Goal: Task Accomplishment & Management: Manage account settings

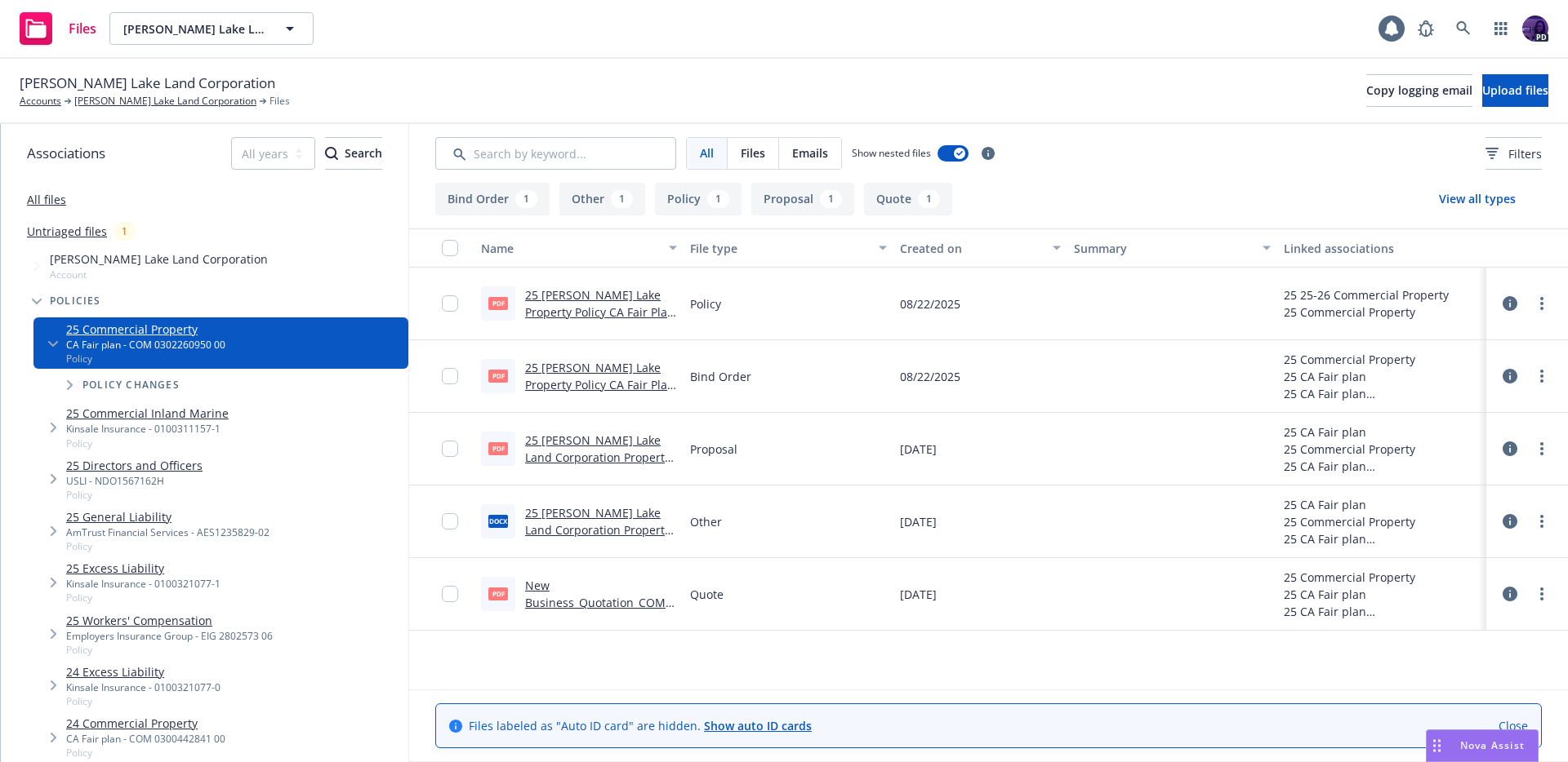
click at [580, 601] on link "New Business_Quotation_COMQ0302141493_2025-08-21_8017.pdf" at bounding box center [600, 611] width 149 height 67
click at [113, 104] on link "[PERSON_NAME] Lake Land Corporation" at bounding box center [166, 101] width 183 height 15
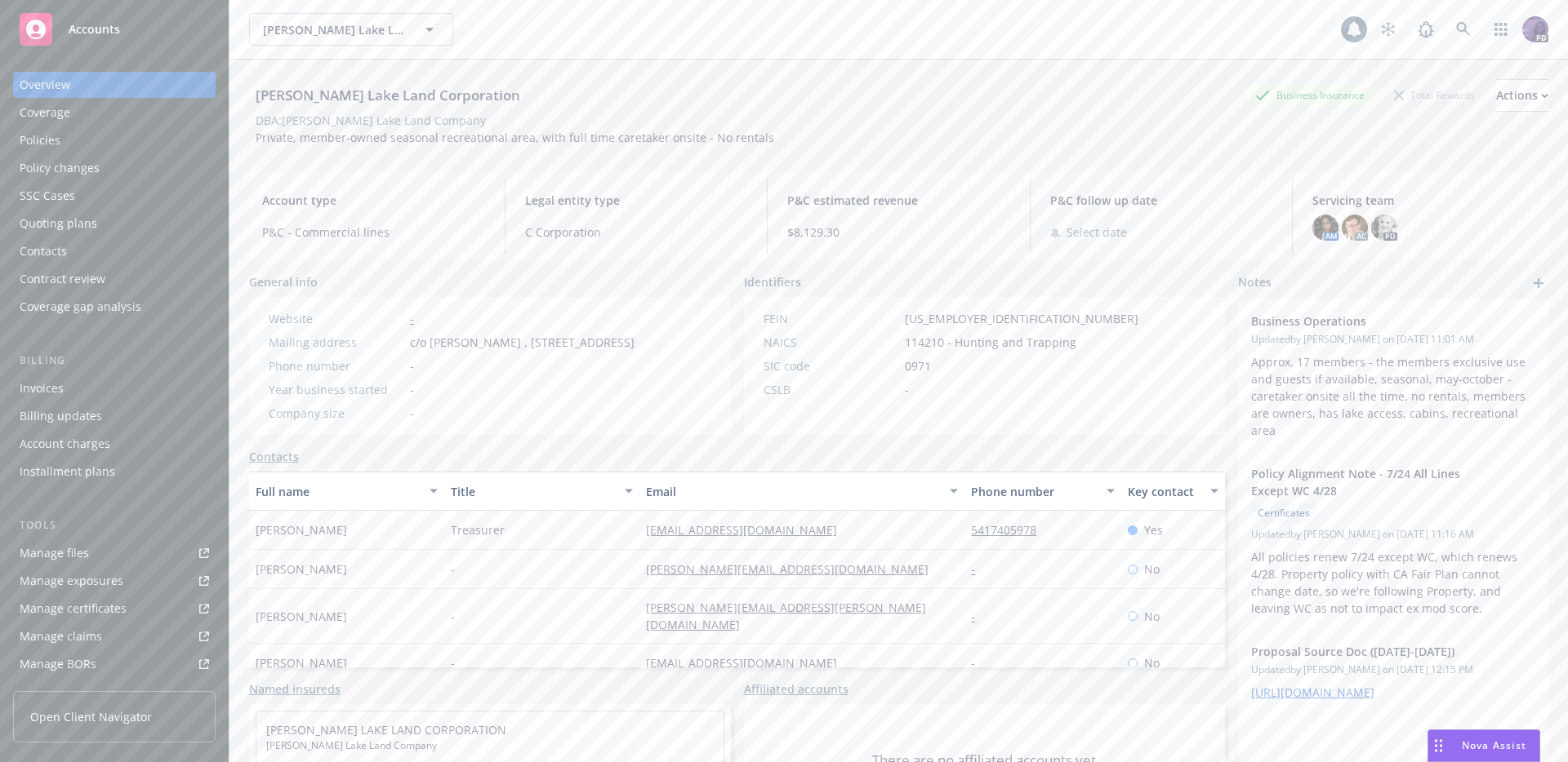
click at [105, 564] on link "Manage files" at bounding box center [114, 554] width 202 height 26
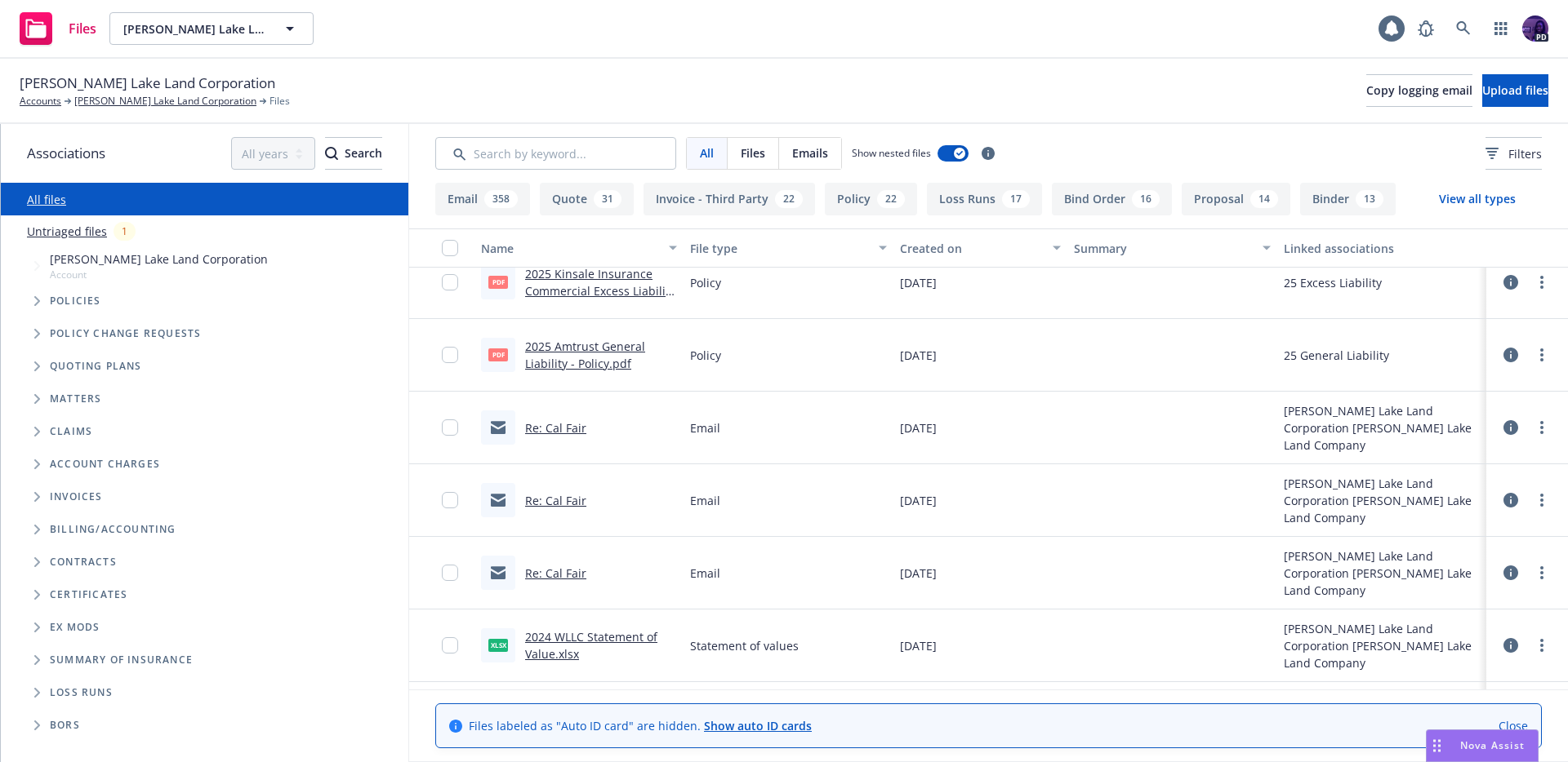
scroll to position [1823, 0]
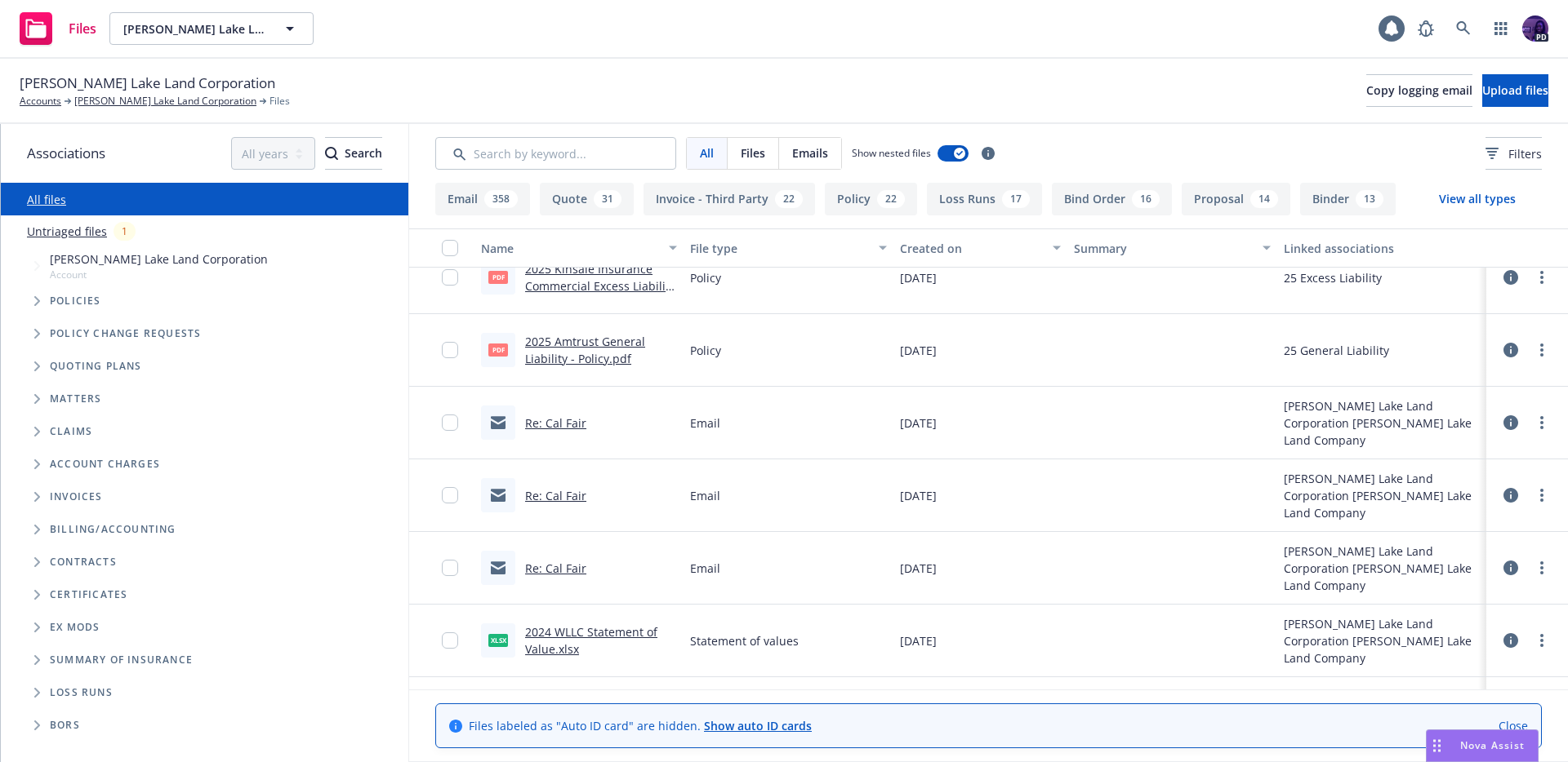
click at [608, 629] on link "2024 WLLC Statement of Value.xlsx" at bounding box center [591, 640] width 132 height 33
click at [428, 33] on div "Files Walker Lake Land Corporation Walker Lake Land Corporation 1 PD" at bounding box center [784, 29] width 1568 height 59
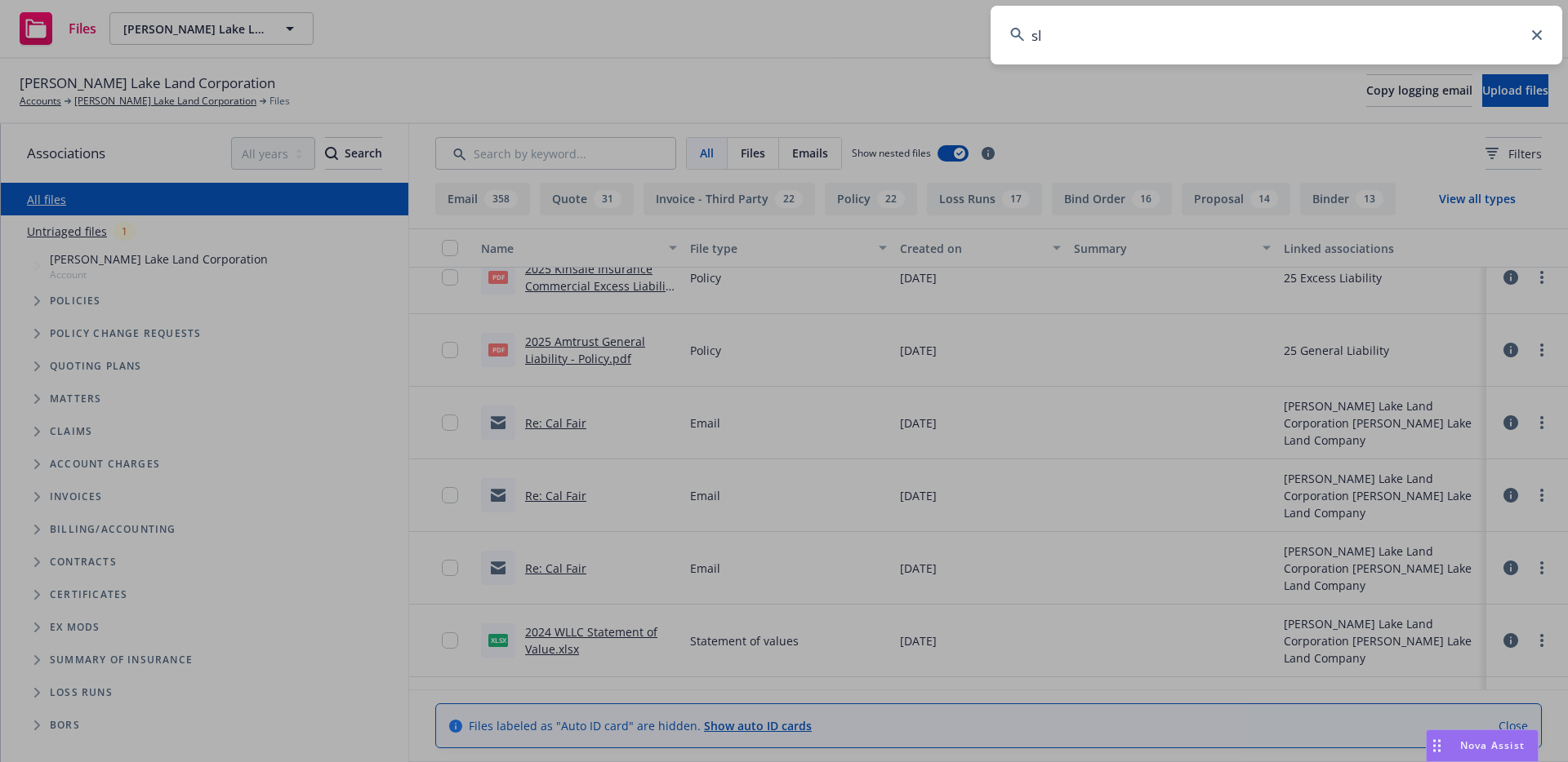
type input "sls"
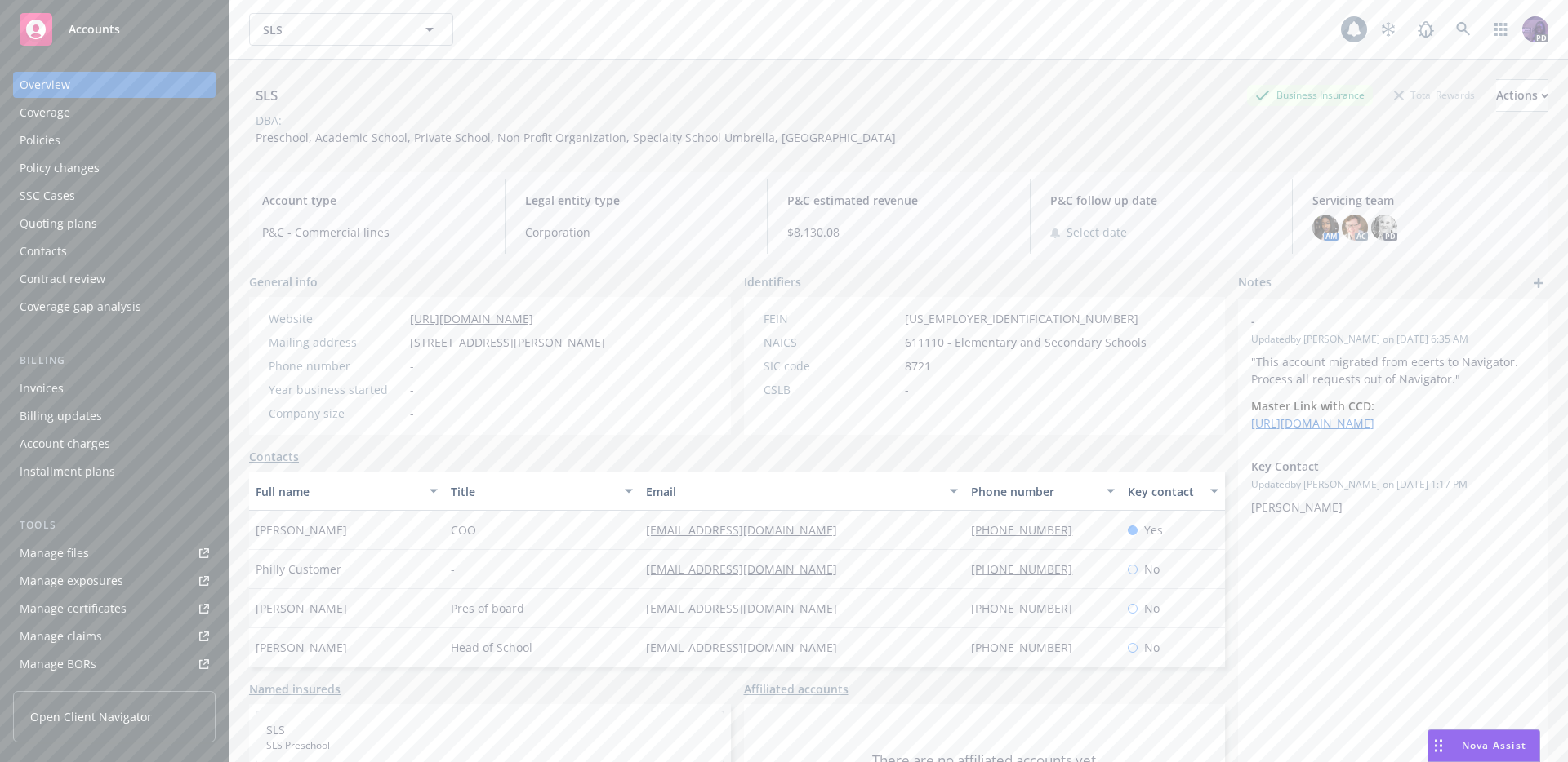
click at [166, 147] on div "Policies" at bounding box center [114, 141] width 189 height 26
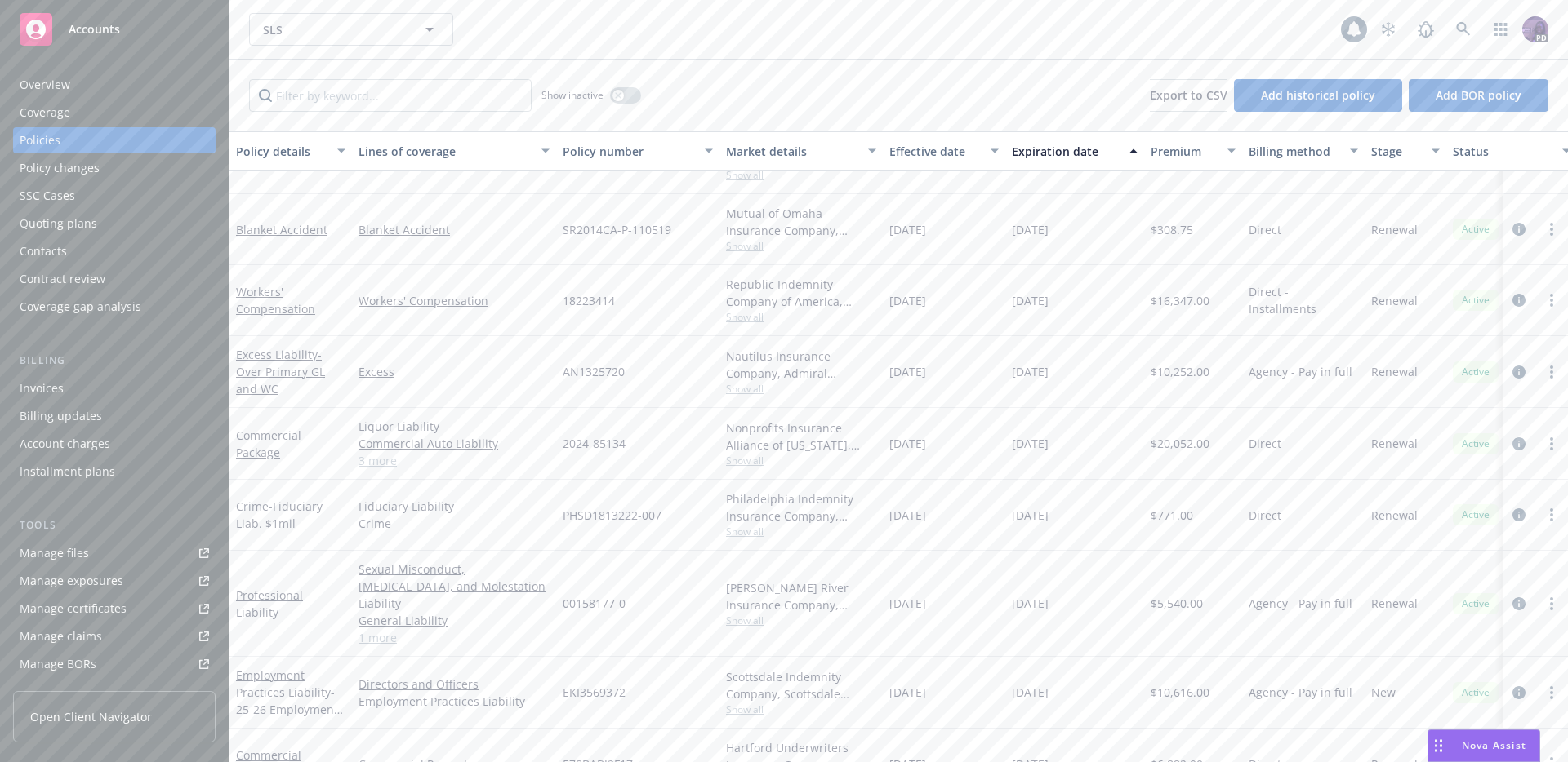
scroll to position [212, 0]
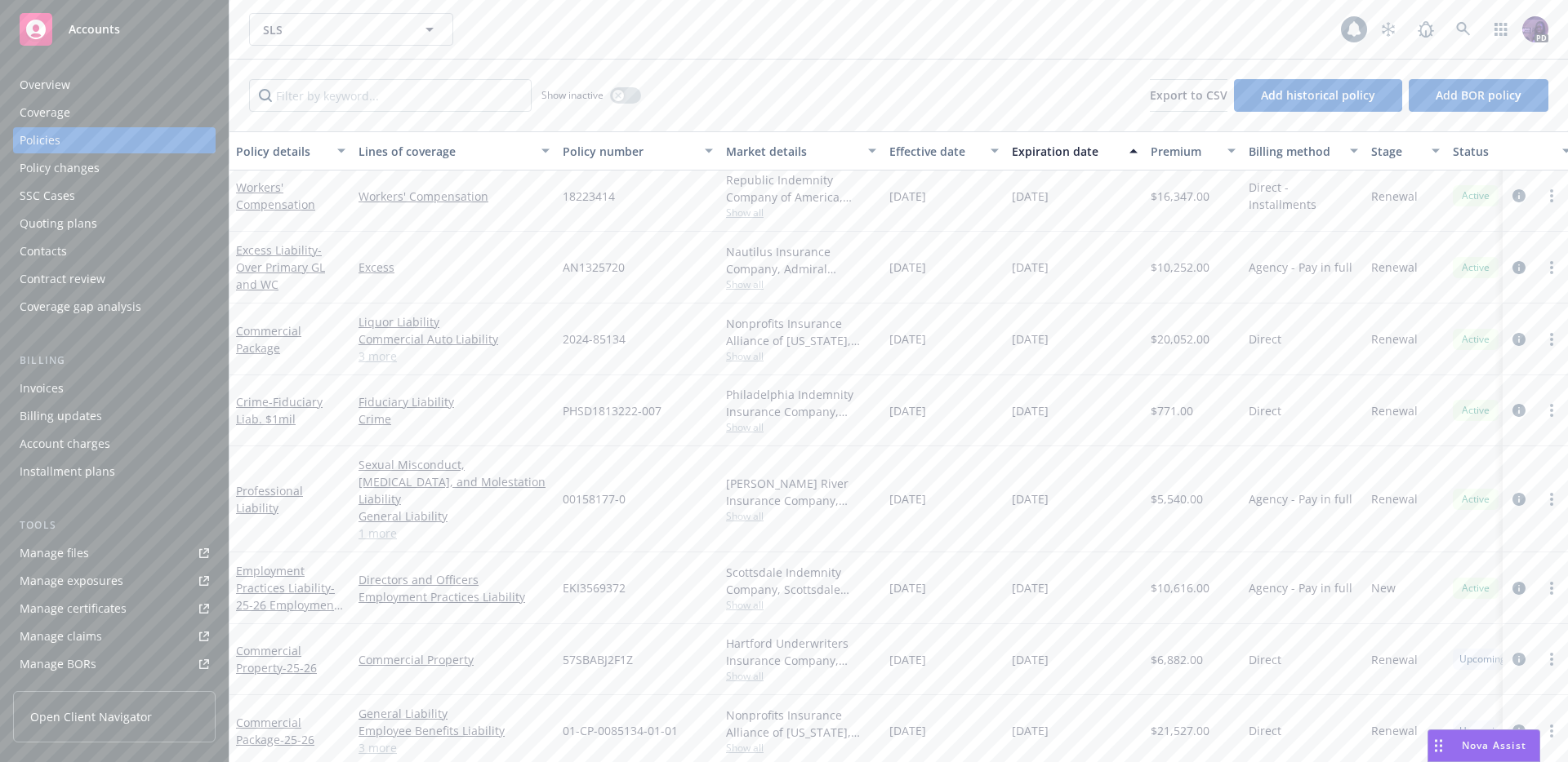
click at [388, 525] on link "1 more" at bounding box center [454, 533] width 191 height 17
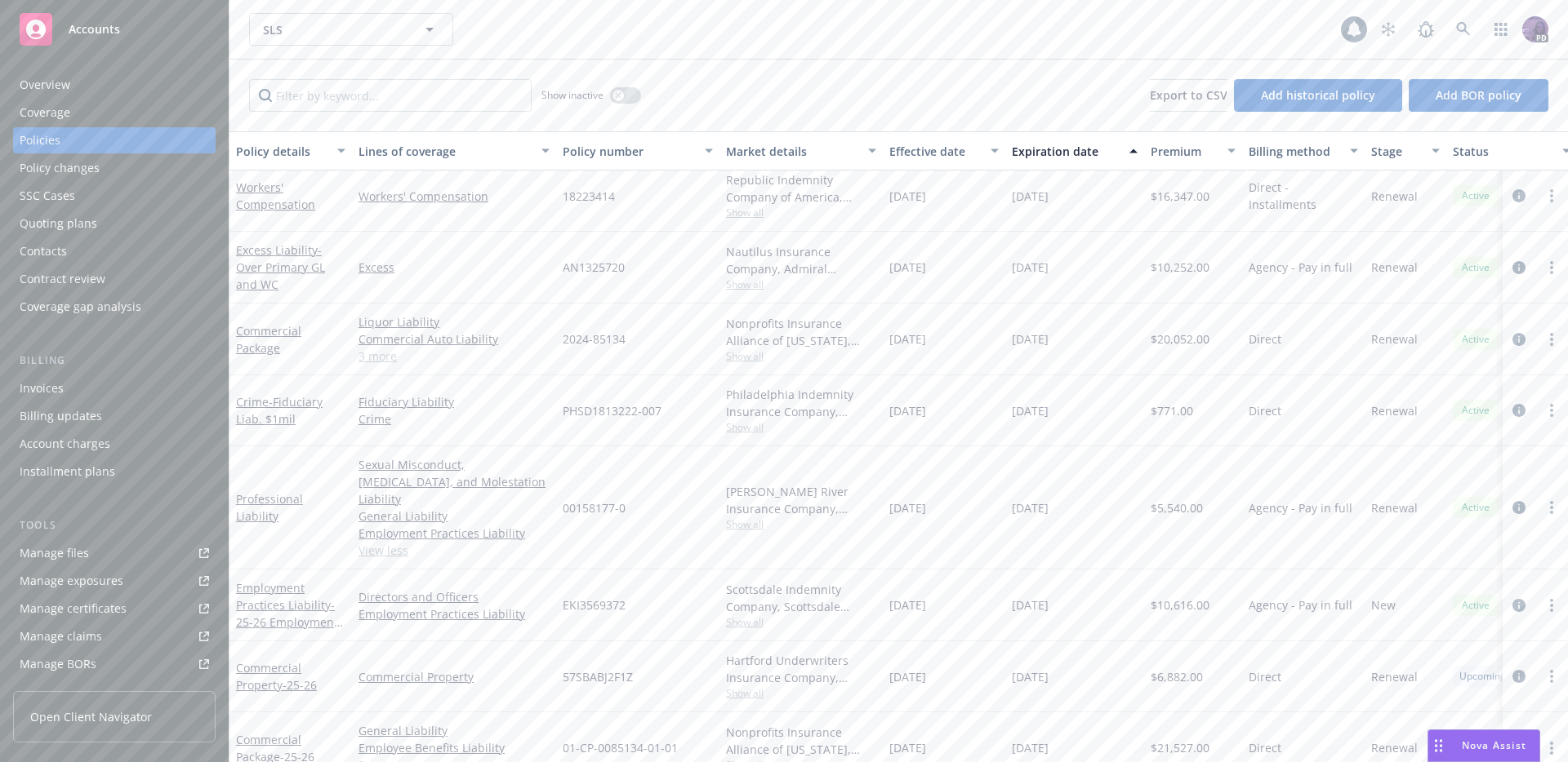
click at [732, 517] on span "Show all" at bounding box center [801, 524] width 150 height 14
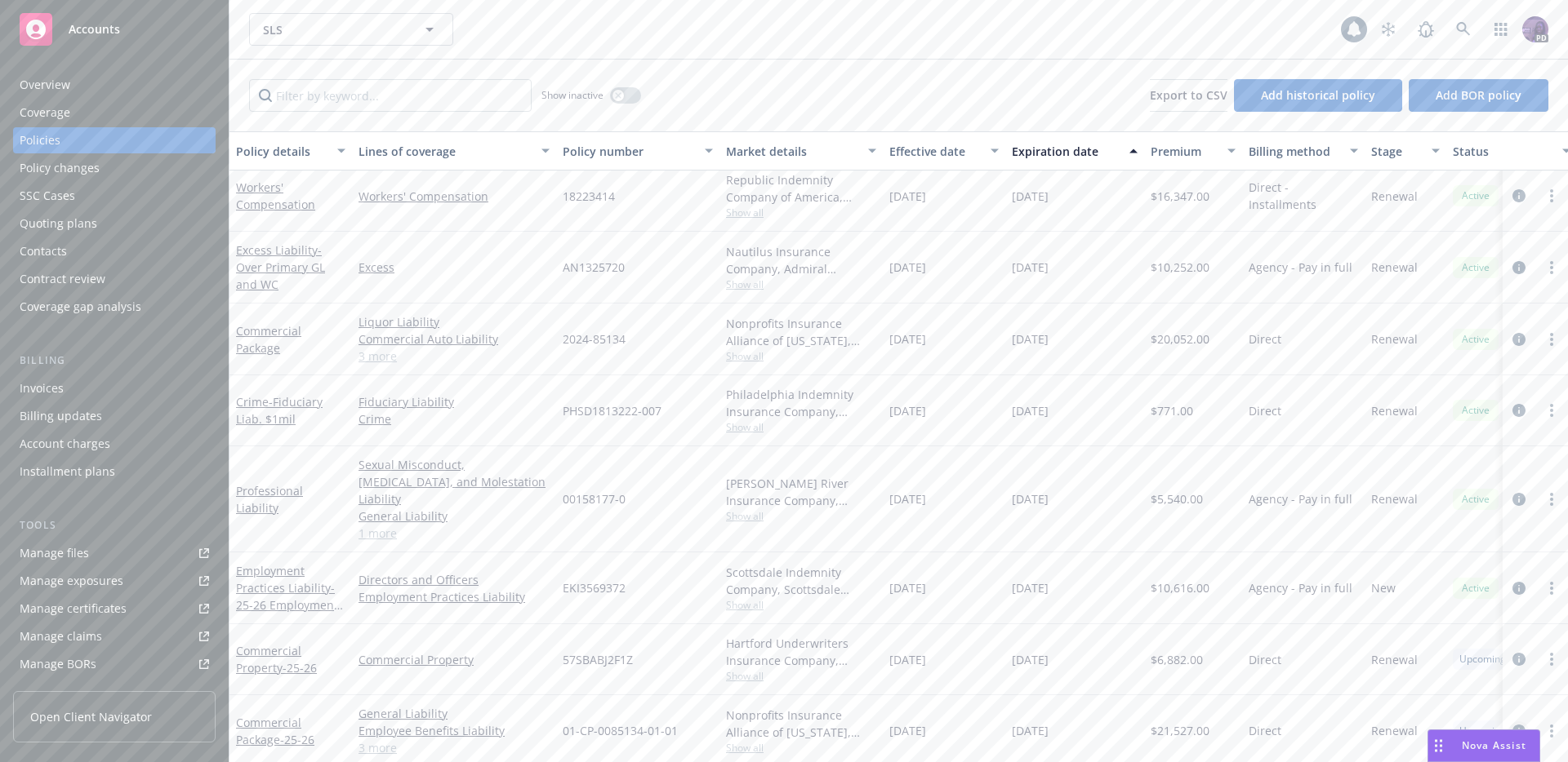
click at [1512, 725] on icon "circleInformation" at bounding box center [1519, 732] width 13 height 13
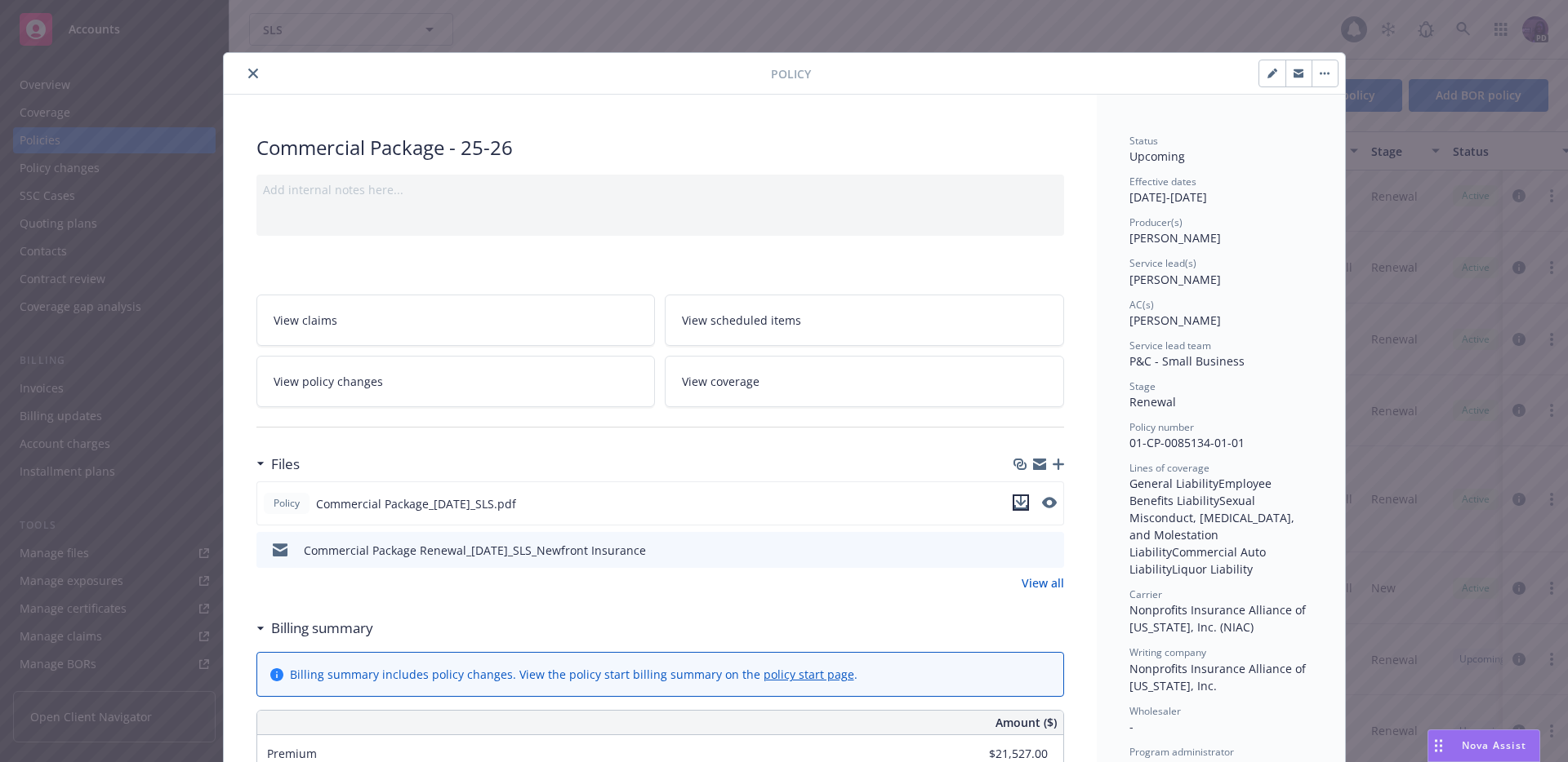
click at [1014, 506] on icon "download file" at bounding box center [1020, 503] width 13 height 13
click at [251, 71] on icon "close" at bounding box center [253, 74] width 9 height 9
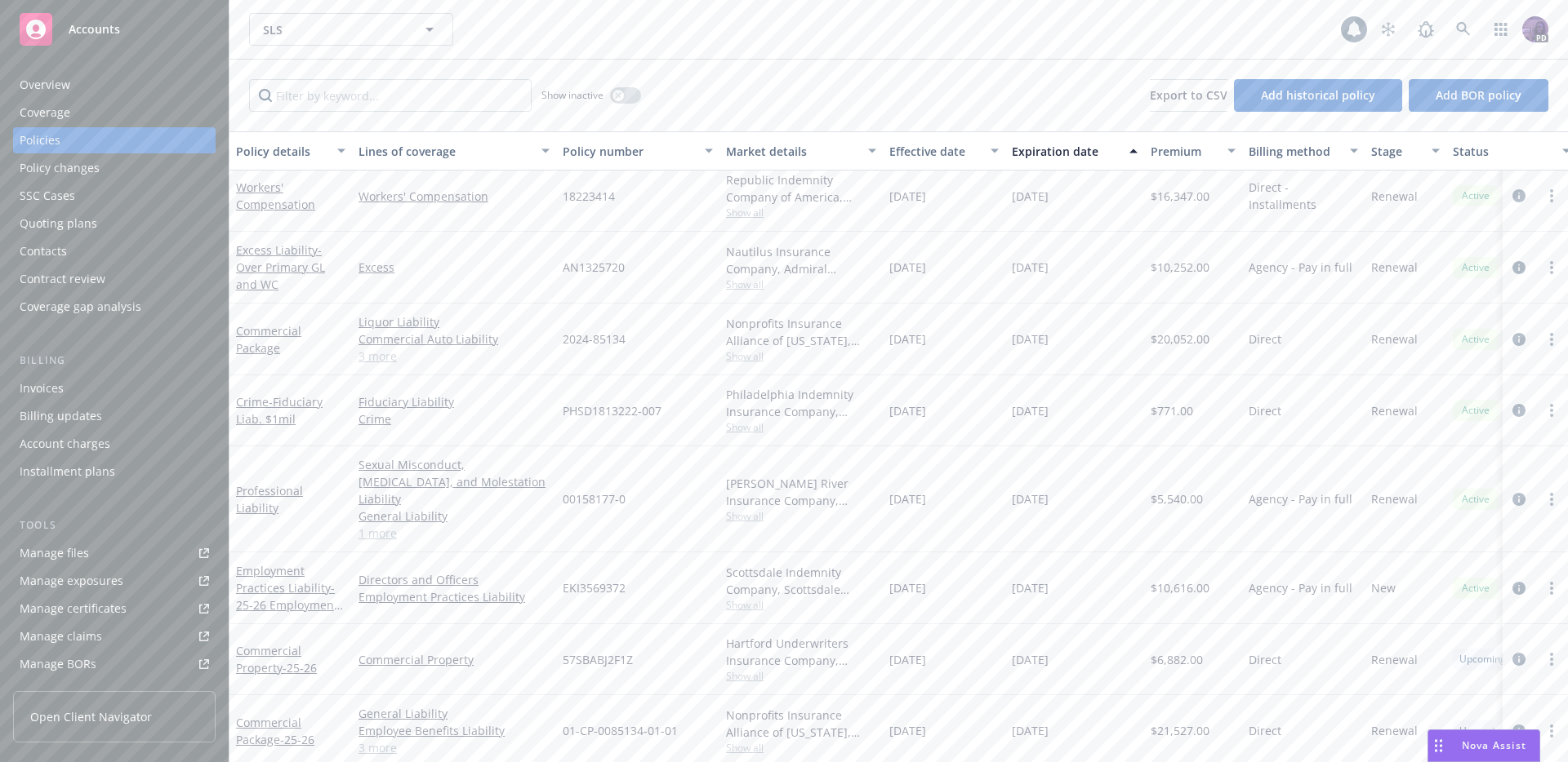
click at [170, 217] on div "Quoting plans" at bounding box center [114, 224] width 189 height 26
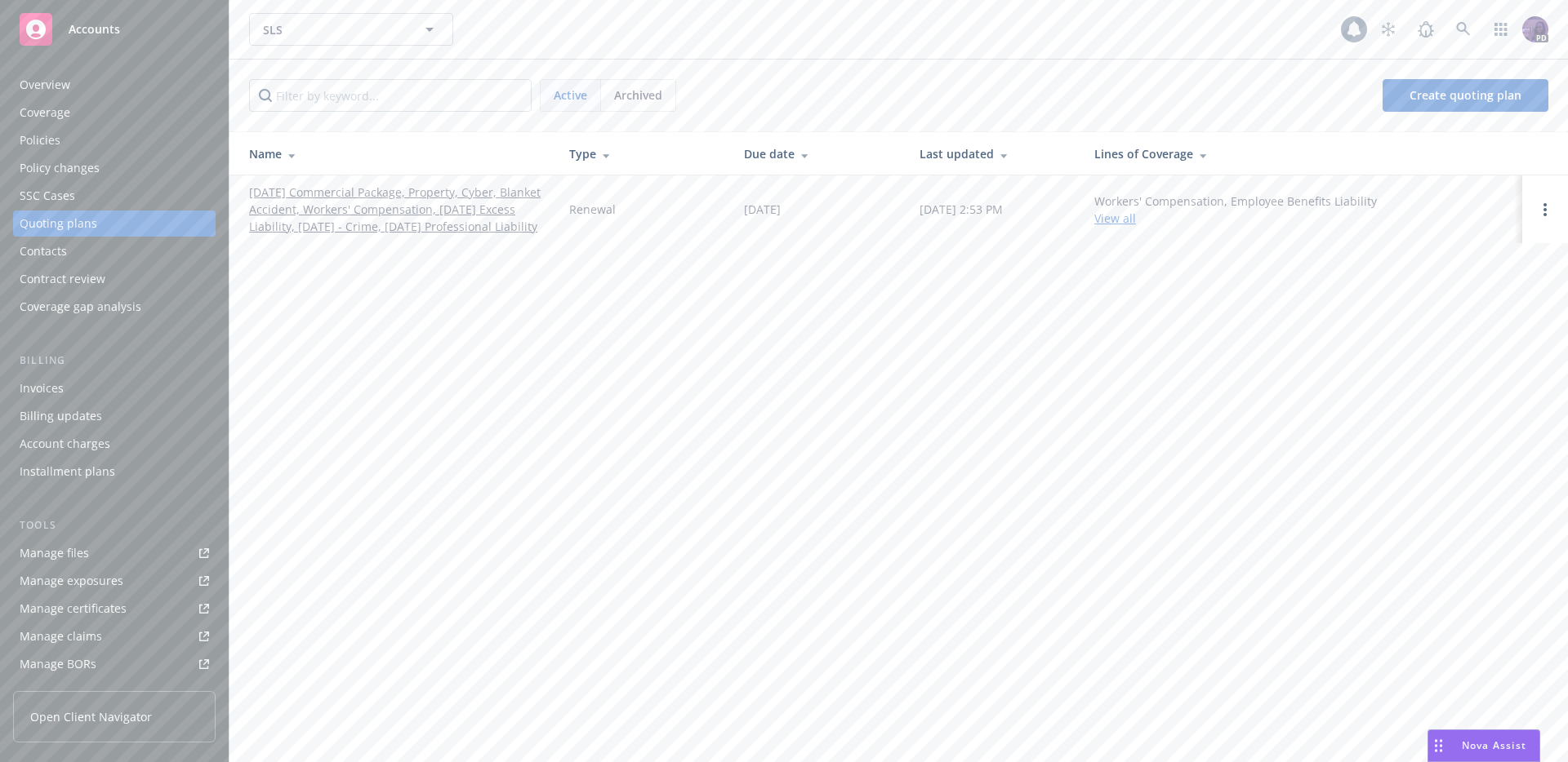
click at [361, 228] on link "09/01/25 Commercial Package, Property, Cyber, Blanket Accident, Workers' Compen…" at bounding box center [395, 209] width 294 height 51
click at [101, 138] on div "Policies" at bounding box center [114, 141] width 189 height 26
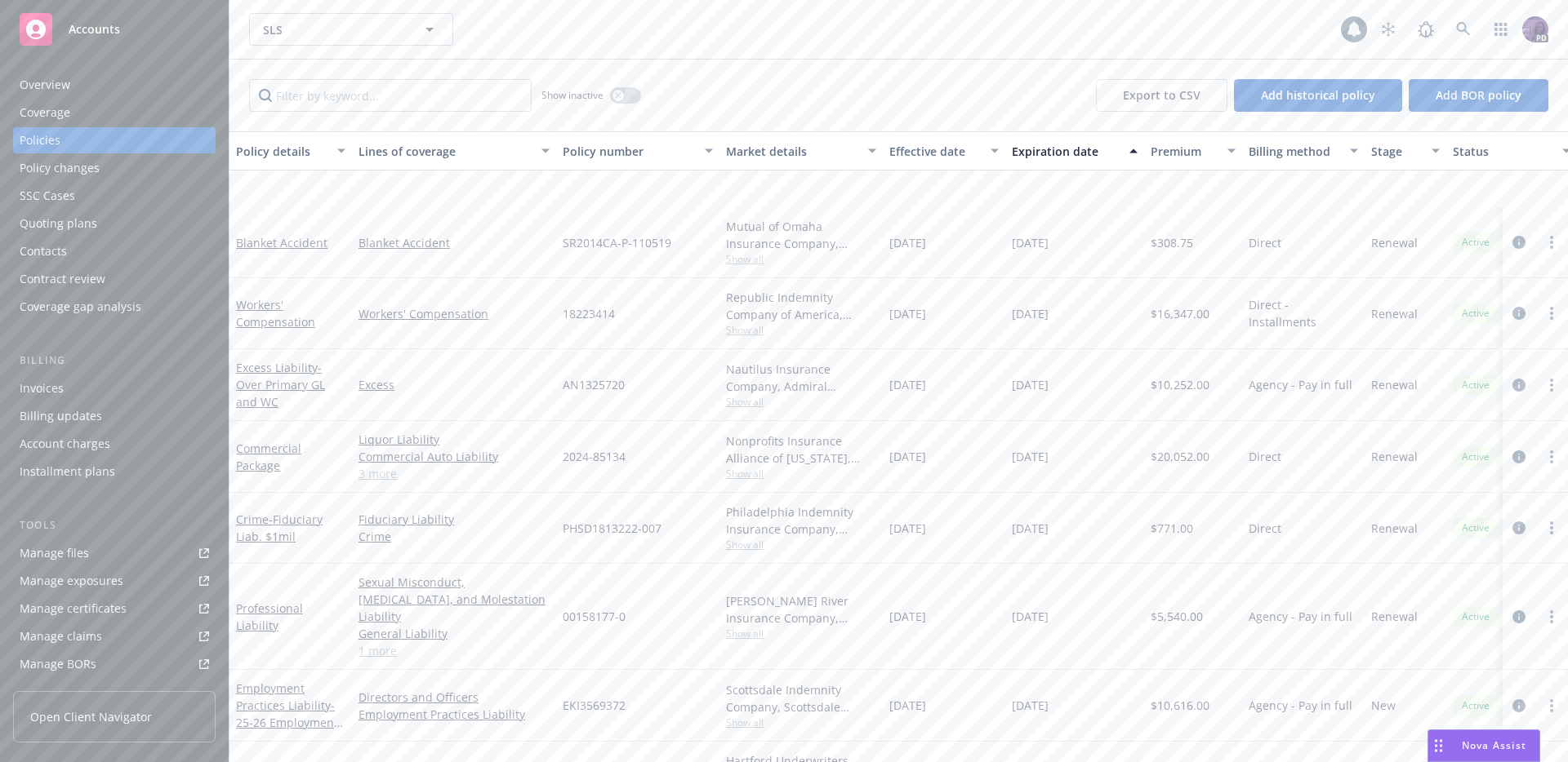
scroll to position [212, 0]
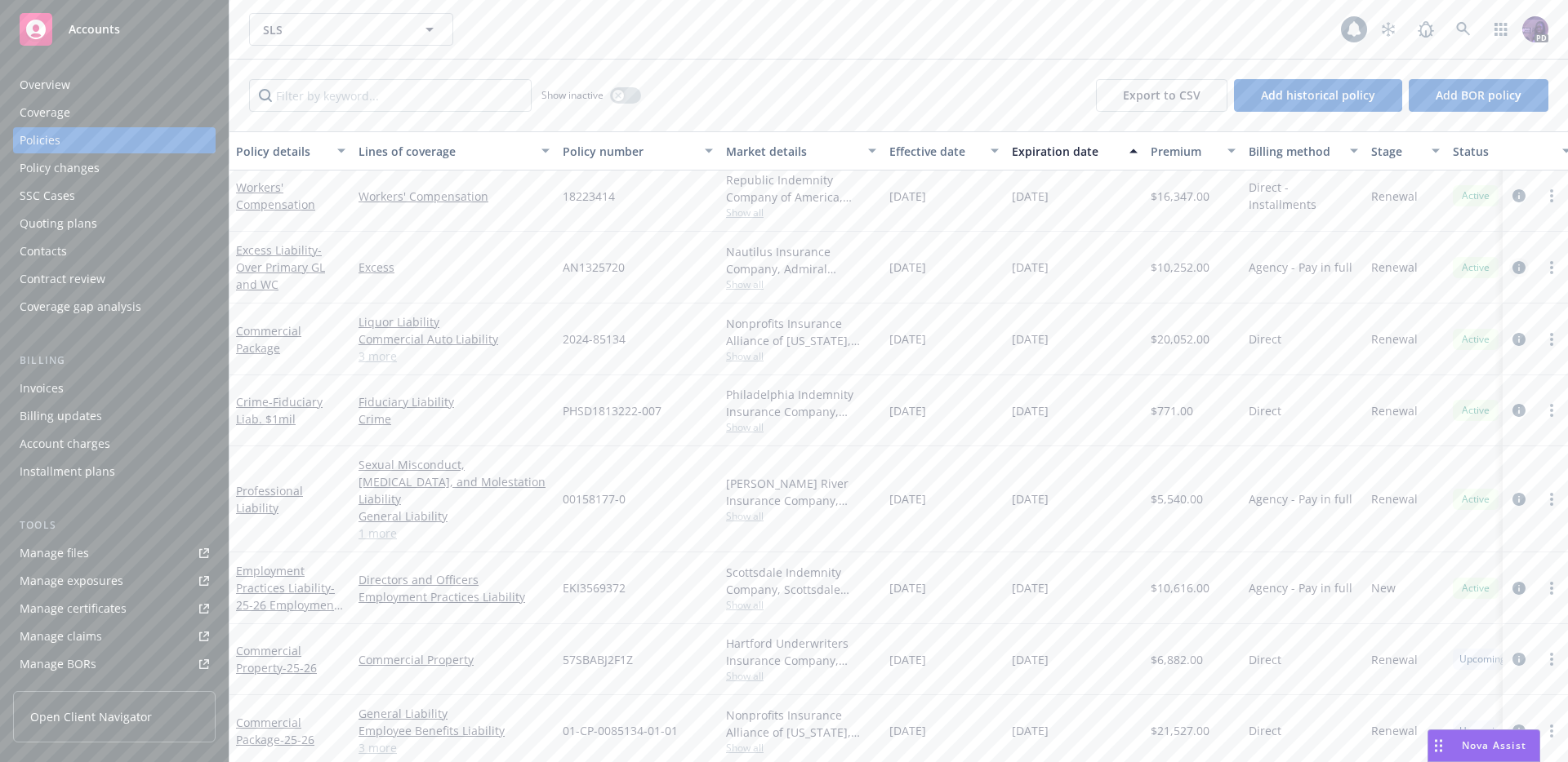
click at [1512, 266] on icon "circleInformation" at bounding box center [1519, 268] width 13 height 13
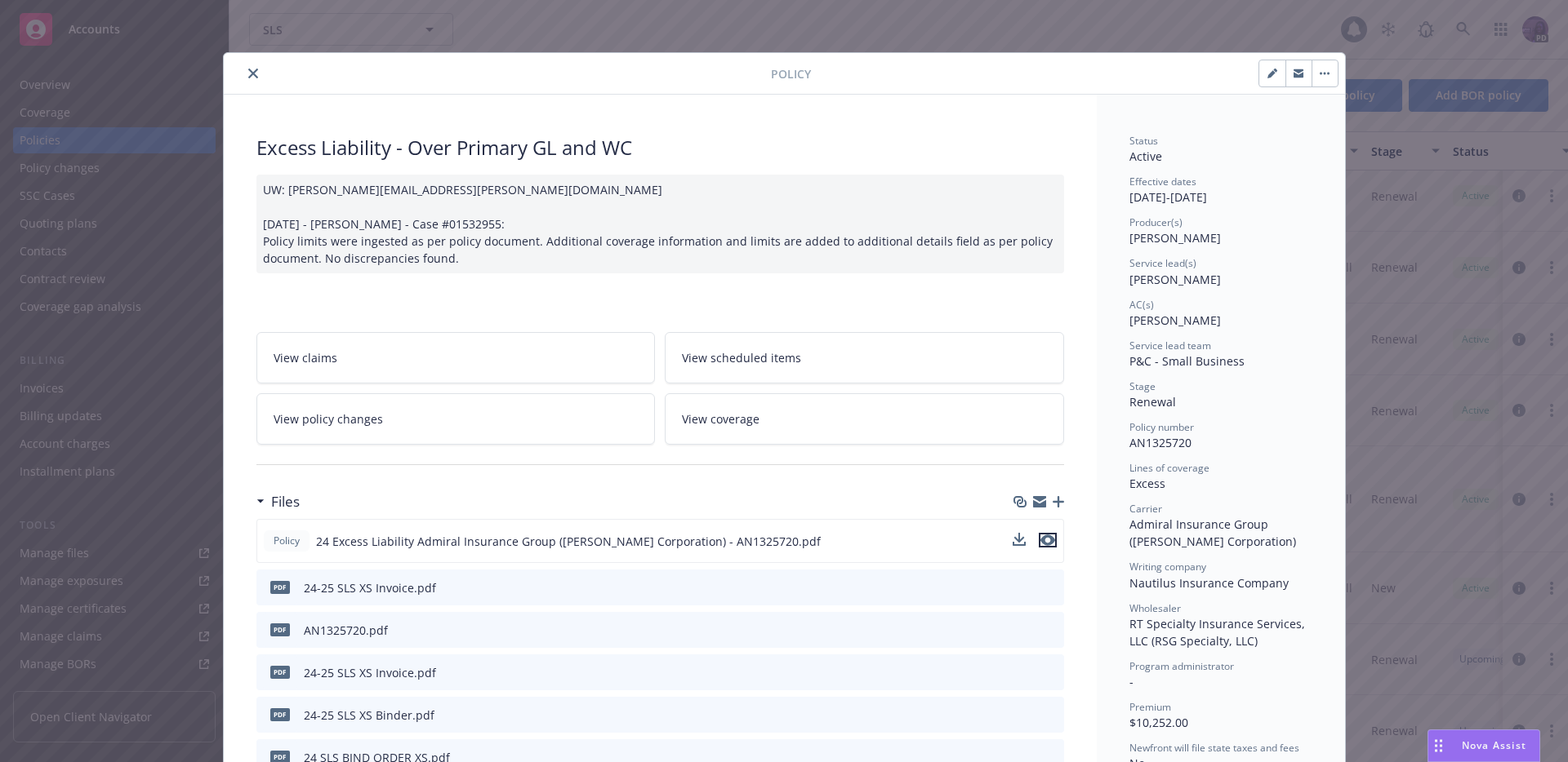
click at [1040, 539] on icon "preview file" at bounding box center [1048, 541] width 15 height 11
click at [250, 81] on button "close" at bounding box center [253, 73] width 20 height 20
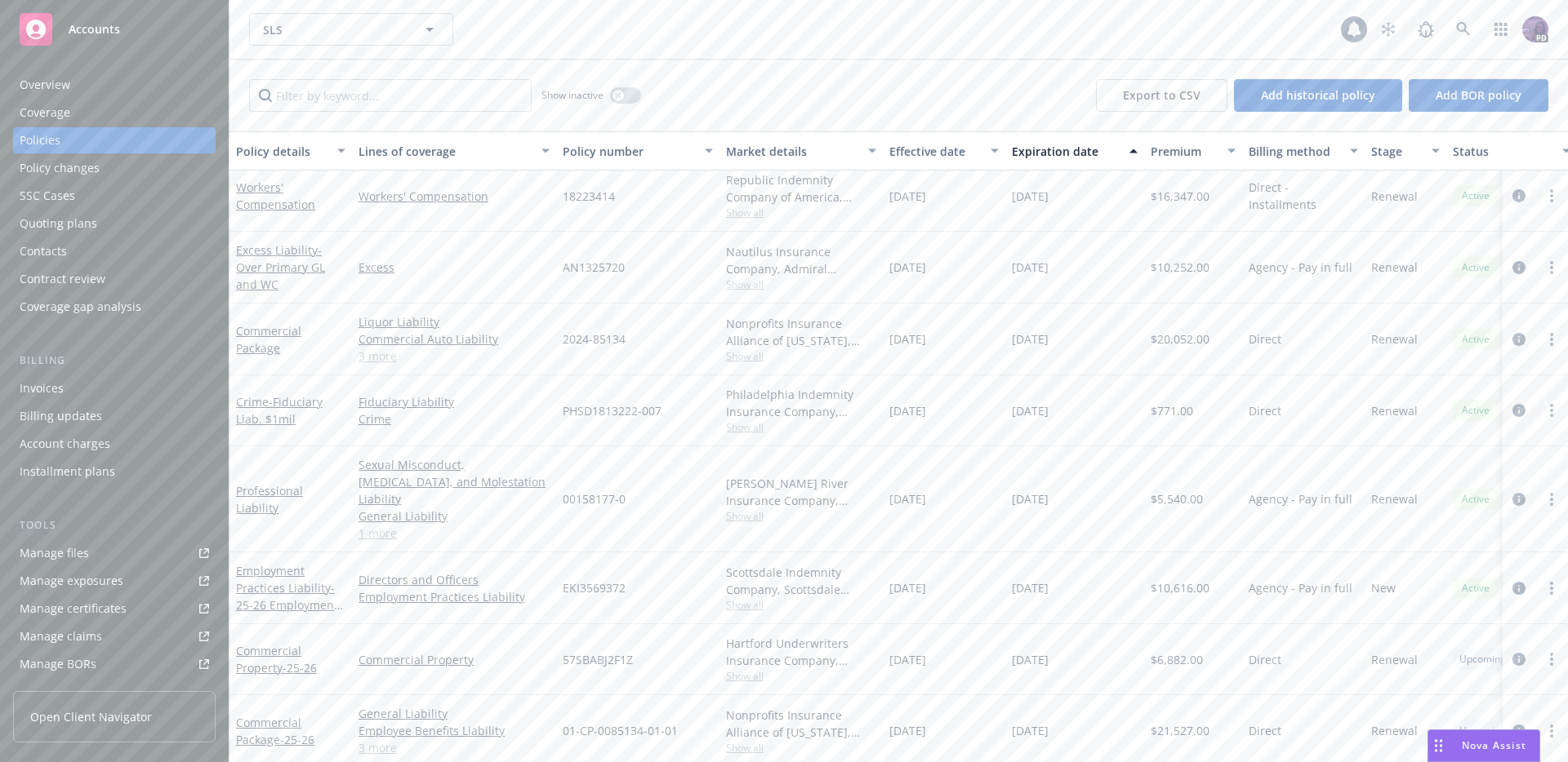
click at [739, 280] on span "Show all" at bounding box center [801, 285] width 150 height 14
click at [667, 262] on div "AN1325720" at bounding box center [637, 268] width 164 height 72
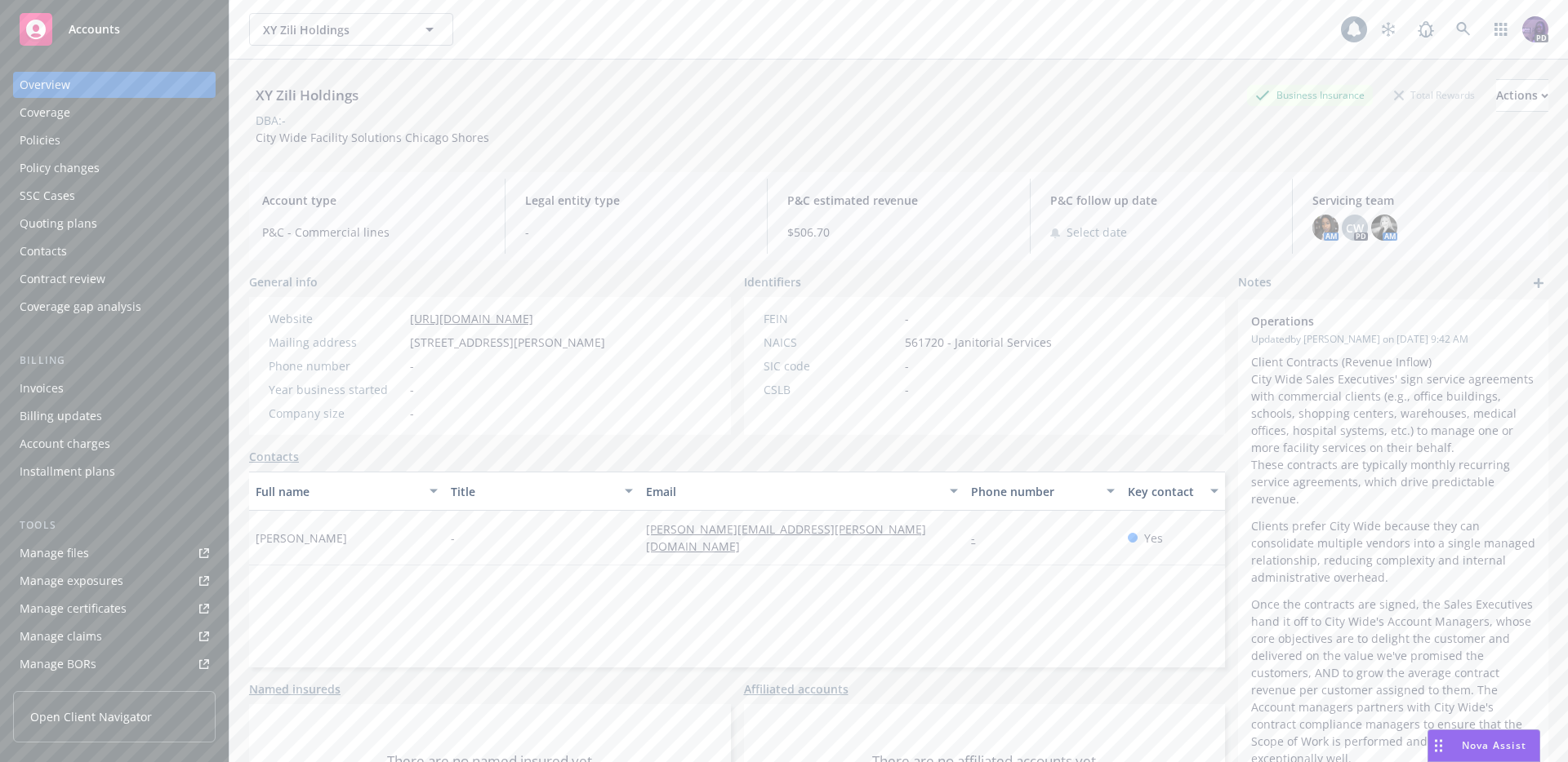
click at [155, 145] on div "Policies" at bounding box center [114, 141] width 189 height 26
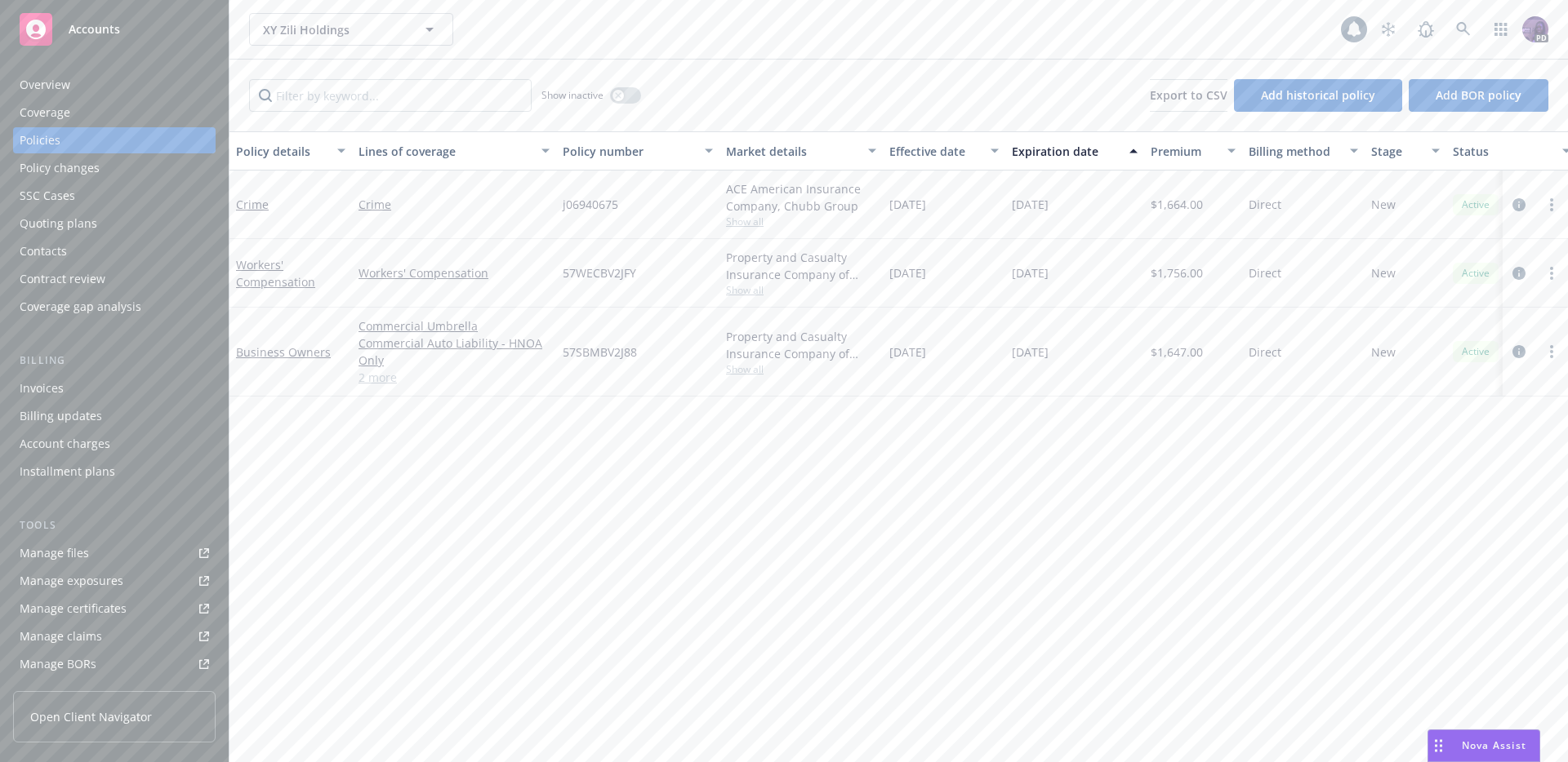
click at [95, 220] on div "Quoting plans" at bounding box center [114, 224] width 189 height 26
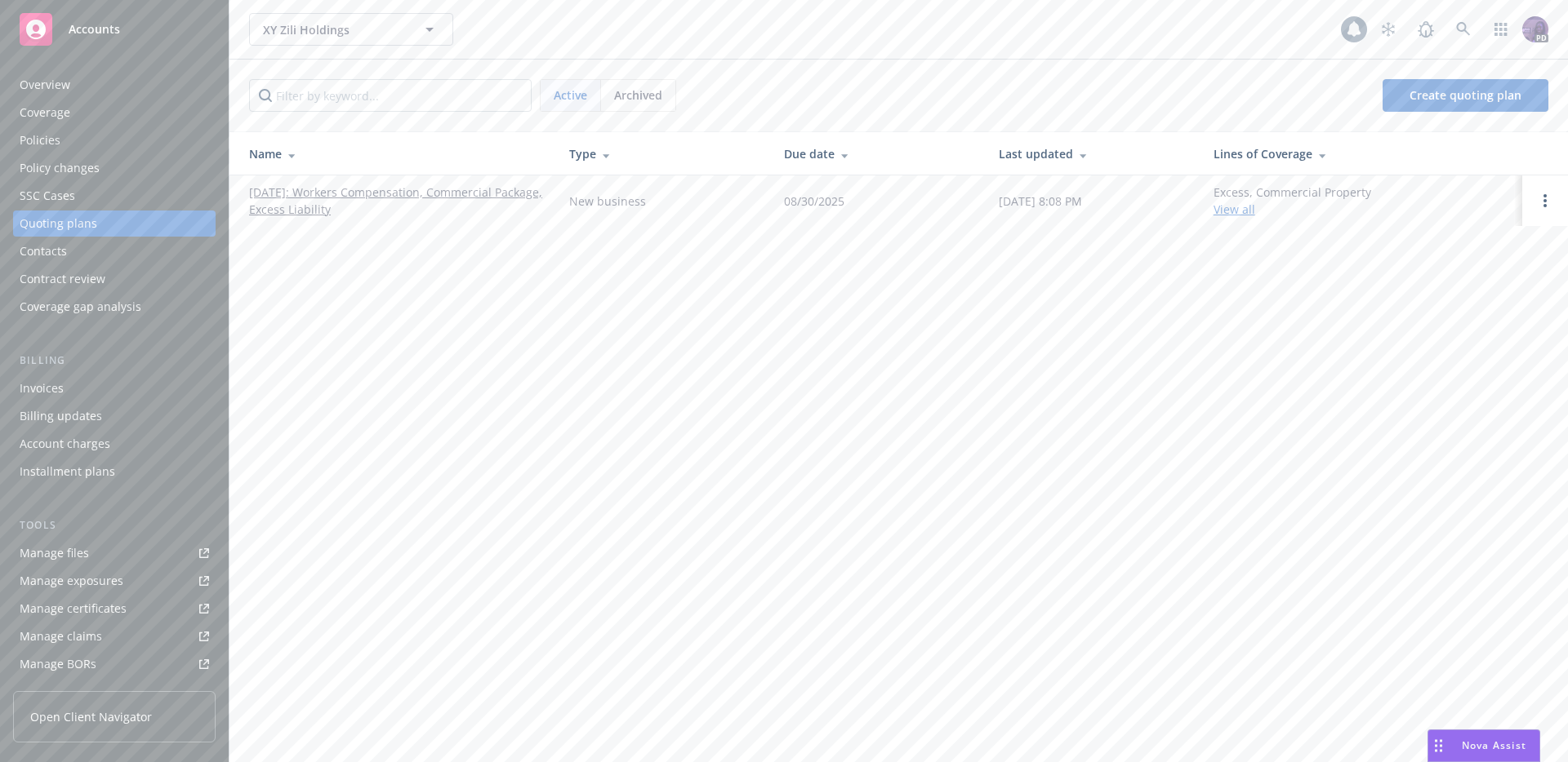
click at [407, 199] on link "[DATE]: Workers Compensation, Commercial Package, Excess Liability" at bounding box center [395, 200] width 294 height 34
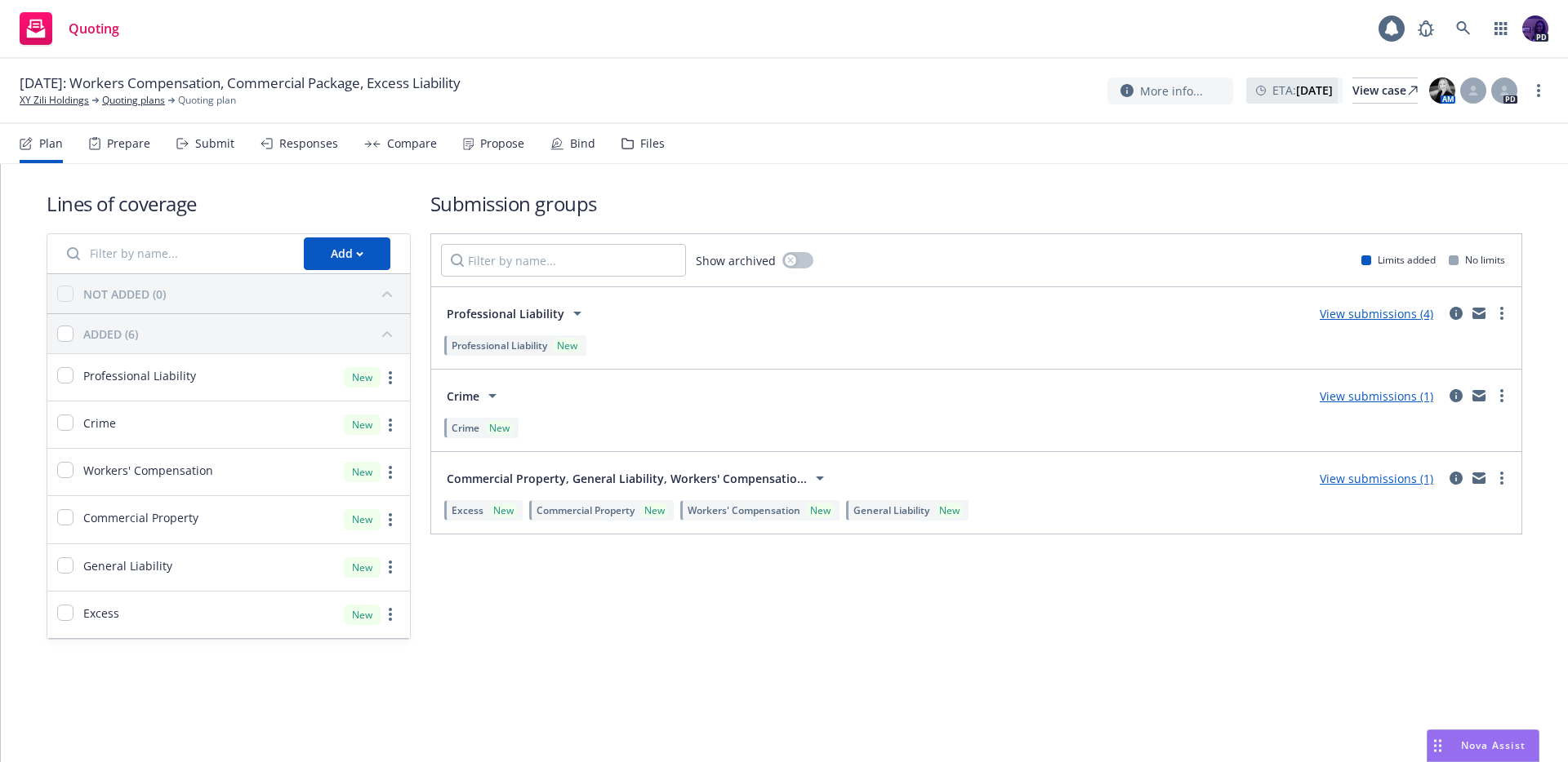
click at [416, 144] on div "Compare" at bounding box center [411, 144] width 50 height 13
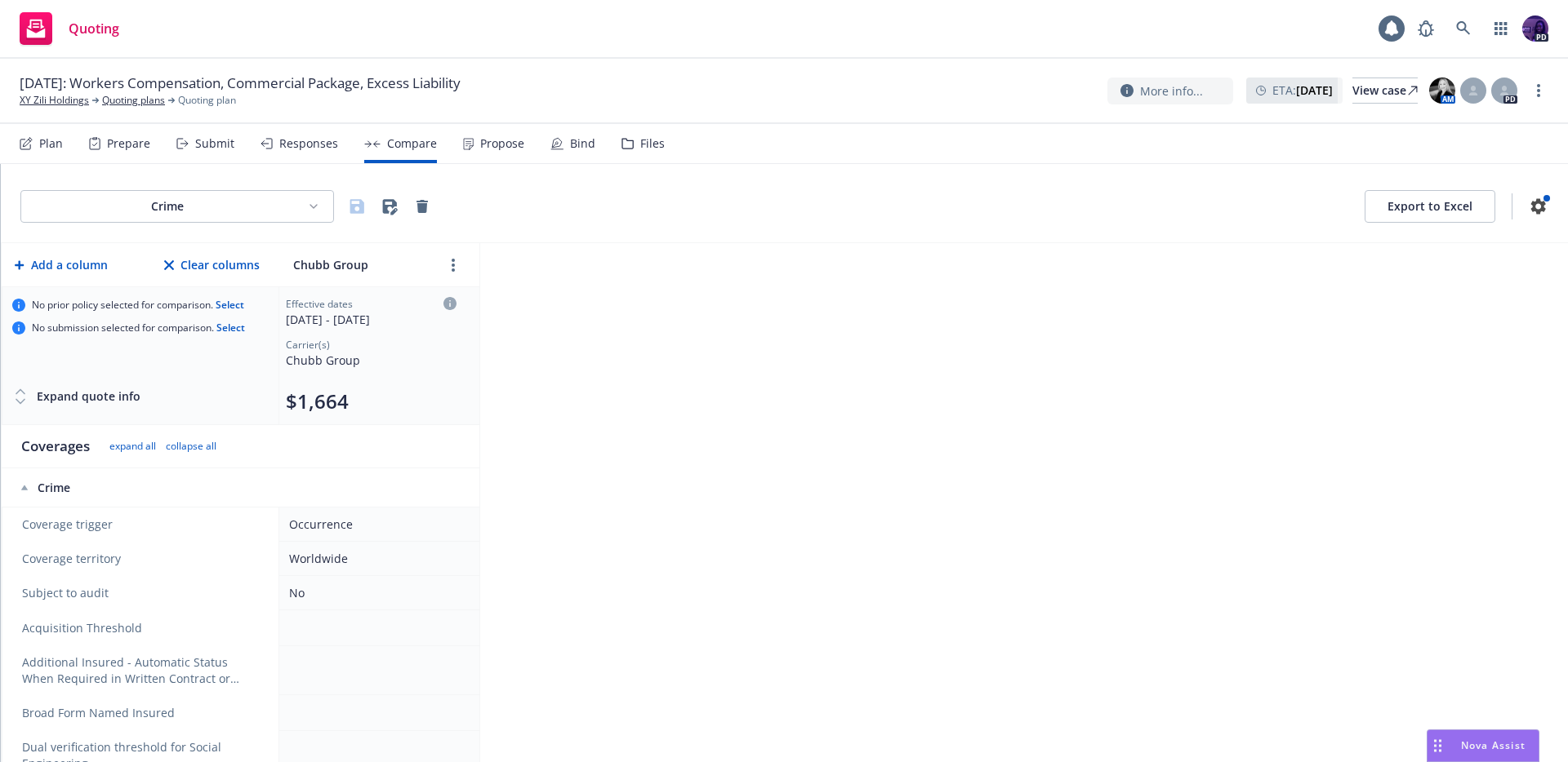
click at [338, 147] on div "Plan Prepare Submit Responses Compare Propose Bind Files" at bounding box center [342, 143] width 645 height 39
click at [332, 147] on div "Responses" at bounding box center [308, 144] width 59 height 13
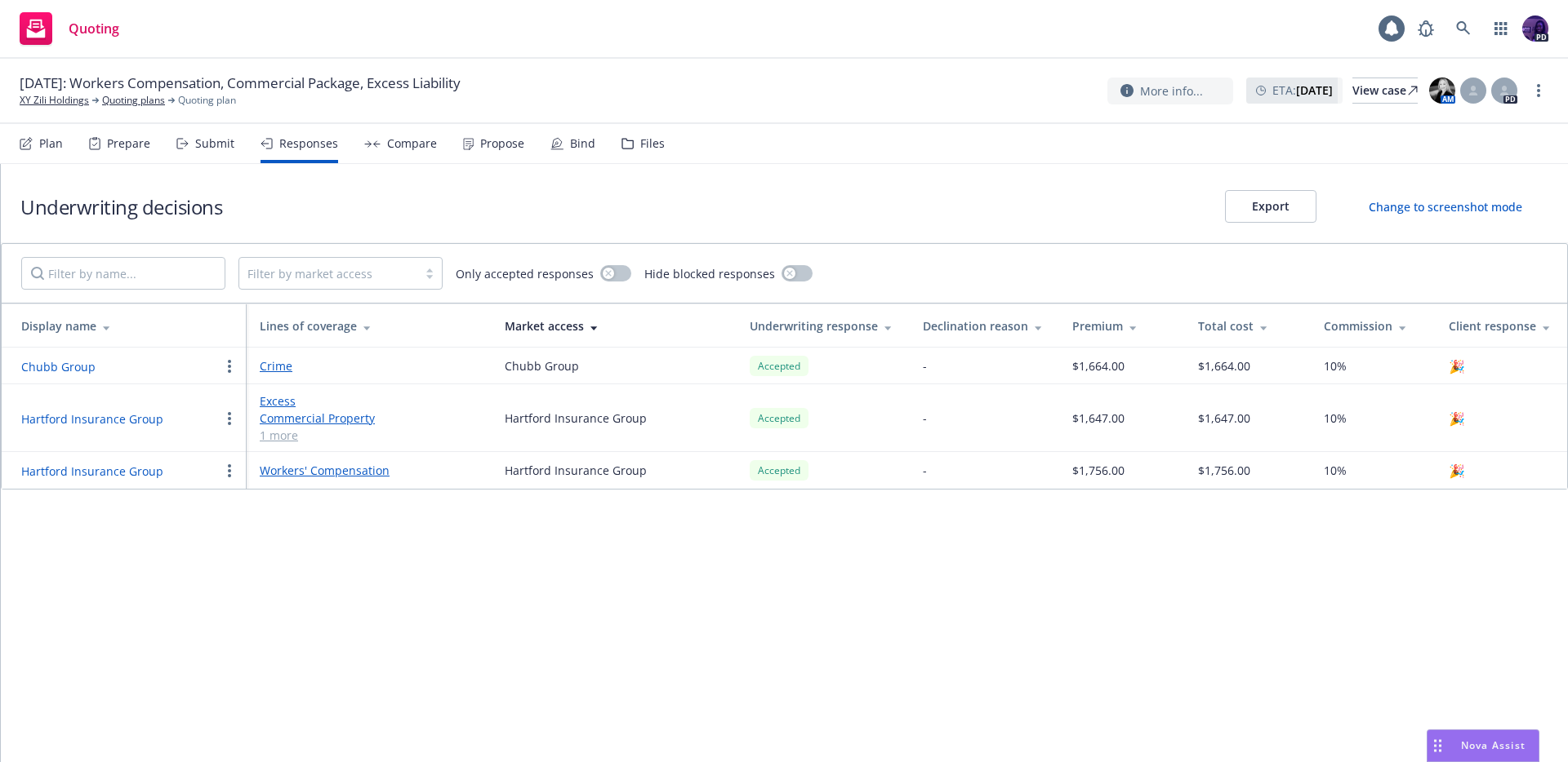
click at [218, 147] on div "Submit" at bounding box center [214, 144] width 39 height 13
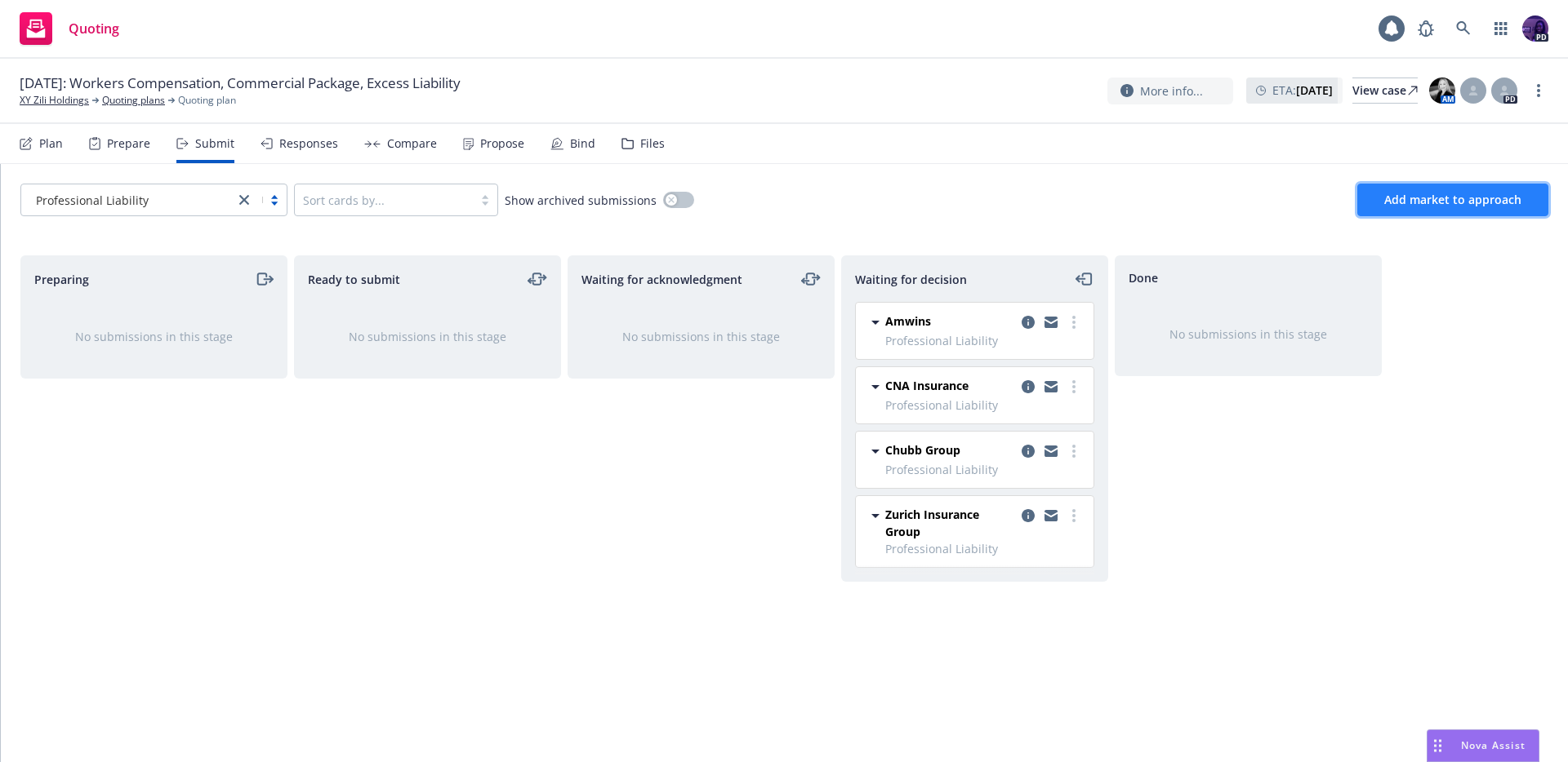
click at [1407, 200] on span "Add market to approach" at bounding box center [1452, 199] width 137 height 15
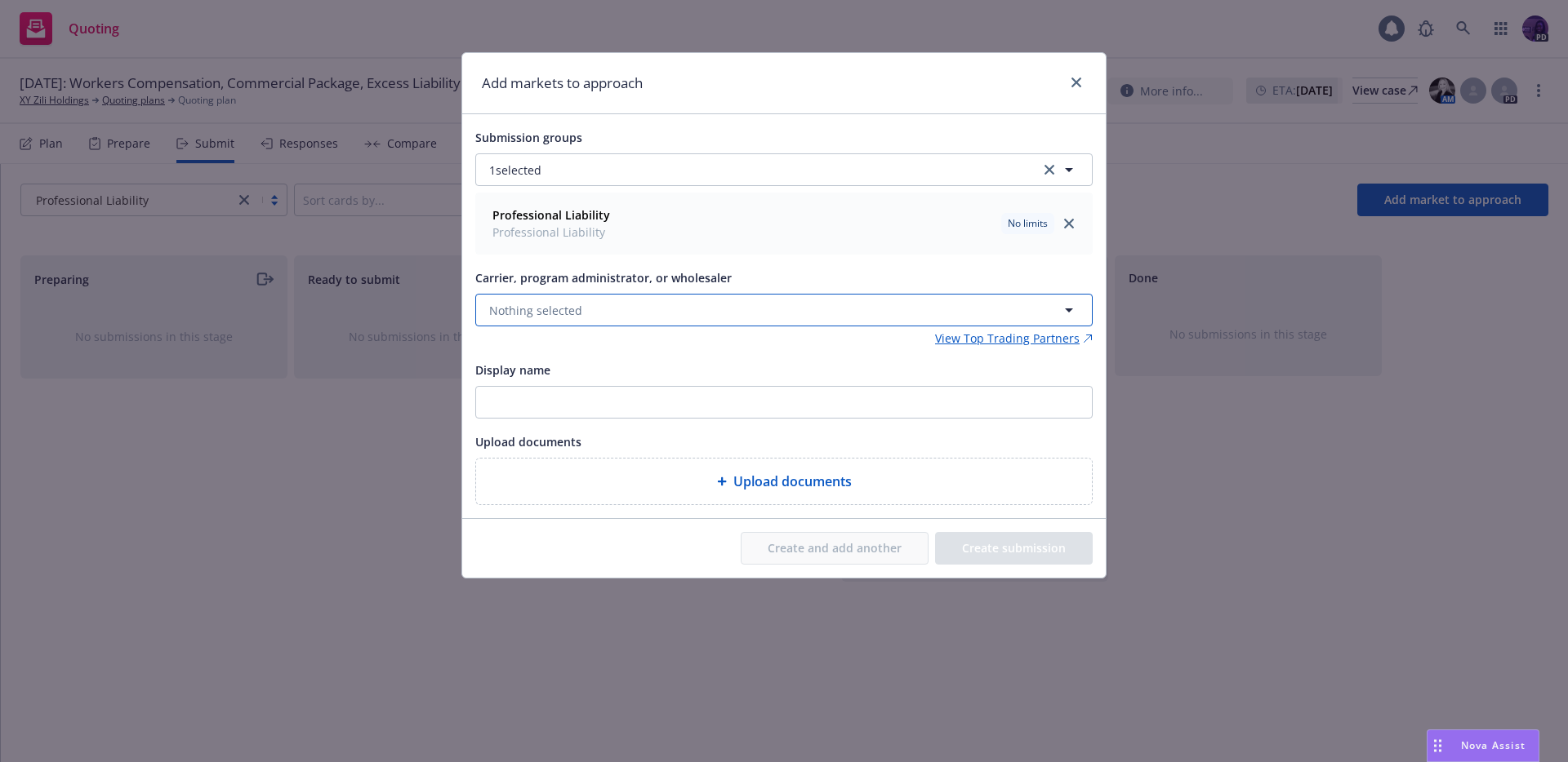
click at [649, 304] on button "Nothing selected" at bounding box center [783, 310] width 618 height 33
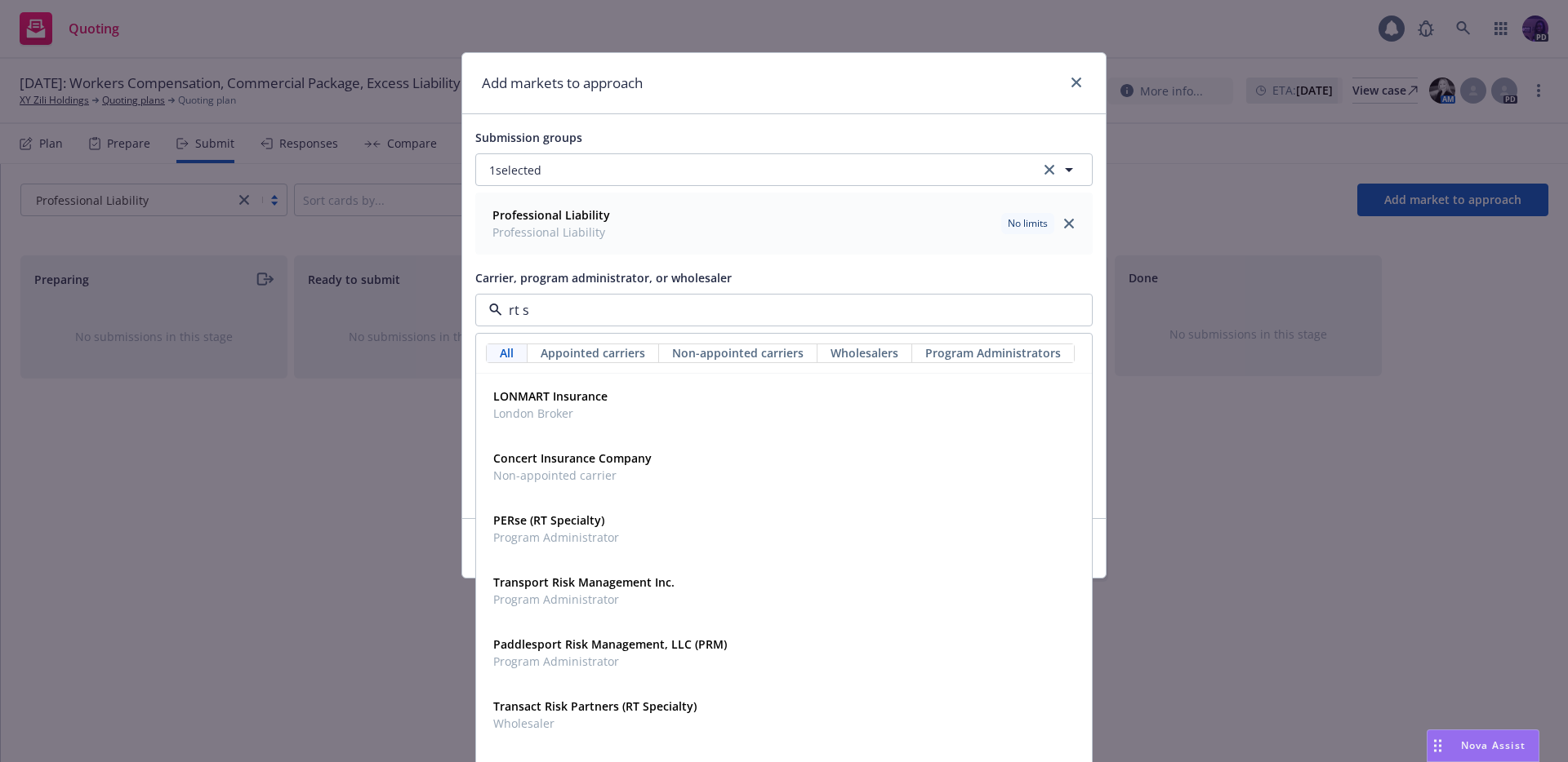
type input "rt sp"
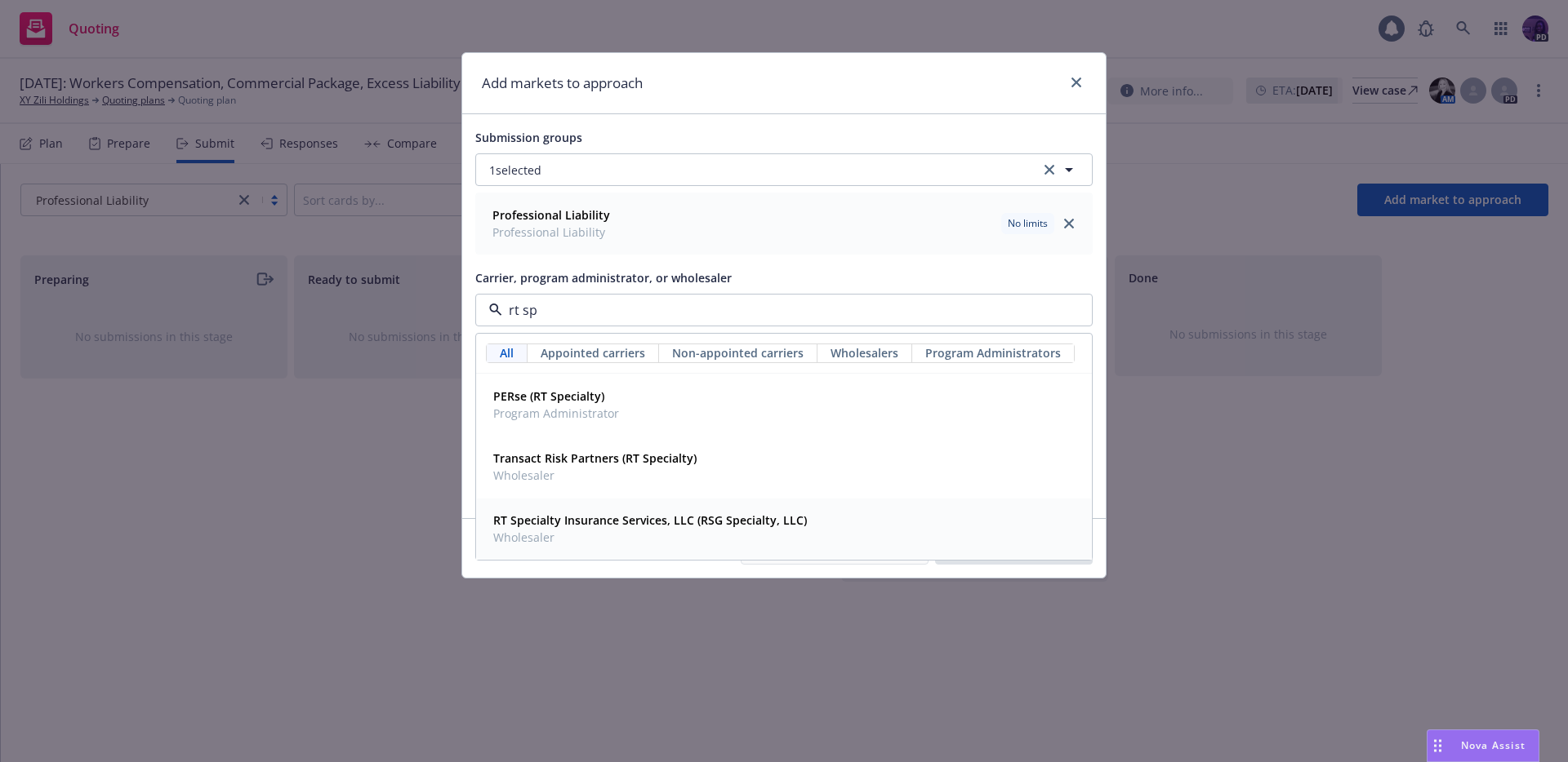
click at [579, 517] on strong "RT Specialty Insurance Services, LLC (RSG Specialty, LLC)" at bounding box center [650, 520] width 314 height 15
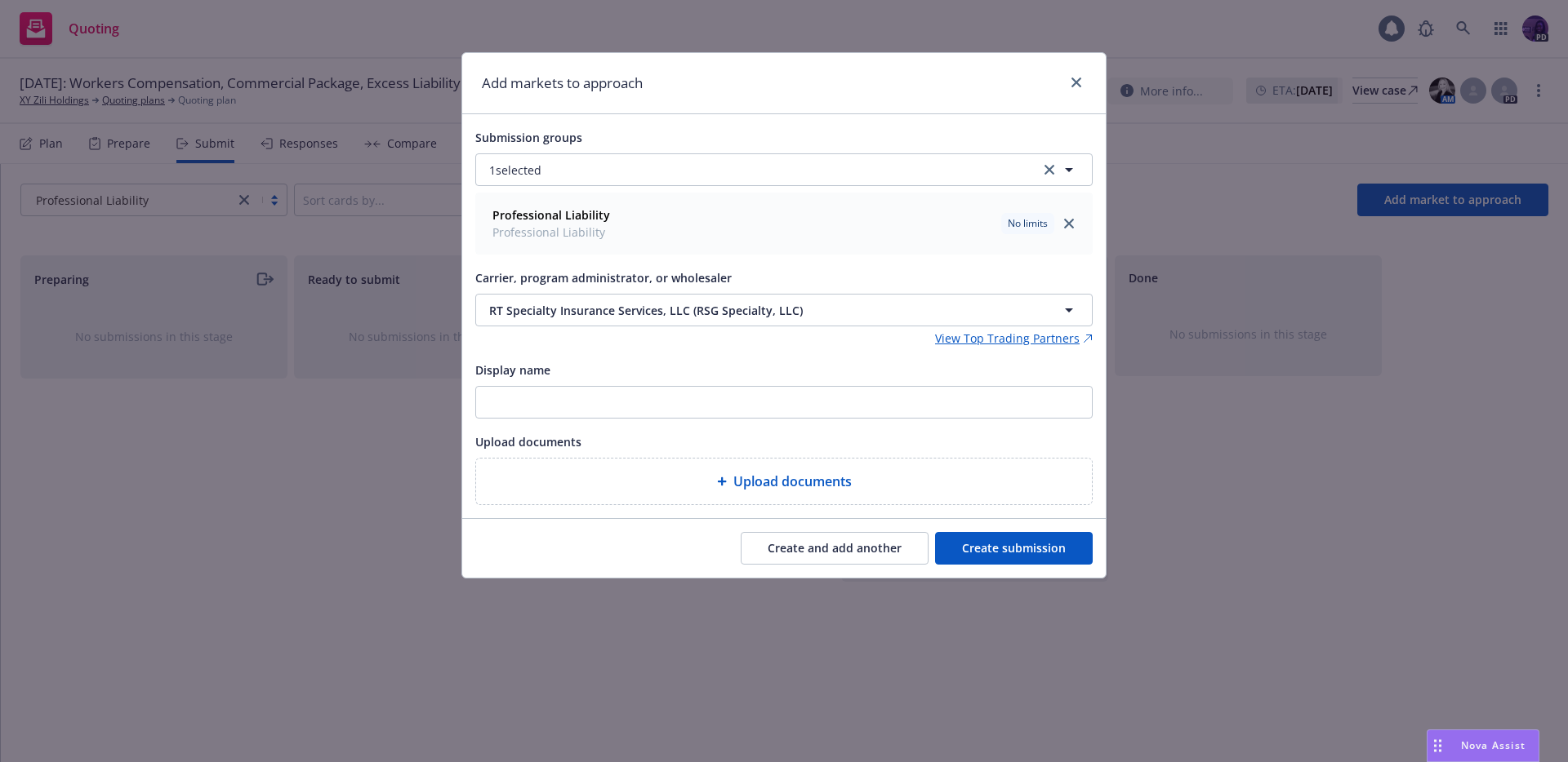
click at [866, 544] on button "Create and add another" at bounding box center [834, 548] width 188 height 33
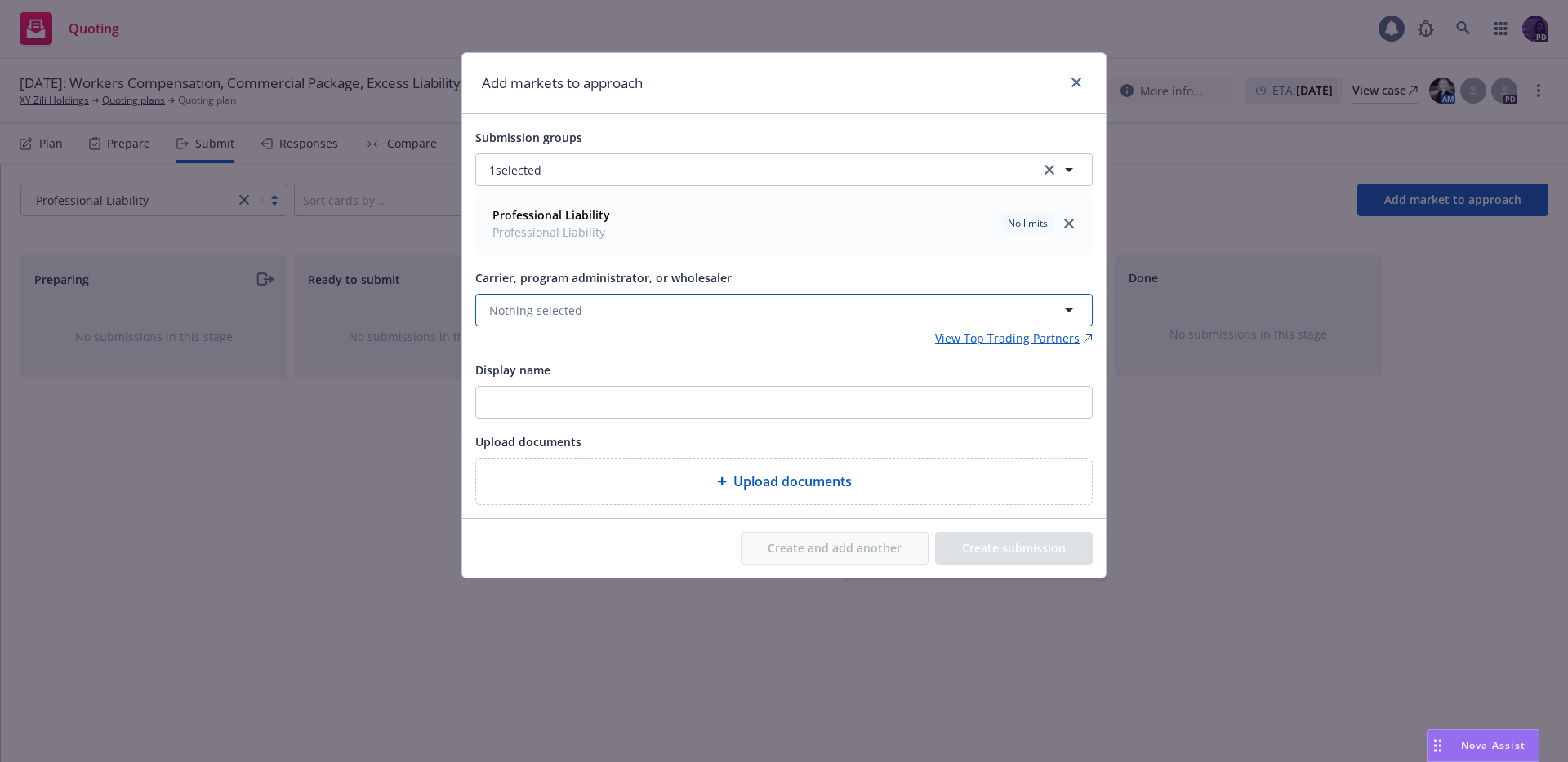
click at [714, 314] on button "Nothing selected" at bounding box center [783, 310] width 618 height 33
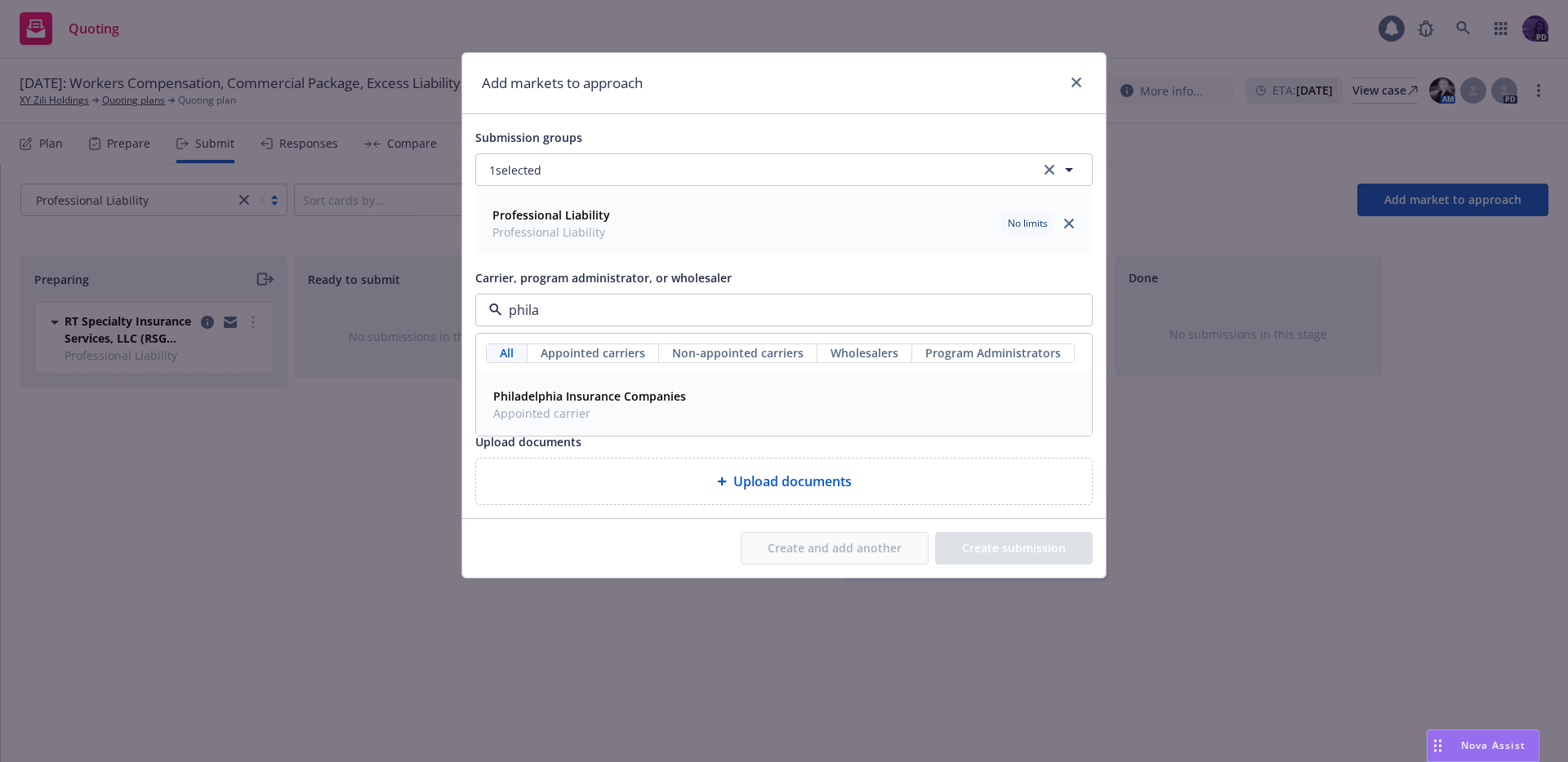
drag, startPoint x: 761, startPoint y: 395, endPoint x: 760, endPoint y: 409, distance: 14.0
click at [762, 394] on div "Philadelphia Insurance Companies Appointed carrier" at bounding box center [784, 405] width 595 height 41
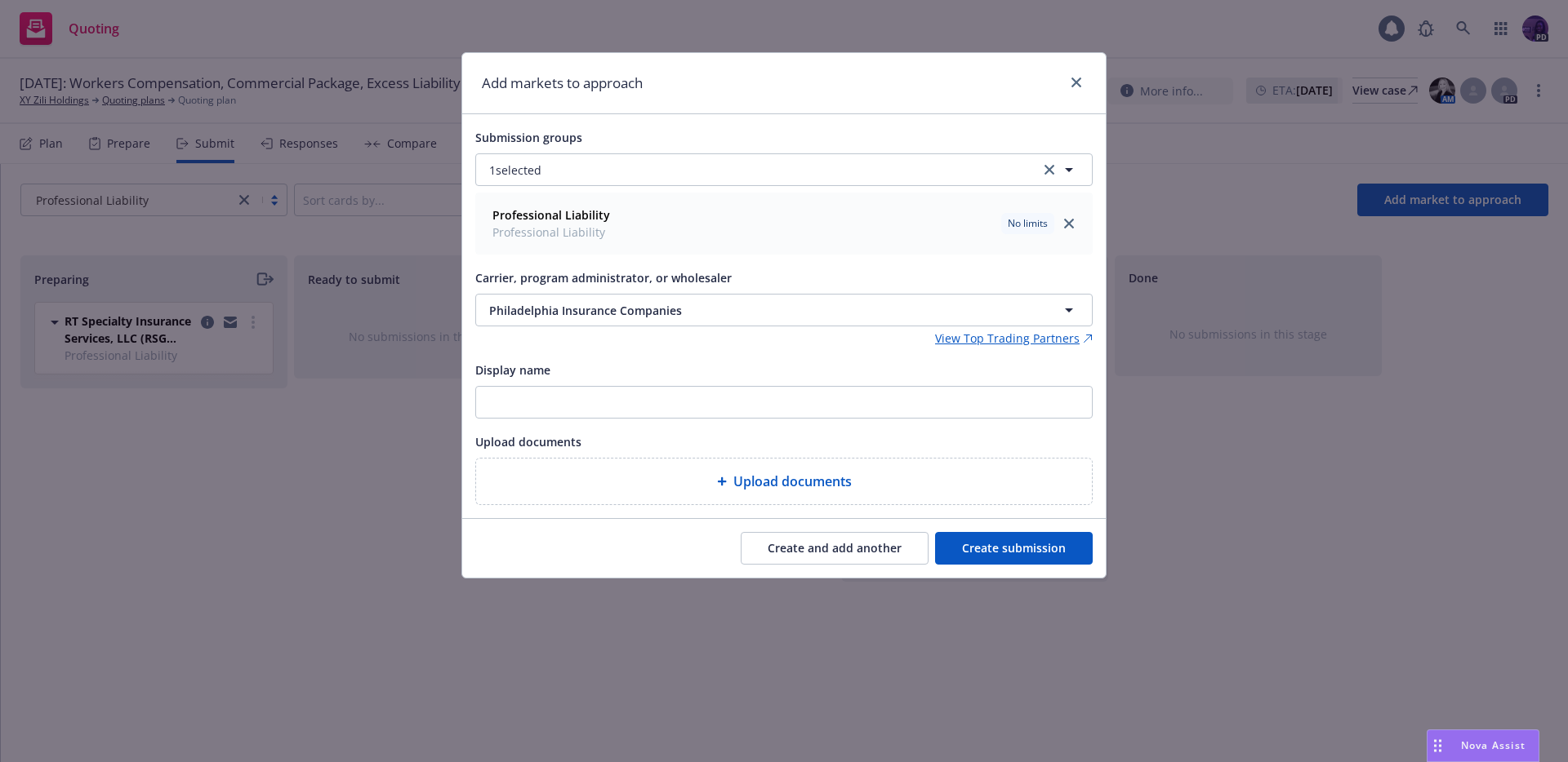
click at [793, 540] on button "Create and add another" at bounding box center [834, 548] width 188 height 33
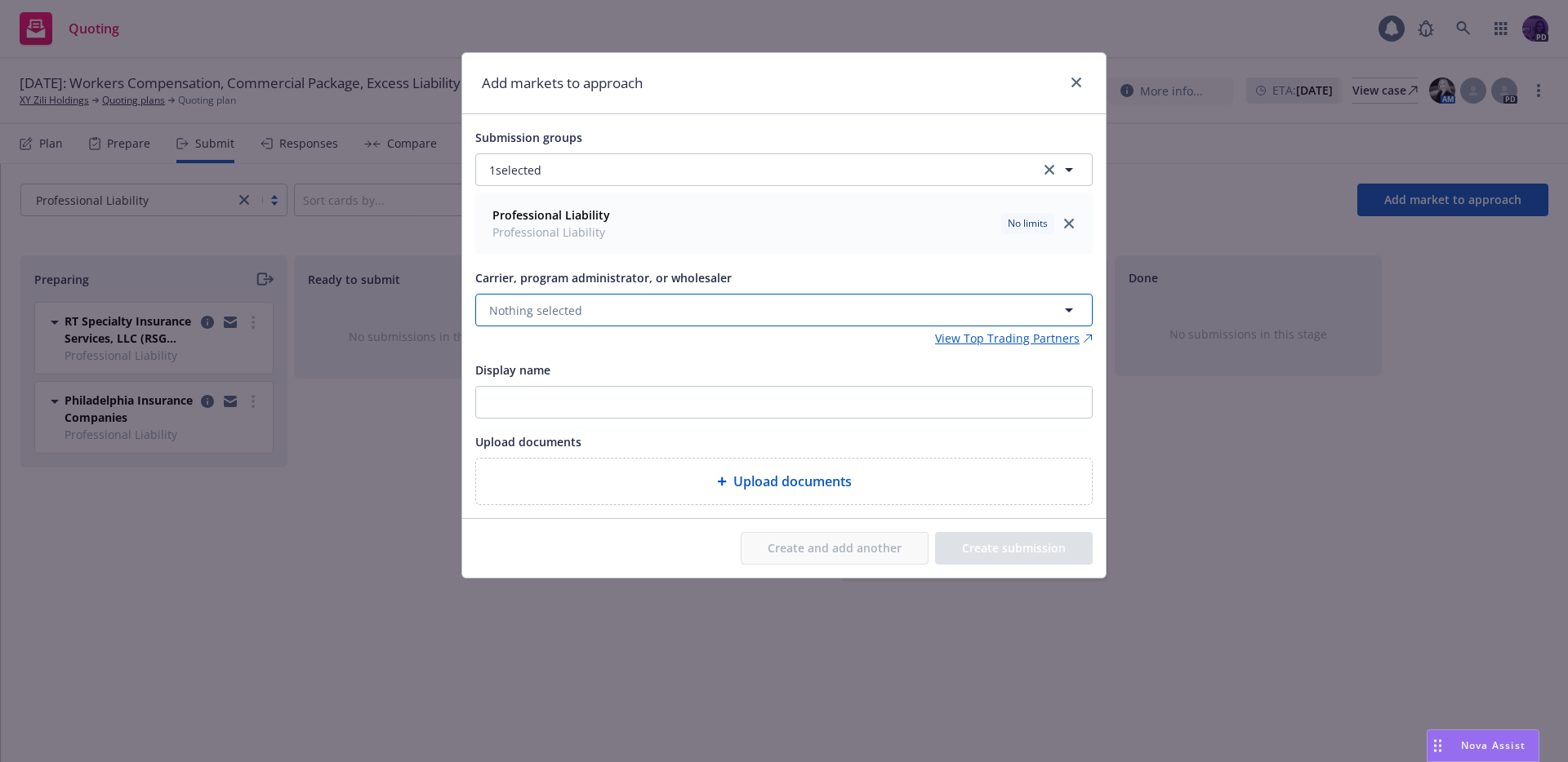
click at [575, 302] on span "Nothing selected" at bounding box center [535, 310] width 93 height 17
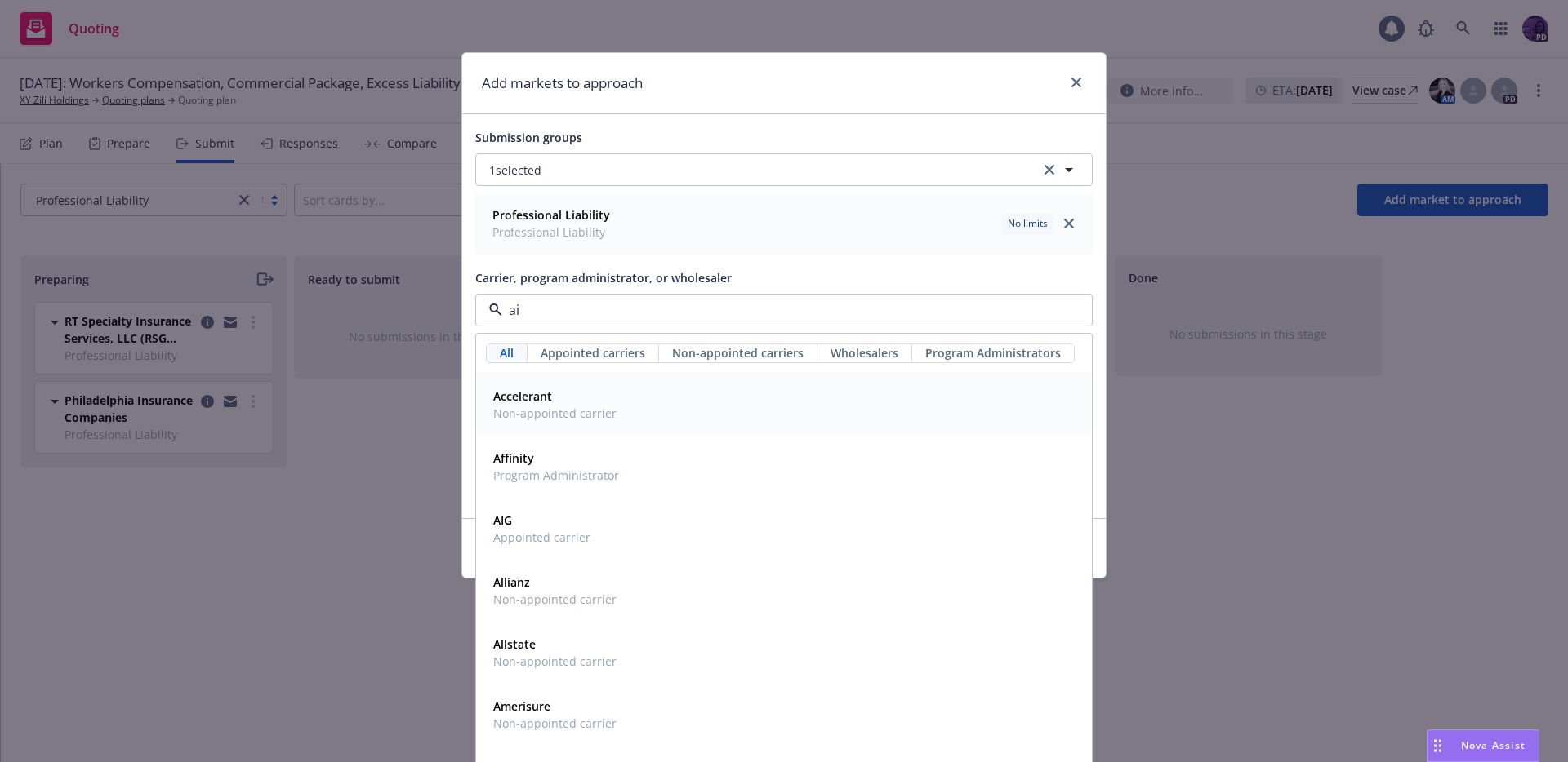
type input "aig"
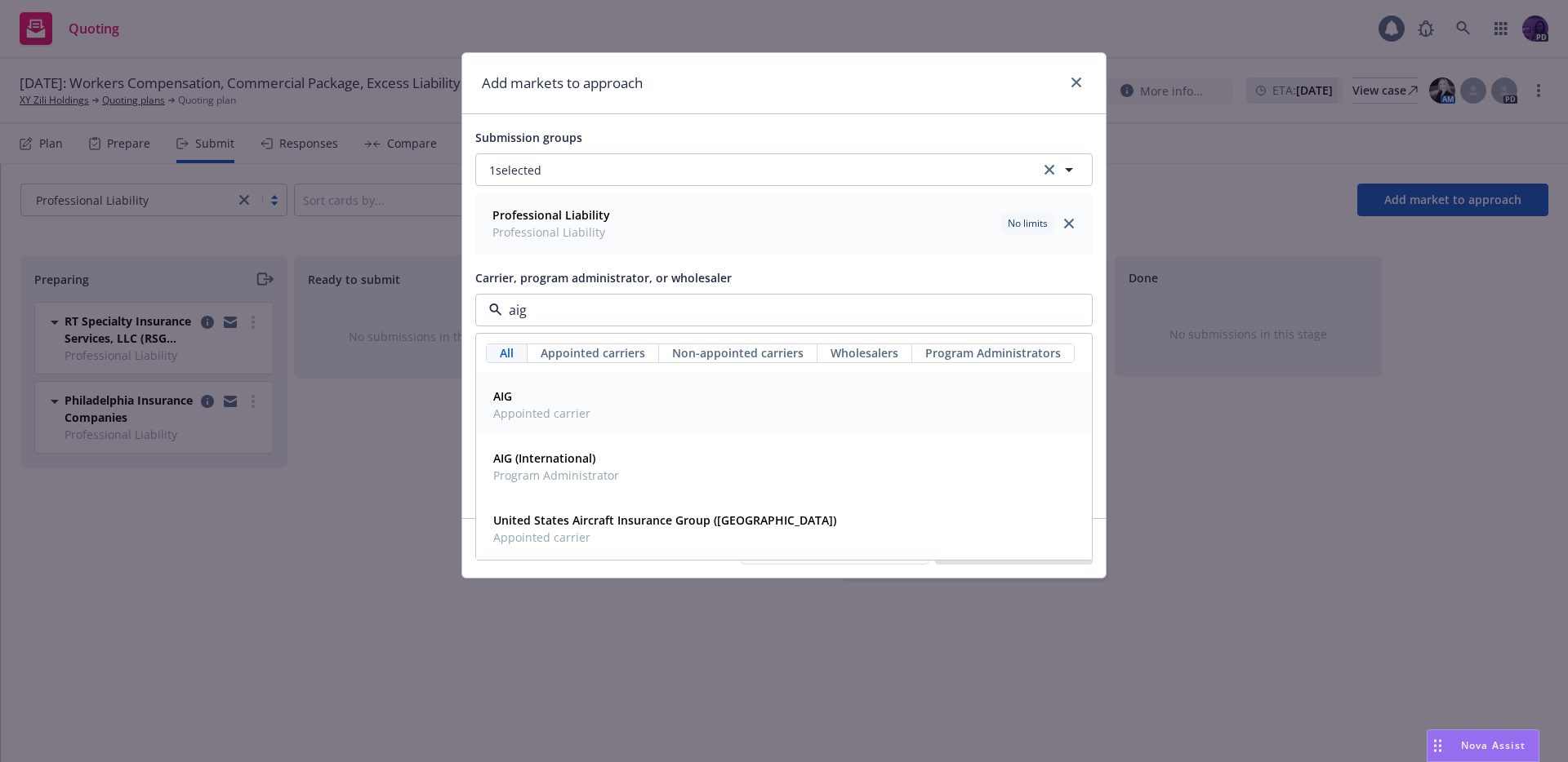
click at [944, 418] on div "AIG Appointed carrier" at bounding box center [784, 405] width 595 height 41
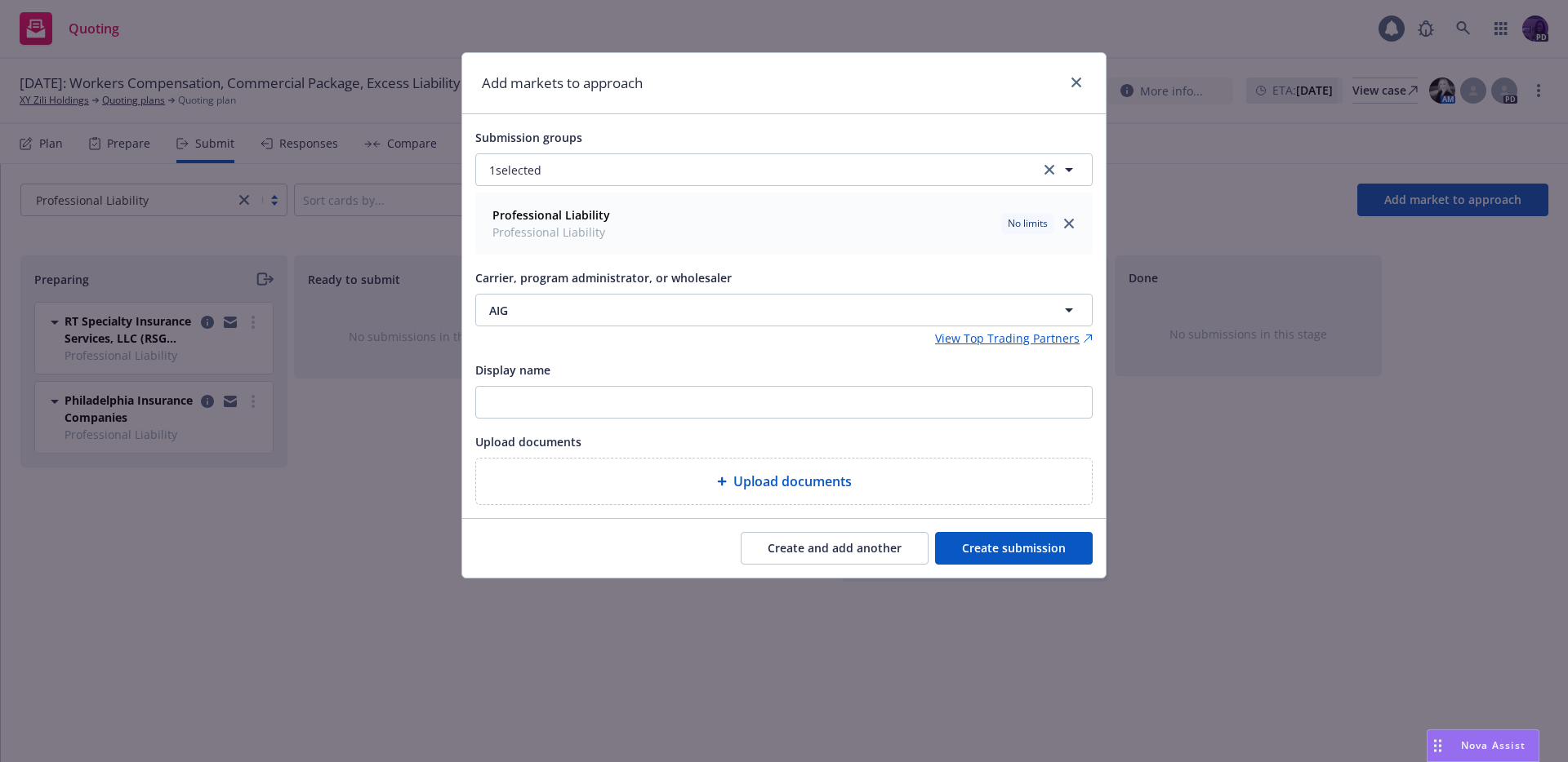
drag, startPoint x: 1001, startPoint y: 549, endPoint x: 989, endPoint y: 551, distance: 12.2
click at [1001, 548] on button "Create submission" at bounding box center [1014, 548] width 158 height 33
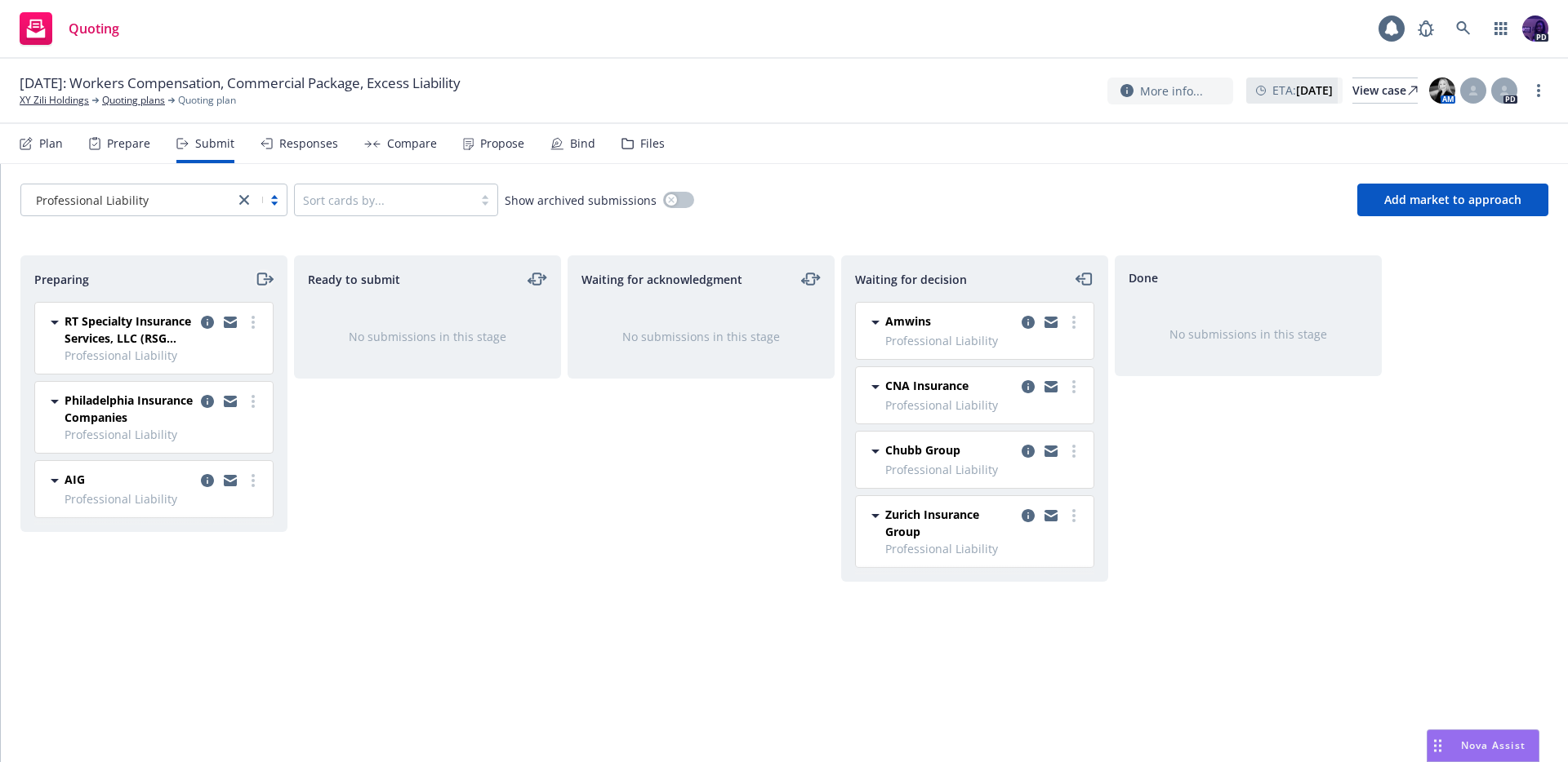
click at [267, 276] on icon "moveRight" at bounding box center [264, 279] width 19 height 20
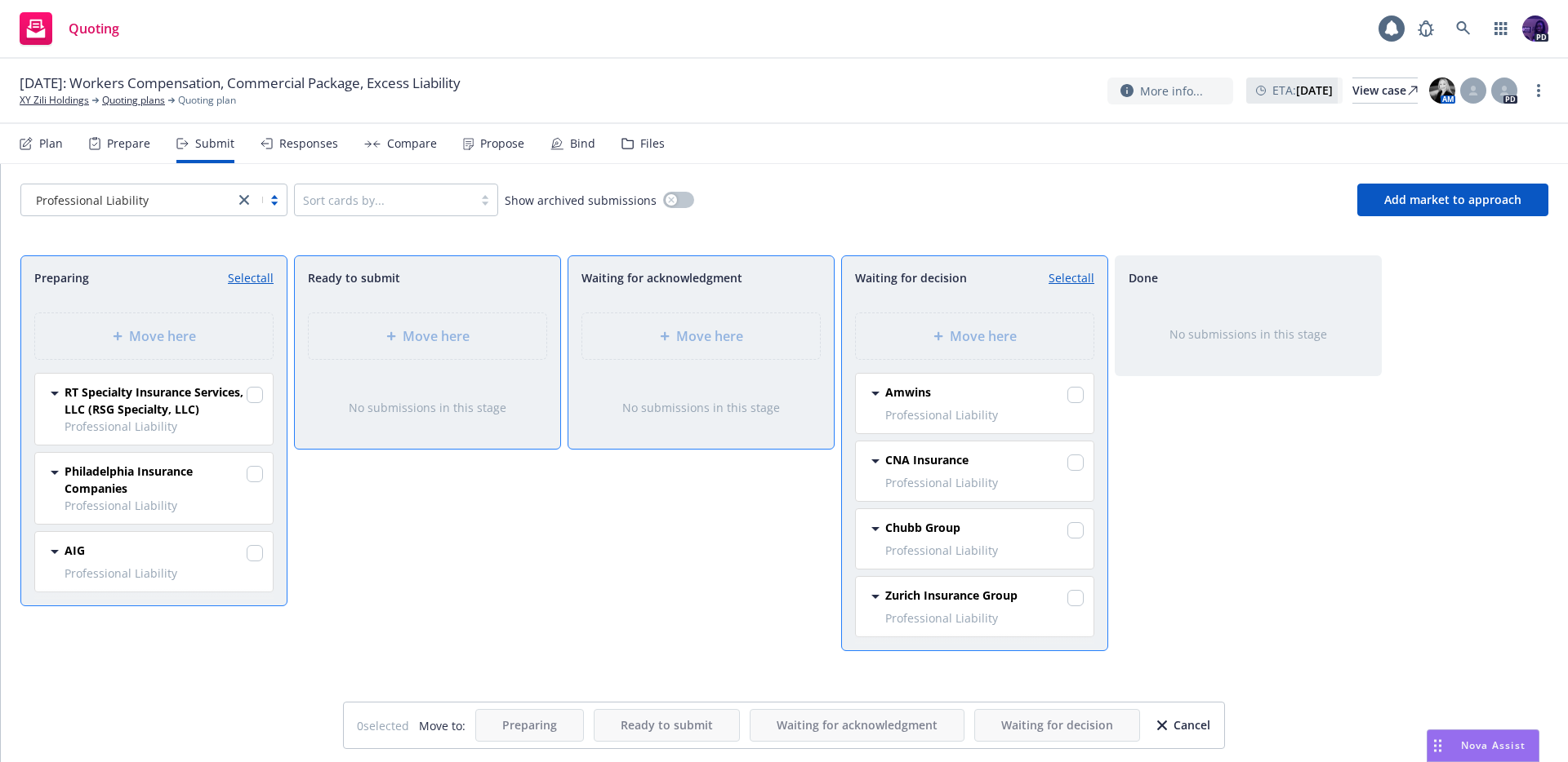
click at [995, 351] on div "Move here" at bounding box center [974, 337] width 266 height 74
click at [267, 282] on link "Select all" at bounding box center [251, 278] width 45 height 17
checkbox input "true"
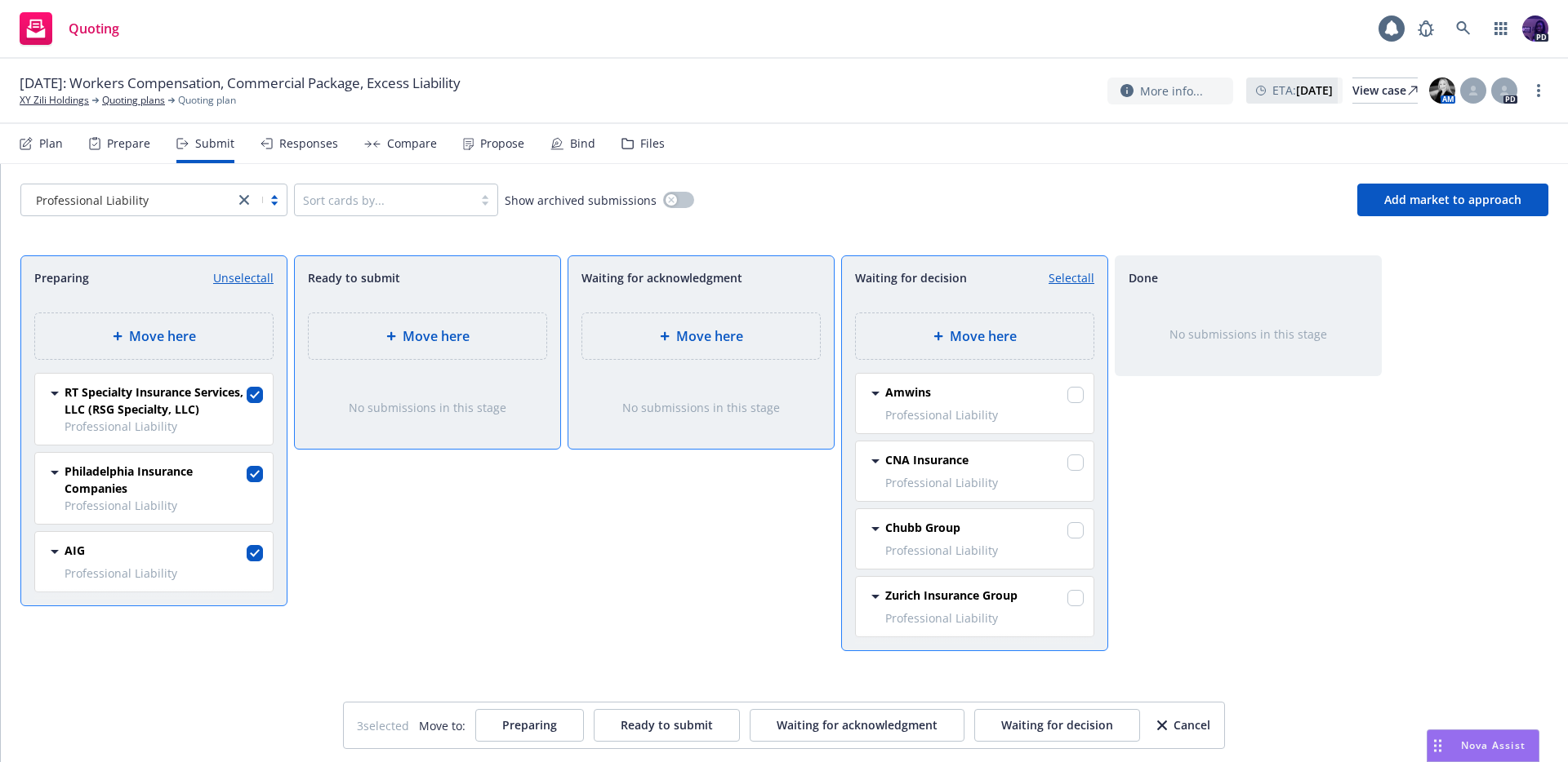
click at [899, 334] on div "Move here" at bounding box center [975, 336] width 212 height 20
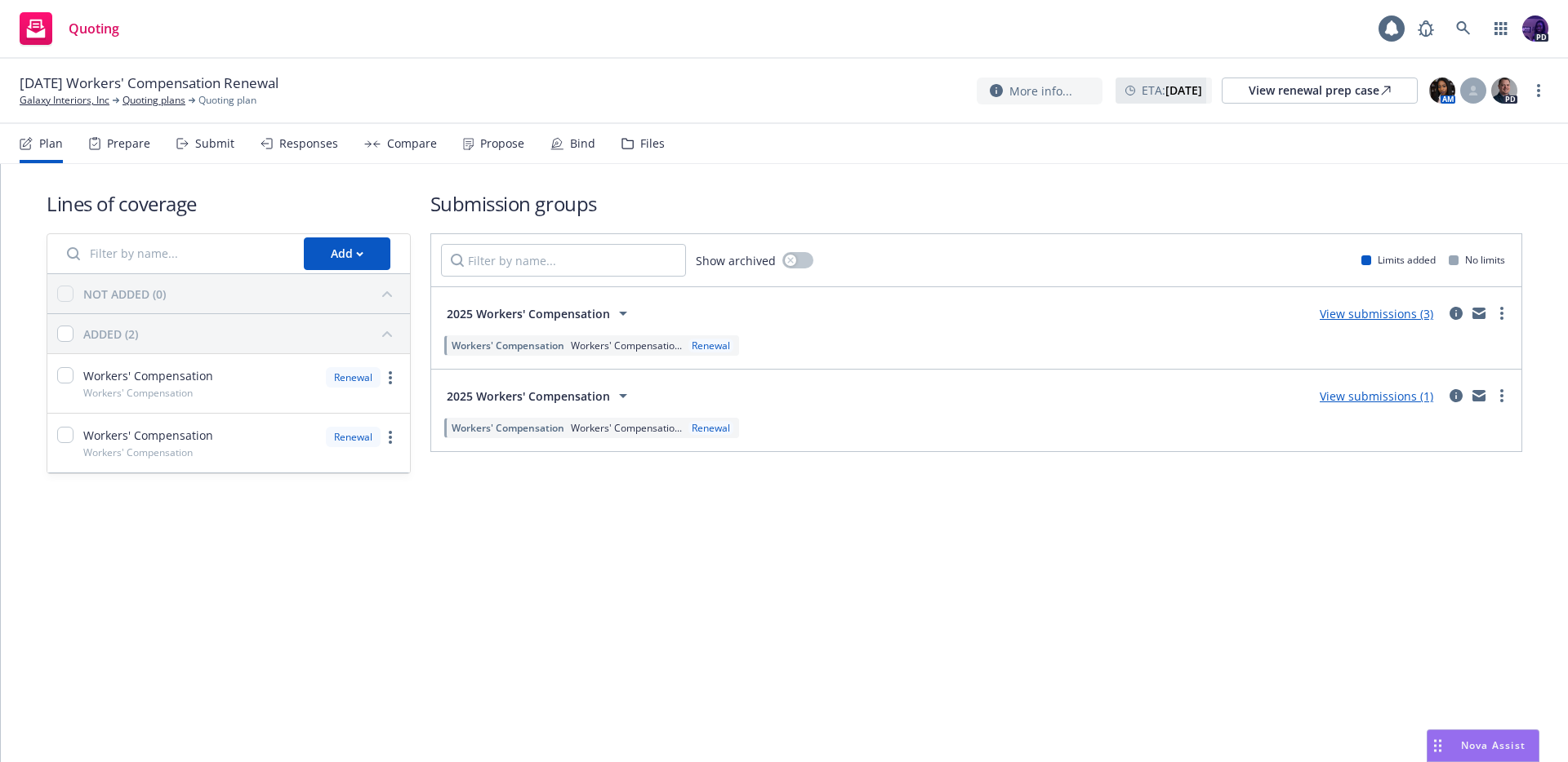
click at [1393, 302] on div "2025 Workers' Compensation View submissions (3)" at bounding box center [976, 313] width 1071 height 33
click at [1392, 306] on link "View submissions (3)" at bounding box center [1376, 314] width 113 height 15
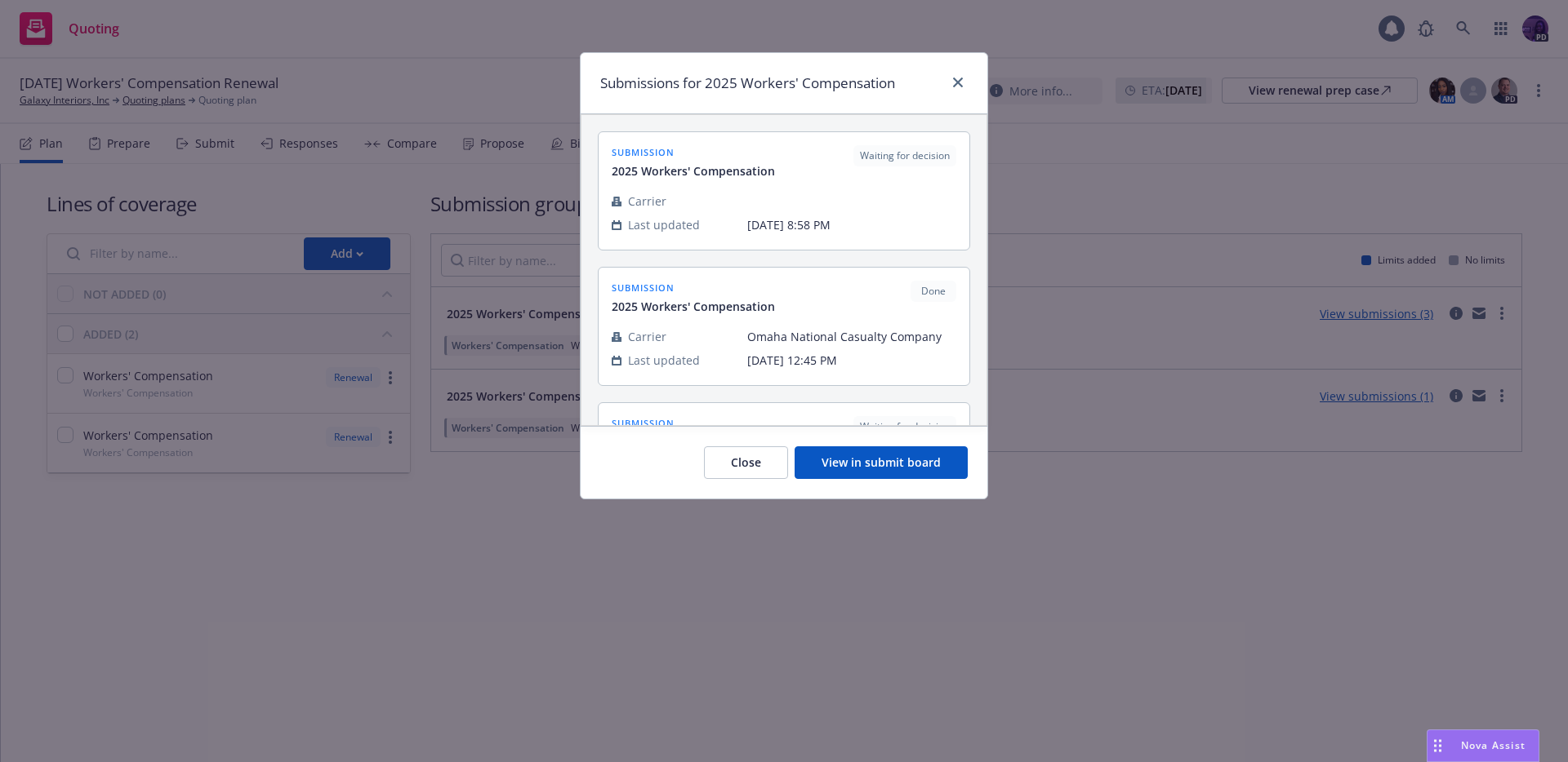
click at [807, 471] on button "View in submit board" at bounding box center [880, 462] width 173 height 33
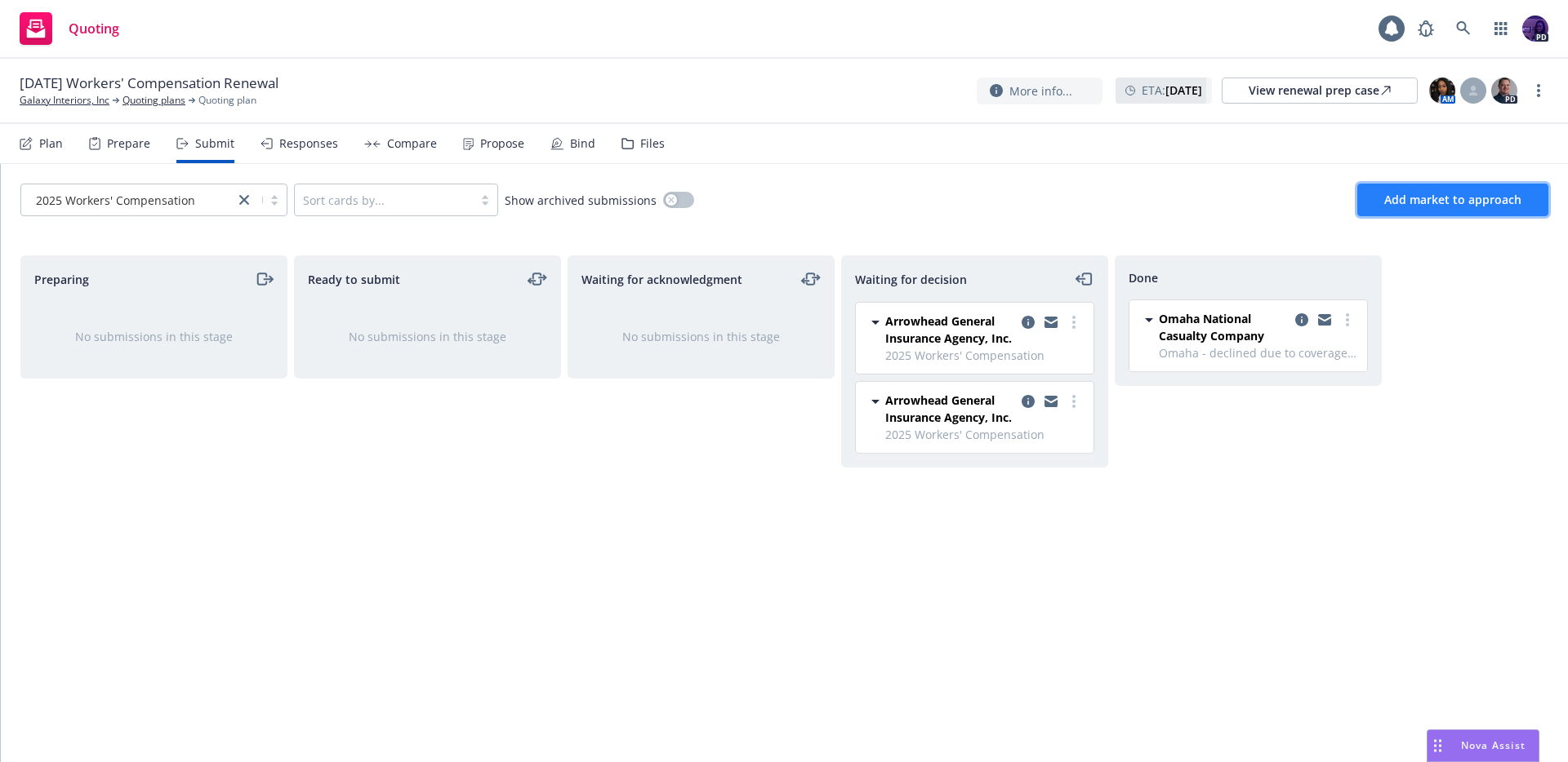
click at [1437, 205] on span "Add market to approach" at bounding box center [1452, 199] width 137 height 15
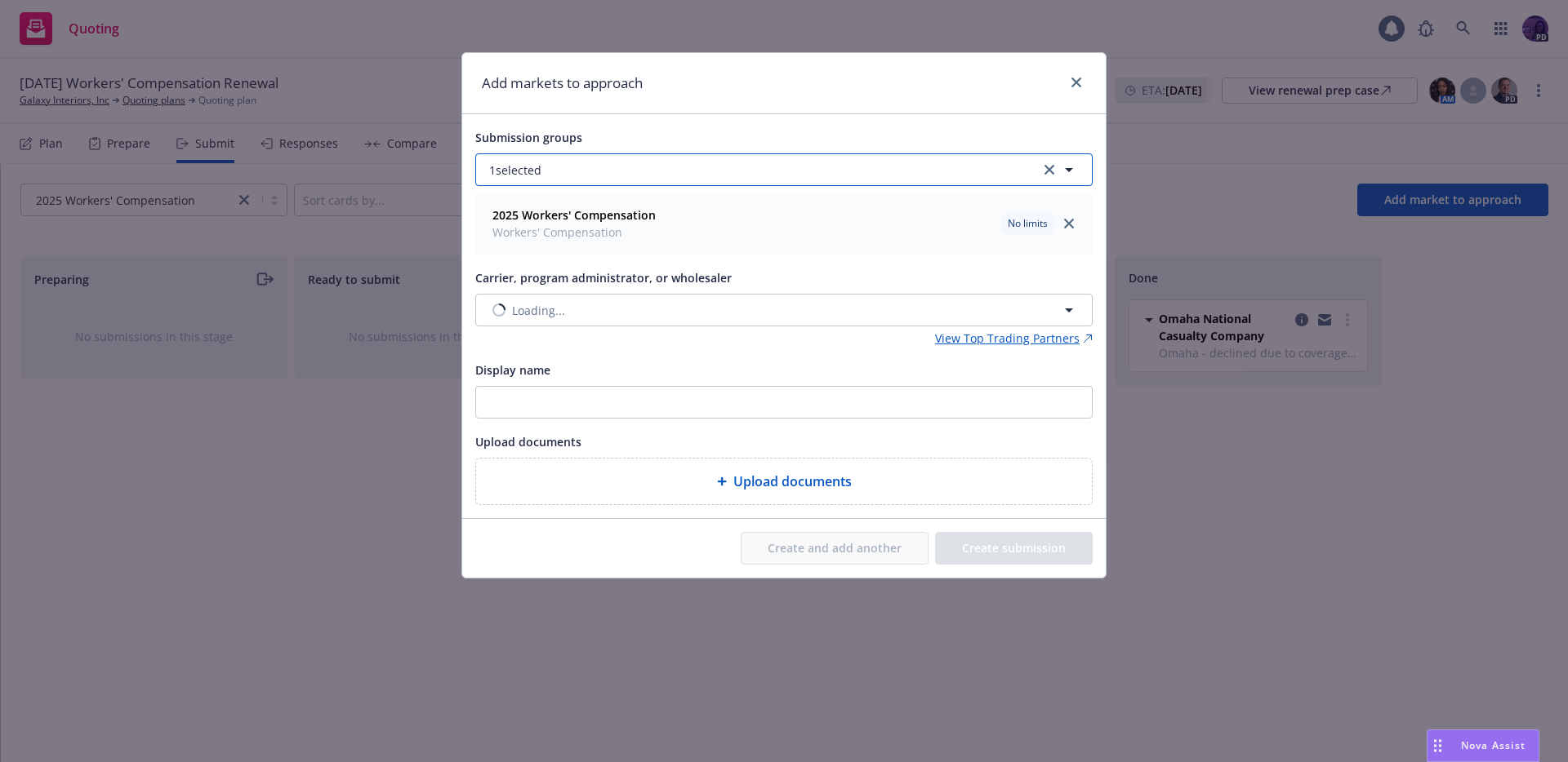
click at [708, 175] on button "1 selected" at bounding box center [783, 169] width 618 height 33
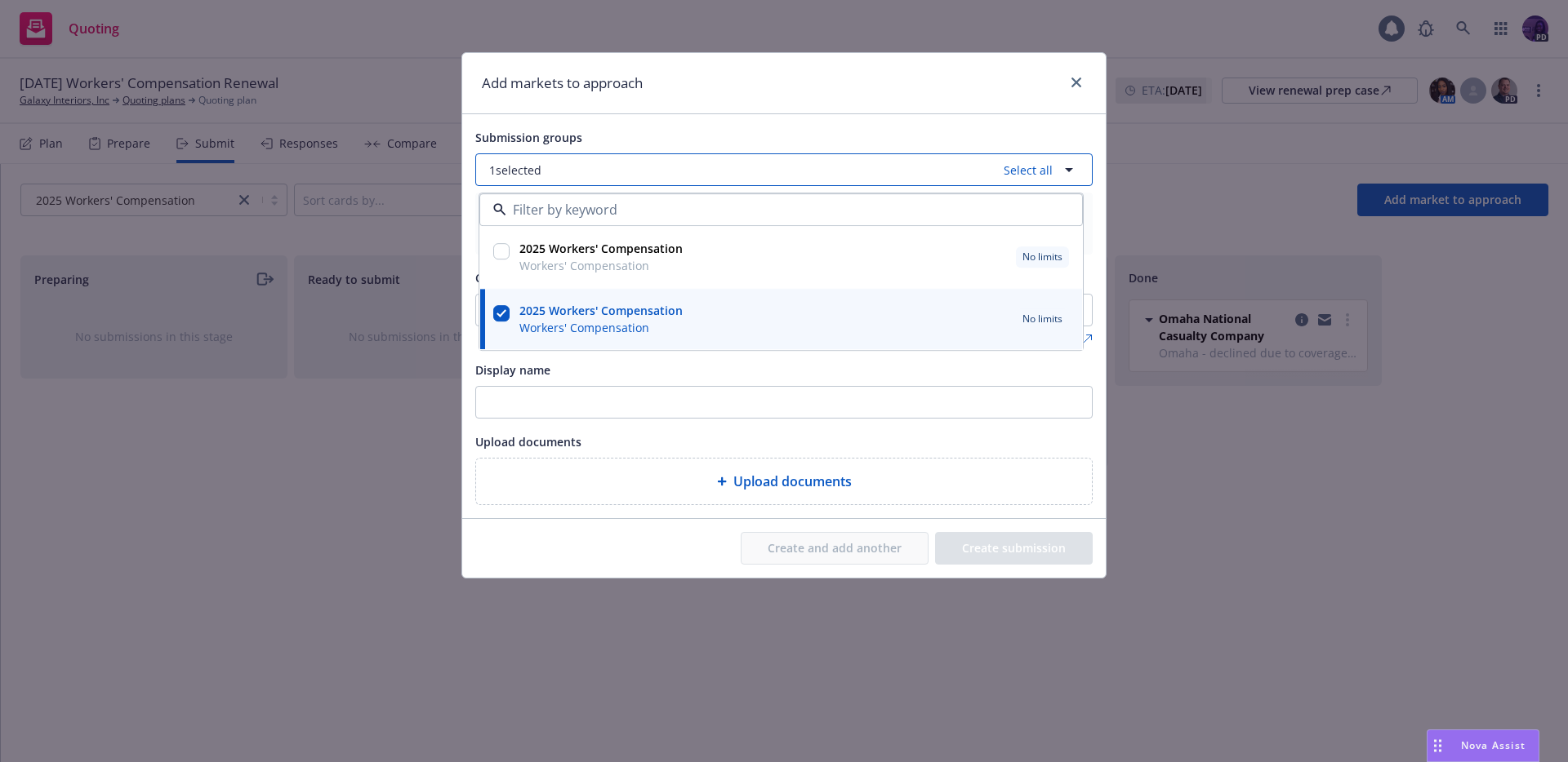
click at [708, 179] on button "1 selected Select all" at bounding box center [783, 169] width 618 height 33
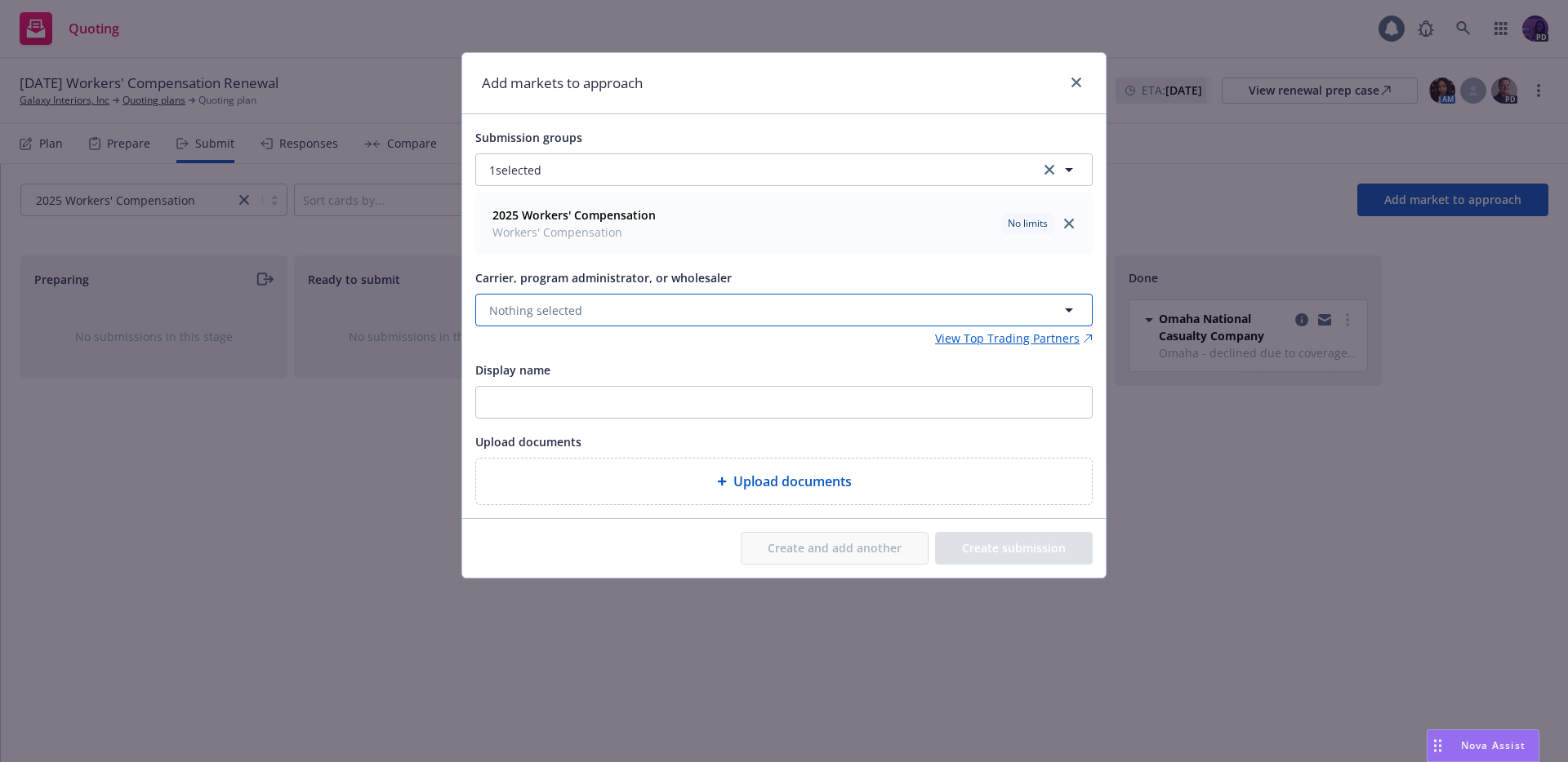
click at [614, 317] on button "Nothing selected" at bounding box center [783, 310] width 618 height 33
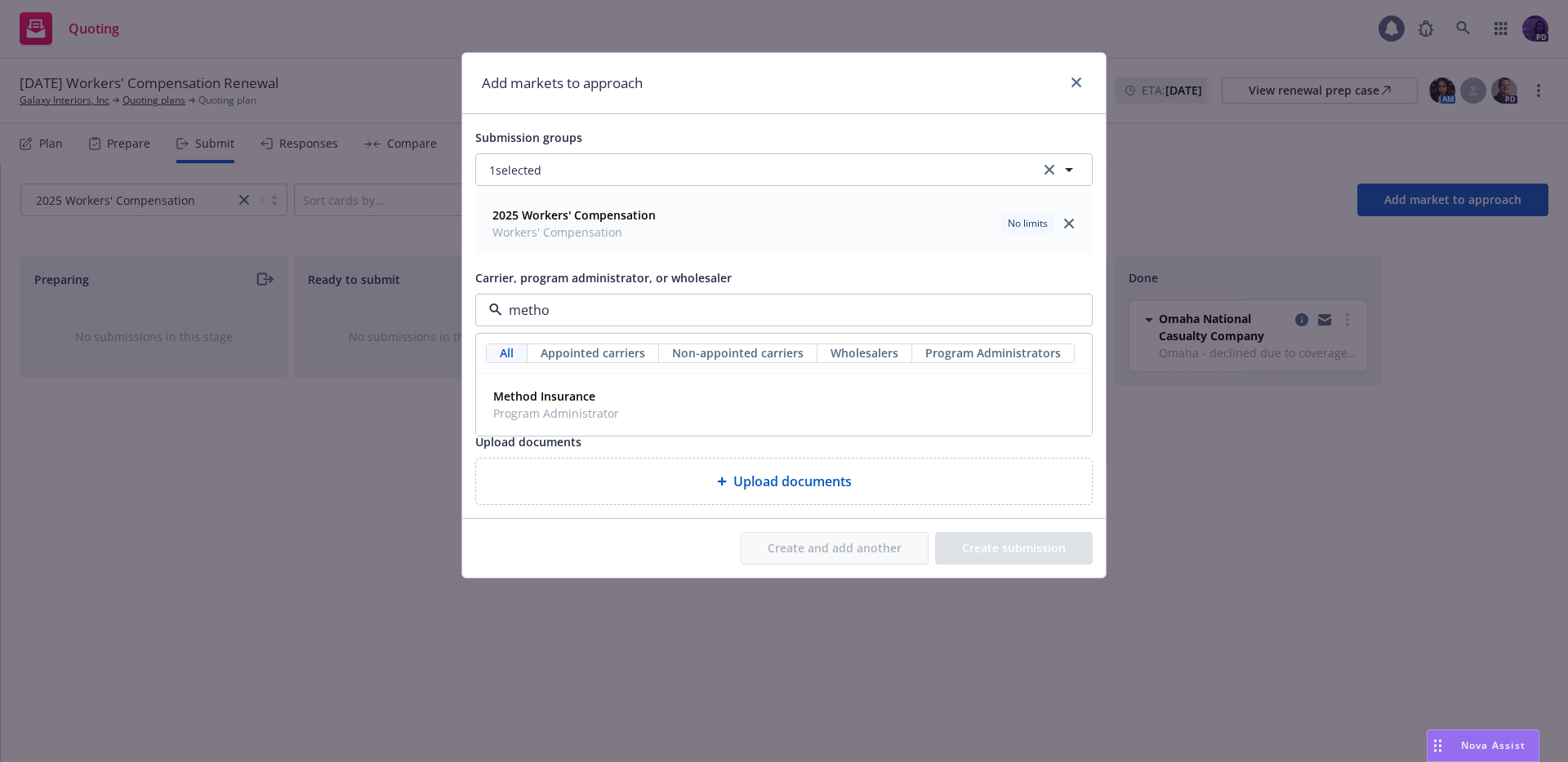
type input "method"
click at [560, 422] on div "Method Insurance Program Administrator" at bounding box center [554, 405] width 135 height 41
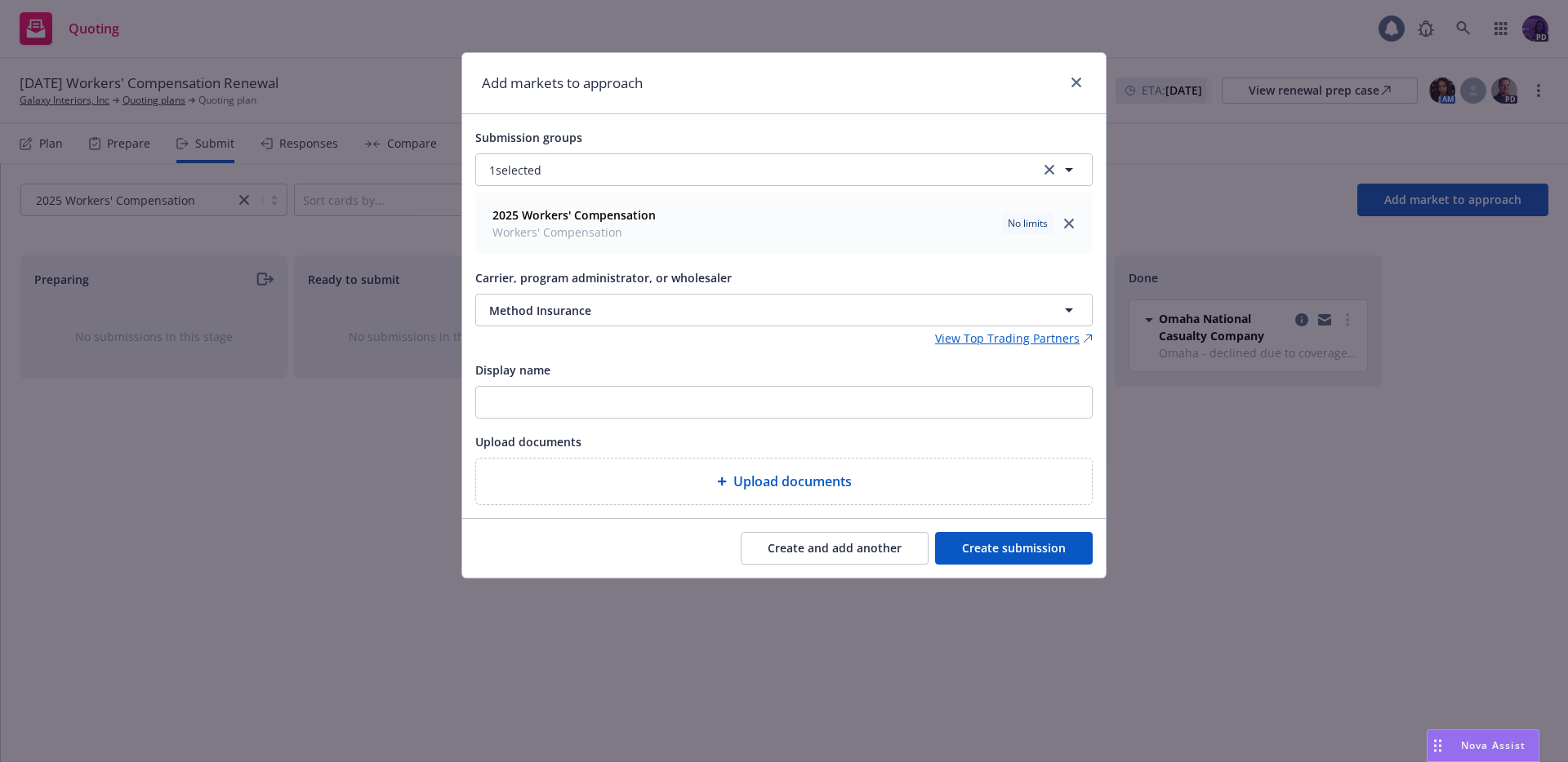
click at [969, 553] on button "Create submission" at bounding box center [1014, 548] width 158 height 33
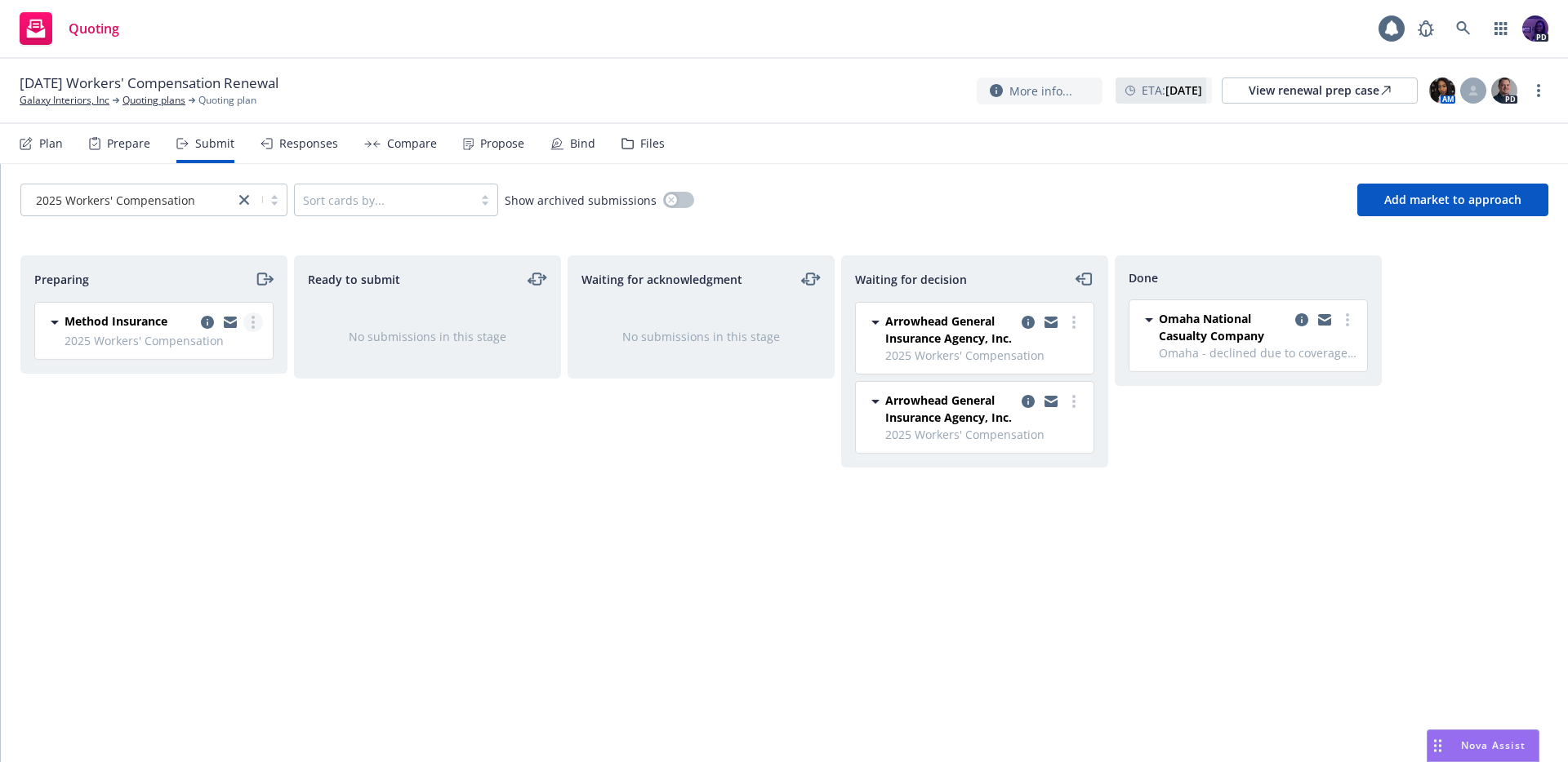
click at [252, 313] on link "more" at bounding box center [253, 322] width 20 height 20
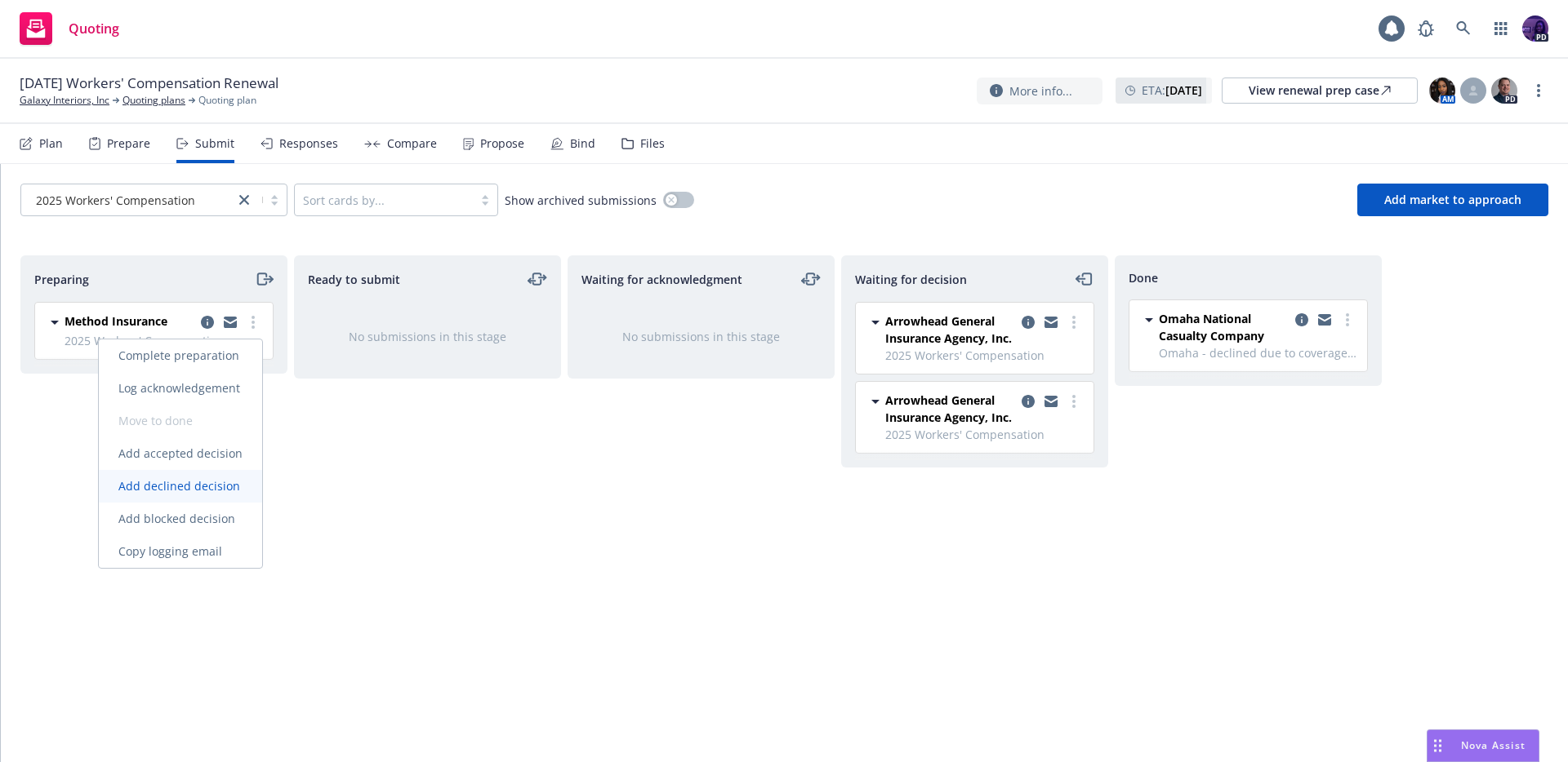
click at [221, 476] on link "Add declined decision" at bounding box center [180, 486] width 164 height 33
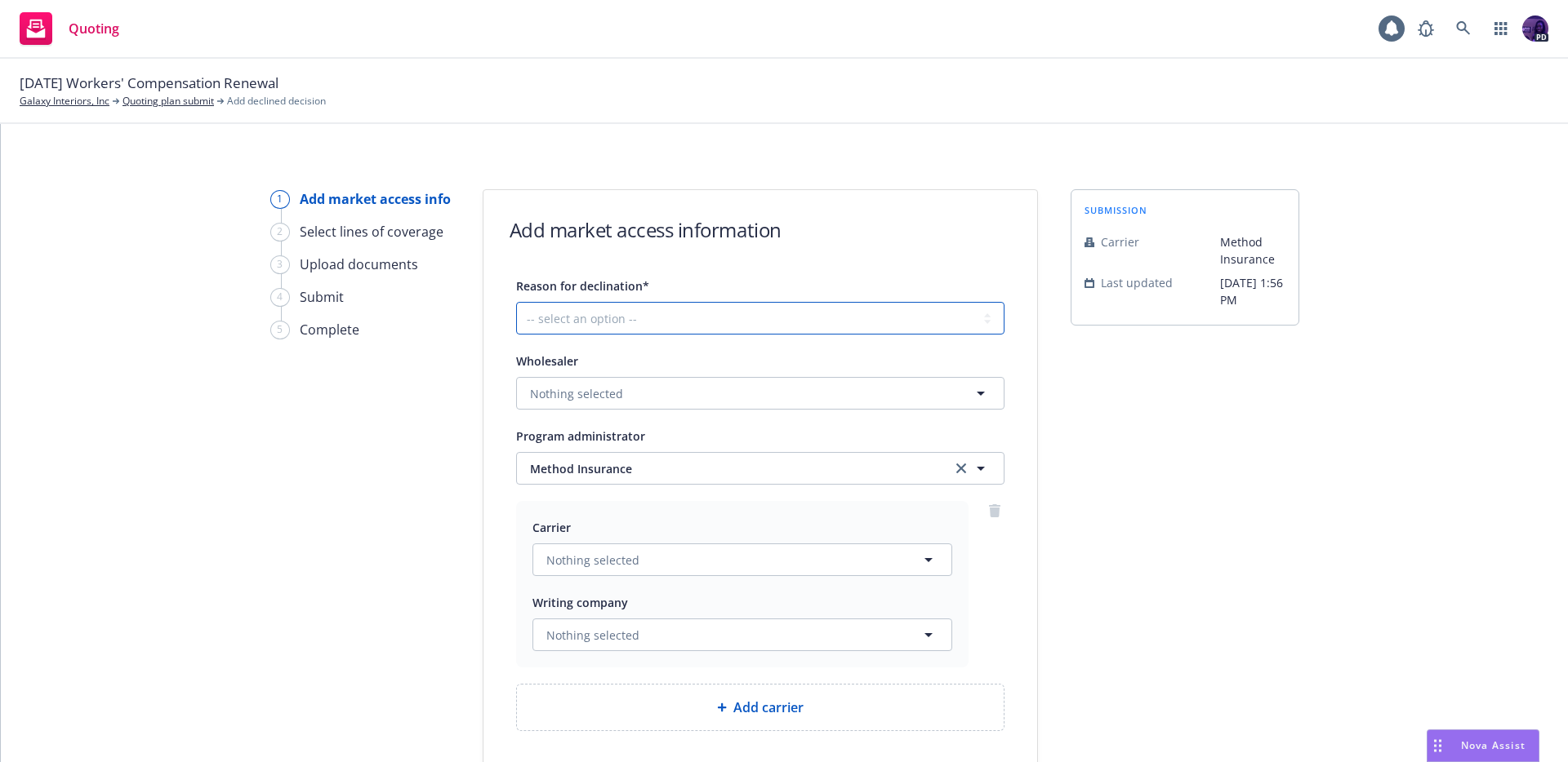
click at [584, 321] on select "-- select an option -- Cannot compete with other markets Carrier non-renewed Ca…" at bounding box center [760, 318] width 488 height 33
select select "DOES_NOT_FIT_UNDERWRITER_APPETITE"
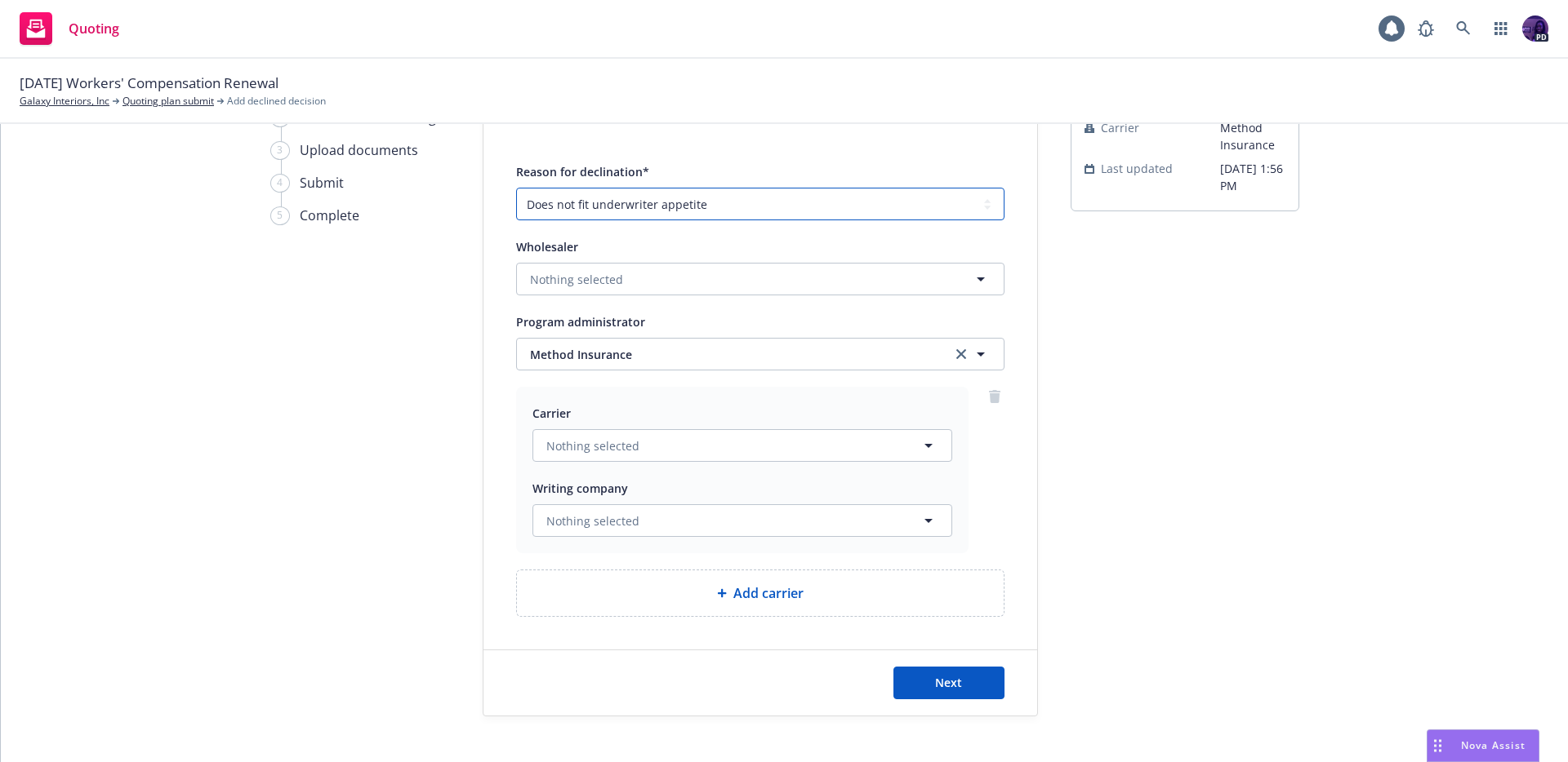
scroll to position [134, 0]
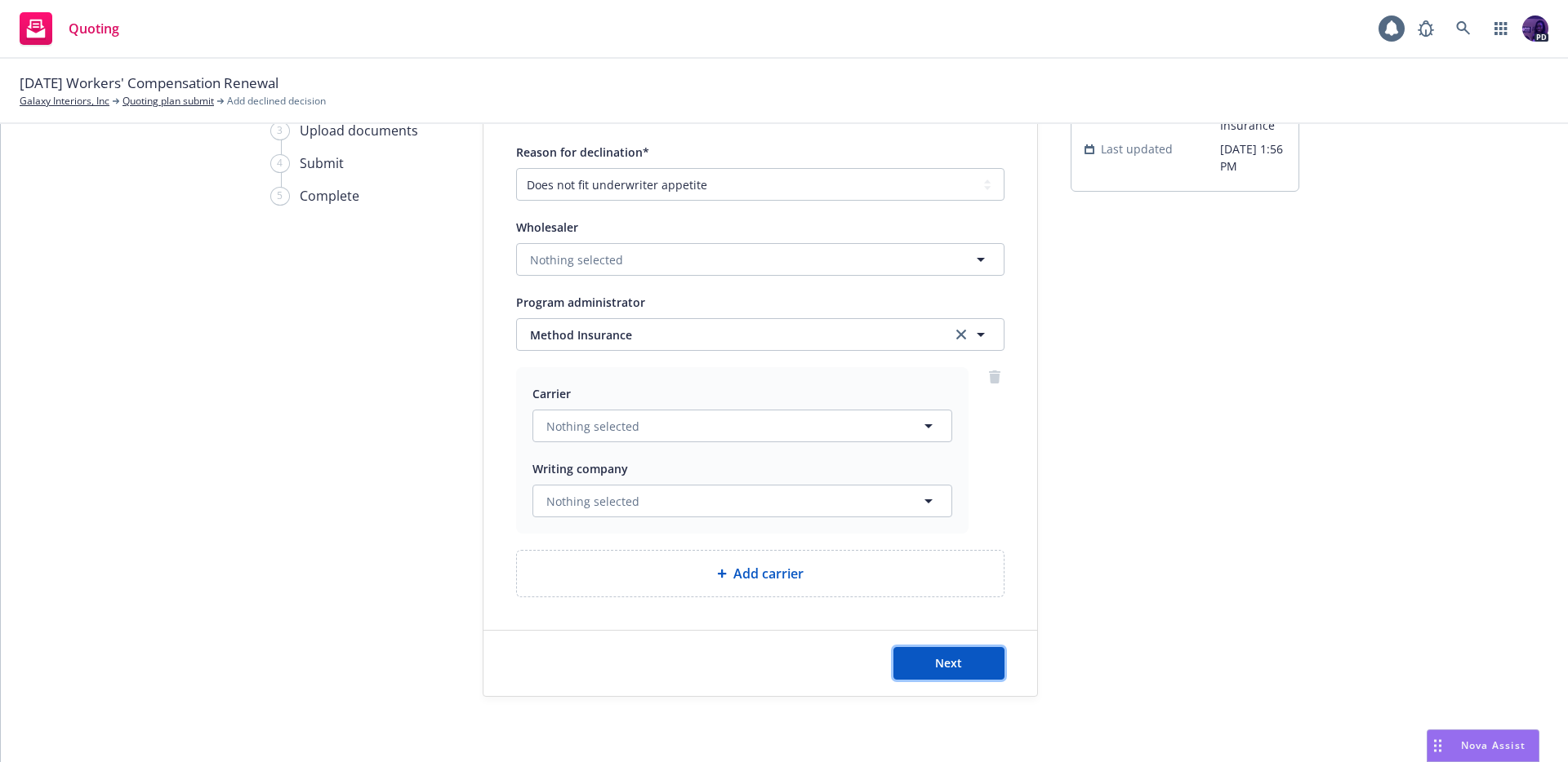
click at [960, 675] on button "Next" at bounding box center [949, 664] width 111 height 33
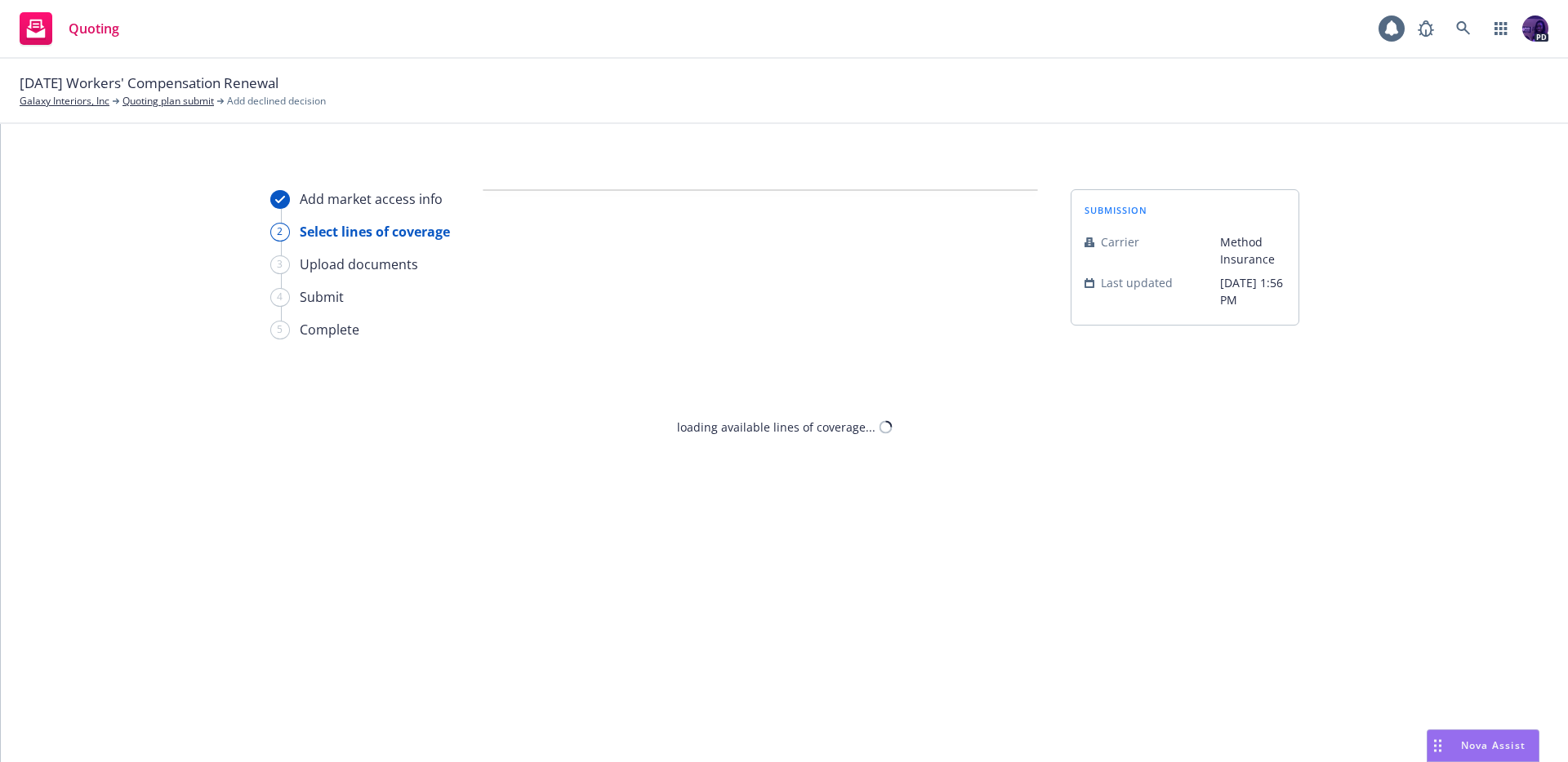
scroll to position [0, 0]
select select "DOES_NOT_FIT_UNDERWRITER_APPETITE"
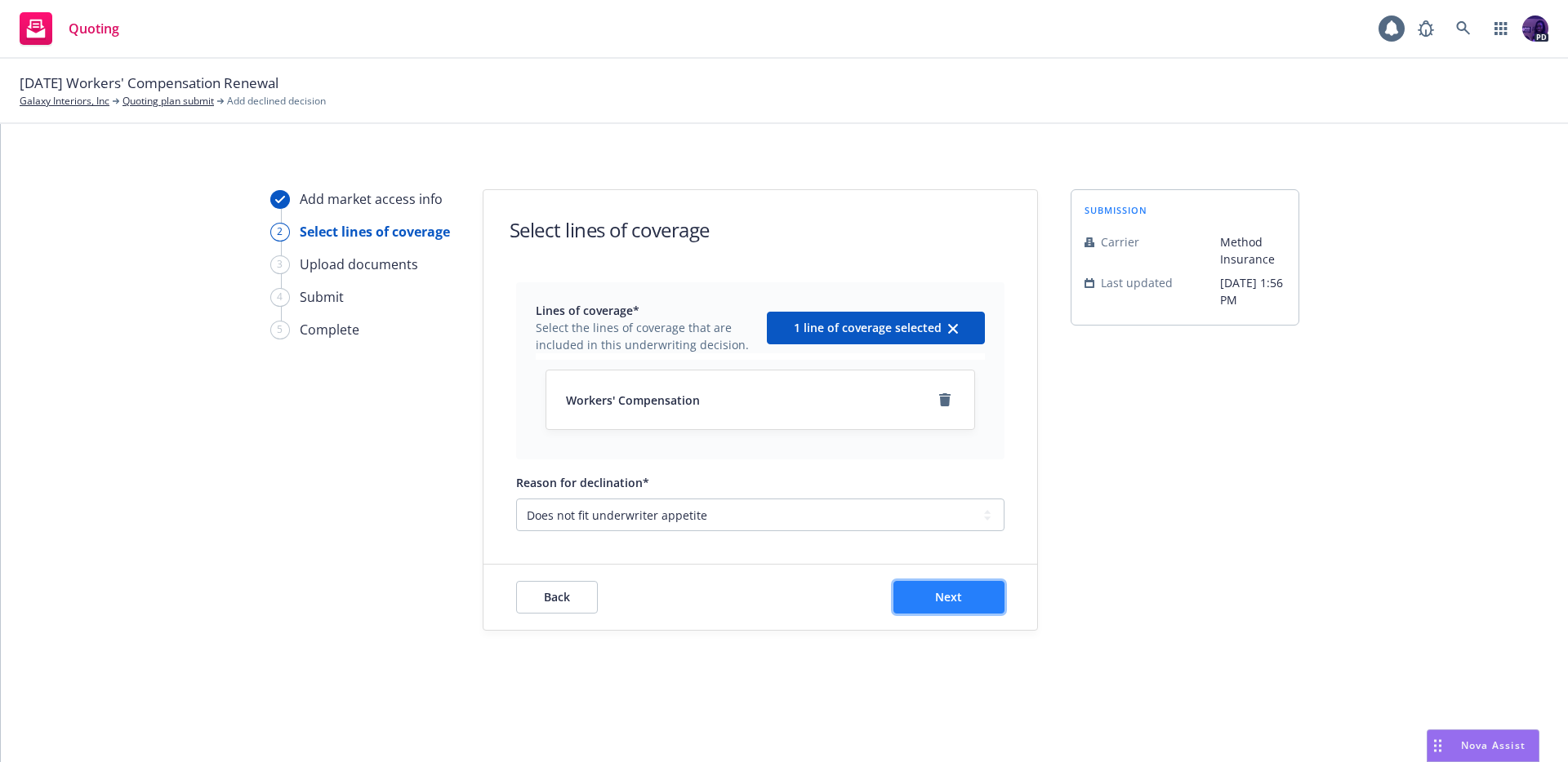
click at [935, 595] on span "Next" at bounding box center [949, 597] width 26 height 15
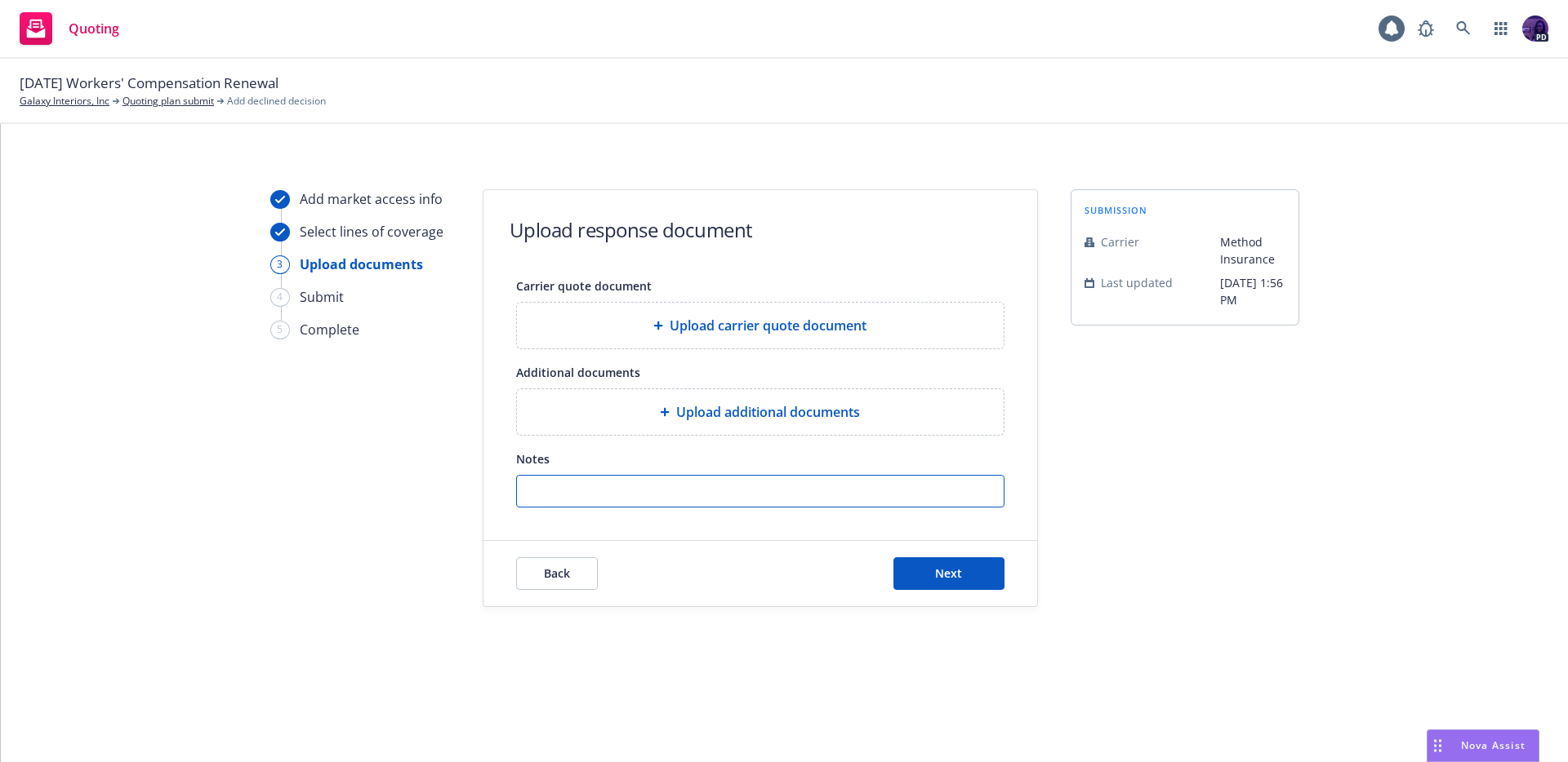
click at [702, 496] on input "Notes" at bounding box center [760, 491] width 487 height 31
paste input ". I am declining this year but welcome a second look next year should they cont…"
type input ". I am declining this year but welcome a second look next year should they cont…"
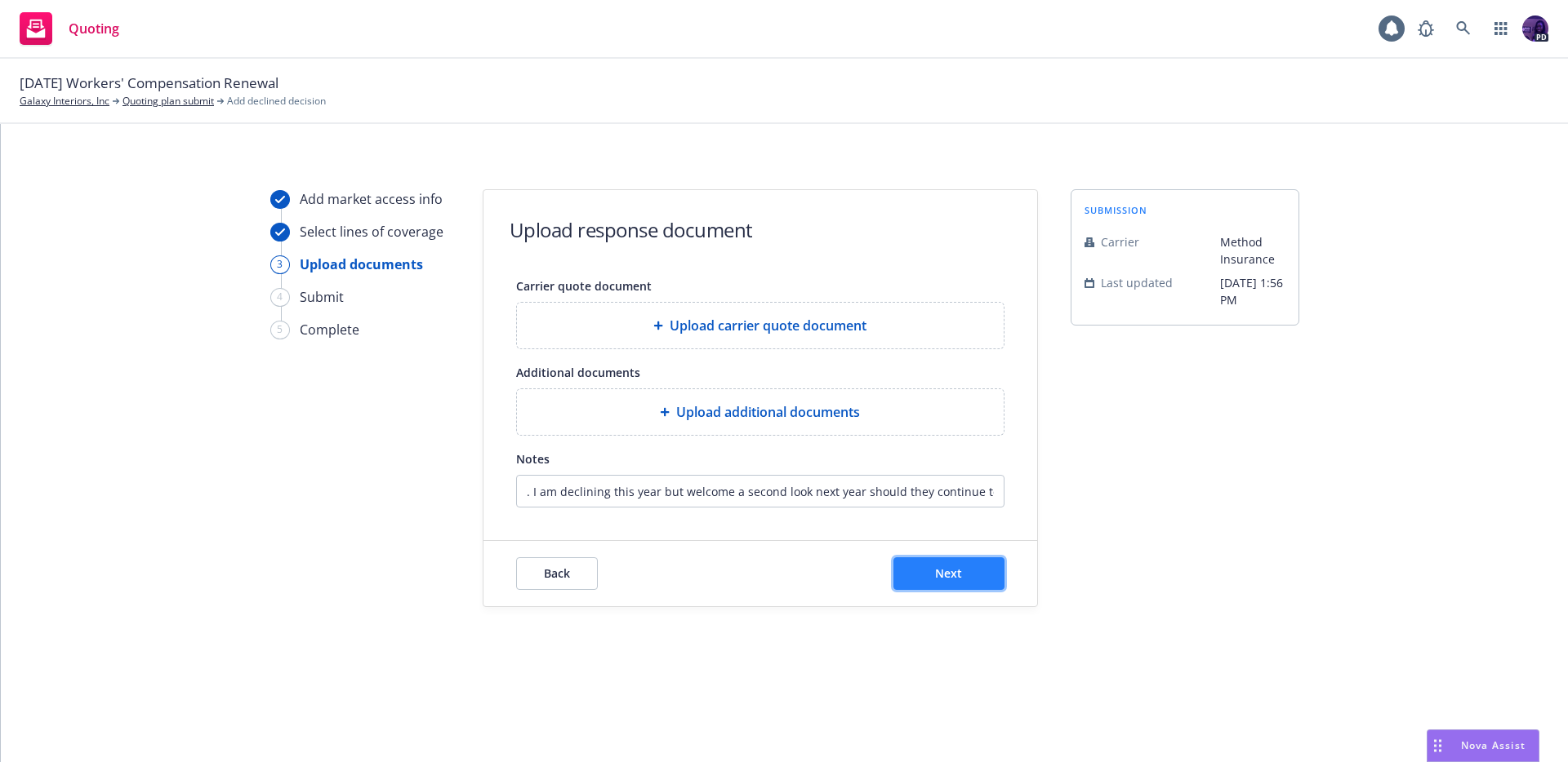
click at [966, 576] on button "Next" at bounding box center [949, 574] width 111 height 33
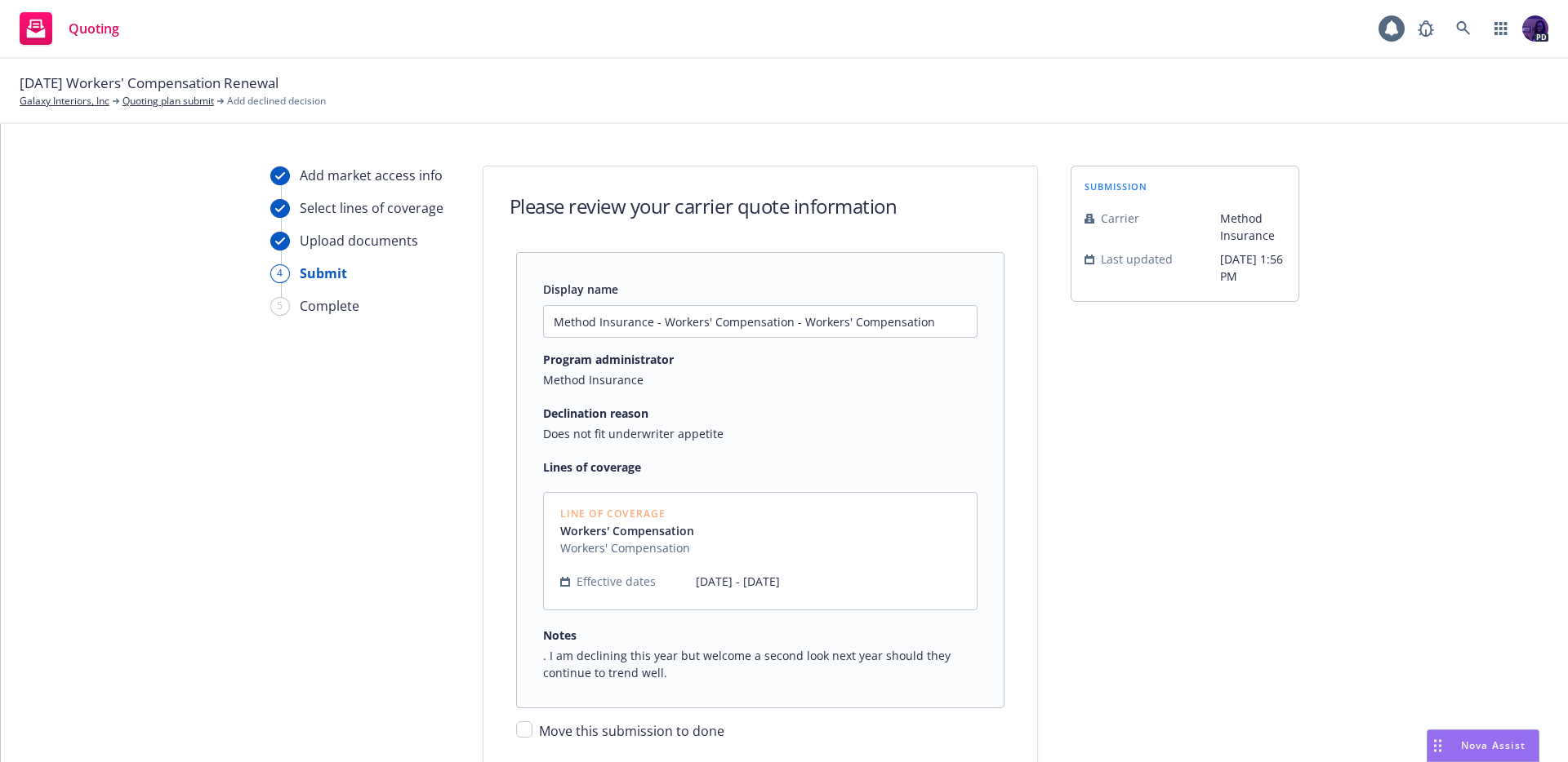
scroll to position [167, 0]
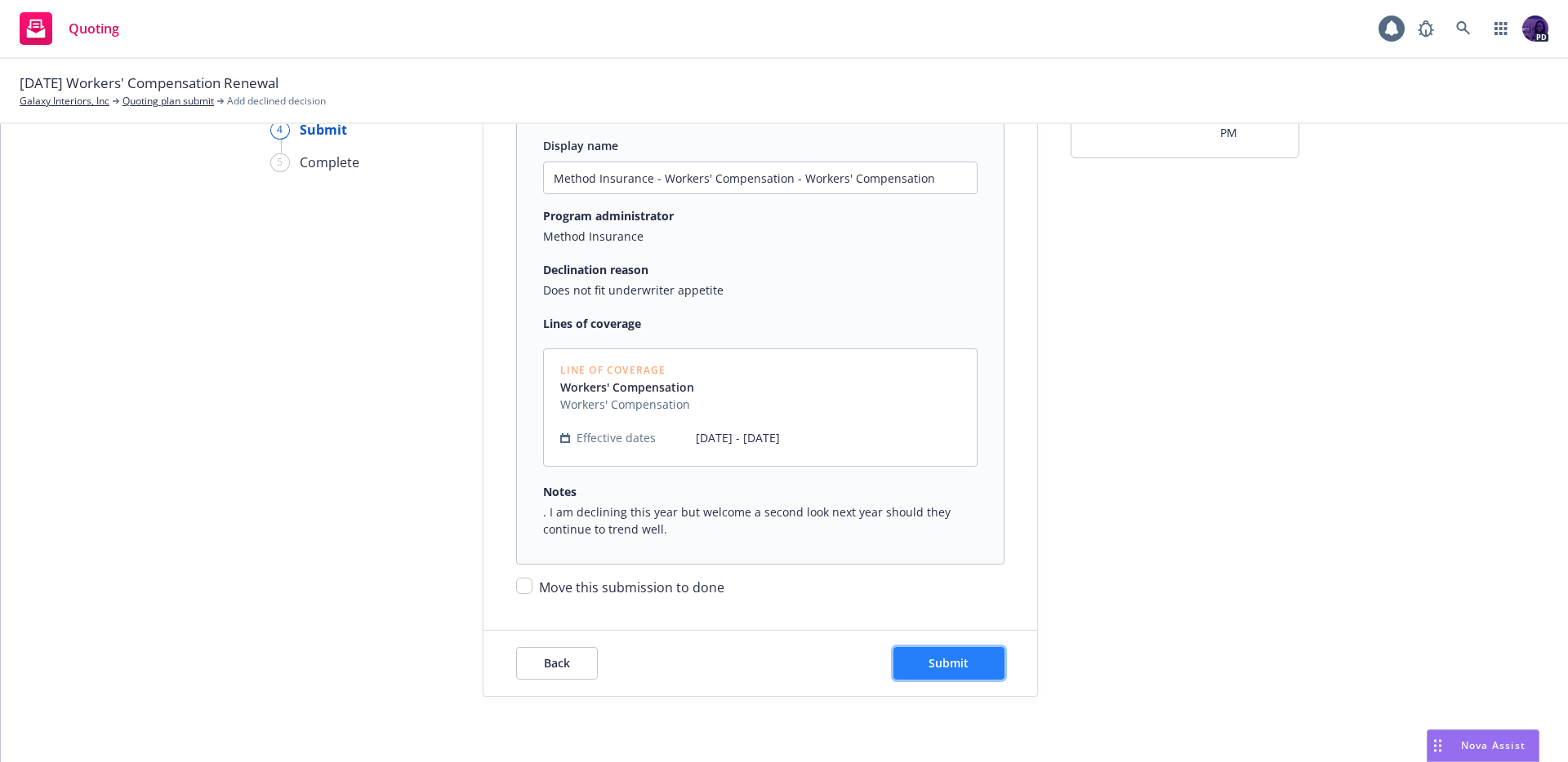
click at [918, 655] on button "Submit" at bounding box center [949, 664] width 111 height 33
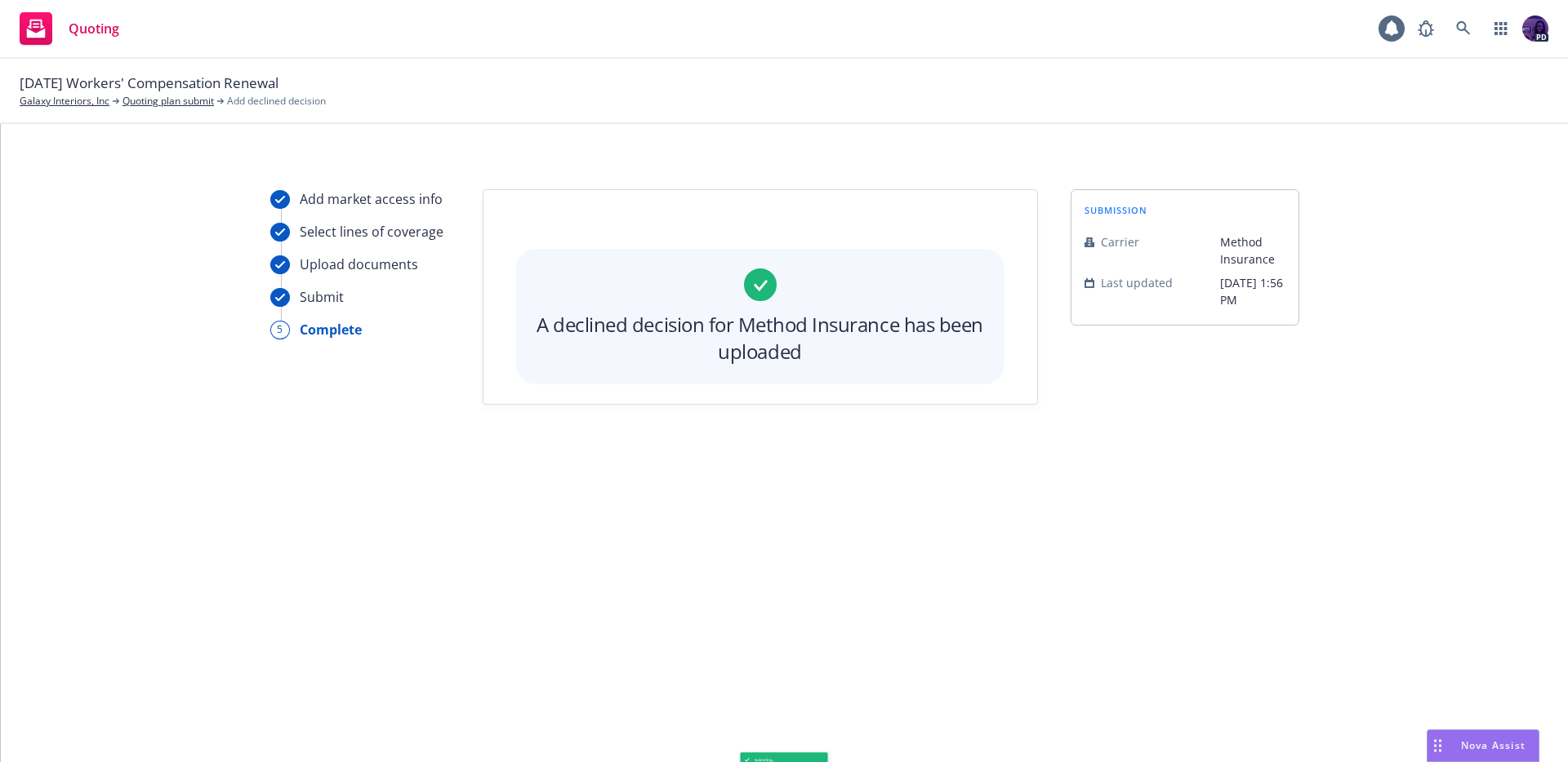
scroll to position [0, 0]
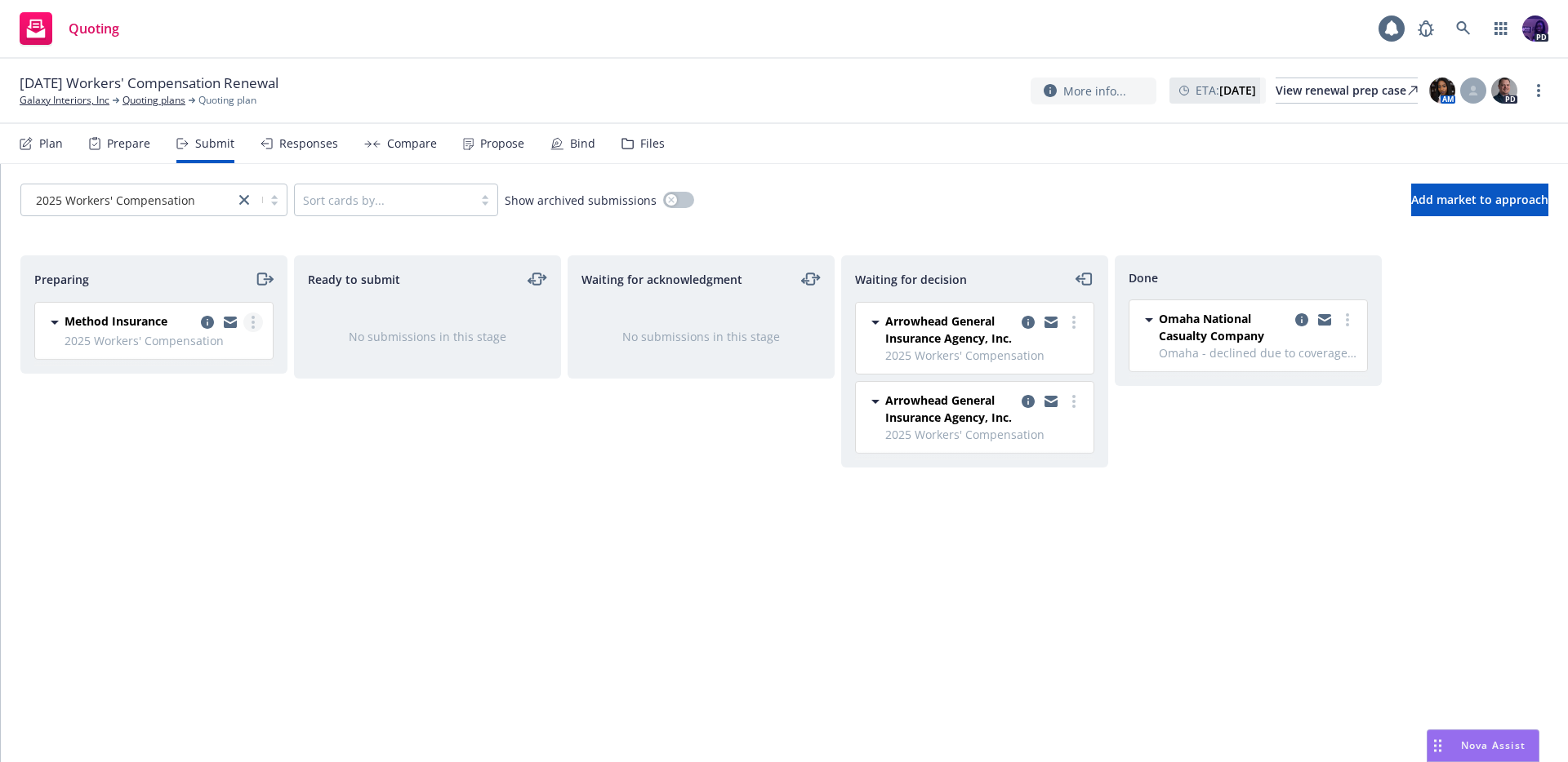
click at [255, 320] on link "more" at bounding box center [253, 322] width 20 height 20
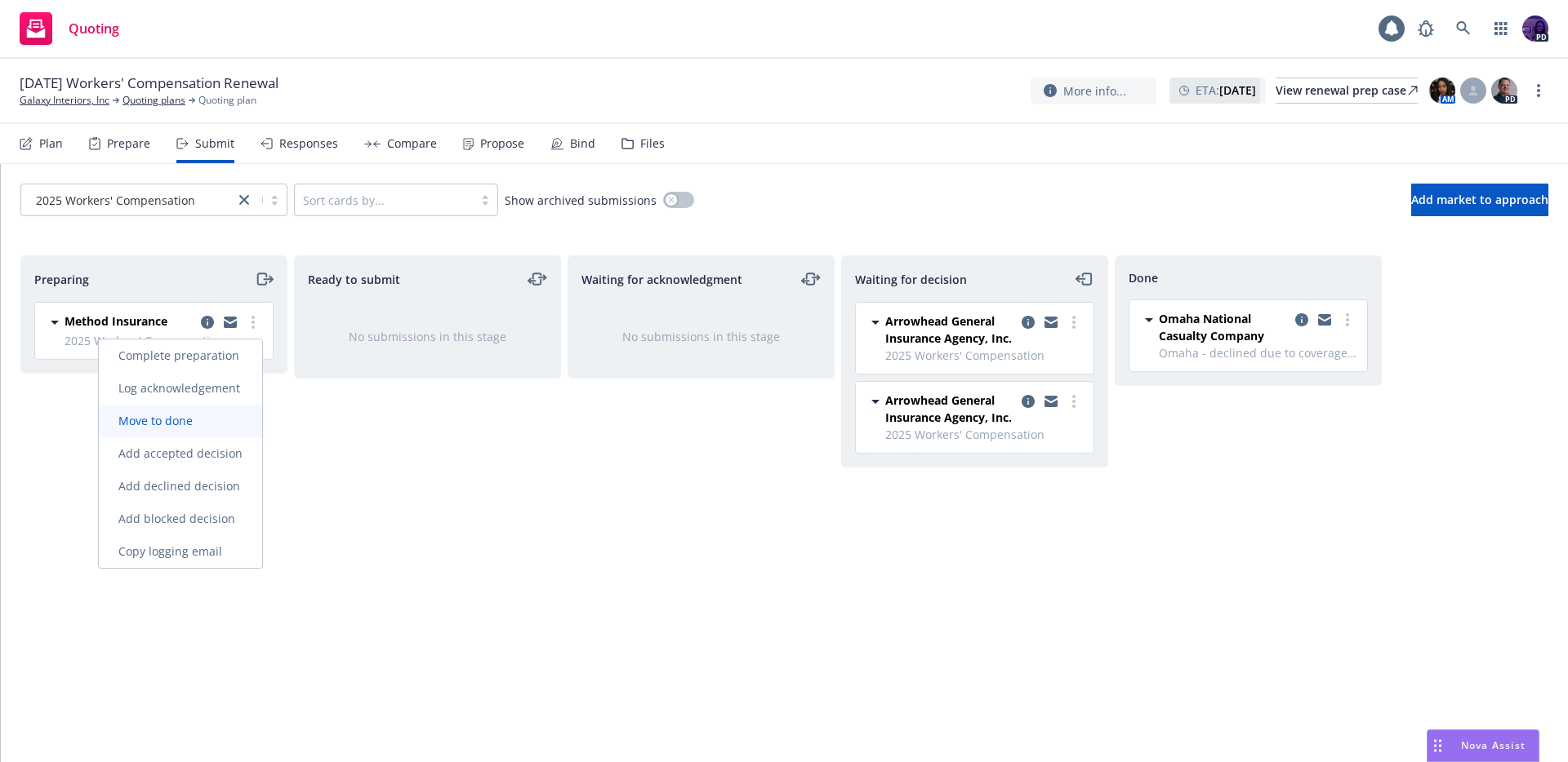
click at [210, 417] on span "Move to done" at bounding box center [155, 421] width 113 height 15
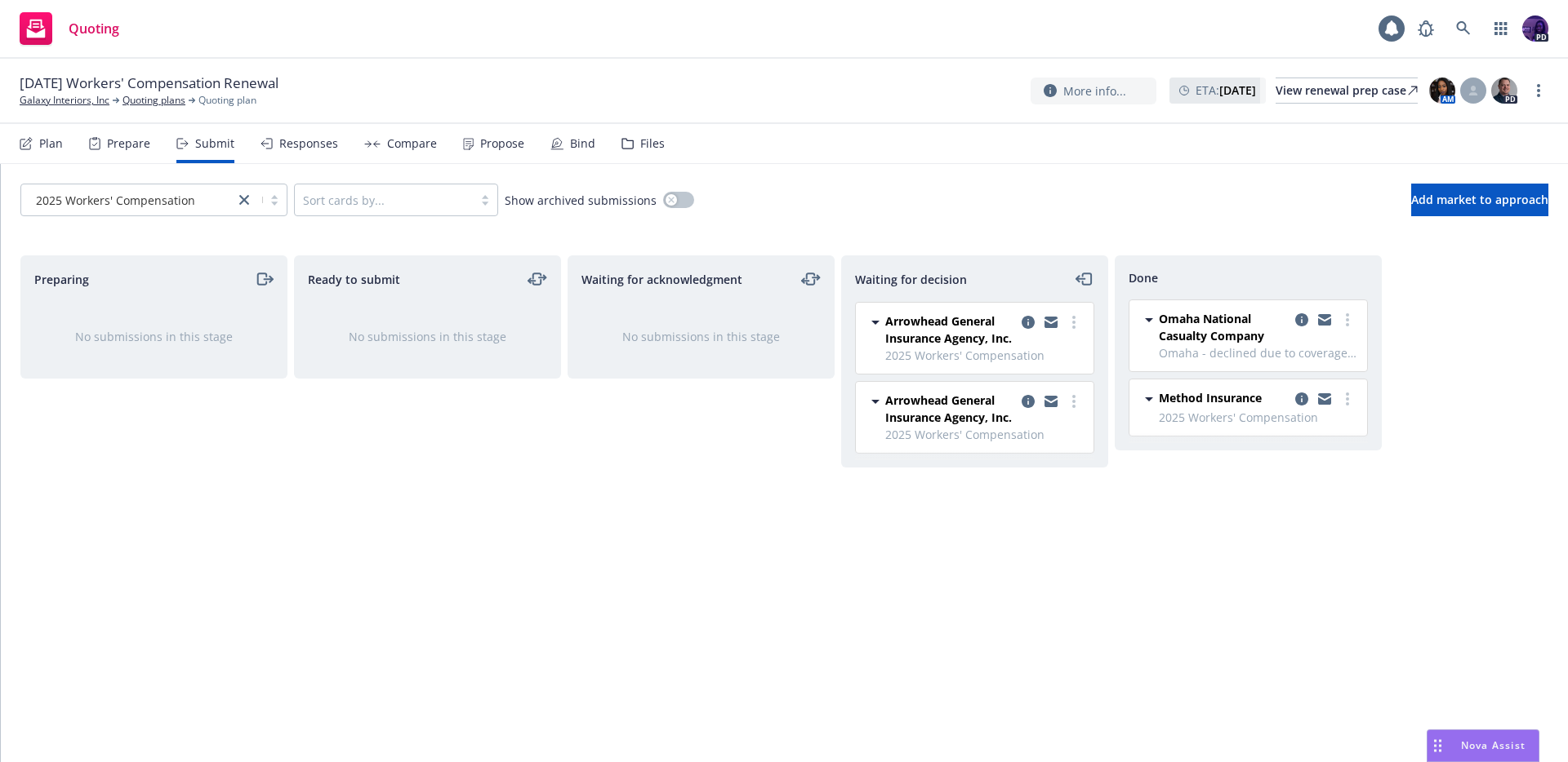
click at [310, 137] on div "Responses" at bounding box center [308, 144] width 59 height 13
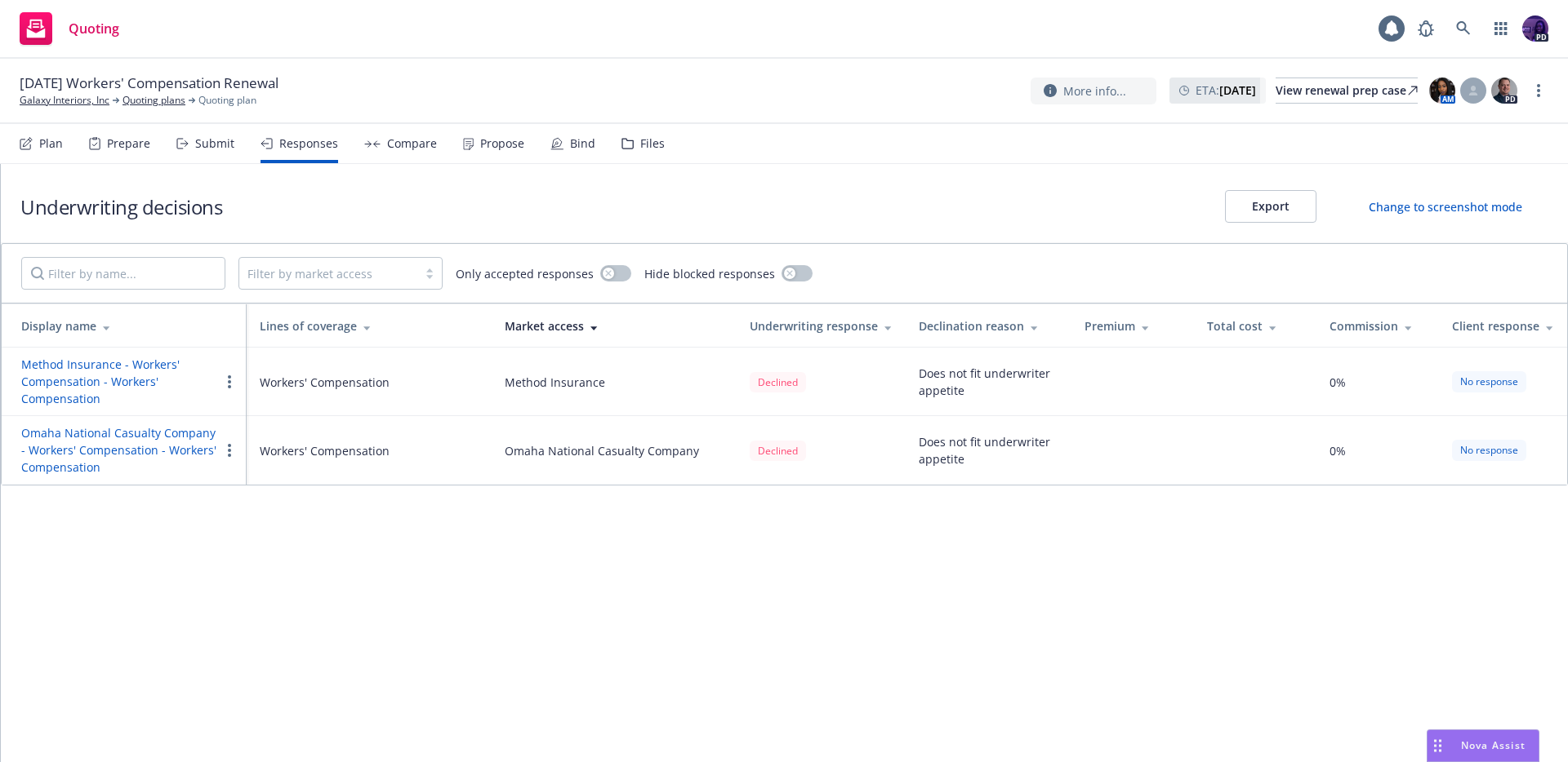
click at [229, 381] on circle "button" at bounding box center [229, 381] width 3 height 3
click at [259, 449] on span "Edit display name" at bounding box center [287, 446] width 137 height 15
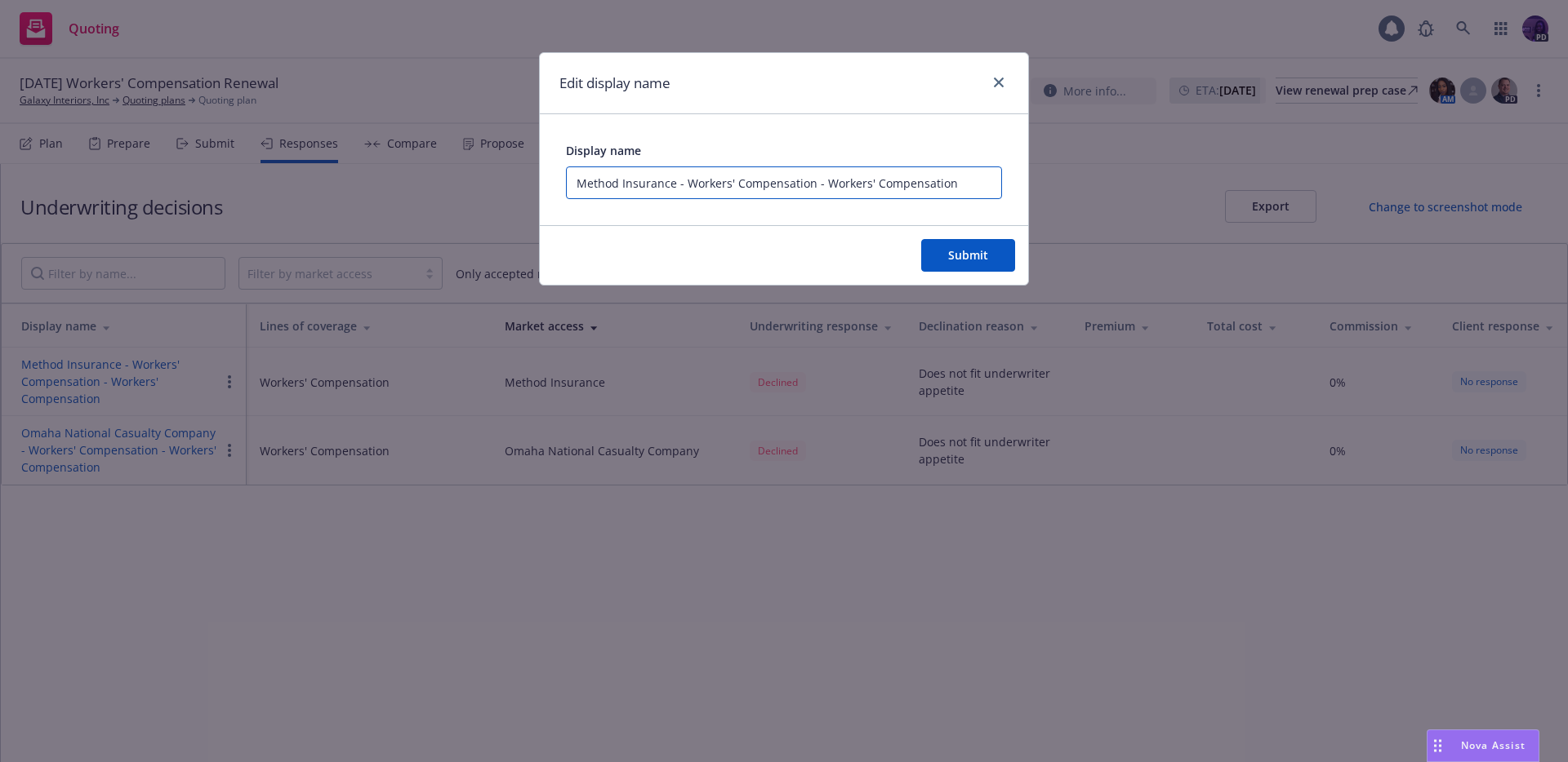
drag, startPoint x: 925, startPoint y: 186, endPoint x: 688, endPoint y: 180, distance: 237.1
click at [688, 180] on input "Method Insurance - Workers' Compensation - Workers' Compensation" at bounding box center [783, 182] width 436 height 33
click at [816, 173] on input "Method Insurance - Workers' Compensation - Workers' Compensation" at bounding box center [783, 182] width 436 height 33
click at [803, 177] on input "Method Insurance - Workers' Compensation - Workers' Compensation" at bounding box center [783, 182] width 436 height 33
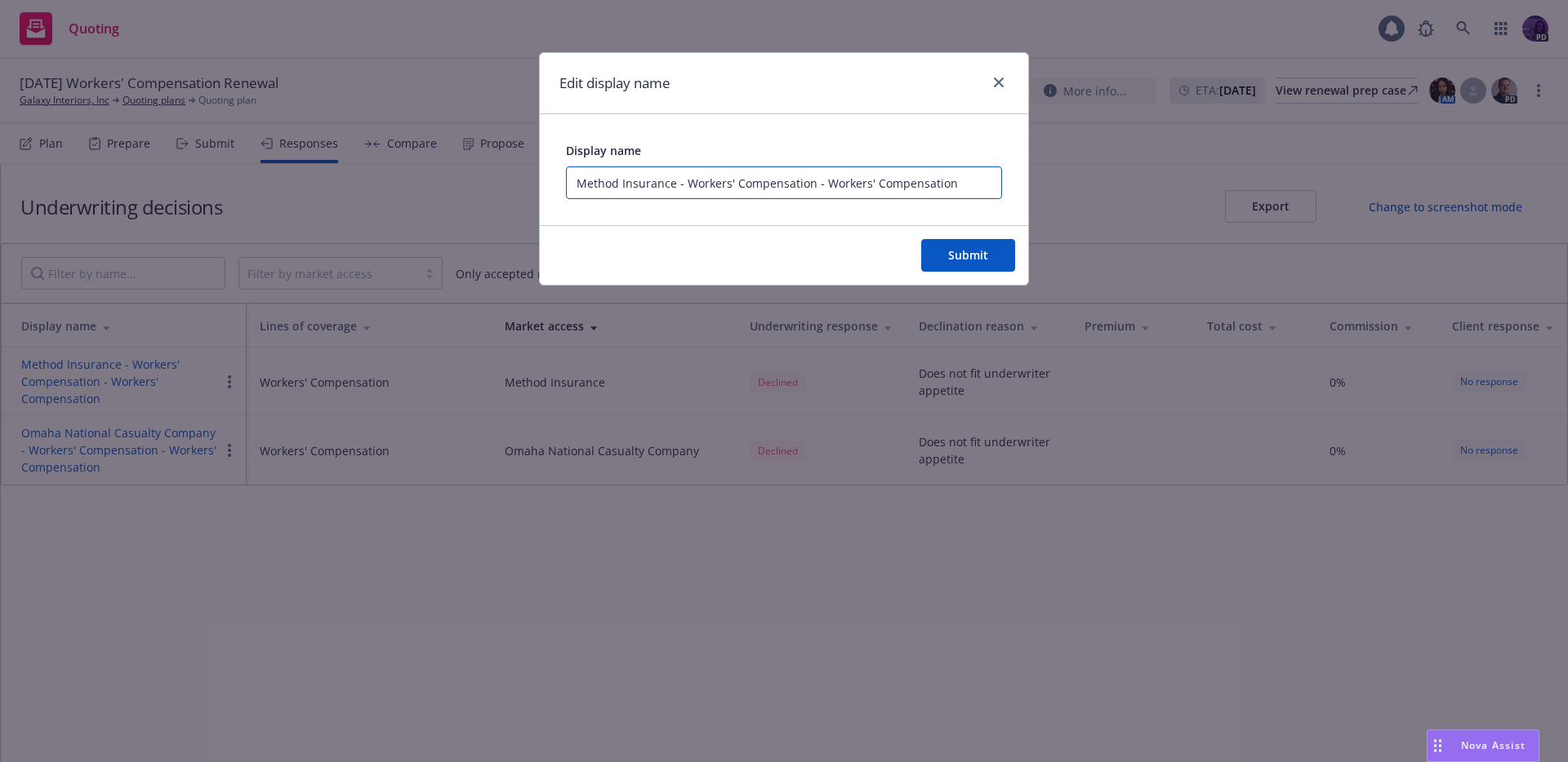
click at [803, 177] on input "Method Insurance - Workers' Compensation - Workers' Compensation" at bounding box center [783, 182] width 436 height 33
type input "DECLINE - Loss Runs"
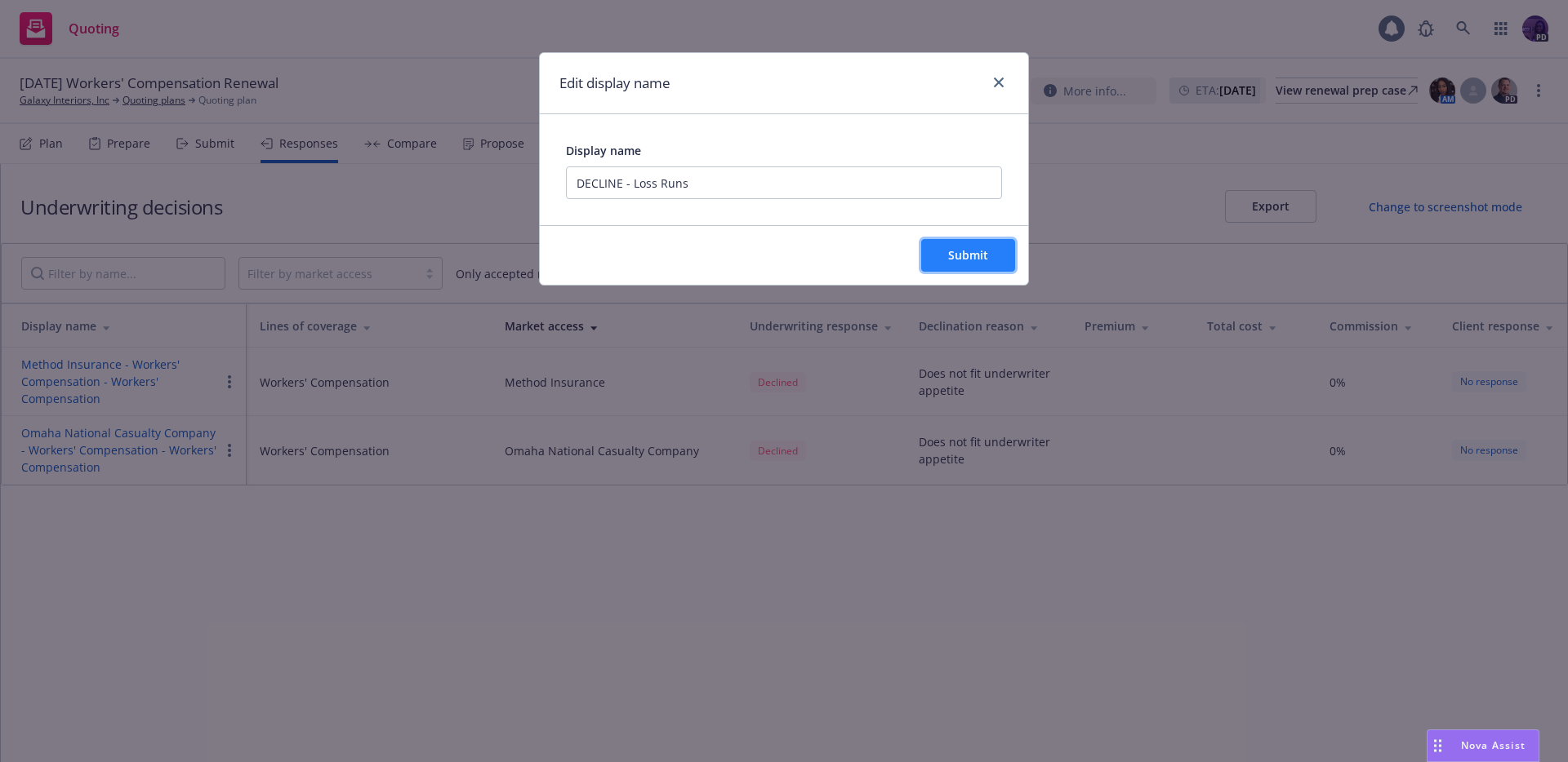
click at [971, 252] on span "Submit" at bounding box center [967, 255] width 40 height 15
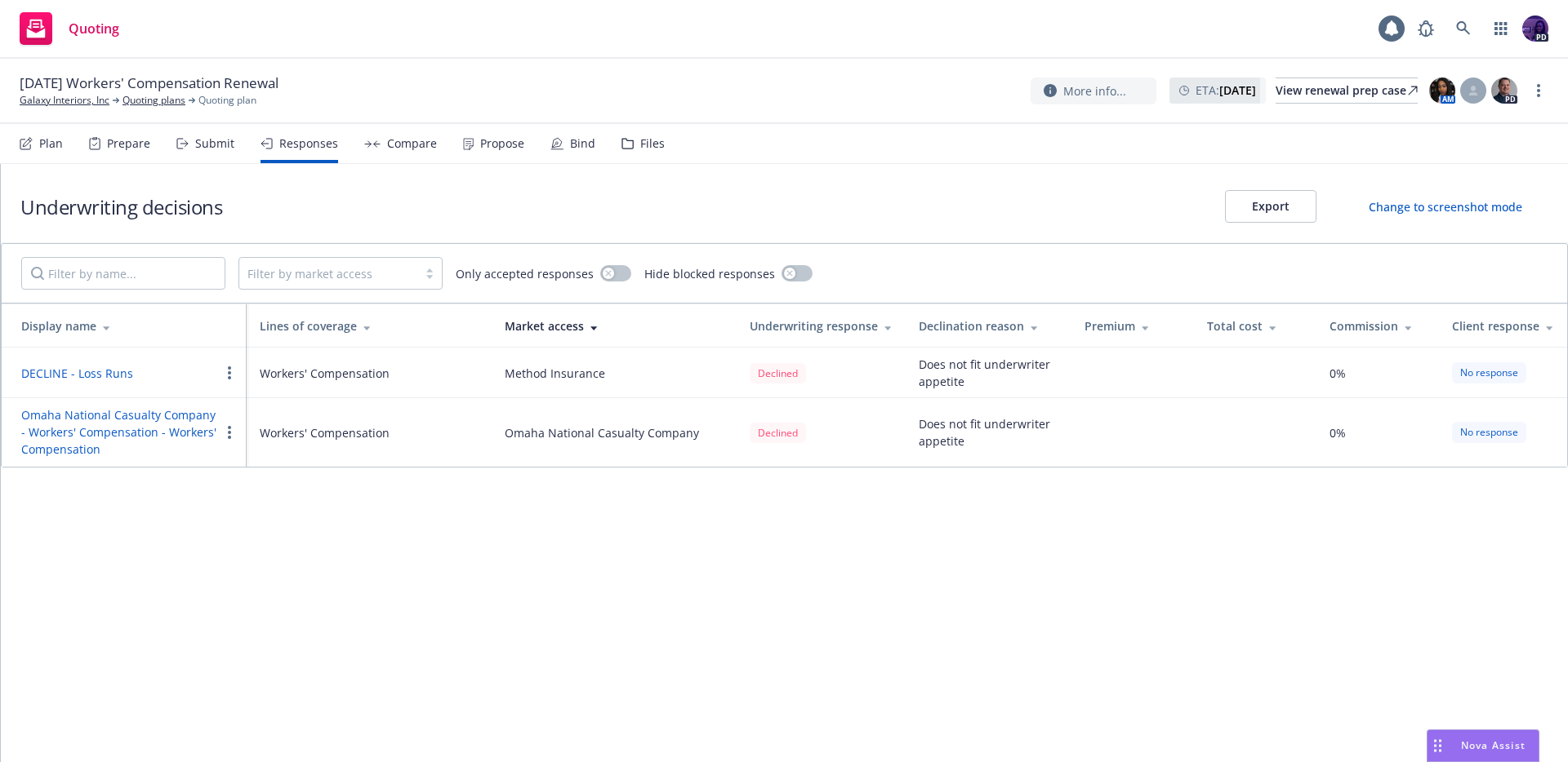
click at [228, 435] on icon "button" at bounding box center [229, 433] width 3 height 13
click at [266, 491] on span "Edit display name" at bounding box center [287, 497] width 137 height 15
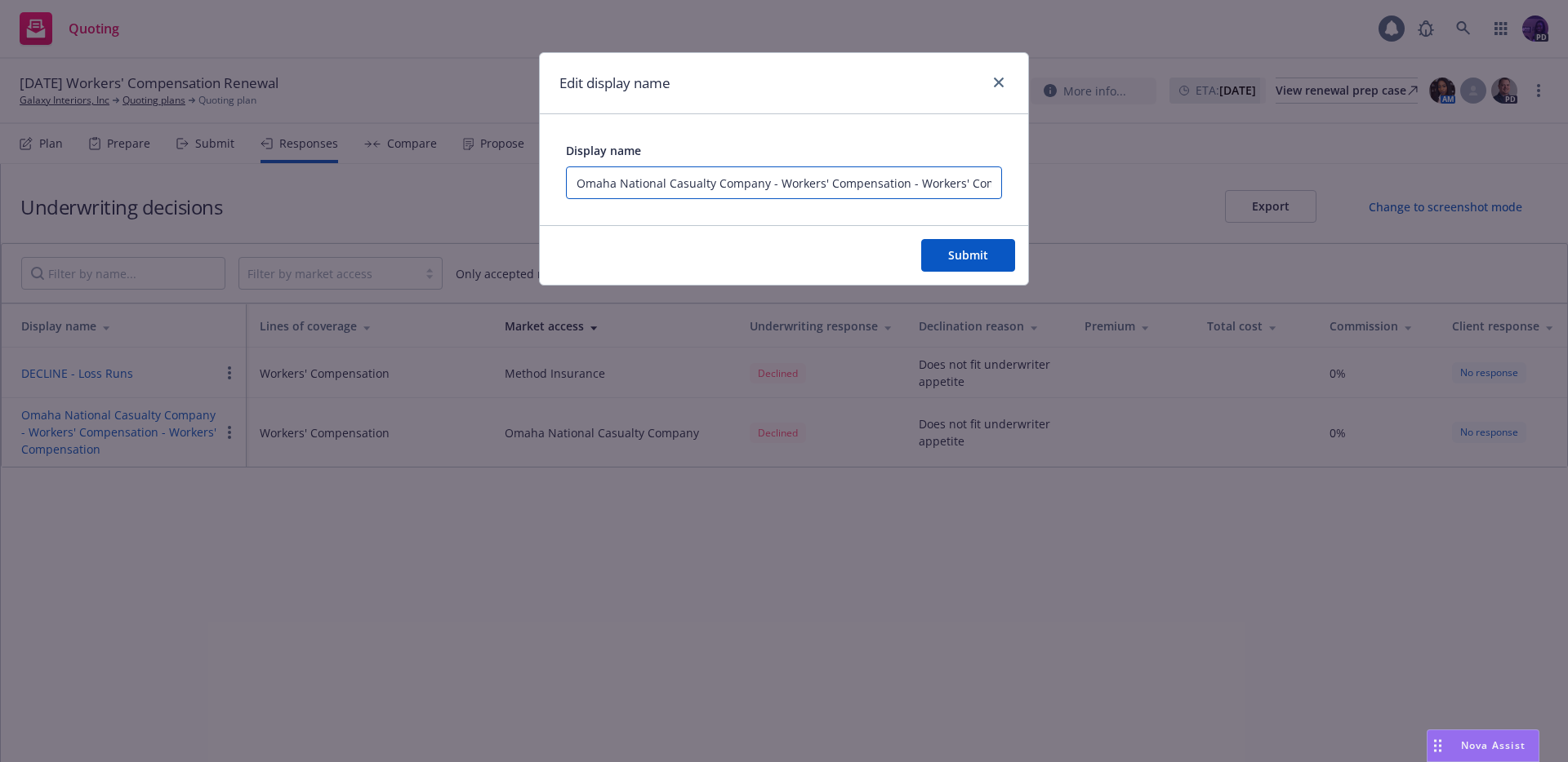
click at [758, 191] on input "Omaha National Casualty Company - Workers' Compensation - Workers' Compensation" at bounding box center [783, 182] width 436 height 33
type input "DECLINE - Loss Runs"
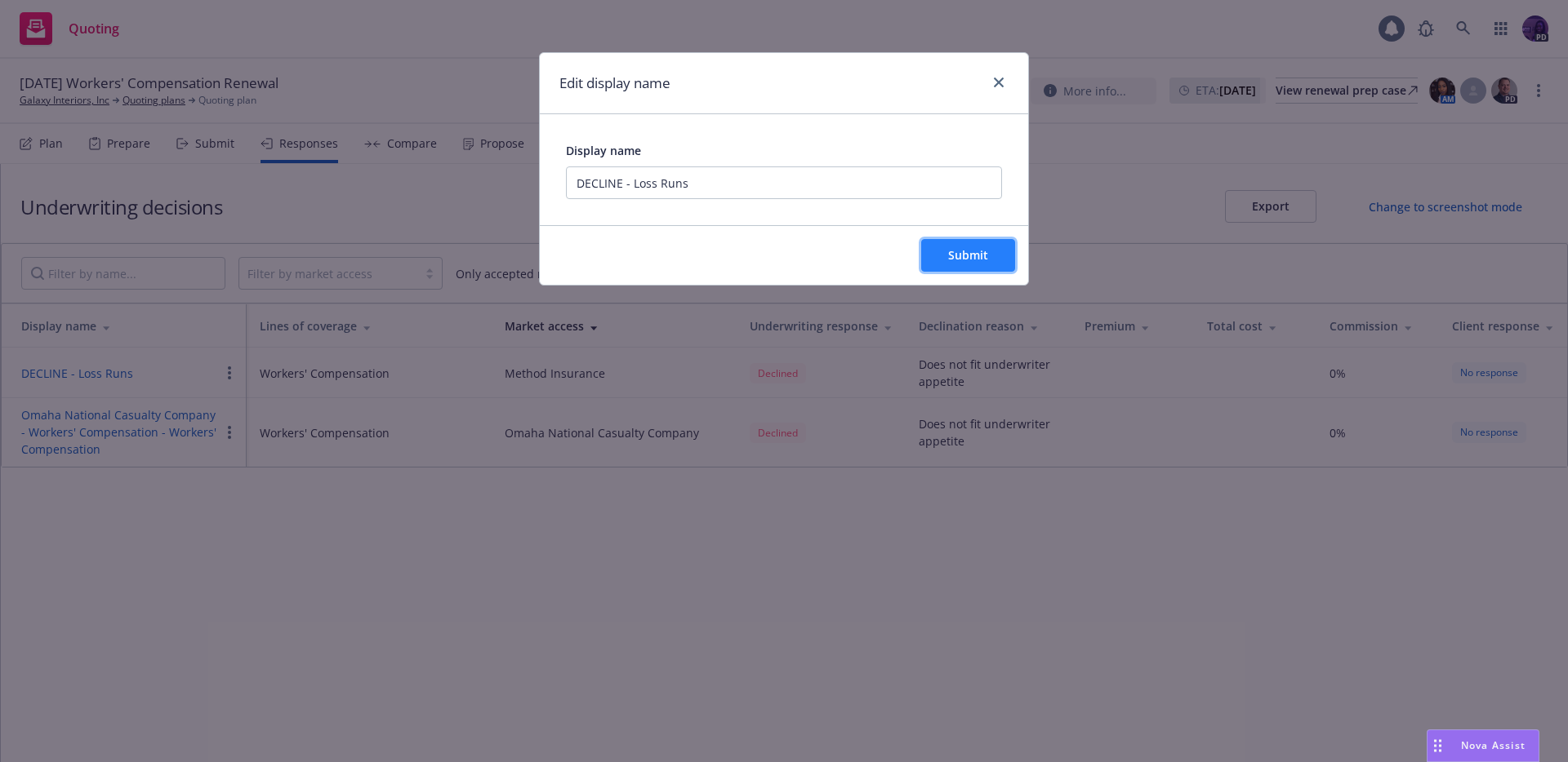
click at [930, 267] on button "Submit" at bounding box center [967, 255] width 94 height 33
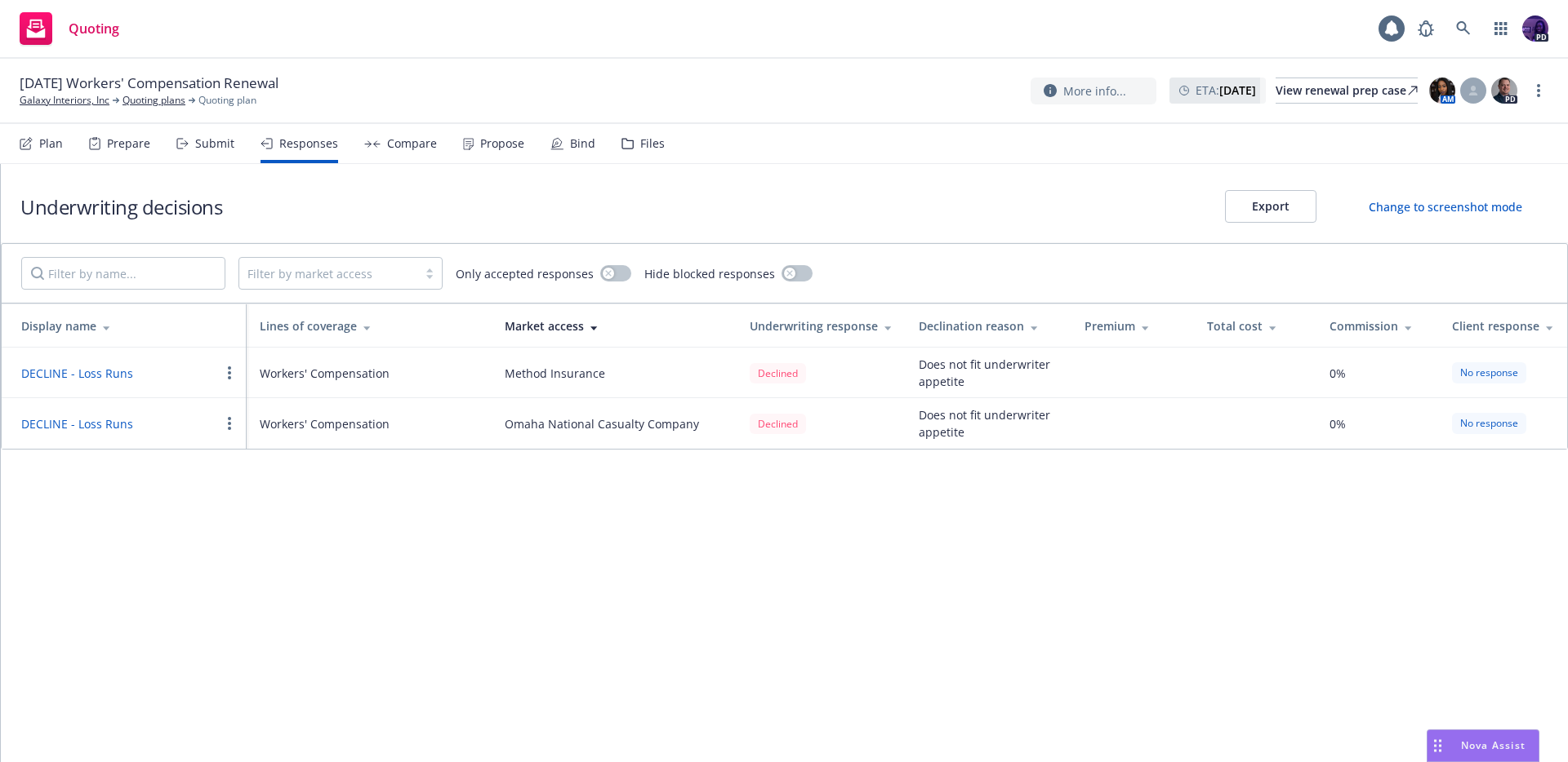
click at [469, 42] on div "Quoting 1 PD" at bounding box center [784, 29] width 1568 height 59
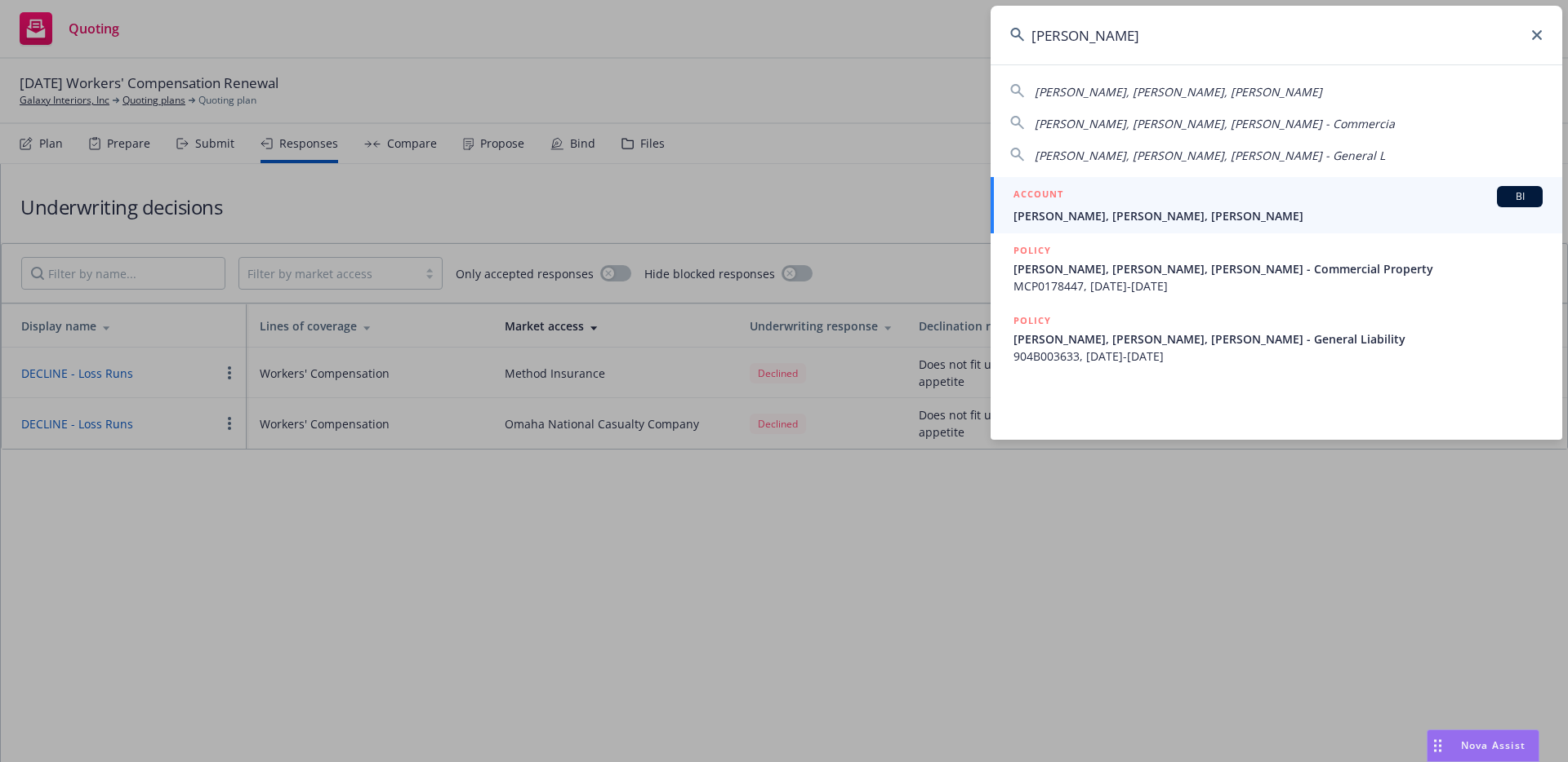
type input "carla rhoda"
click at [1124, 195] on div "ACCOUNT BI" at bounding box center [1277, 197] width 529 height 21
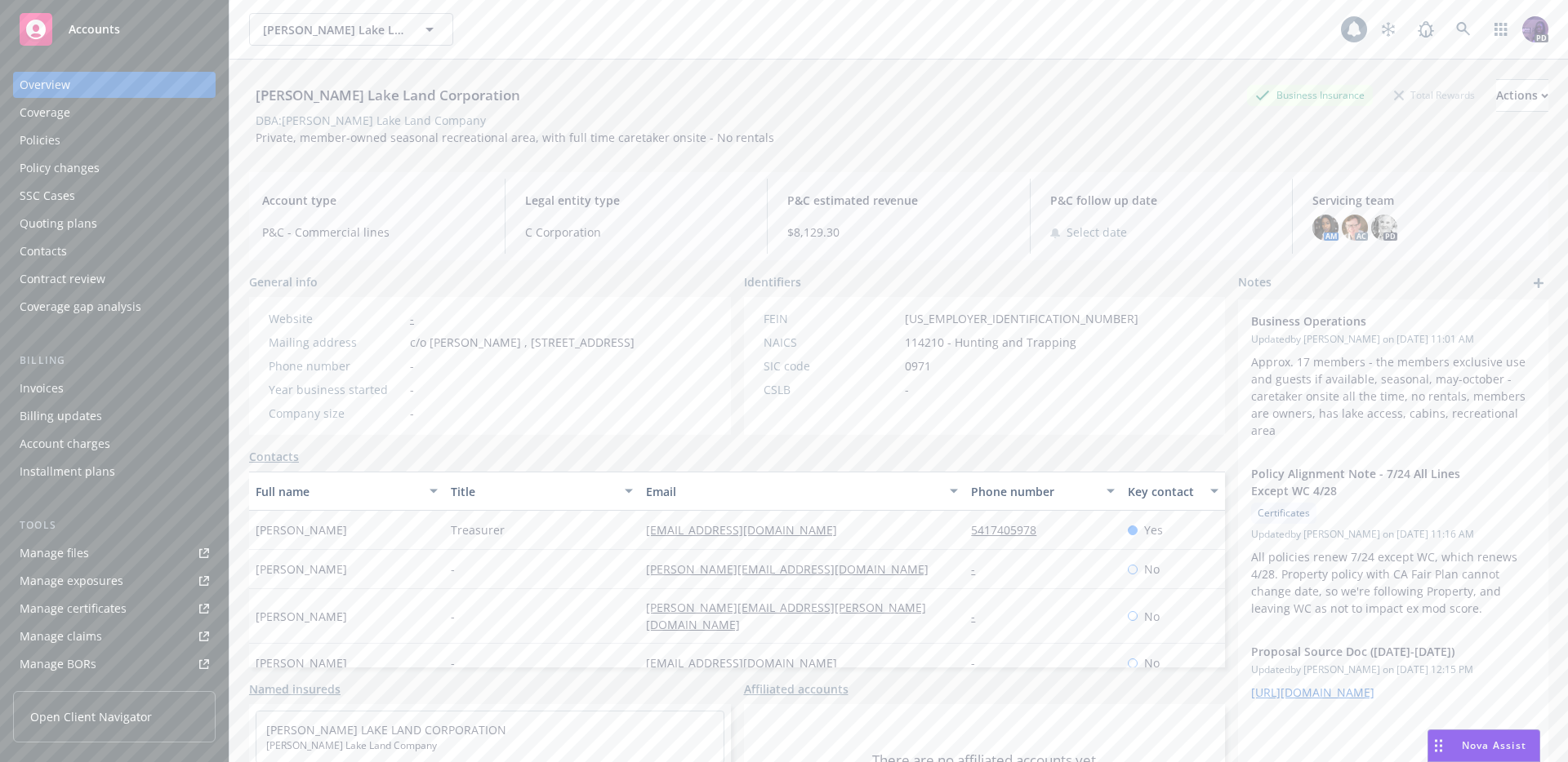
click at [499, 40] on div "[PERSON_NAME] Lake Land Corporation [PERSON_NAME] Lake Land Corporation" at bounding box center [794, 29] width 1091 height 33
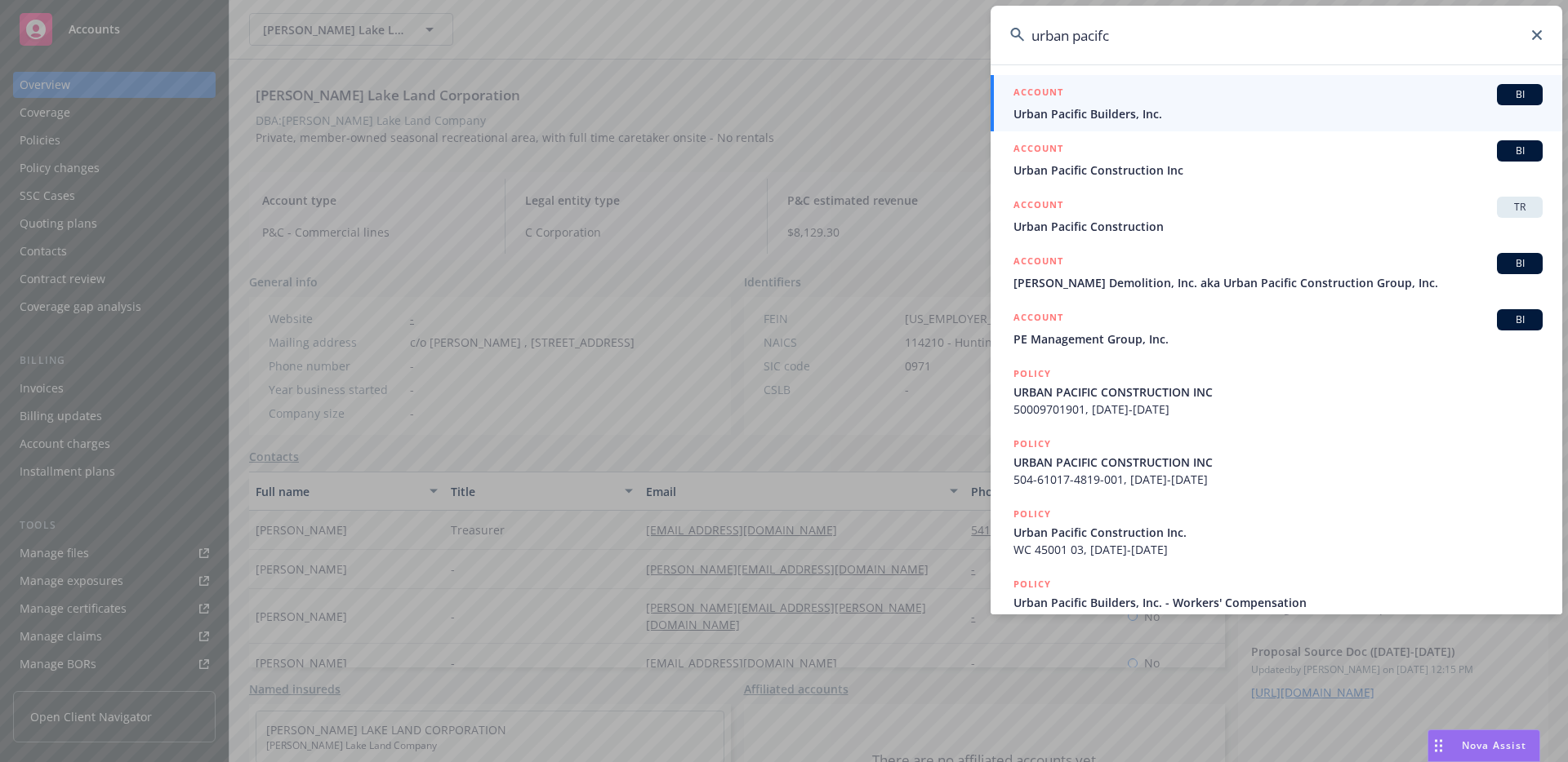
type input "urban pacifc"
click at [1051, 99] on h5 "ACCOUNT" at bounding box center [1037, 94] width 50 height 20
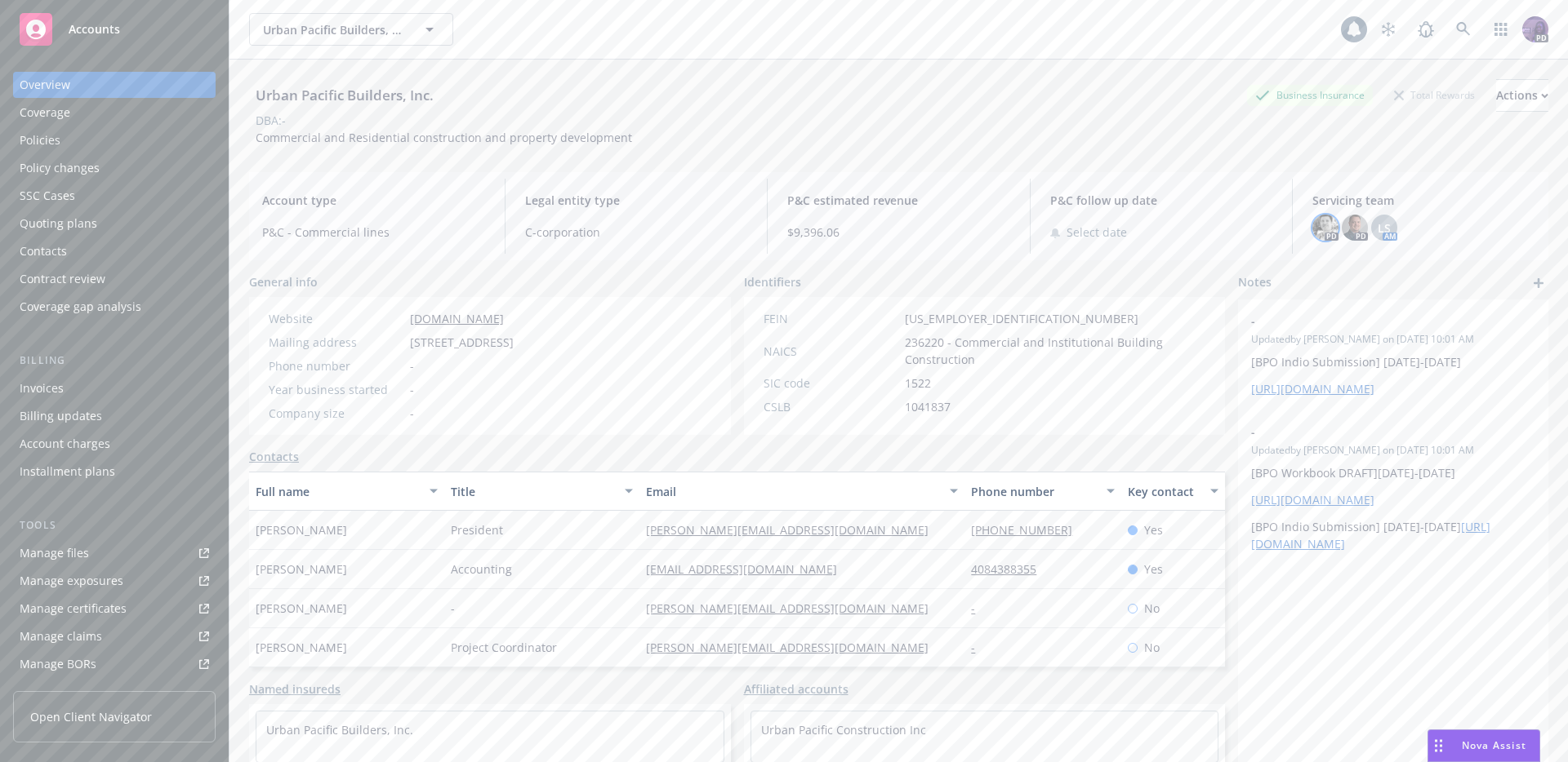
click at [1322, 224] on img at bounding box center [1325, 228] width 26 height 26
click at [1378, 224] on span "LS" at bounding box center [1385, 228] width 13 height 17
click at [1423, 212] on div "Servicing team PD PD LS AM" at bounding box center [1423, 216] width 249 height 75
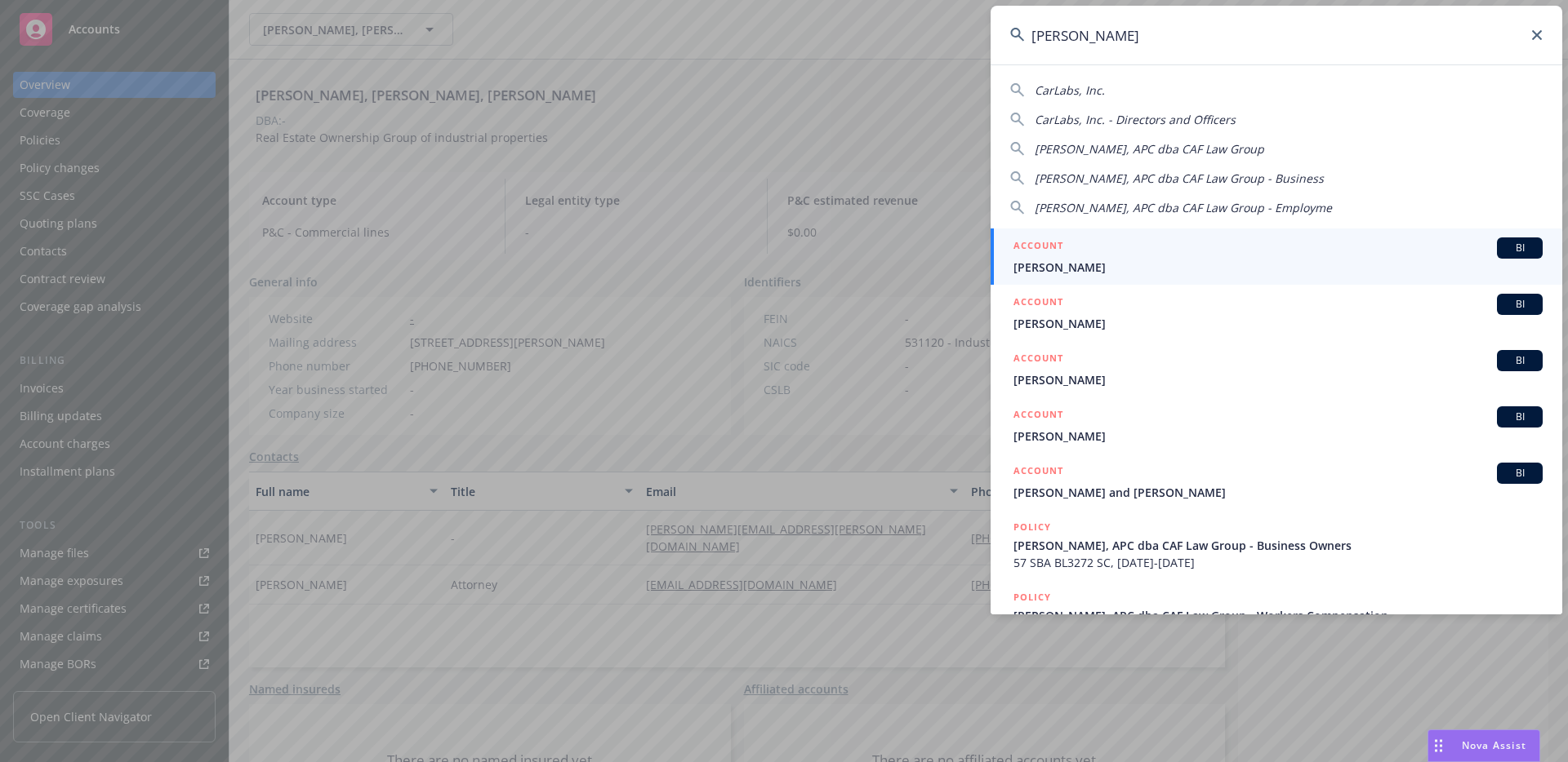
type input "[PERSON_NAME]"
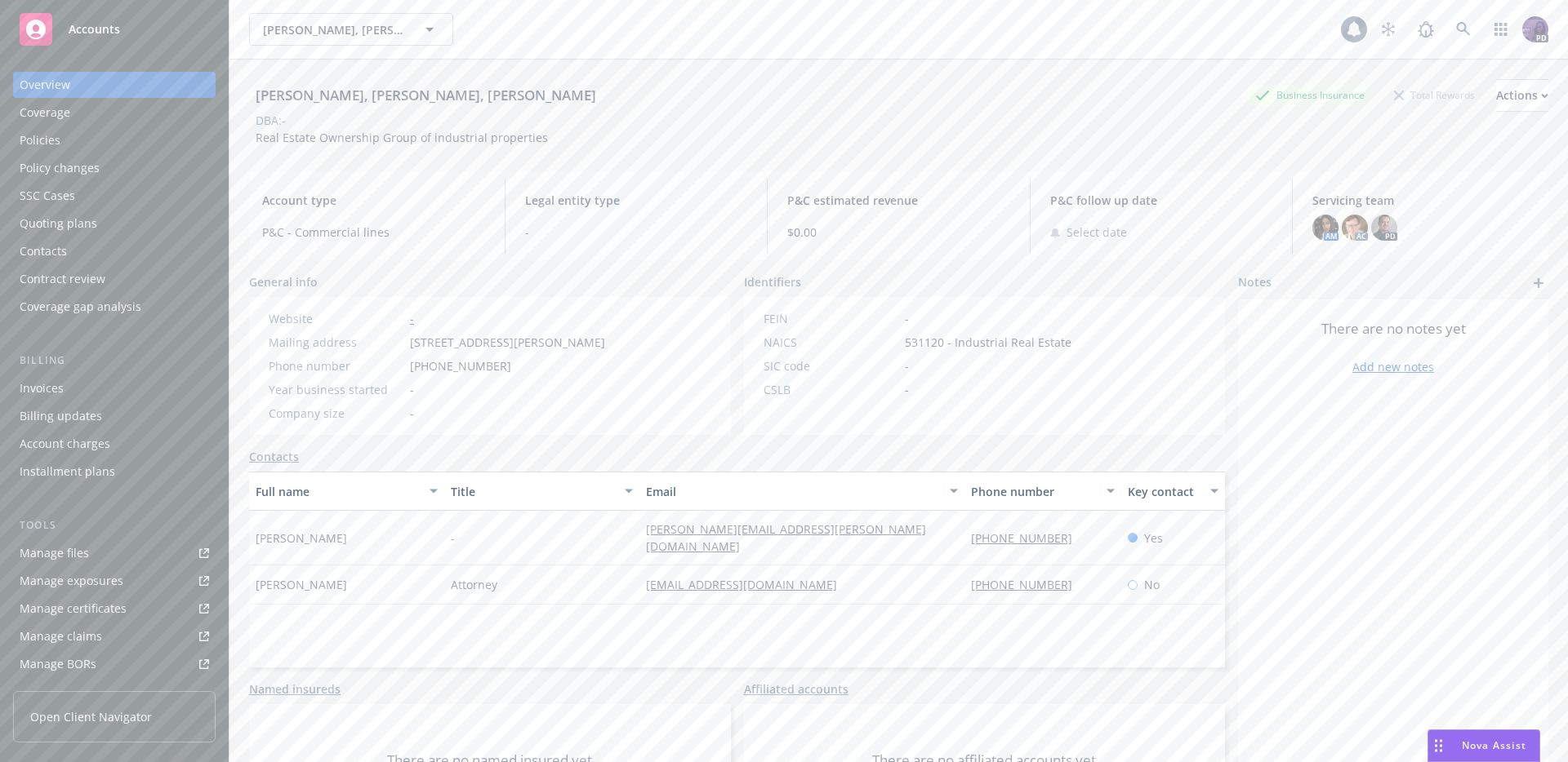
click at [158, 143] on div "Policies" at bounding box center [114, 141] width 189 height 26
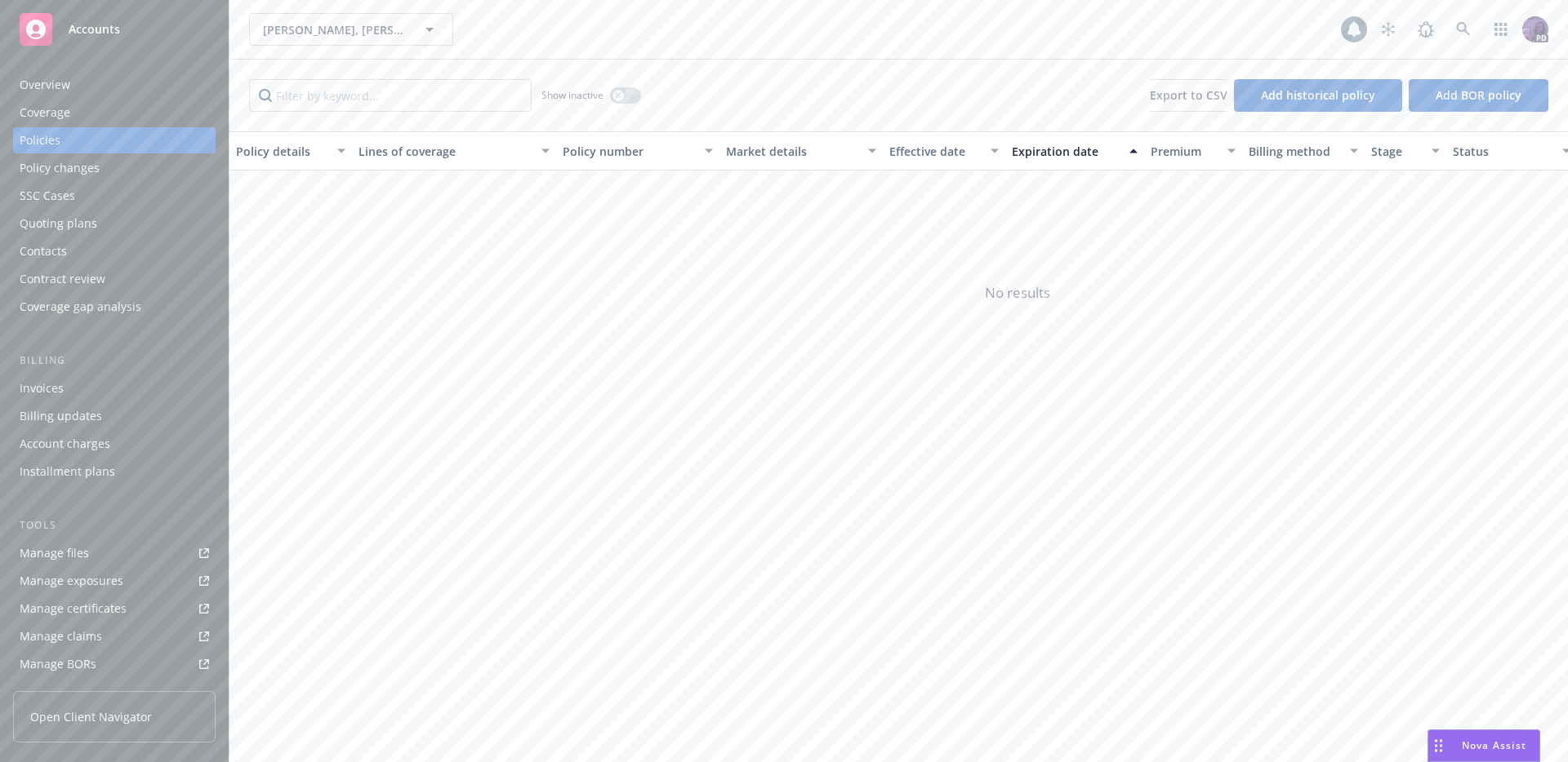
click at [595, 15] on div "[PERSON_NAME], [PERSON_NAME], [PERSON_NAME] [PERSON_NAME], [PERSON_NAME], [PERS…" at bounding box center [794, 29] width 1091 height 33
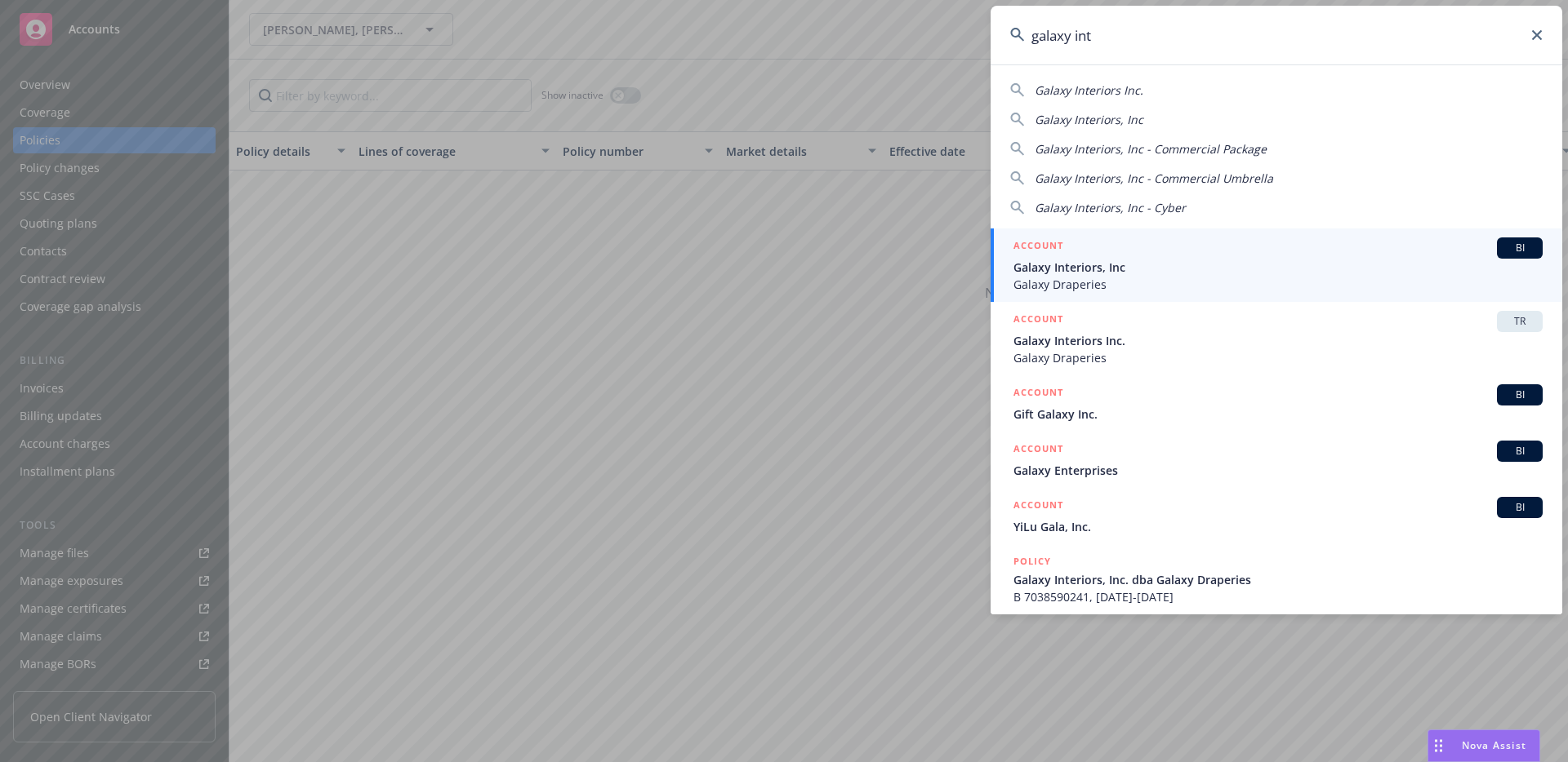
type input "galaxy int"
click at [1069, 280] on span "Galaxy Draperies" at bounding box center [1277, 285] width 529 height 17
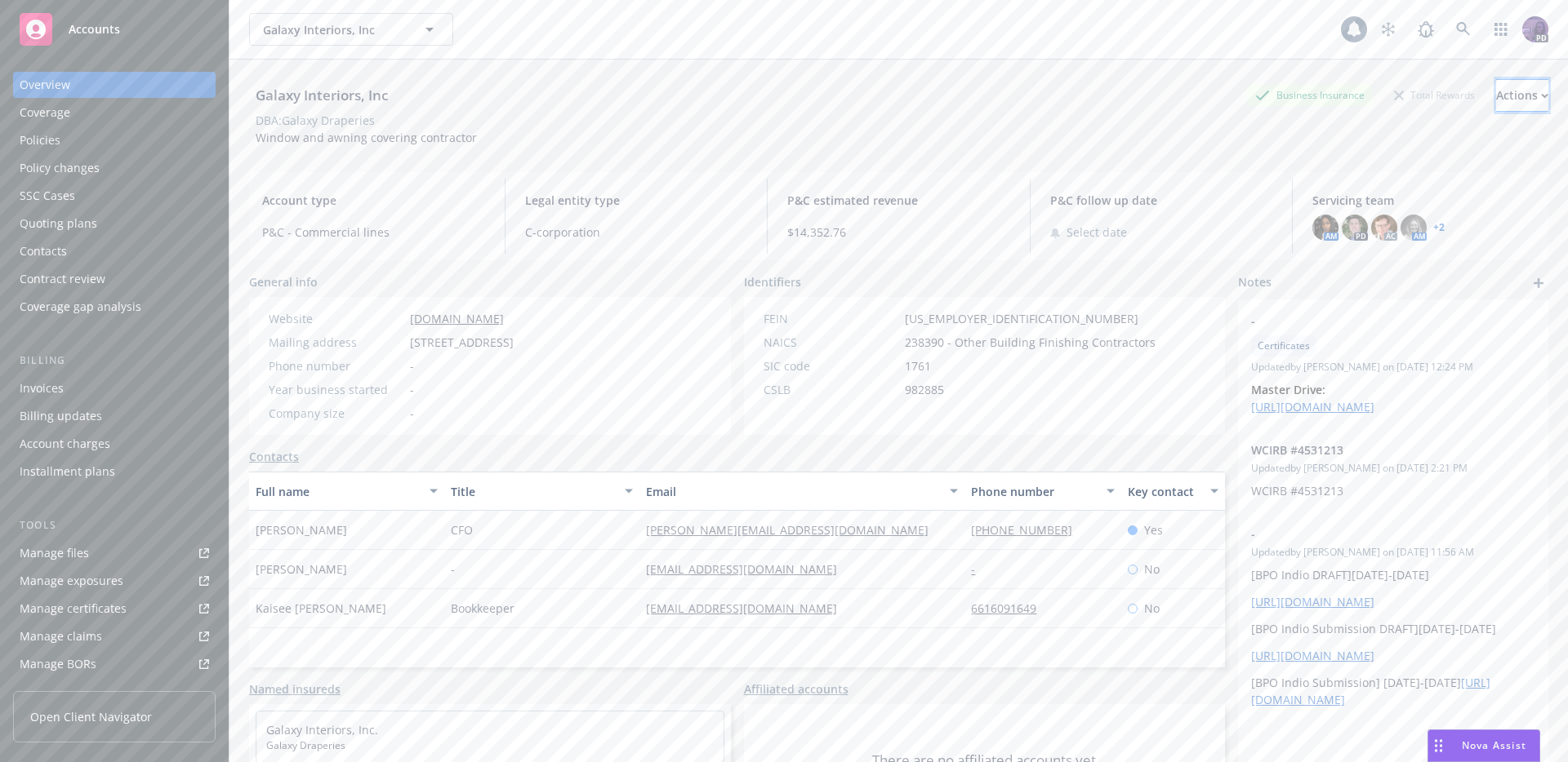
click at [1497, 92] on div "Actions" at bounding box center [1522, 95] width 52 height 31
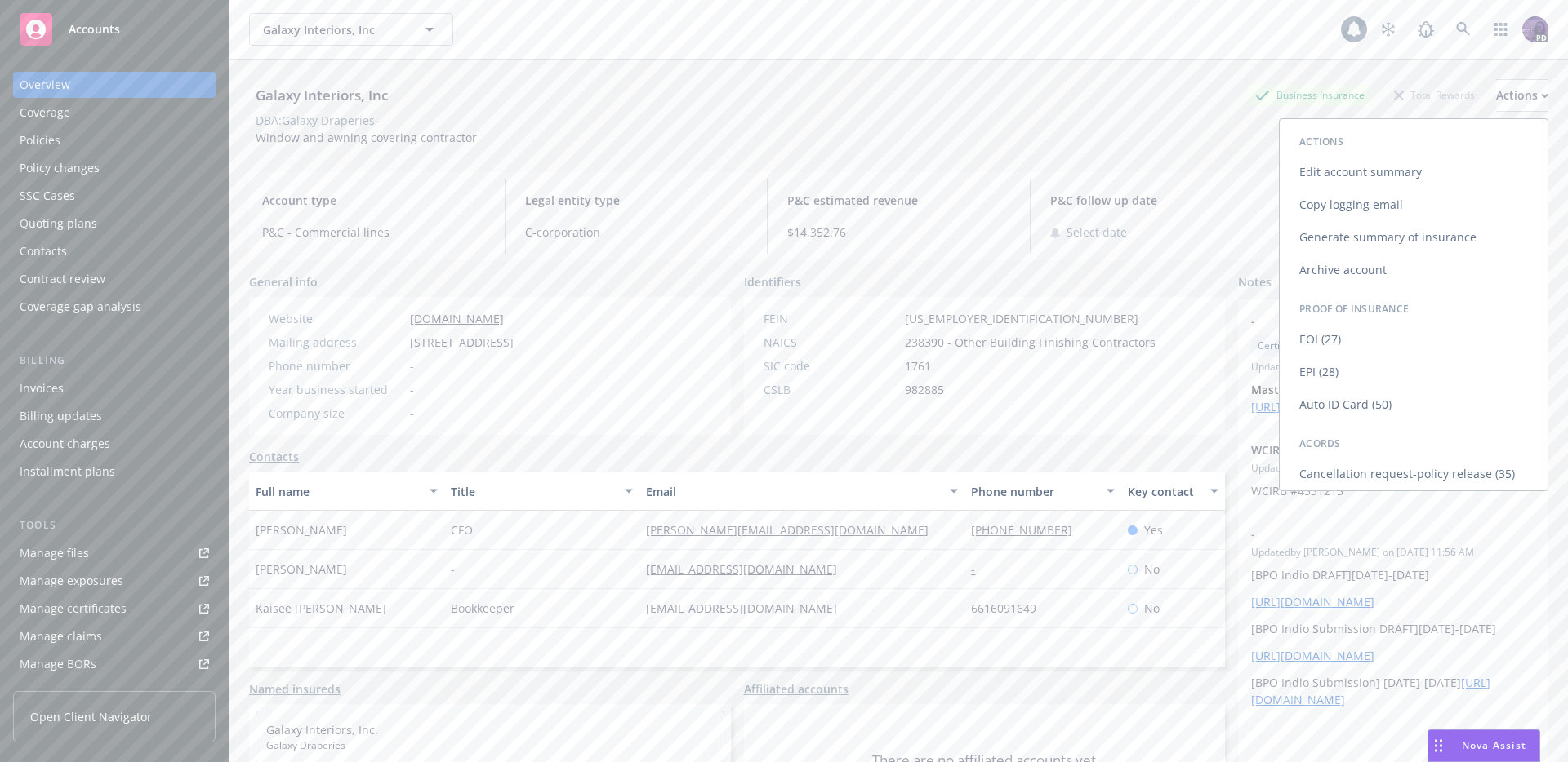
click at [1437, 199] on link "Copy logging email" at bounding box center [1413, 204] width 268 height 33
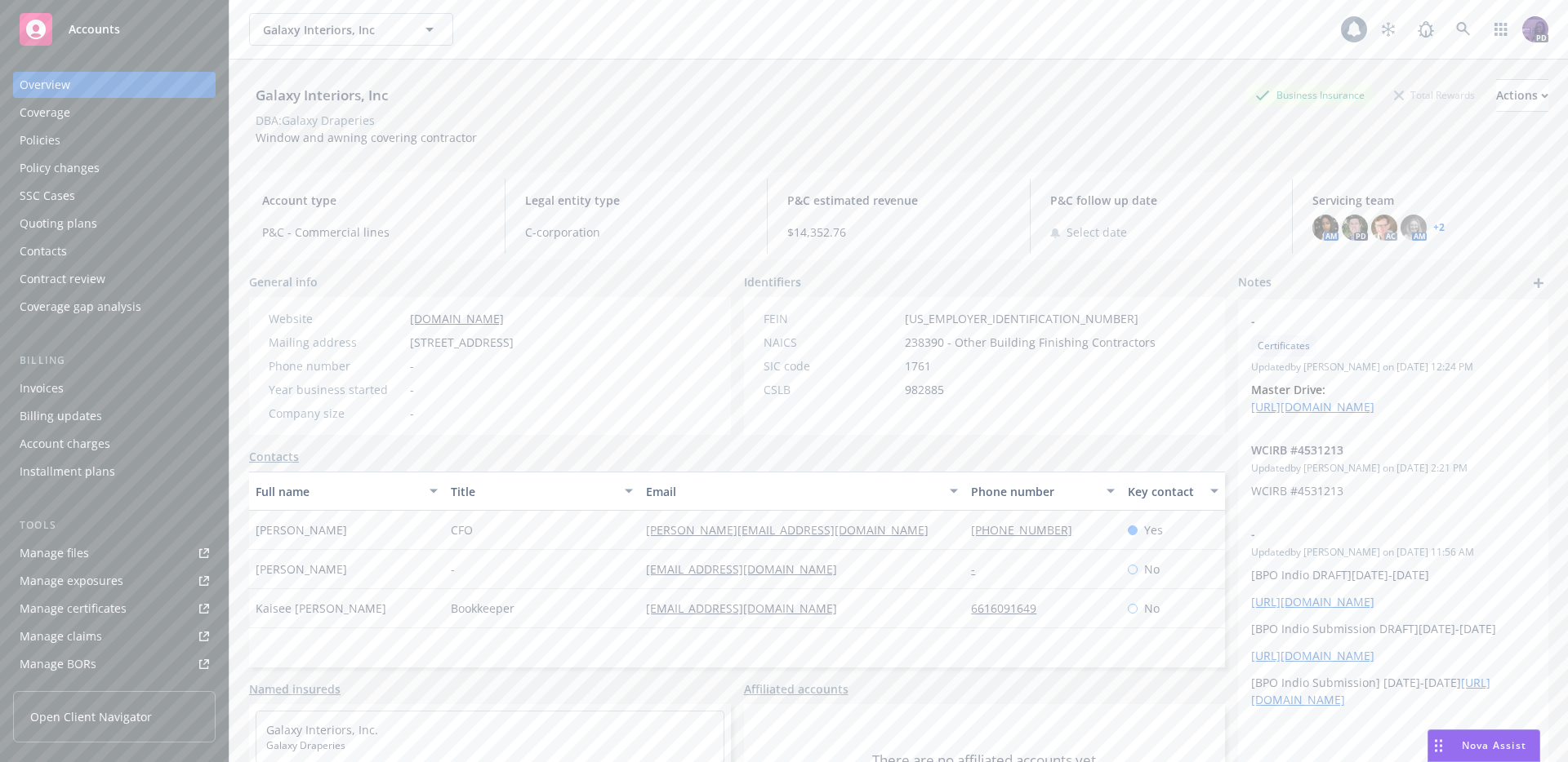
click at [79, 149] on div "Policies" at bounding box center [114, 141] width 189 height 26
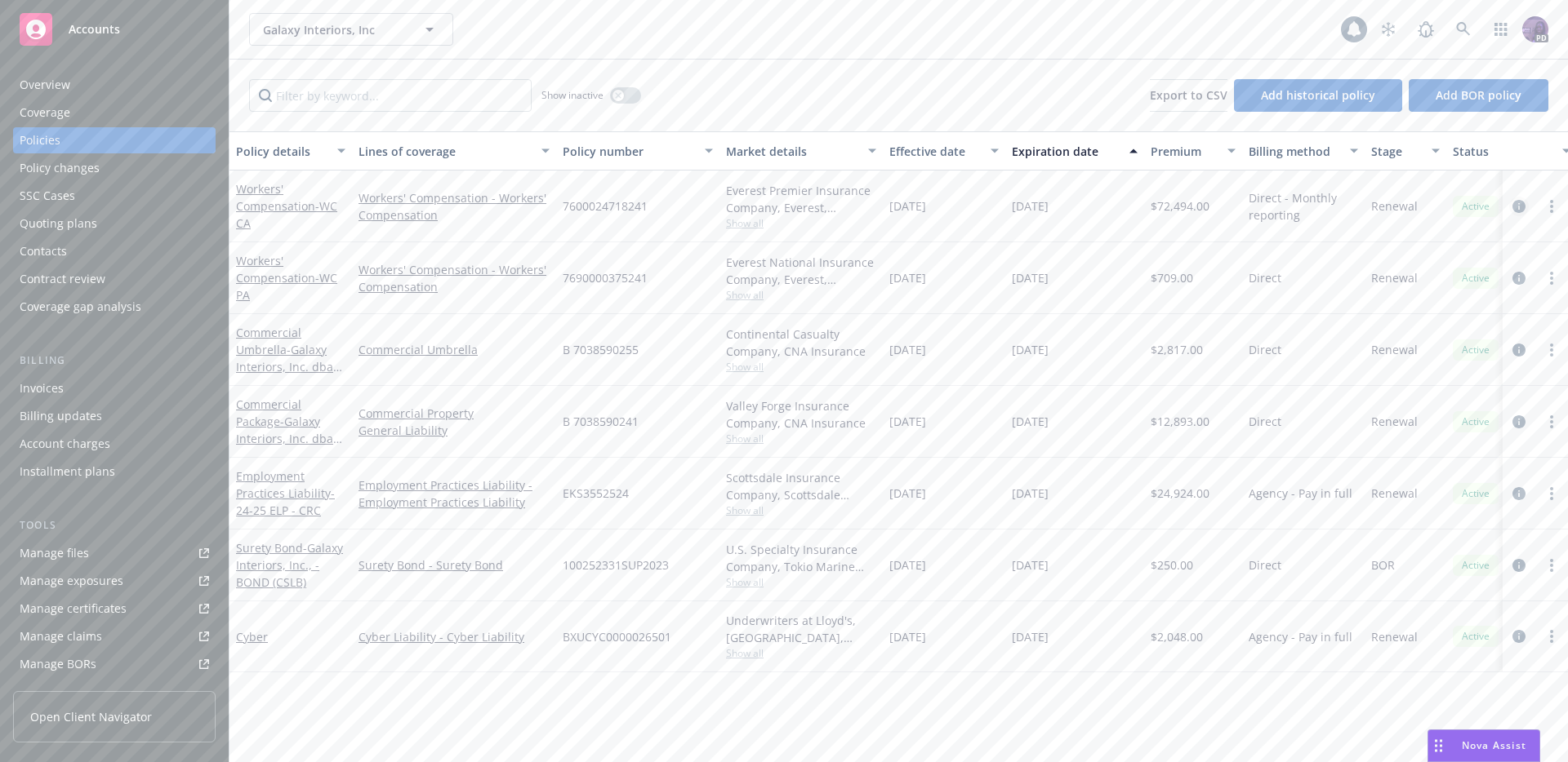
click at [1520, 207] on icon "circleInformation" at bounding box center [1519, 207] width 13 height 13
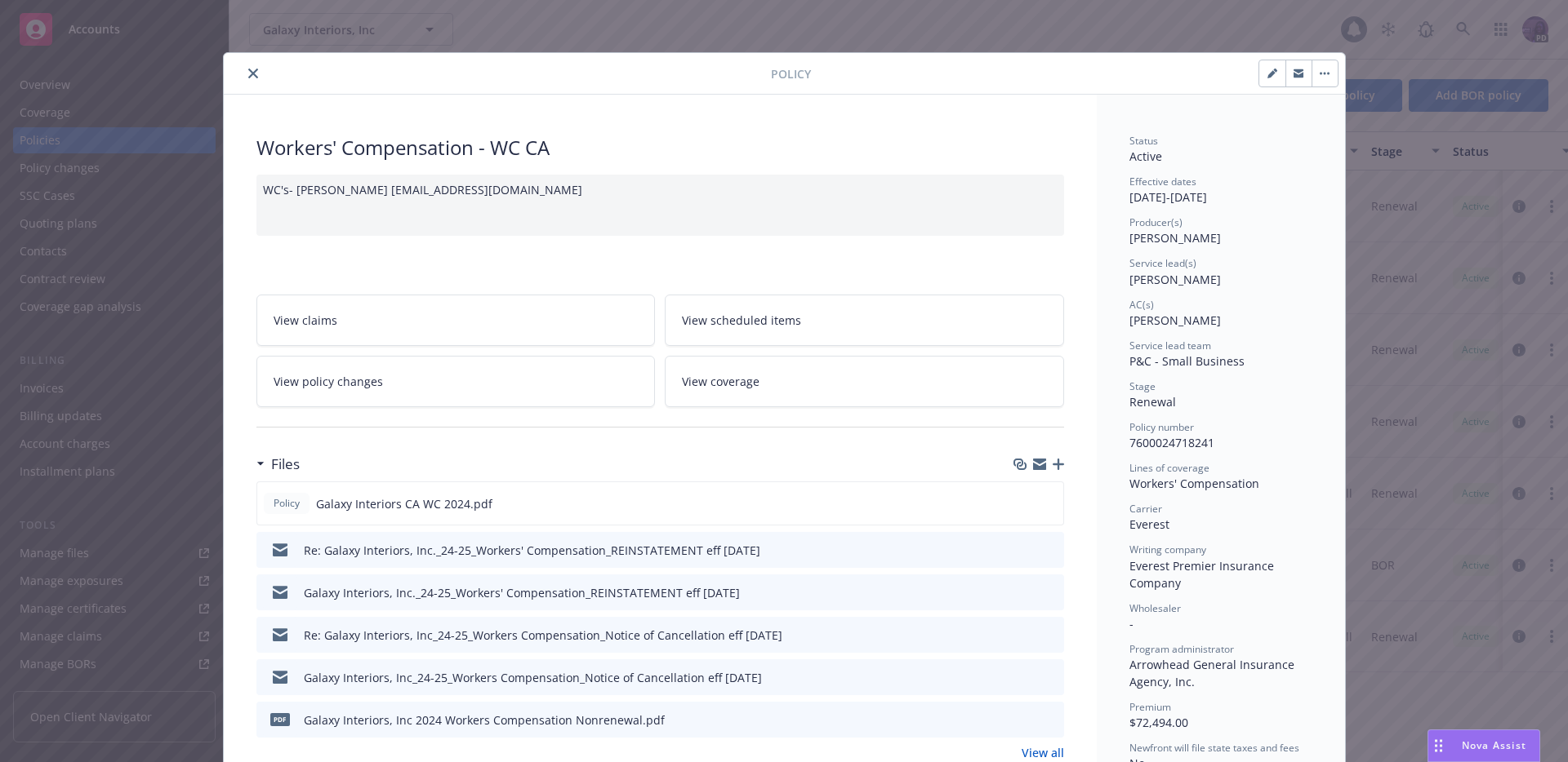
click at [1326, 82] on button "button" at bounding box center [1325, 74] width 26 height 26
click at [1097, 28] on div "Policy Manage lines of coverage Renew with incumbent End policy Set prior polic…" at bounding box center [784, 381] width 1568 height 762
click at [248, 70] on icon "close" at bounding box center [253, 74] width 9 height 9
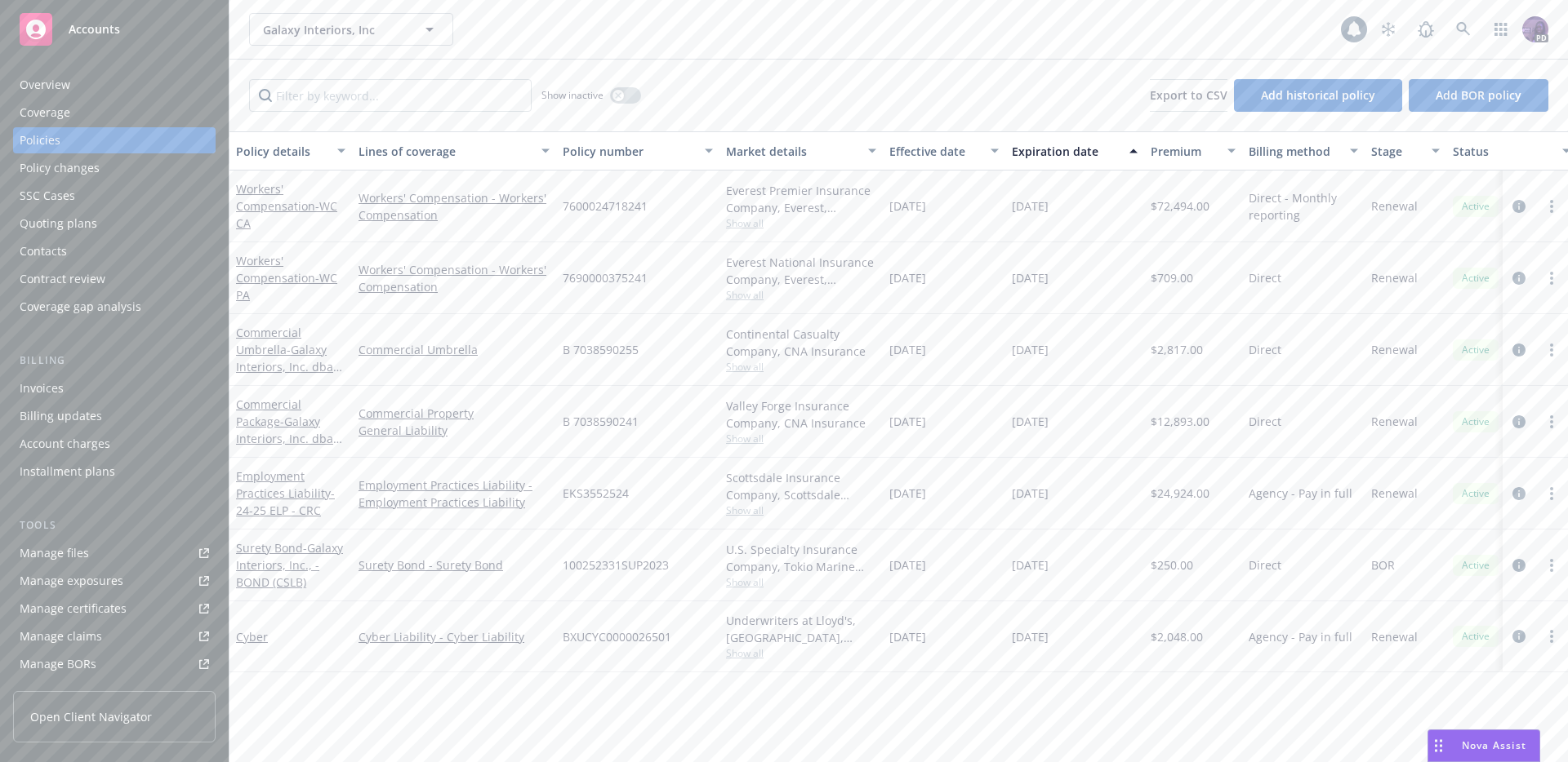
click at [117, 173] on div "Policy changes" at bounding box center [114, 168] width 189 height 26
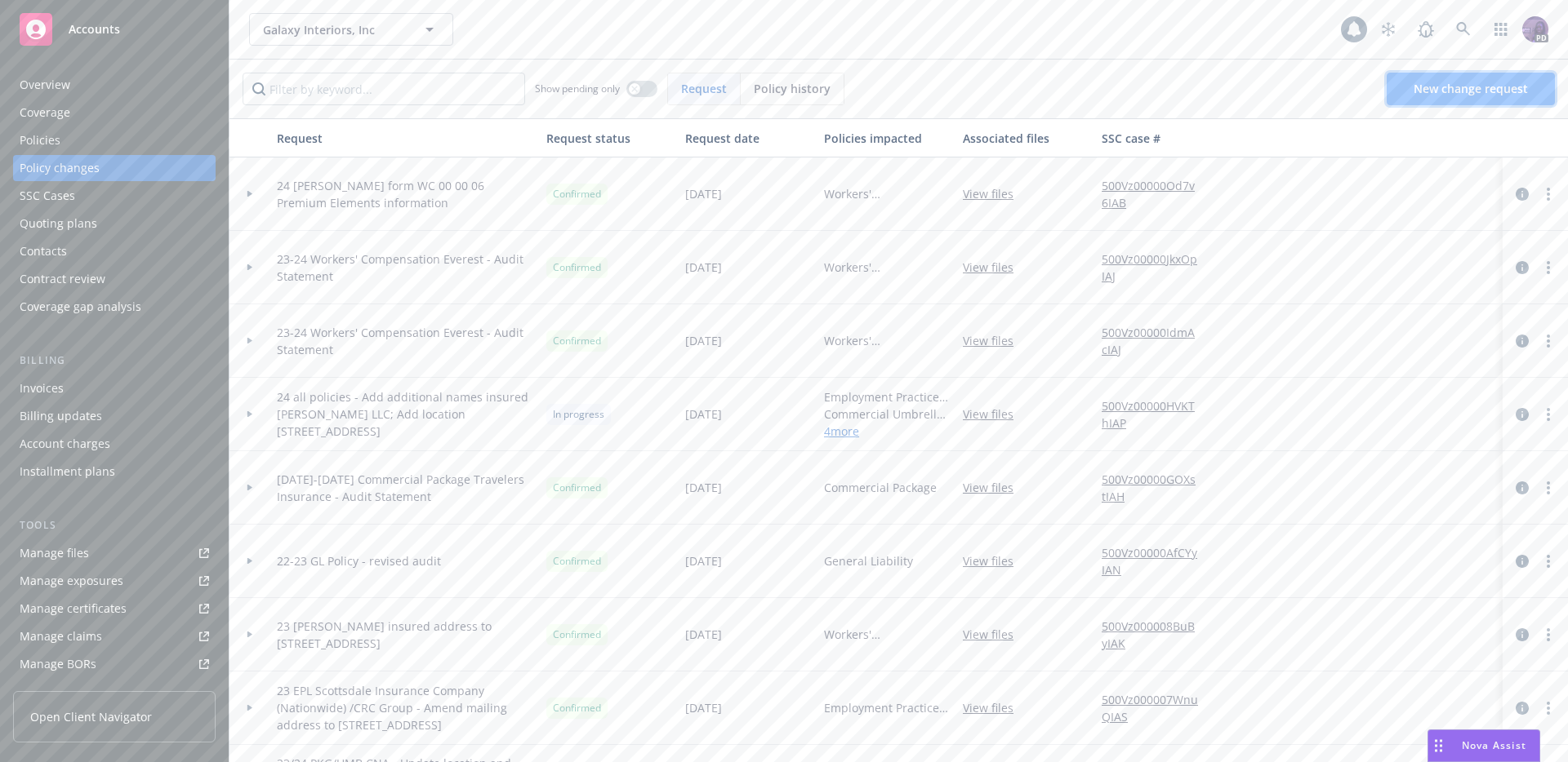
click at [1490, 98] on link "New change request" at bounding box center [1471, 89] width 168 height 33
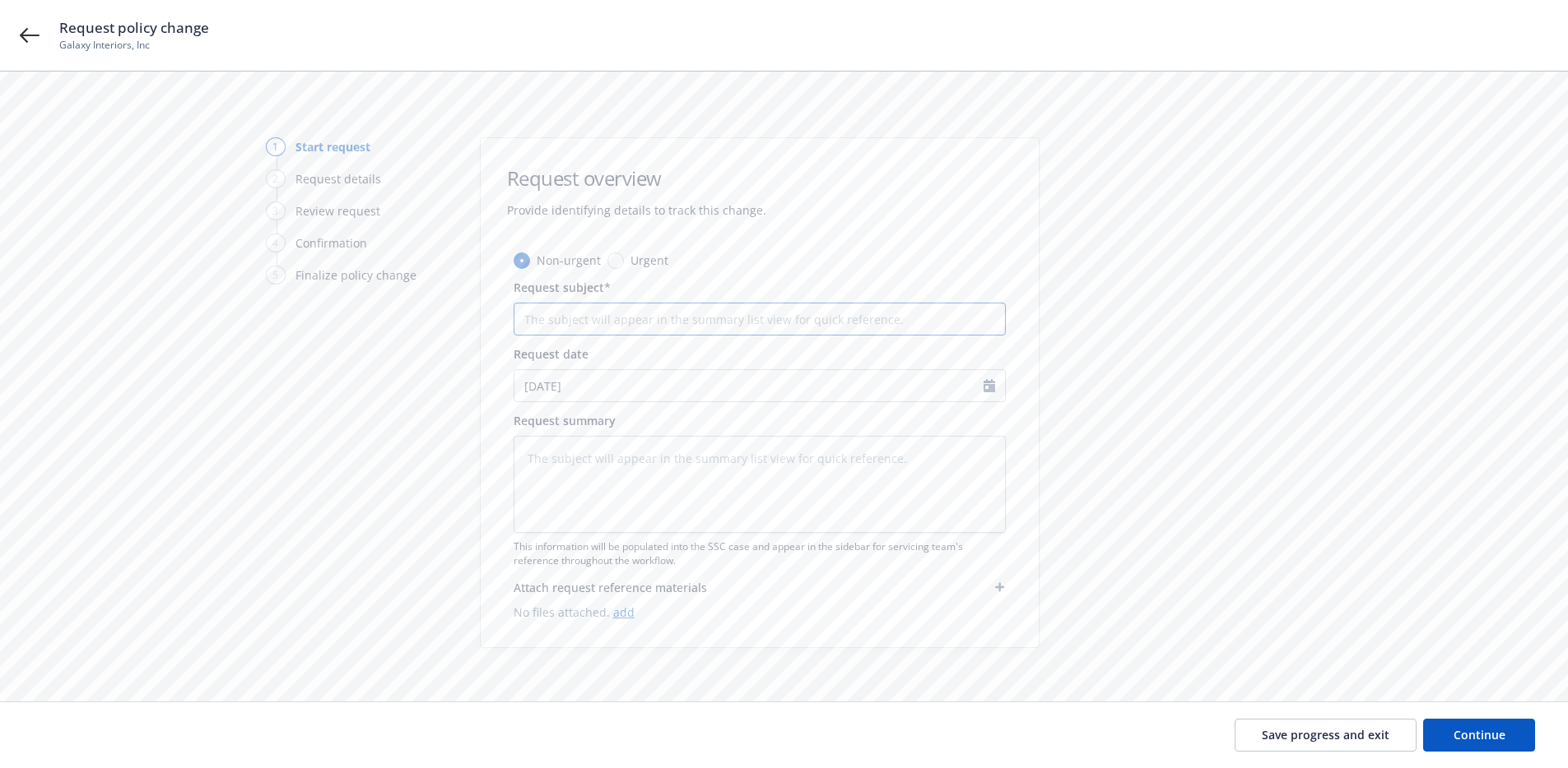
click at [727, 322] on input "Request subject*" at bounding box center [760, 319] width 492 height 33
type textarea "x"
type input "E"
type textarea "x"
type input "Ex"
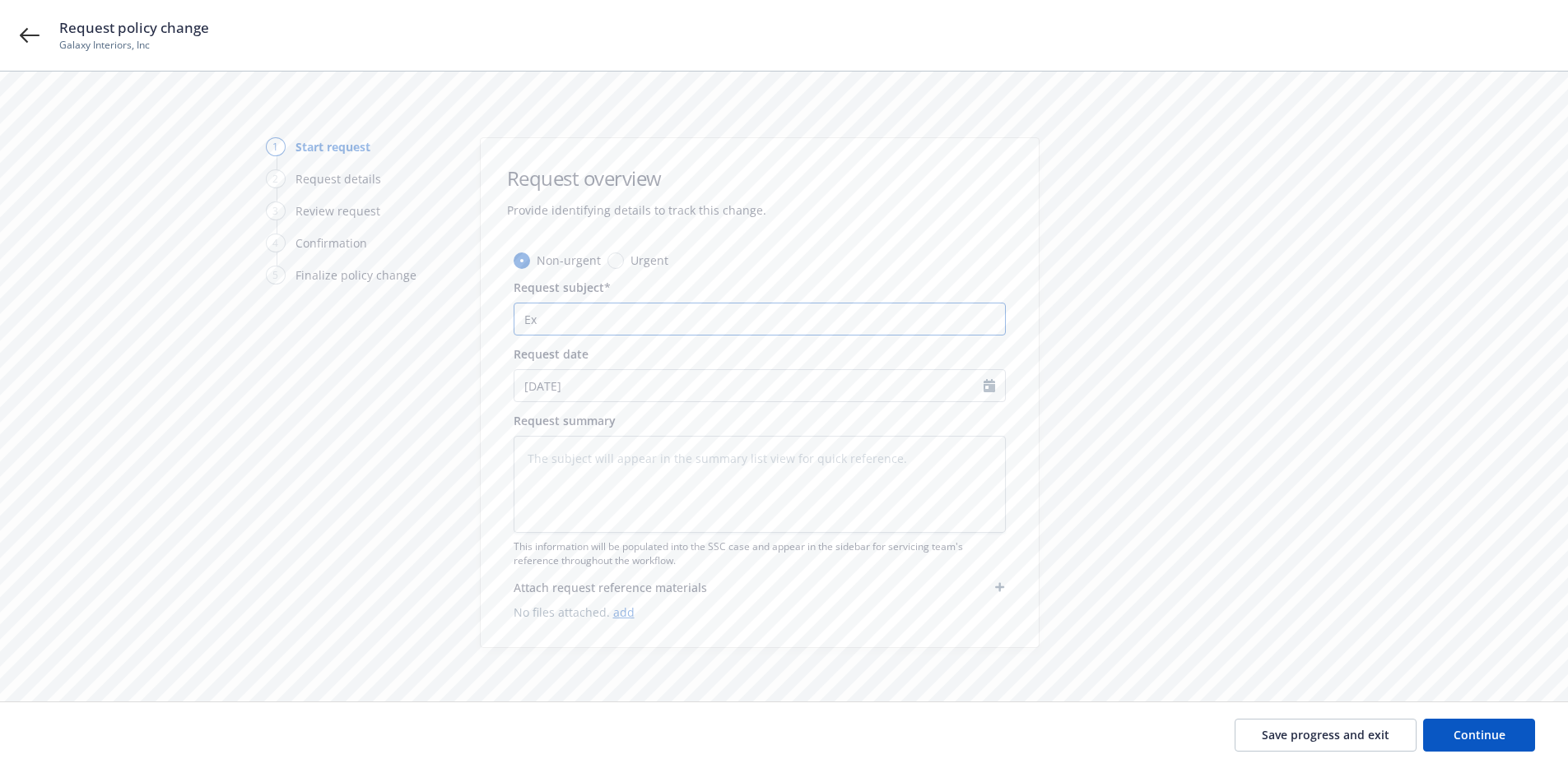
type textarea "x"
type input "Ext"
type textarea "x"
type input "Exte"
type textarea "x"
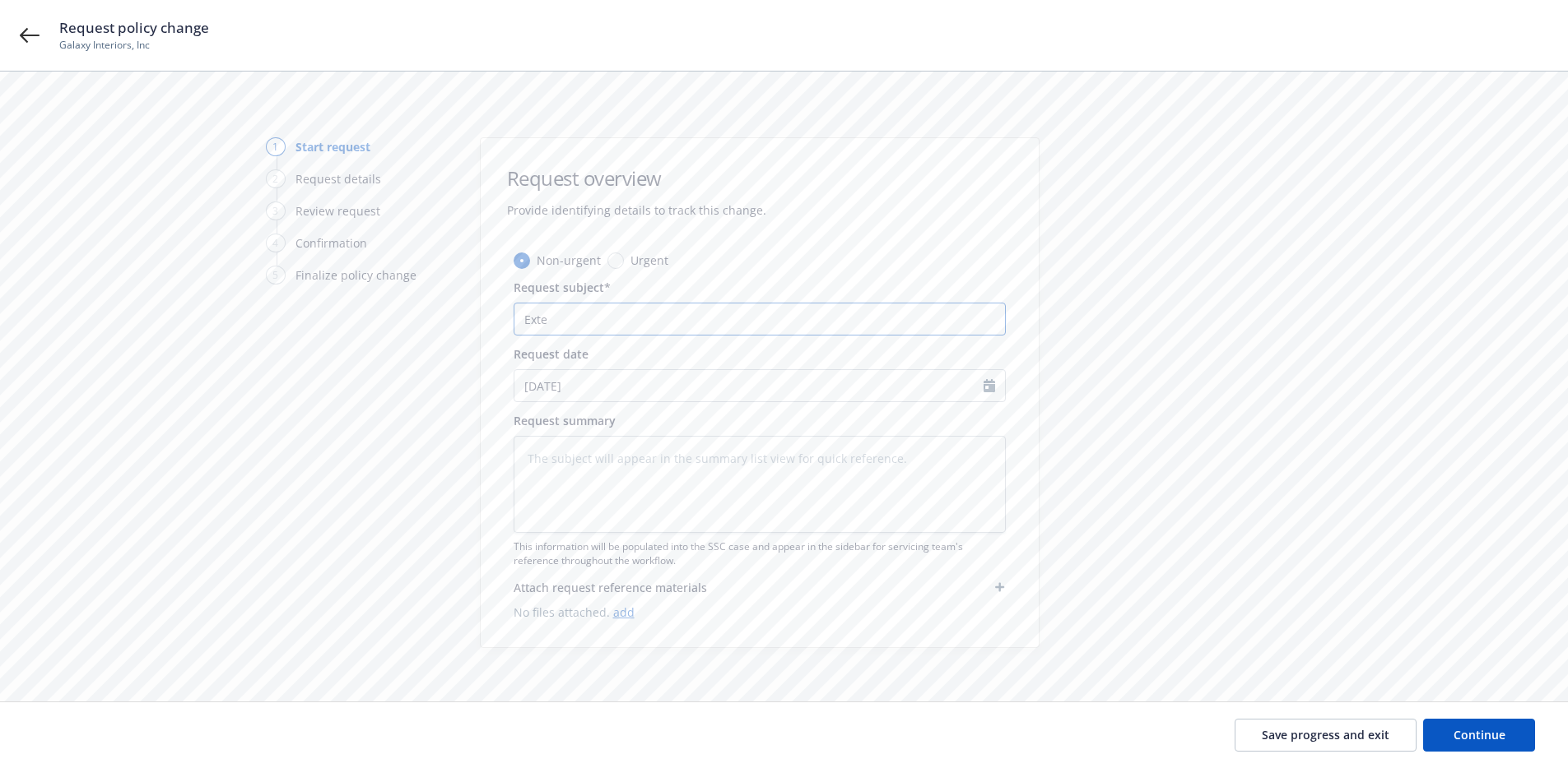
type input "Exten"
type textarea "x"
type input "Extend"
type textarea "x"
type input "Extend"
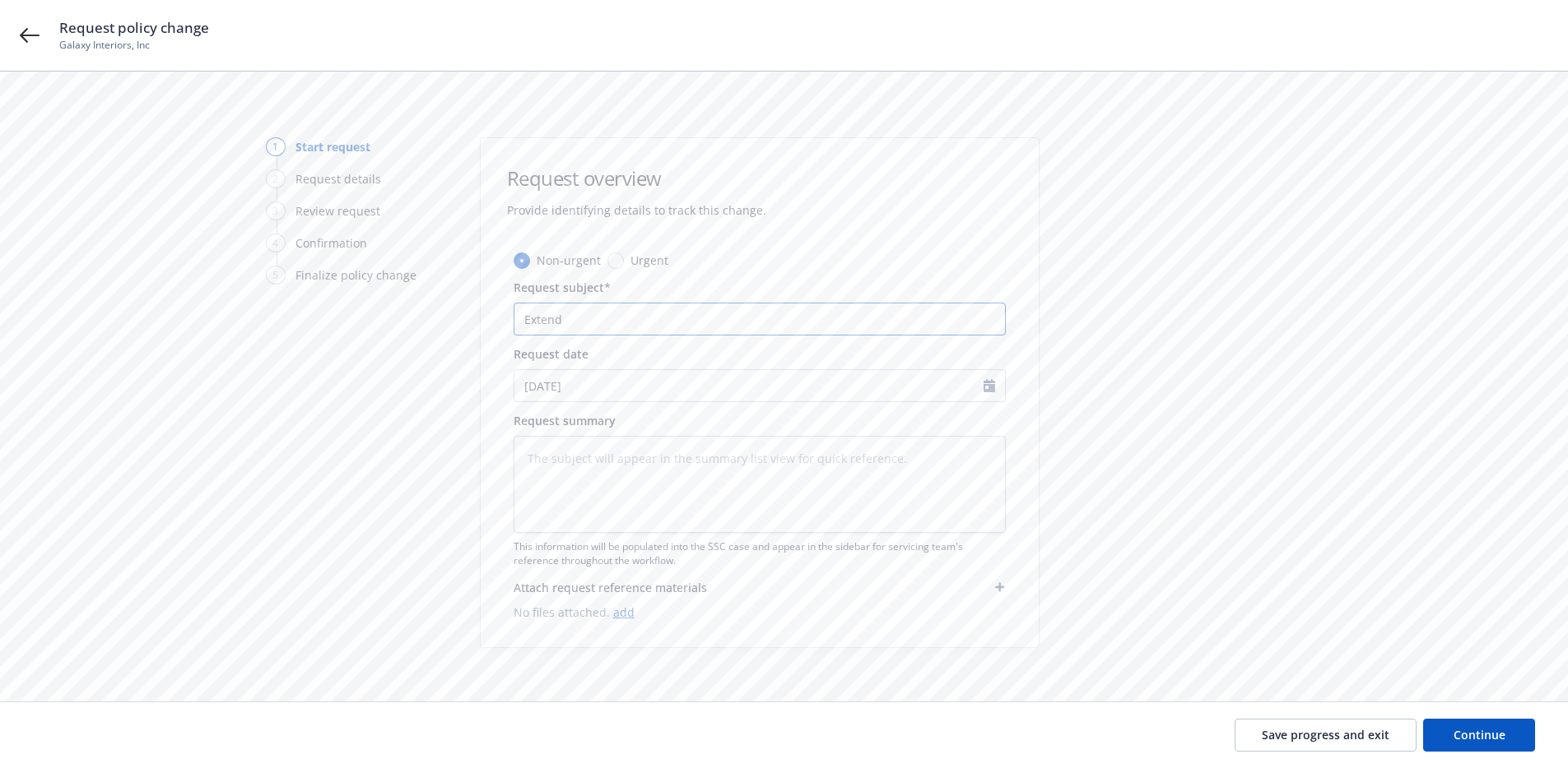
type textarea "x"
type input "Extend p"
type textarea "x"
type input "Extend po"
type textarea "x"
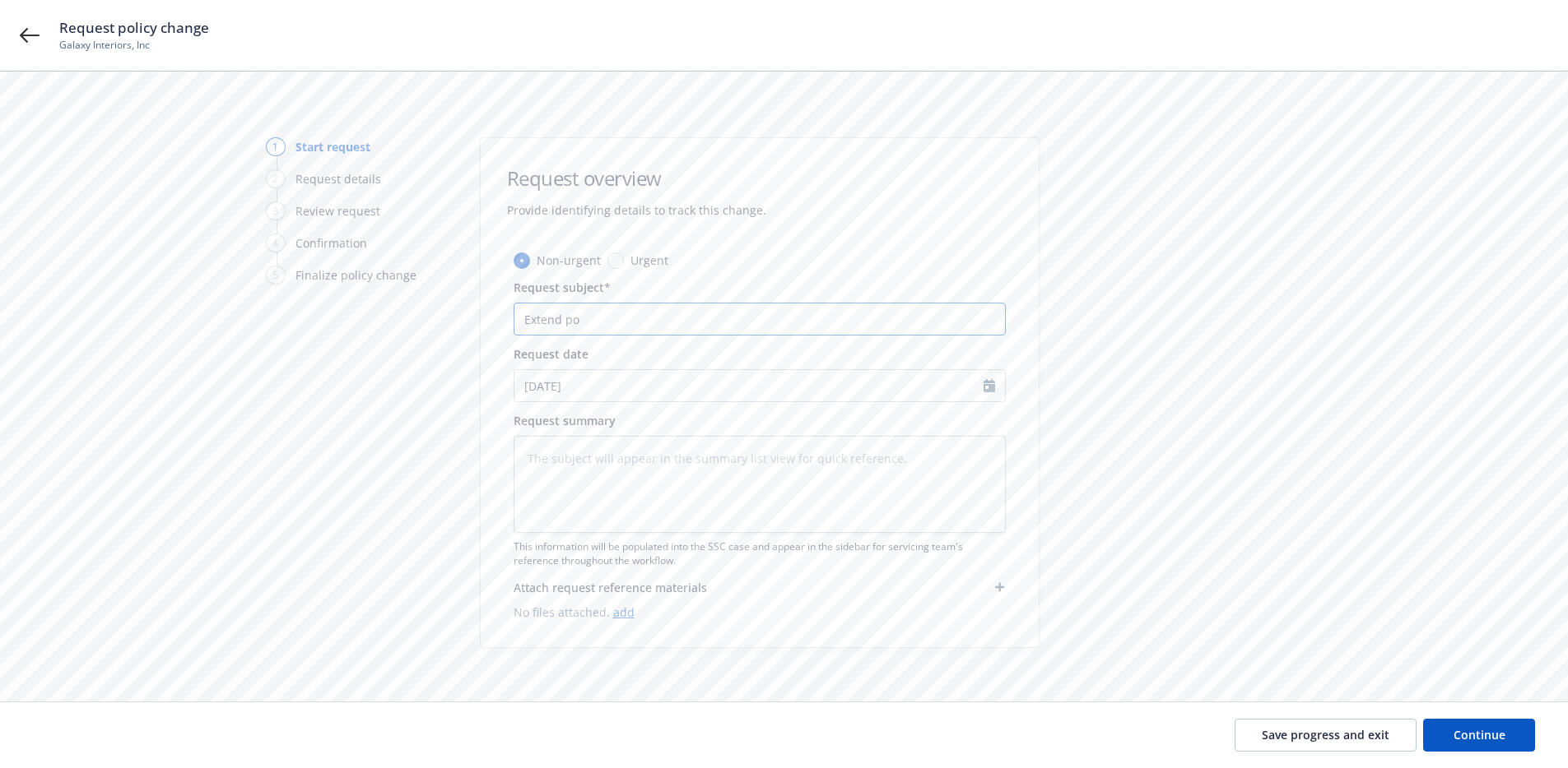
type input "Extend p"
type textarea "x"
type input "Extend"
type textarea "x"
type input "Extend W"
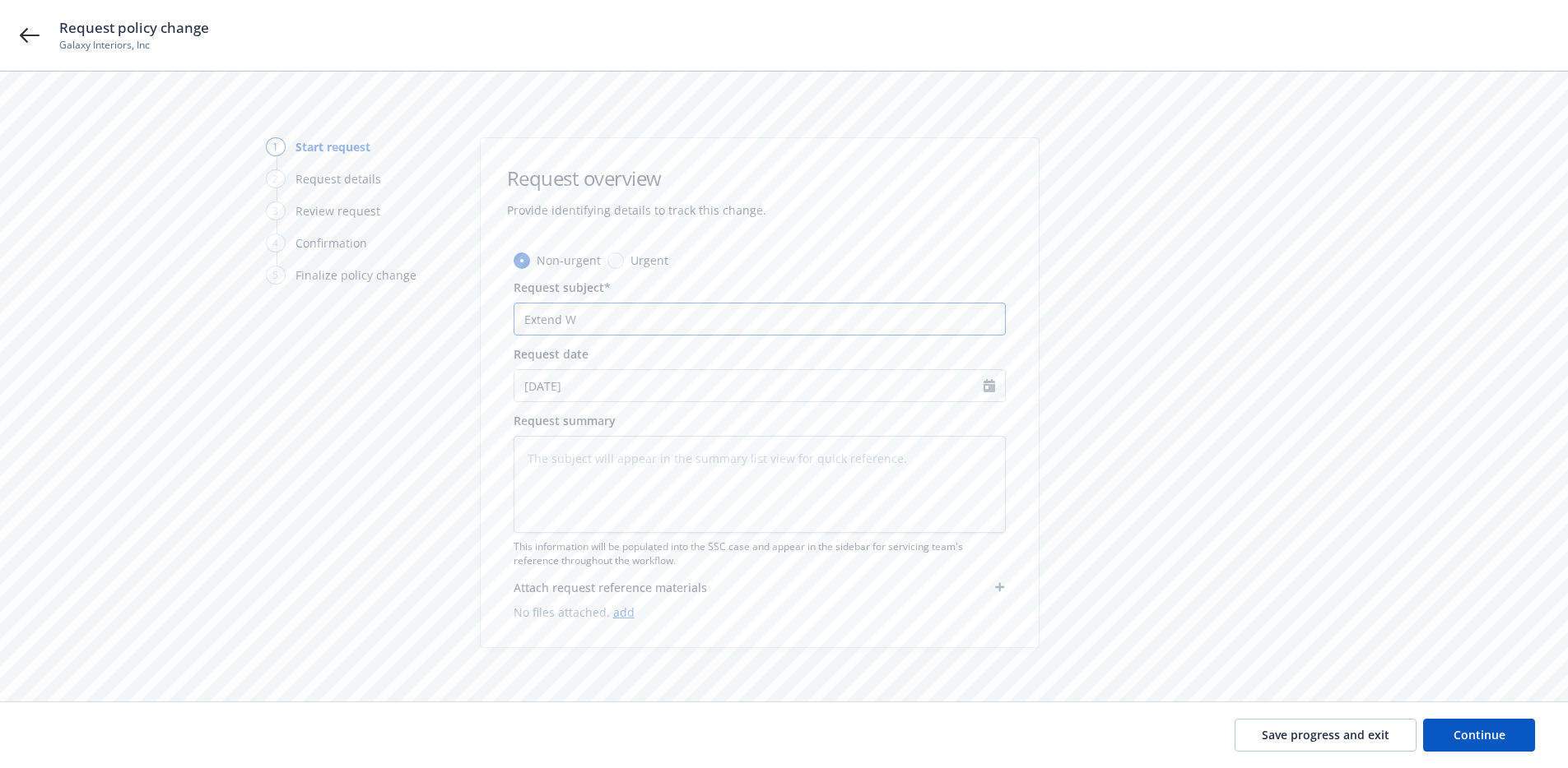
type textarea "x"
type input "Extend WC"
type textarea "x"
type input "Extend WC"
type textarea "x"
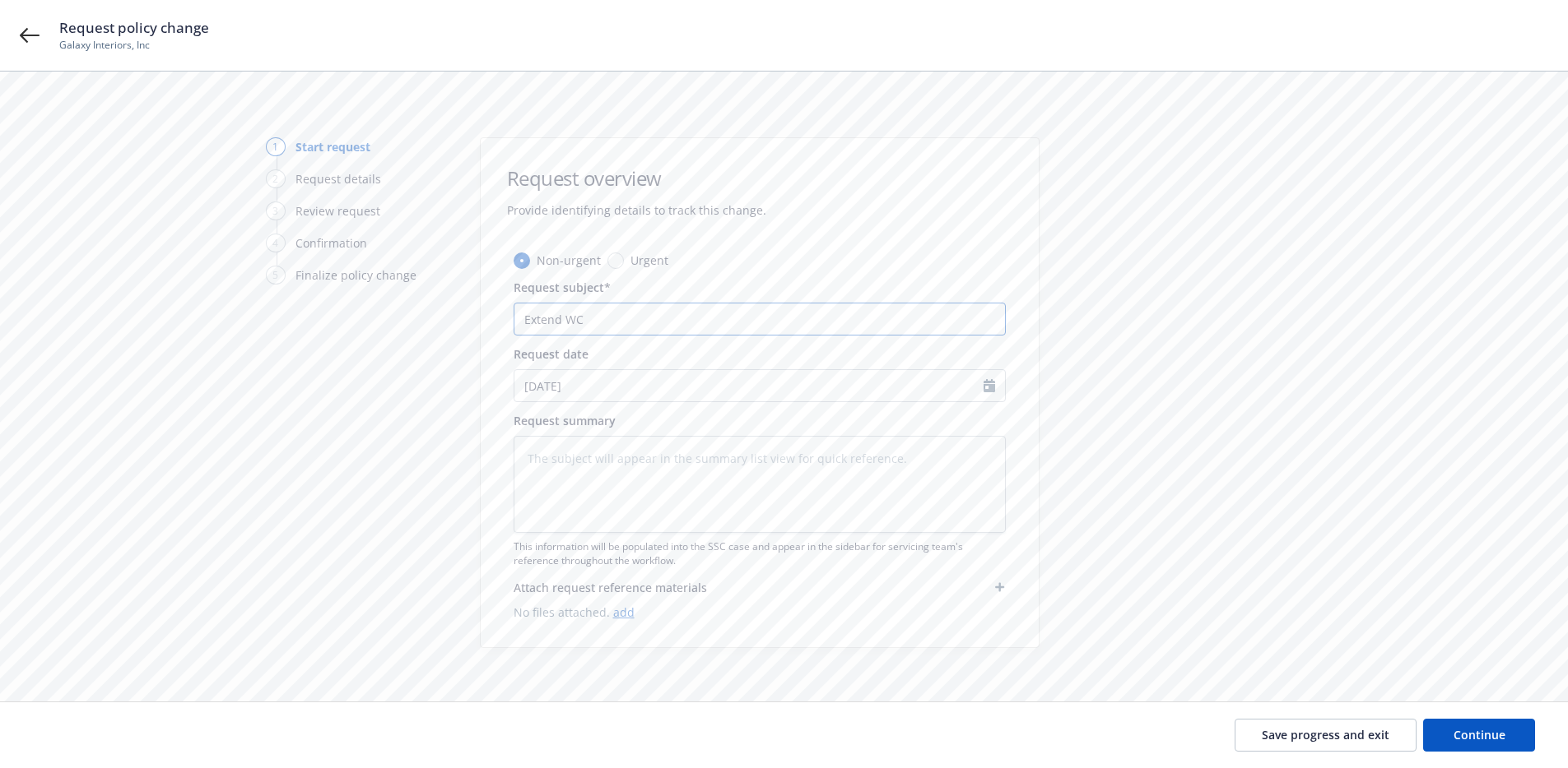
type input "Extend WC p"
type textarea "x"
type input "Extend WC po"
type textarea "x"
type input "Extend WC pol"
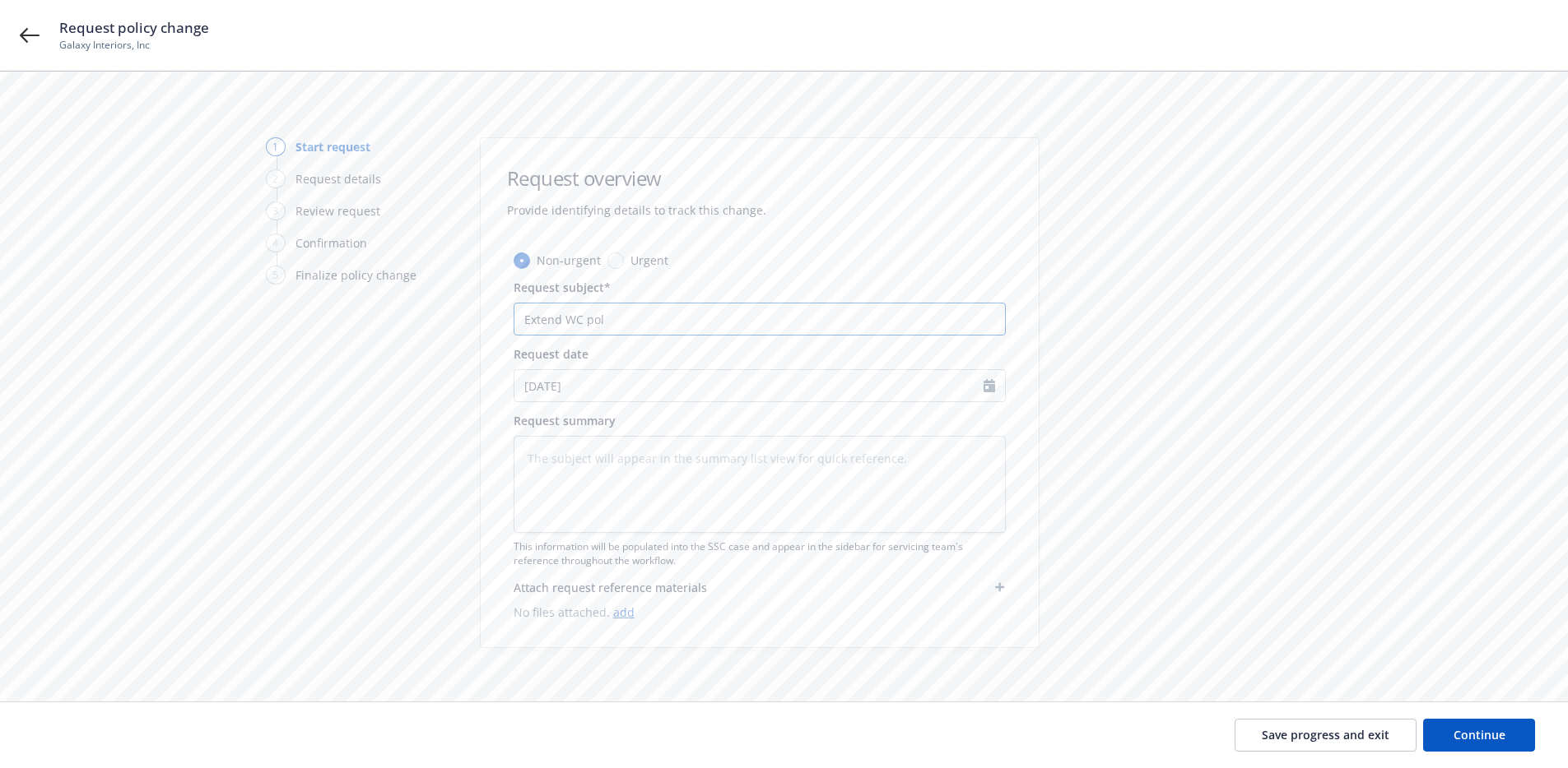
type textarea "x"
type input "Extend WC poli"
type textarea "x"
type input "Extend WC polic"
type textarea "x"
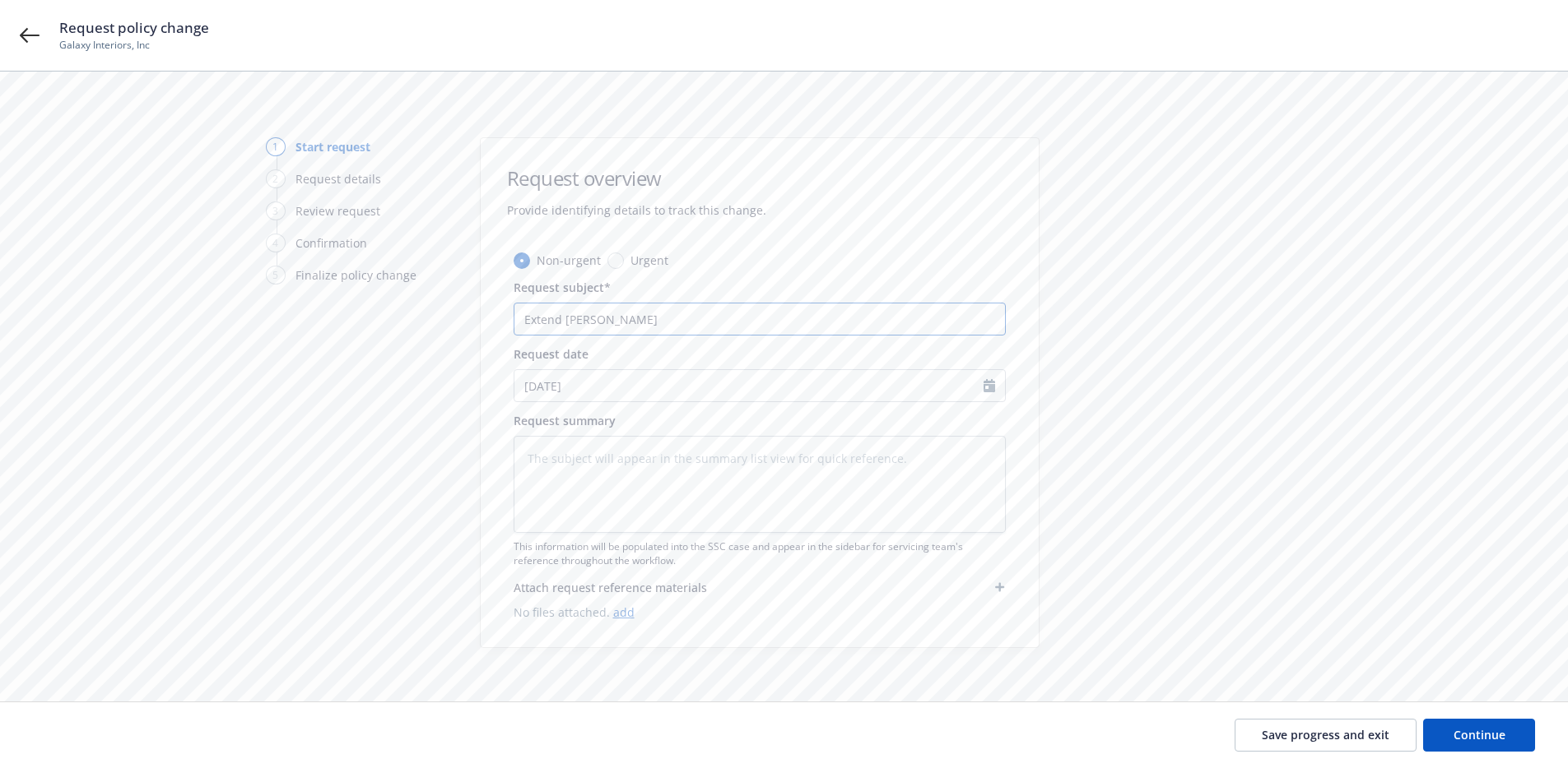
type input "Extend WC polici"
type textarea "x"
type input "Extend WC policie"
type textarea "x"
type input "Extend WC policies"
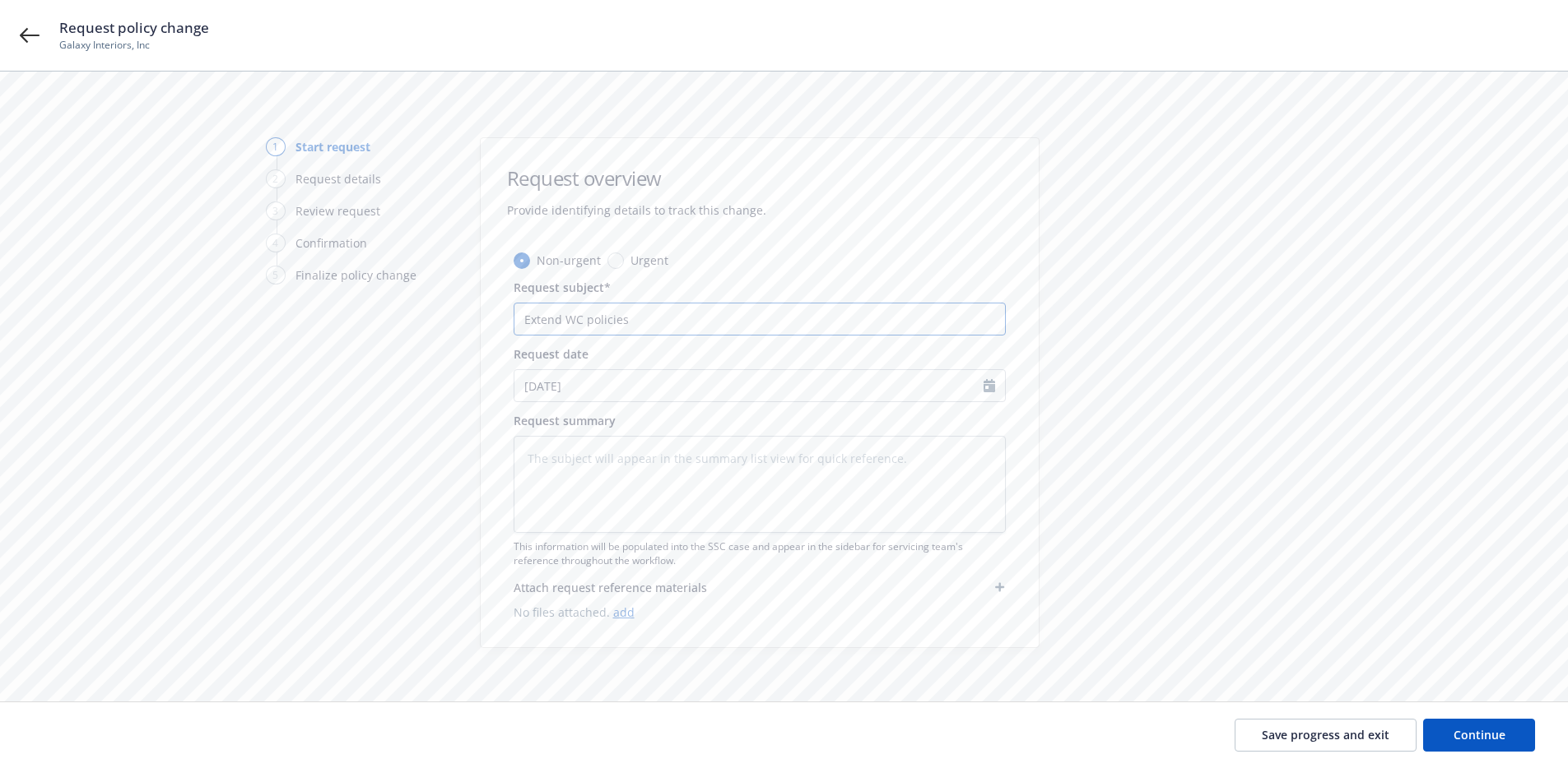
type textarea "x"
type input "Extend WC policies"
type textarea "x"
type input "Extend WC policies t"
type textarea "x"
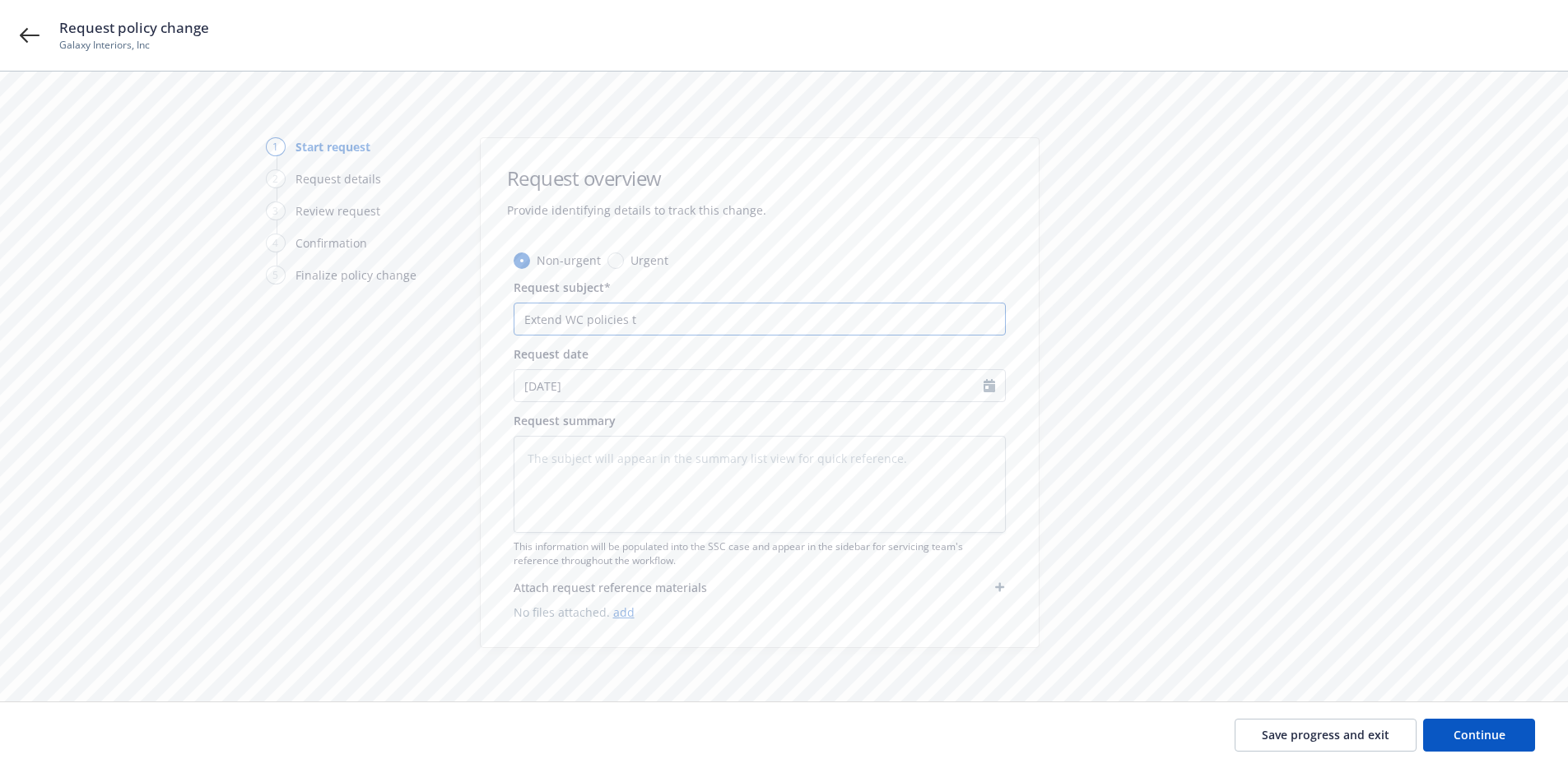
type input "Extend WC policies to"
type textarea "x"
type input "Extend WC policies to"
type textarea "x"
type input "Extend WC policies to 1"
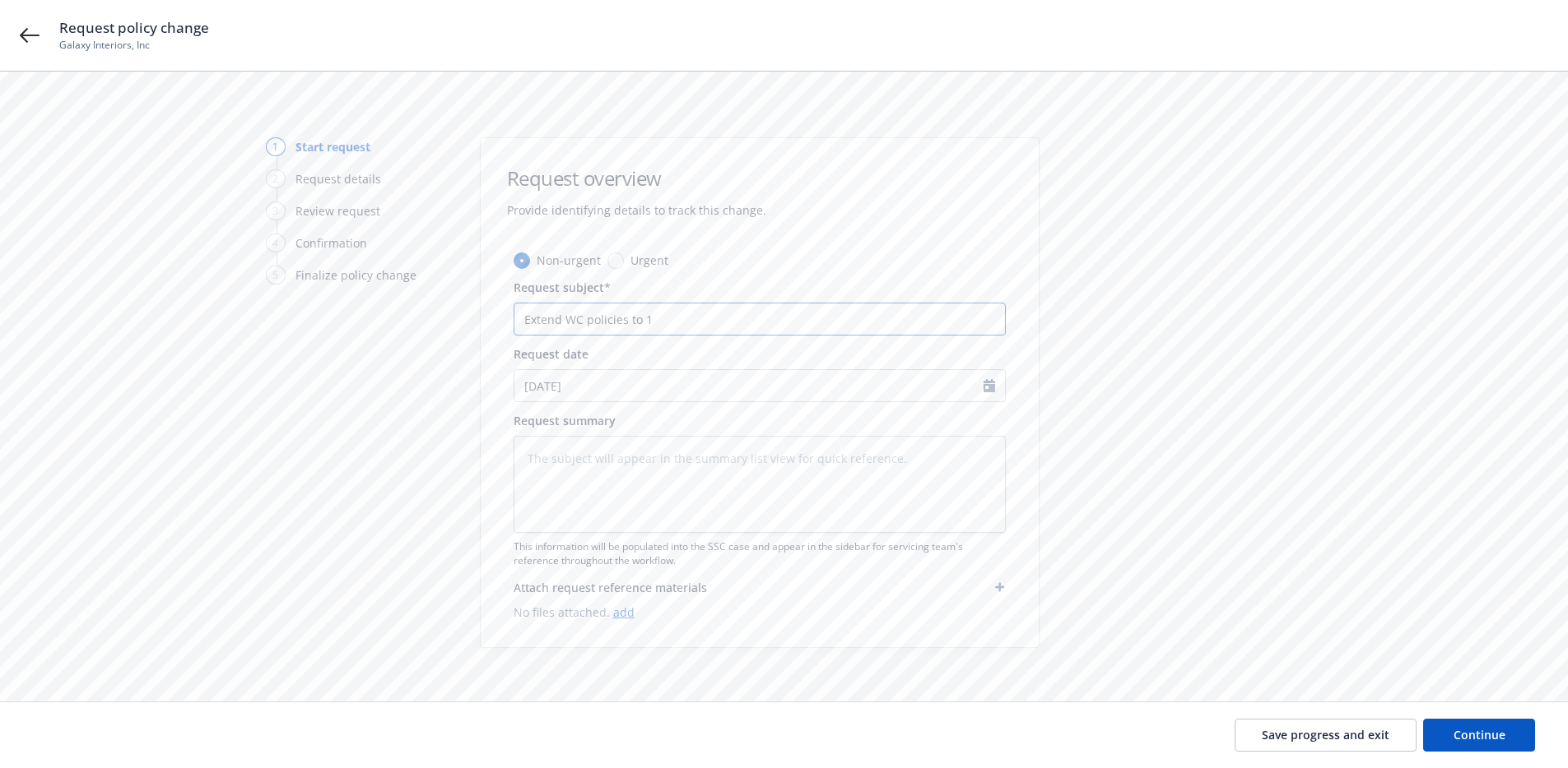
type textarea "x"
type input "Extend WC policies to 11"
type textarea "x"
type input "Extend WC policies to 11/"
type textarea "x"
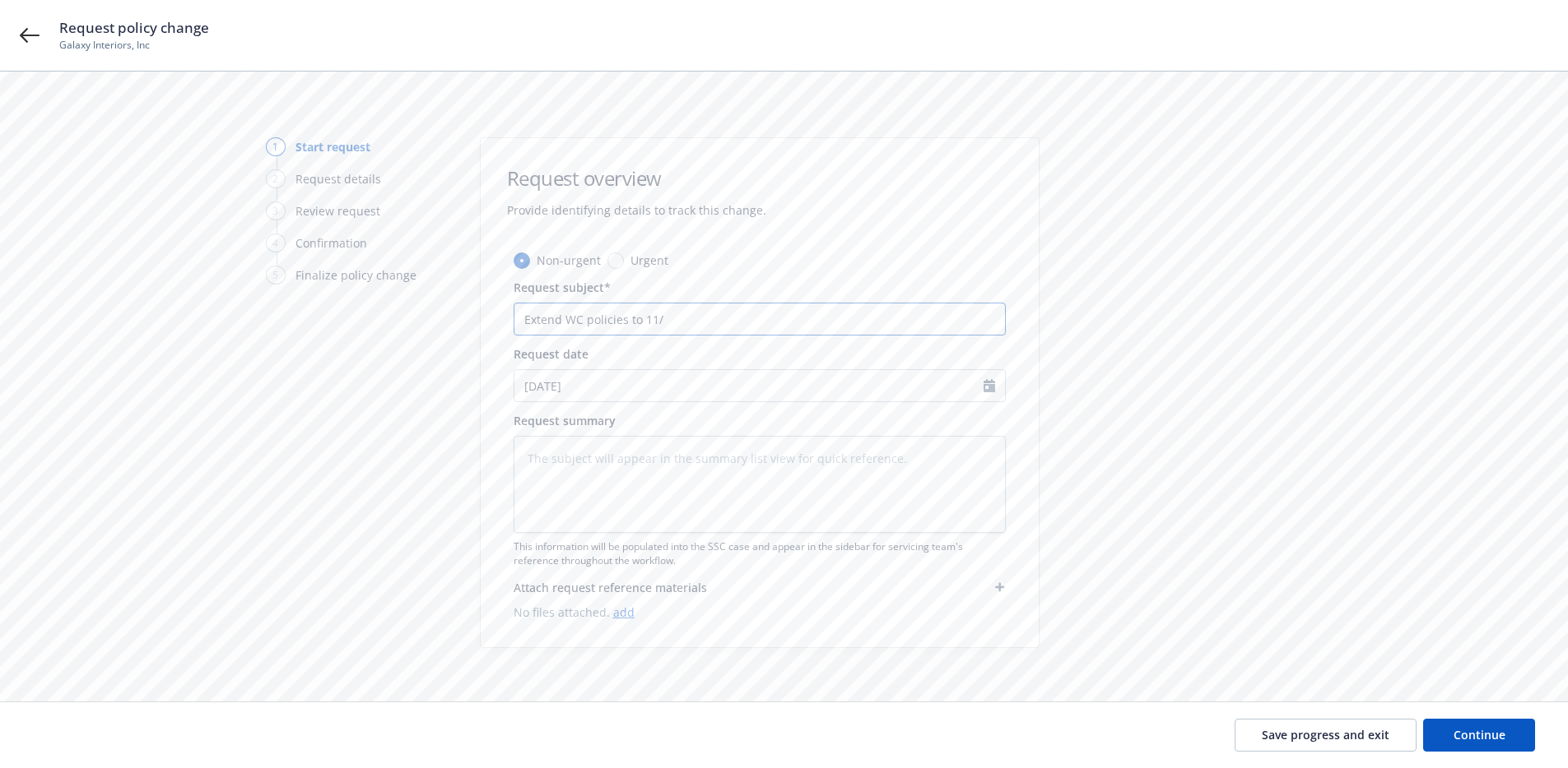
type input "Extend WC policies to 11/1"
type textarea "x"
type input "Extend WC policies to 11/1/"
type textarea "x"
type input "Extend WC policies to 11/1/2"
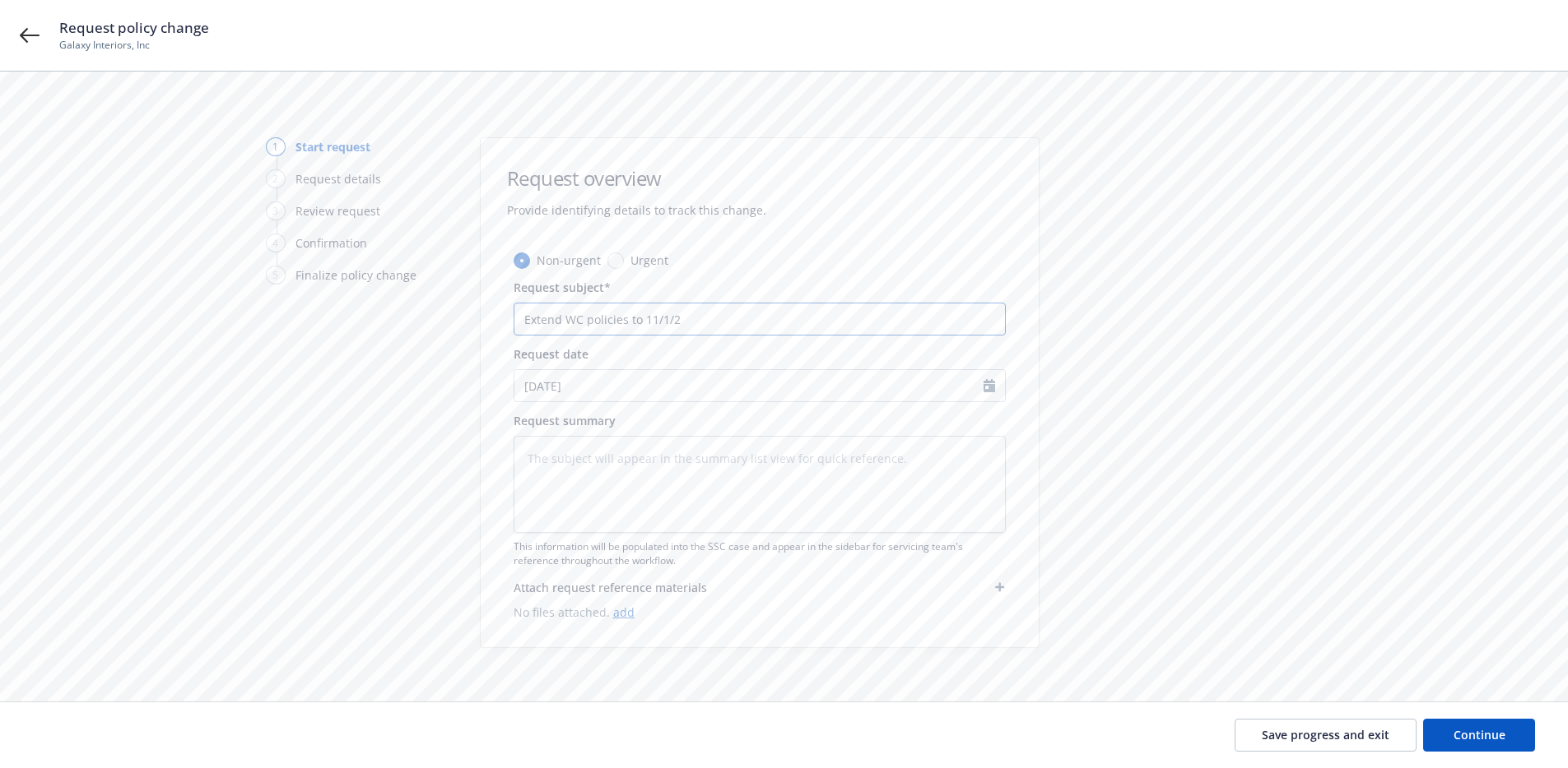
type textarea "x"
type input "Extend WC policies to 11/1/25"
click at [602, 629] on div "Non-urgent Urgent Request subject* Extend WC policies to 11/1/25 Request date 0…" at bounding box center [760, 449] width 492 height 395
click at [627, 503] on textarea at bounding box center [760, 485] width 492 height 97
click at [985, 385] on icon "Calendar" at bounding box center [989, 386] width 11 height 13
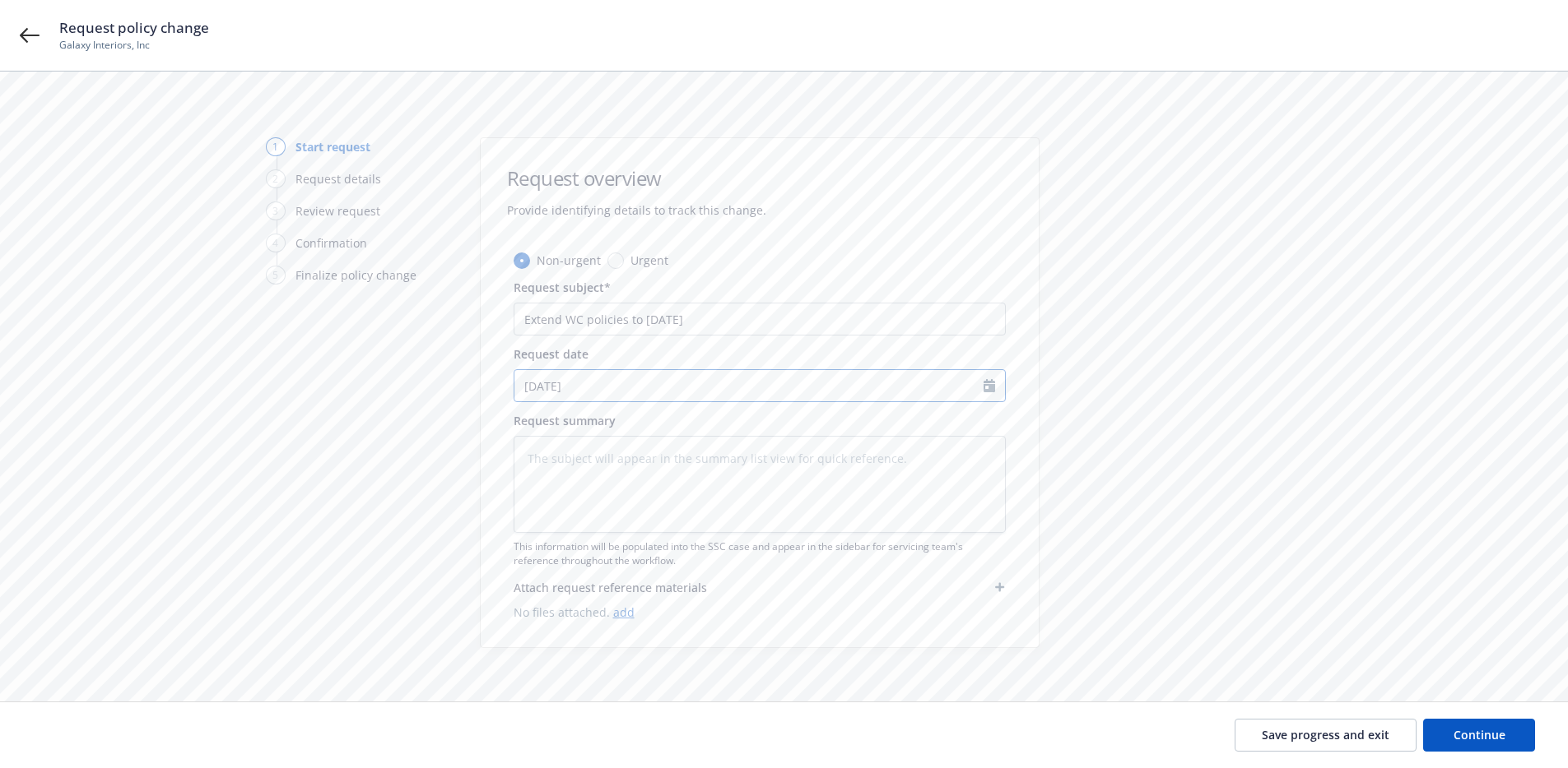
select select "8"
click at [765, 451] on textarea at bounding box center [760, 485] width 492 height 97
click at [988, 389] on icon "Calendar" at bounding box center [989, 386] width 11 height 13
select select "8"
click at [900, 481] on textarea at bounding box center [760, 485] width 492 height 97
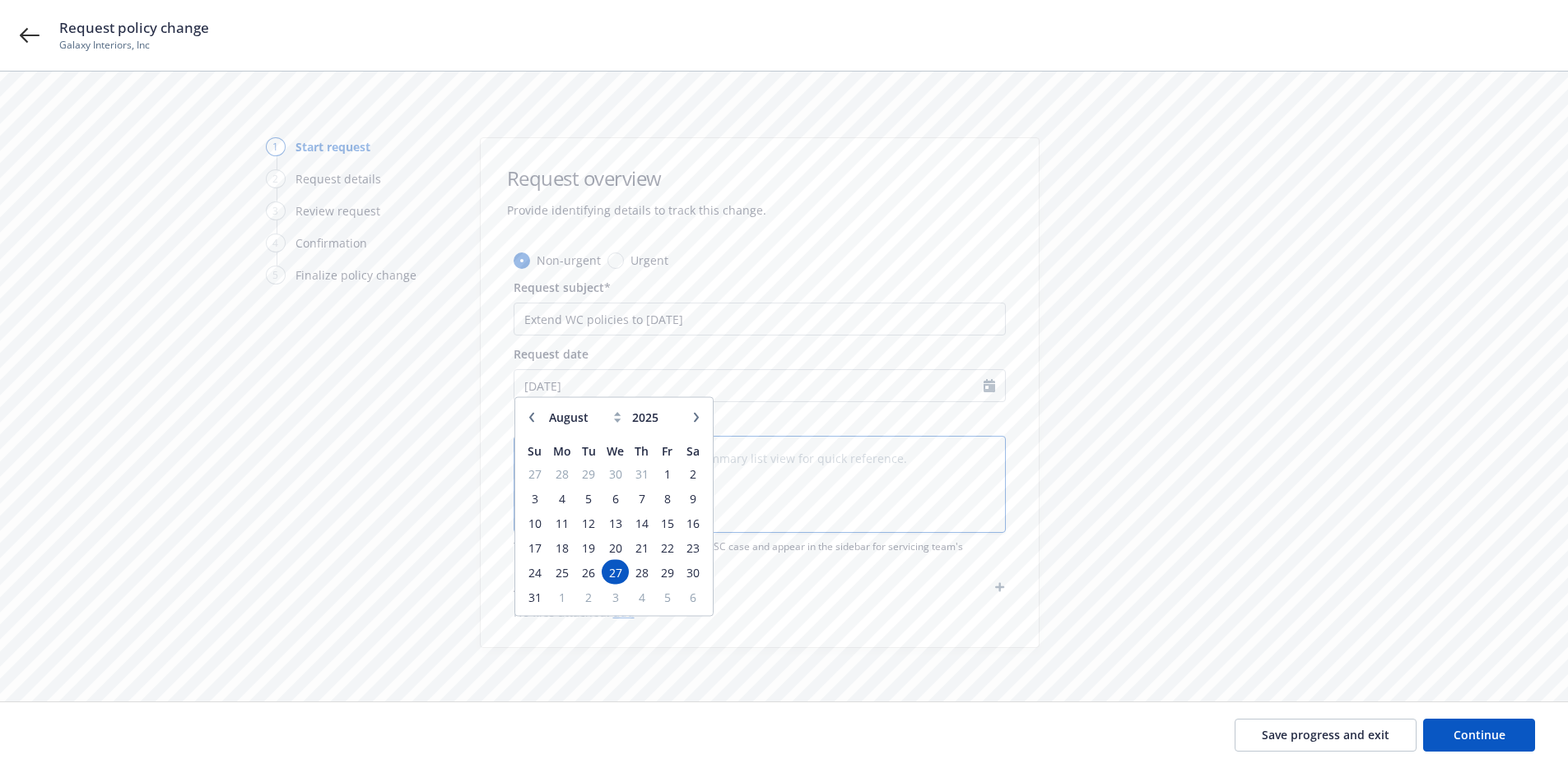
click at [806, 473] on textarea at bounding box center [760, 485] width 492 height 97
type textarea "x"
type textarea "A"
type textarea "x"
type textarea "At"
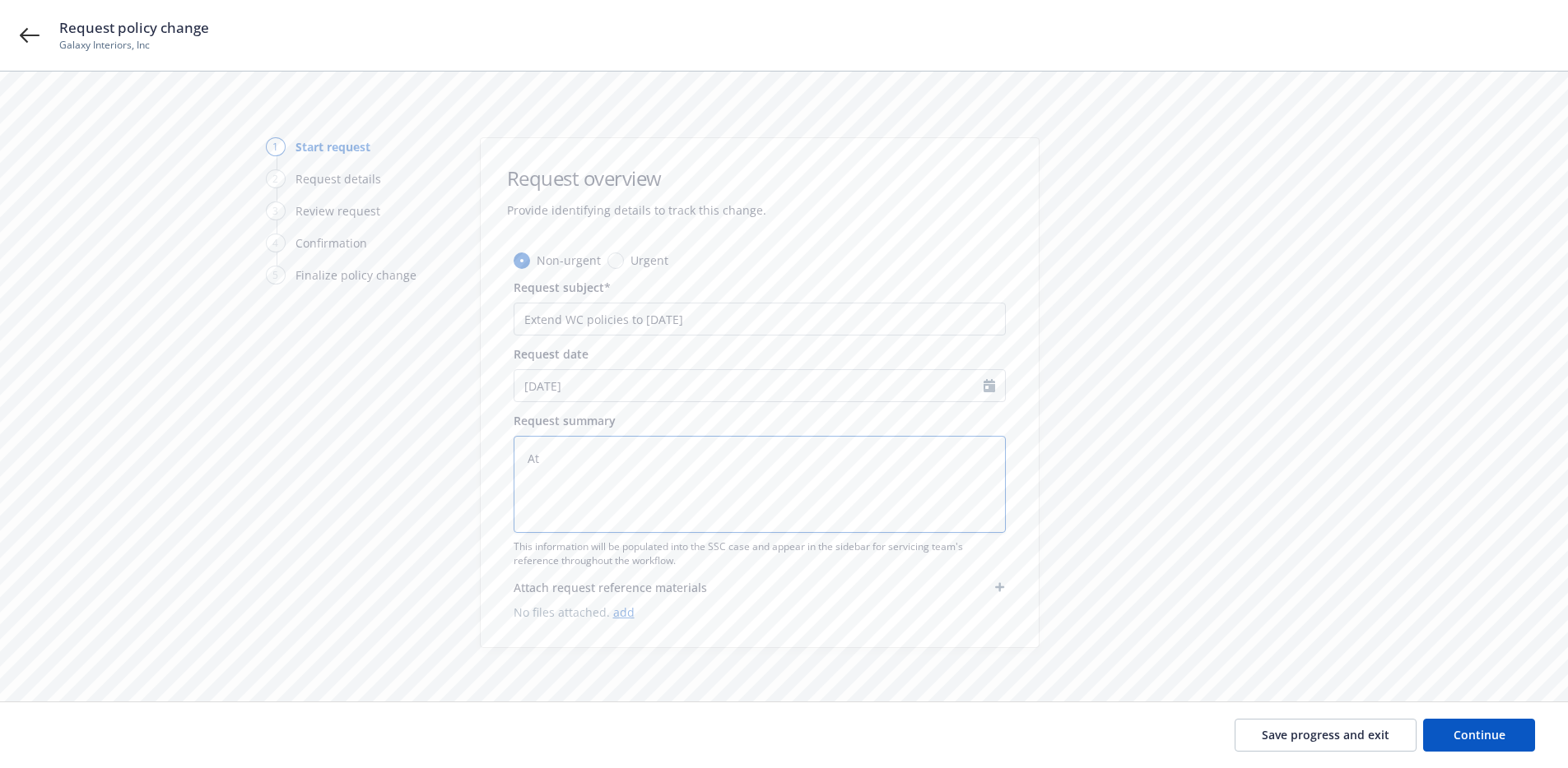
type textarea "x"
type textarea "Att"
type textarea "x"
type textarea "Atto"
type textarea "x"
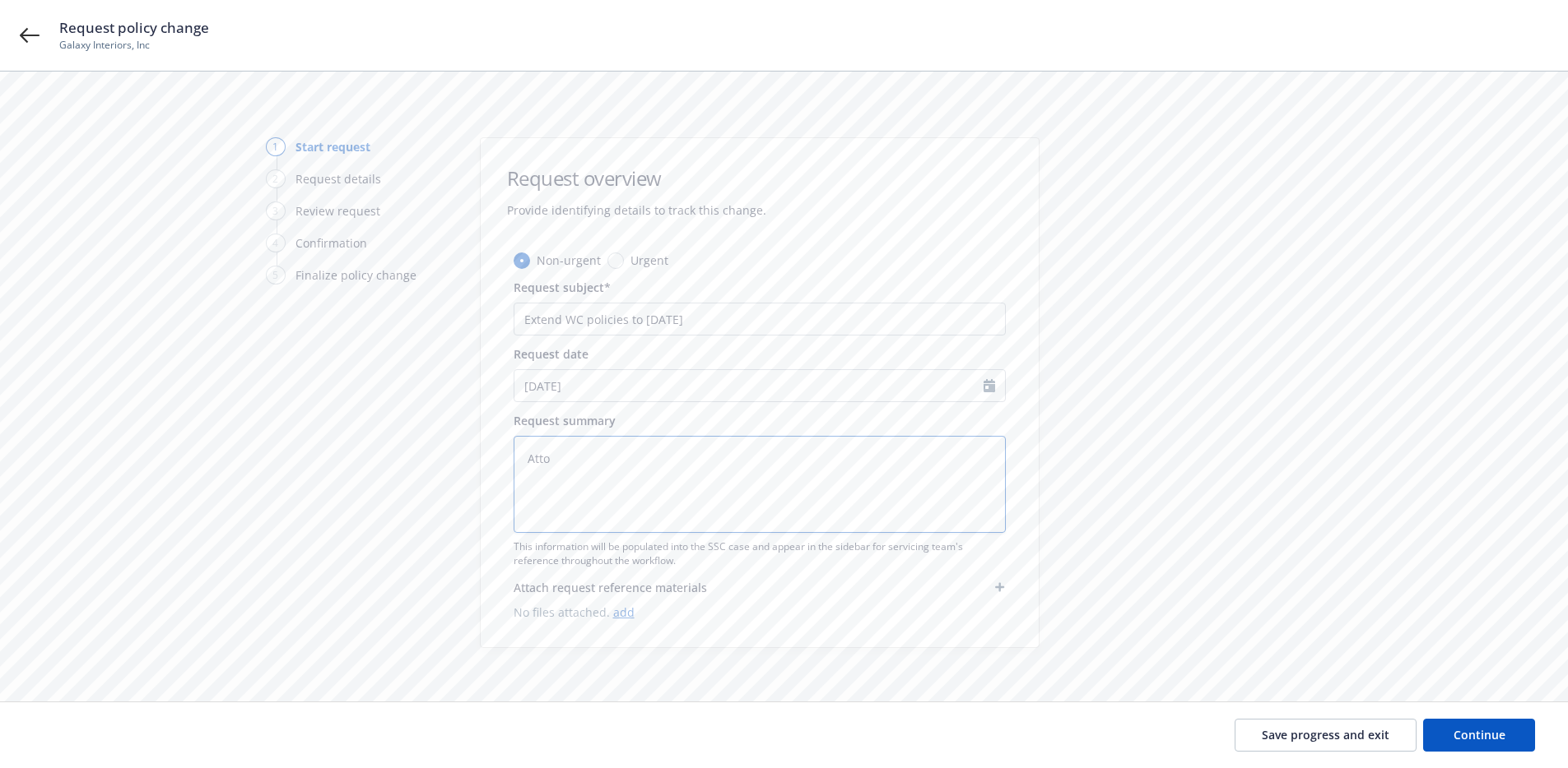
type textarea "Attow"
type textarea "x"
type textarea "Atto"
type textarea "x"
type textarea "Att"
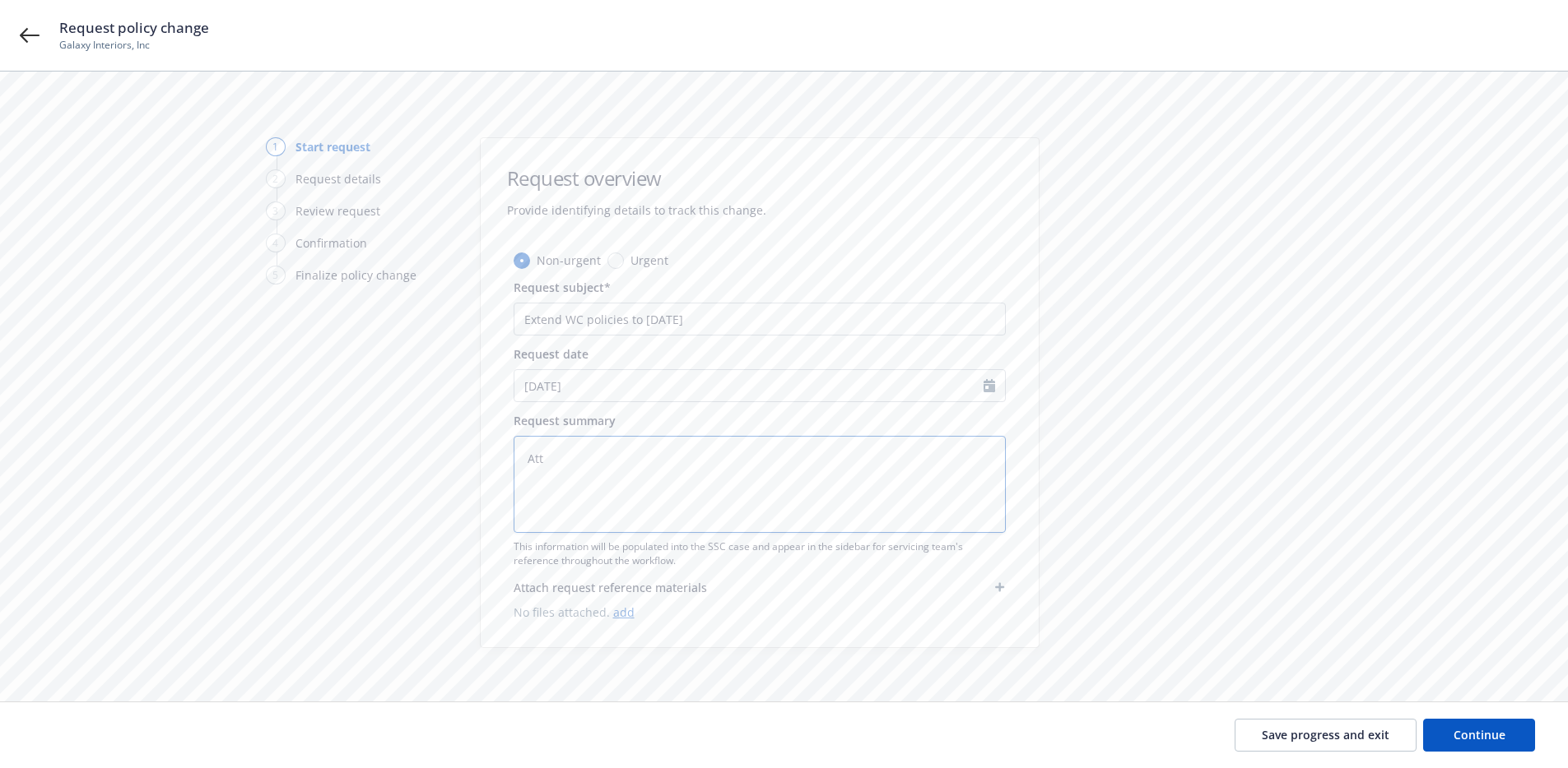
type textarea "x"
type textarea "At"
type textarea "x"
type textarea "Atr"
type textarea "x"
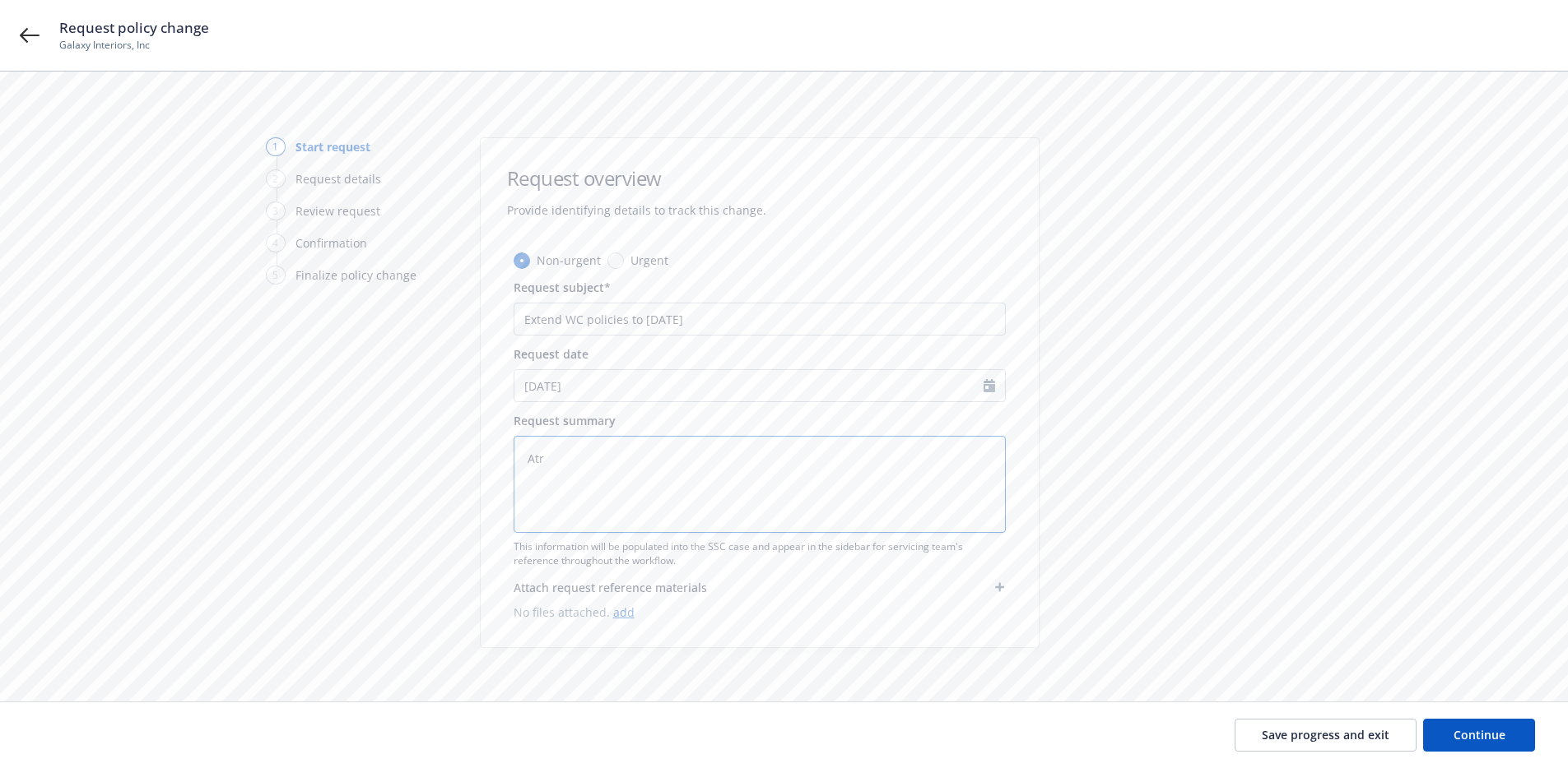
type textarea "At"
type textarea "x"
type textarea "A"
type textarea "x"
type textarea "Ar"
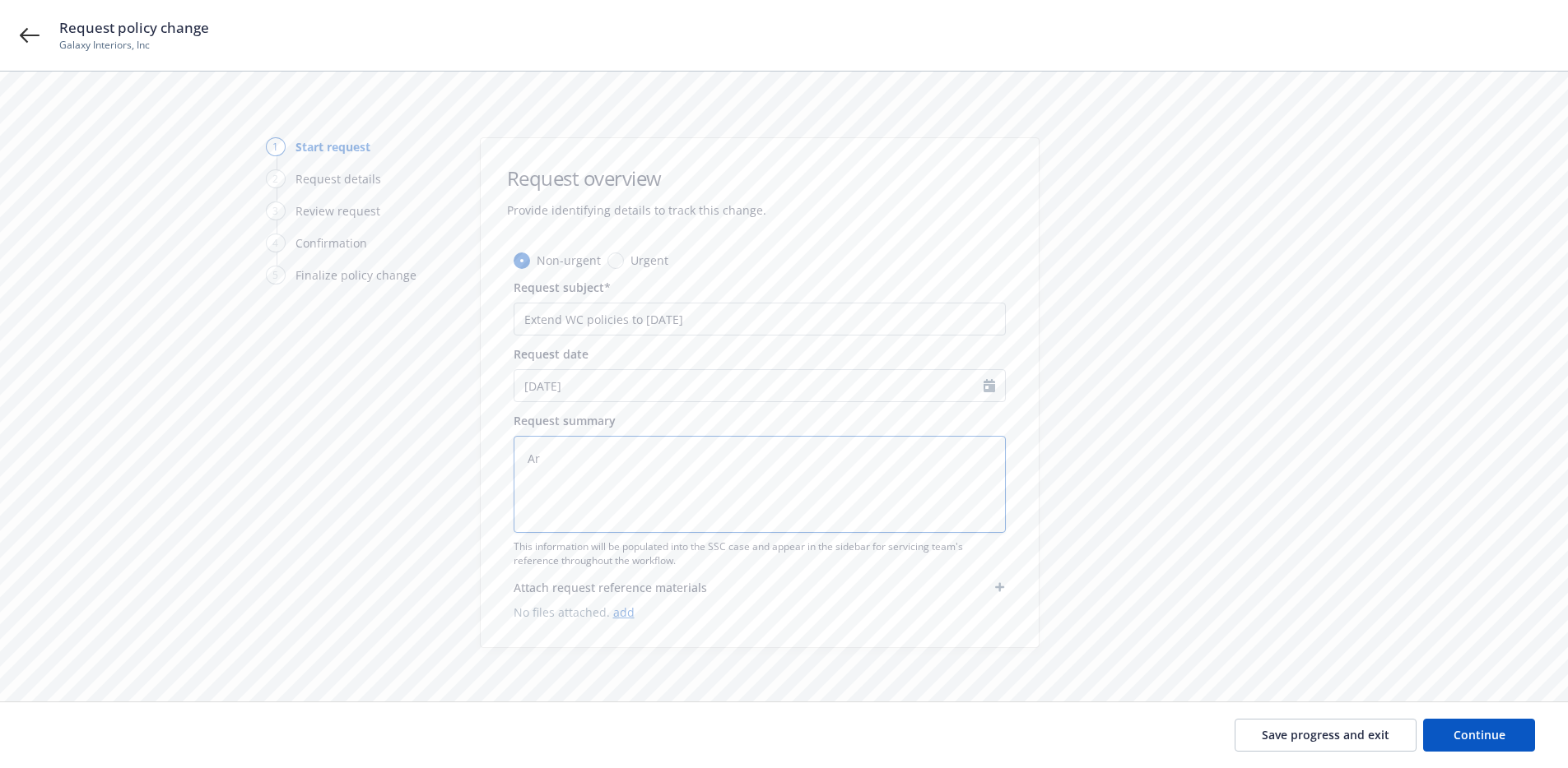
type textarea "x"
type textarea "Arr"
type textarea "x"
type textarea "Arro"
type textarea "x"
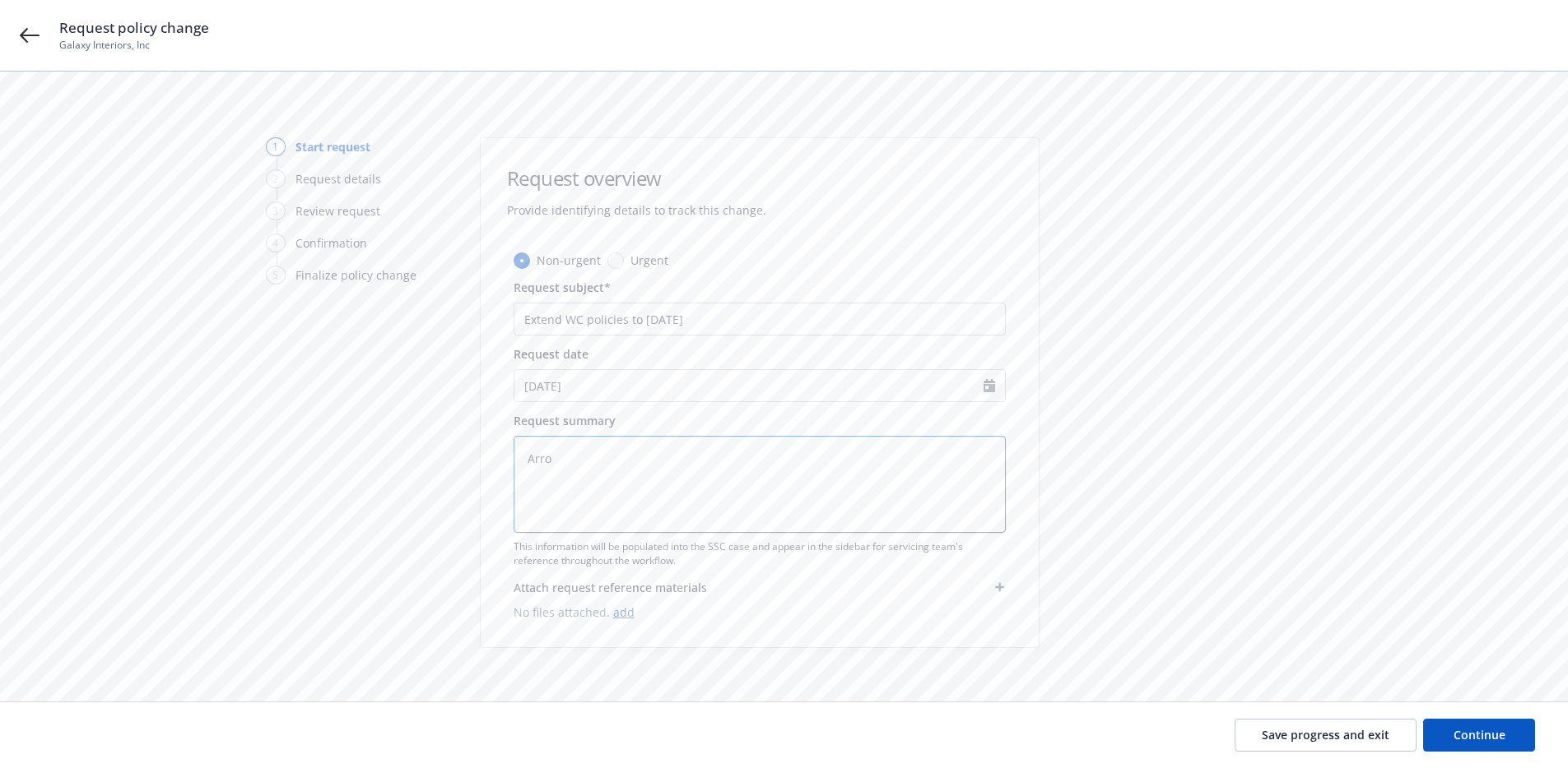
type textarea "Arrow"
type textarea "x"
type textarea "Arrowh"
type textarea "x"
type textarea "Arrowhe"
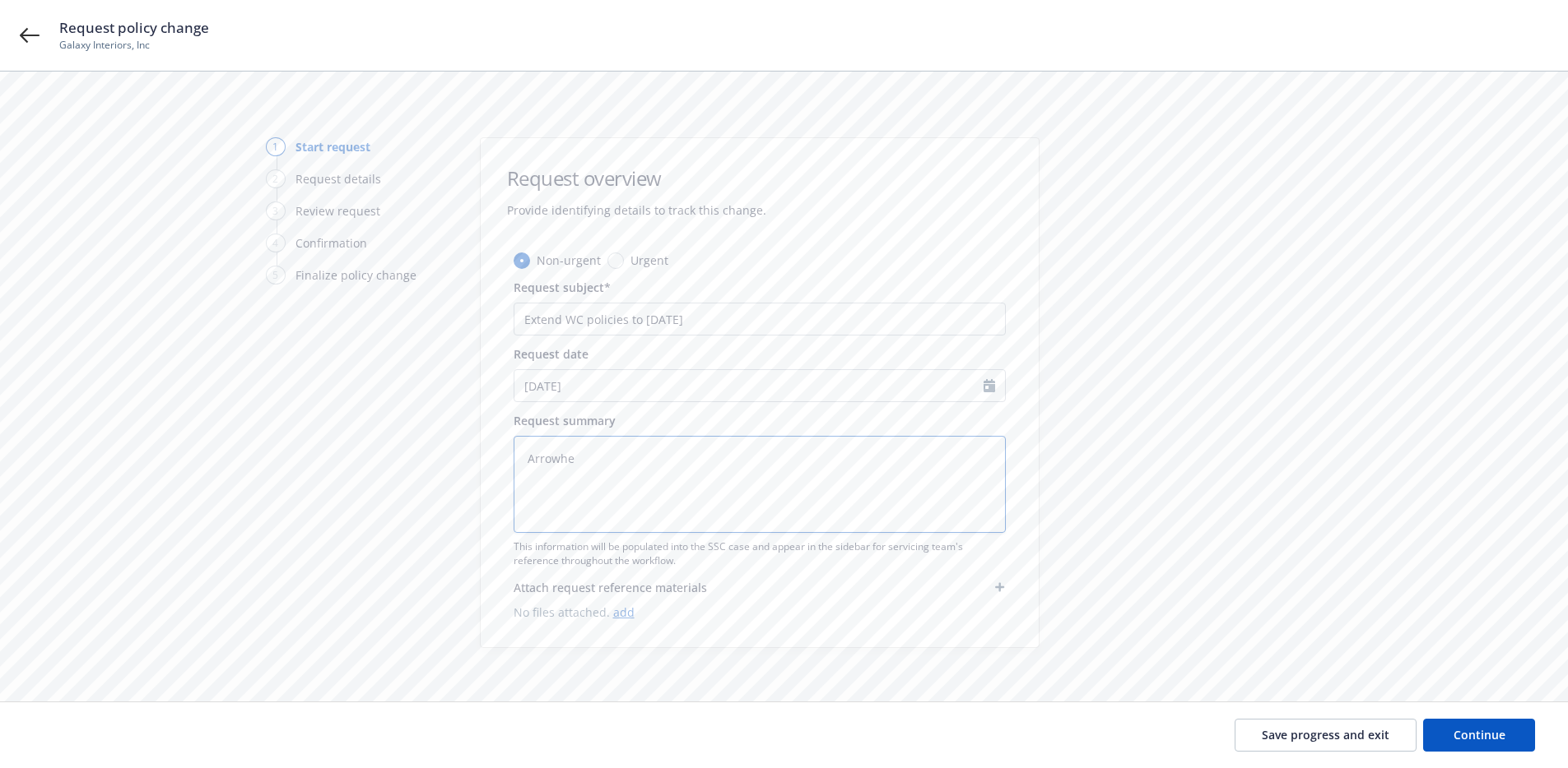
type textarea "x"
type textarea "Arrowhea"
type textarea "x"
type textarea "Arrowhead"
type textarea "x"
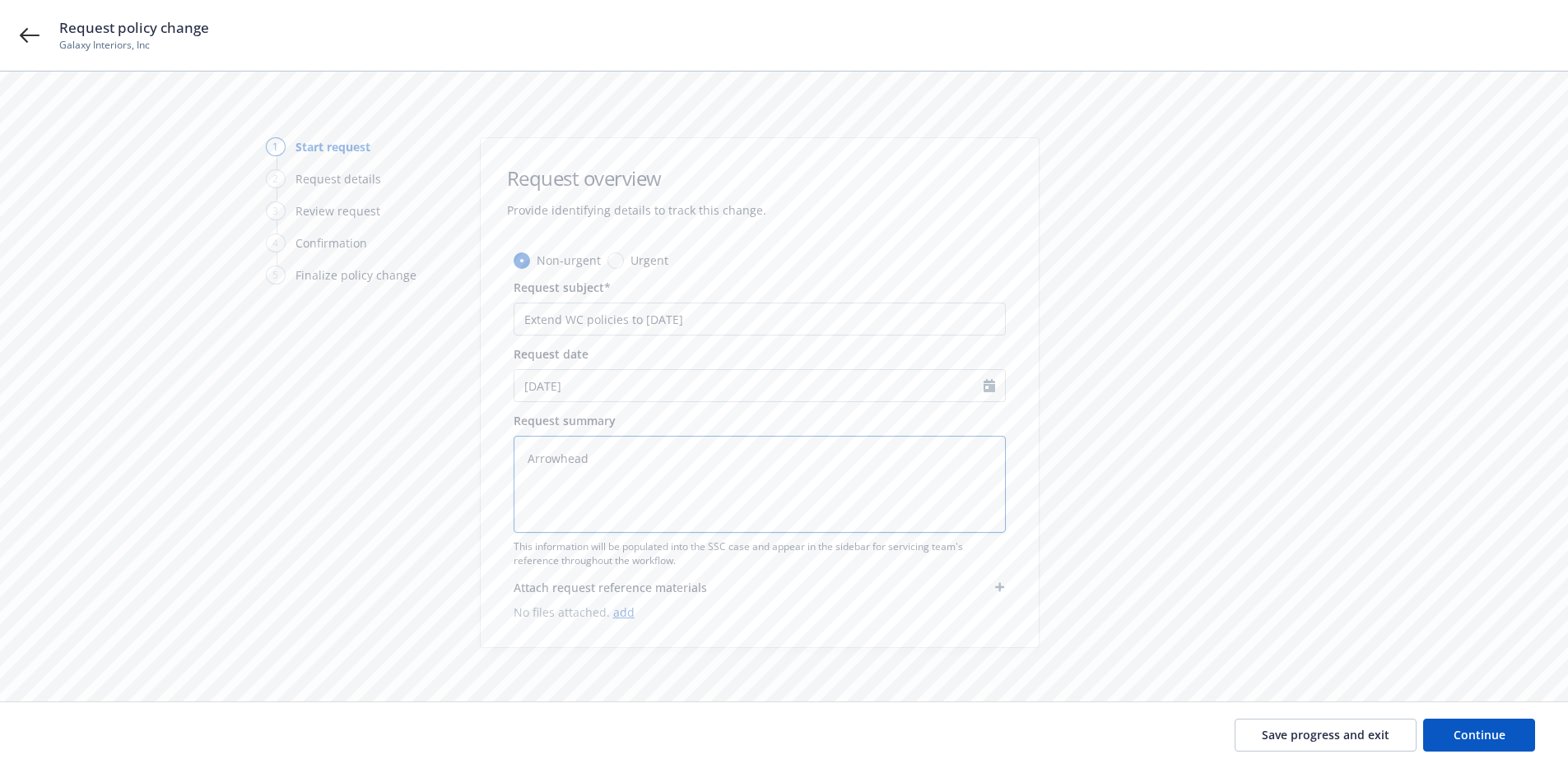
type textarea "Arrowhead"
type textarea "x"
type textarea "Arrowhead o"
type textarea "x"
type textarea "Arrowhead of"
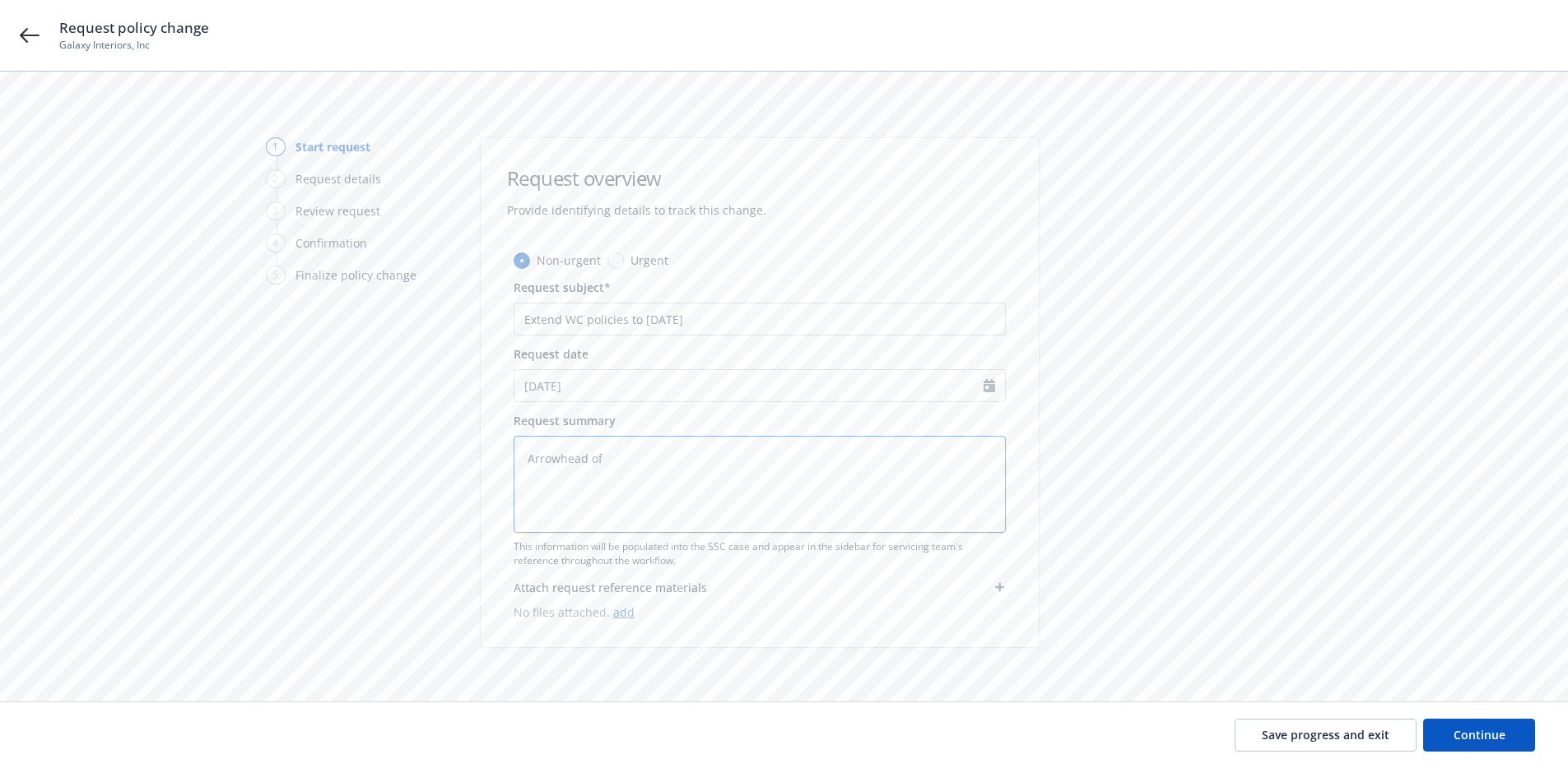
type textarea "x"
type textarea "Arrowhead off"
type textarea "x"
type textarea "Arrowhead offe"
type textarea "x"
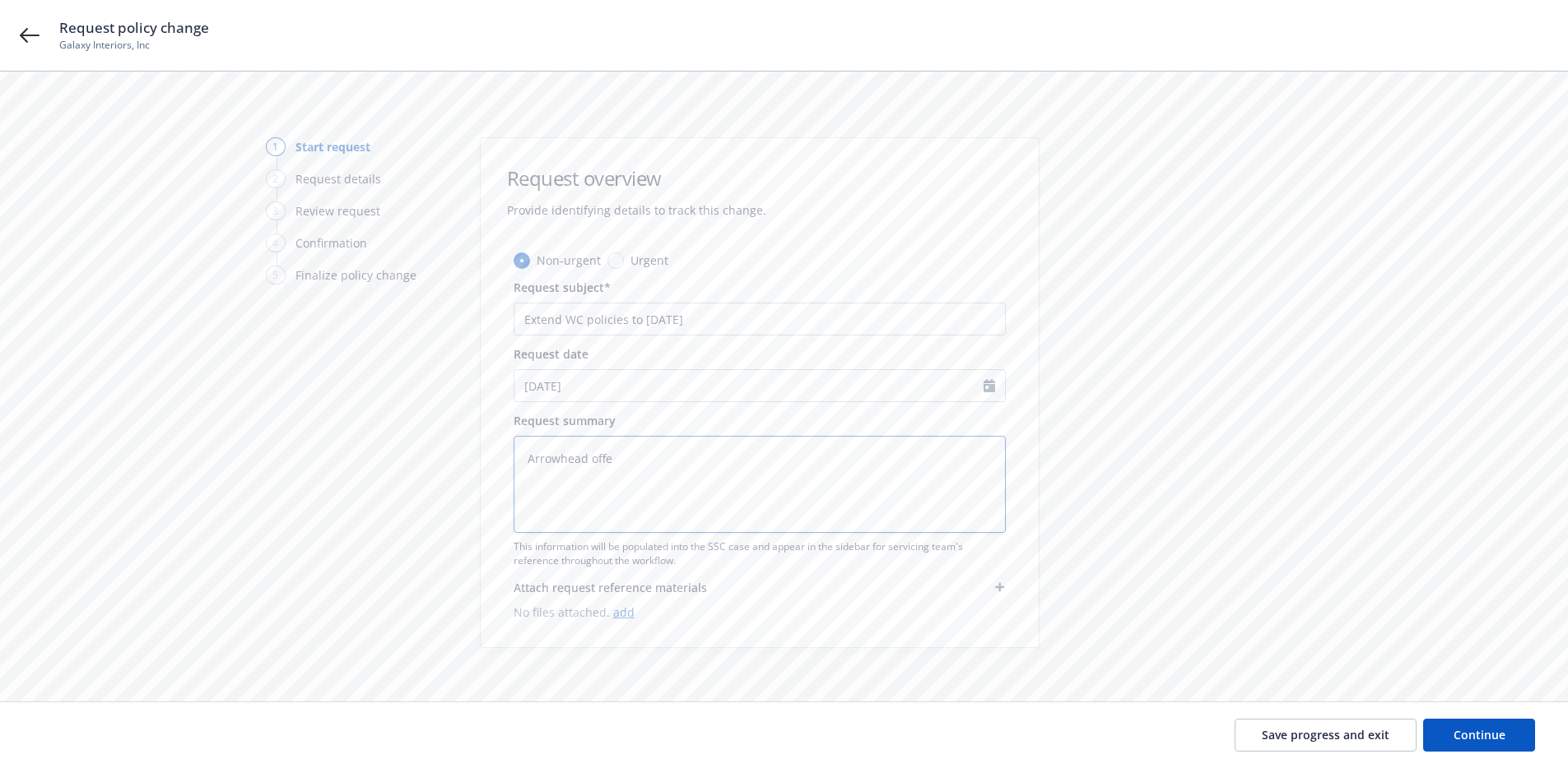
type textarea "Arrowhead offer"
type textarea "x"
type textarea "Arrowhead offere"
type textarea "x"
type textarea "Arrowhead offered"
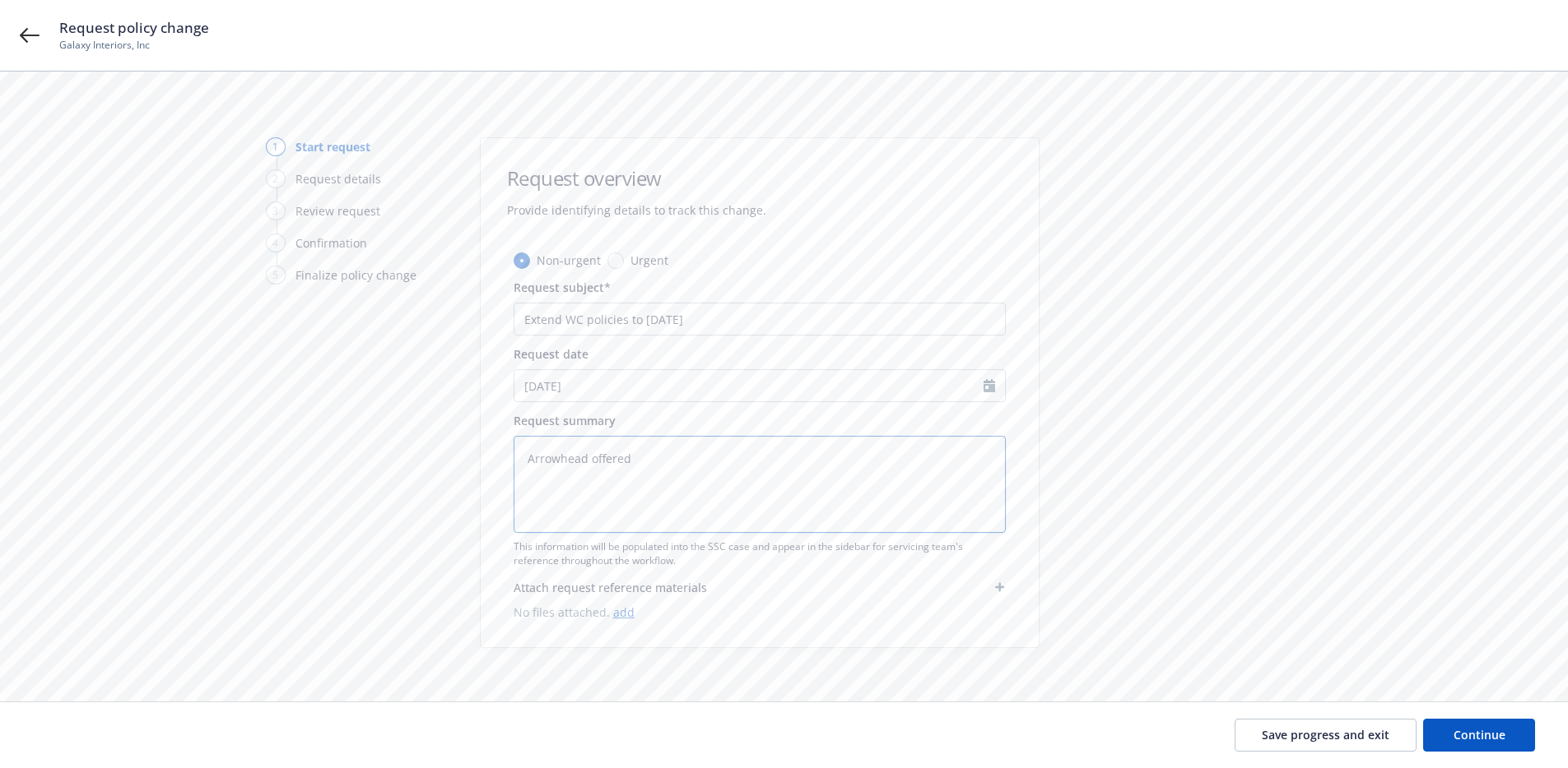
type textarea "x"
type textarea "Arrowhead offered"
type textarea "x"
type textarea "Arrowhead offered t"
type textarea "x"
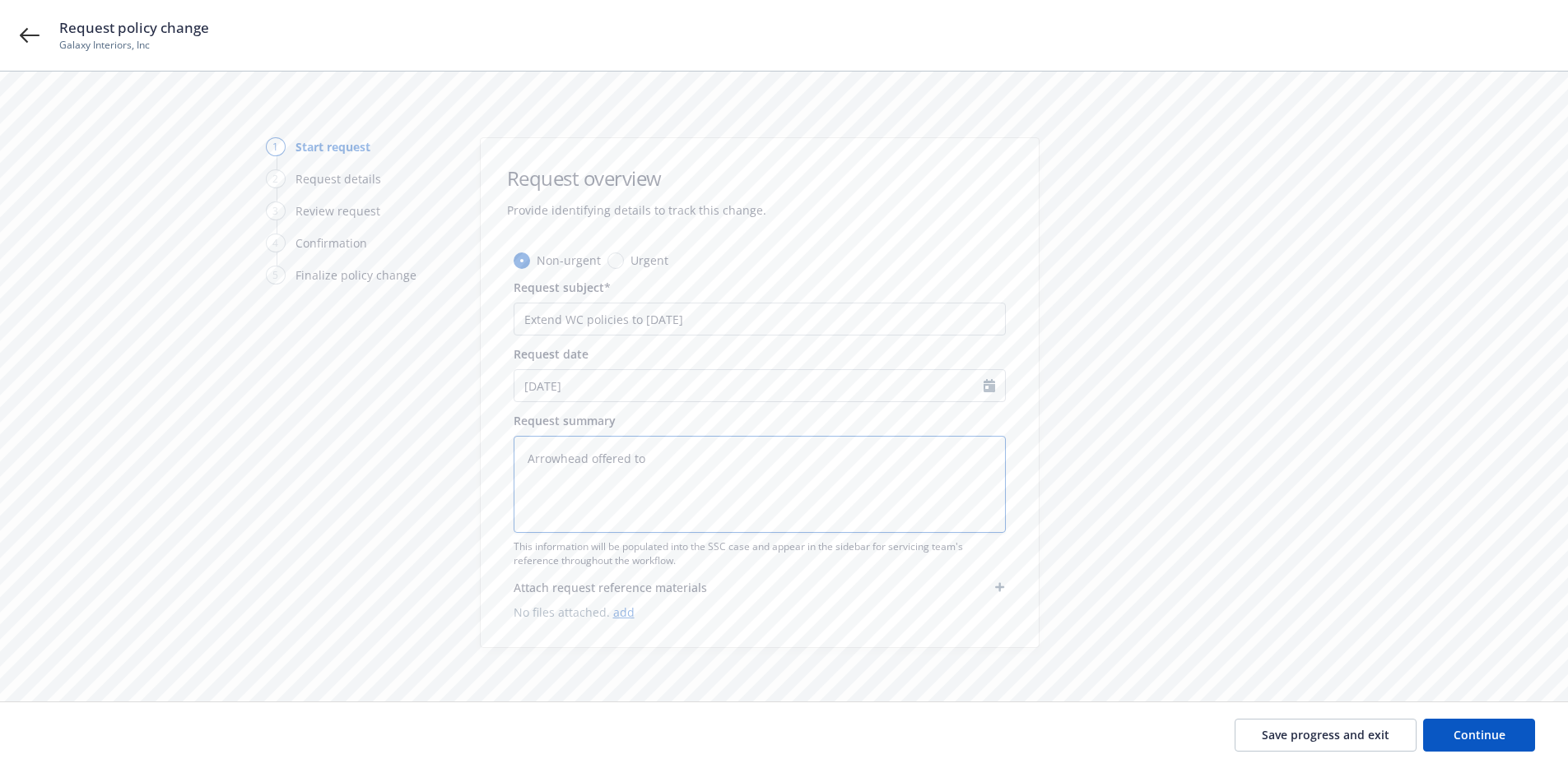
type textarea "Arrowhead offered to"
type textarea "x"
type textarea "Arrowhead offered to e"
type textarea "x"
type textarea "Arrowhead offered to ex"
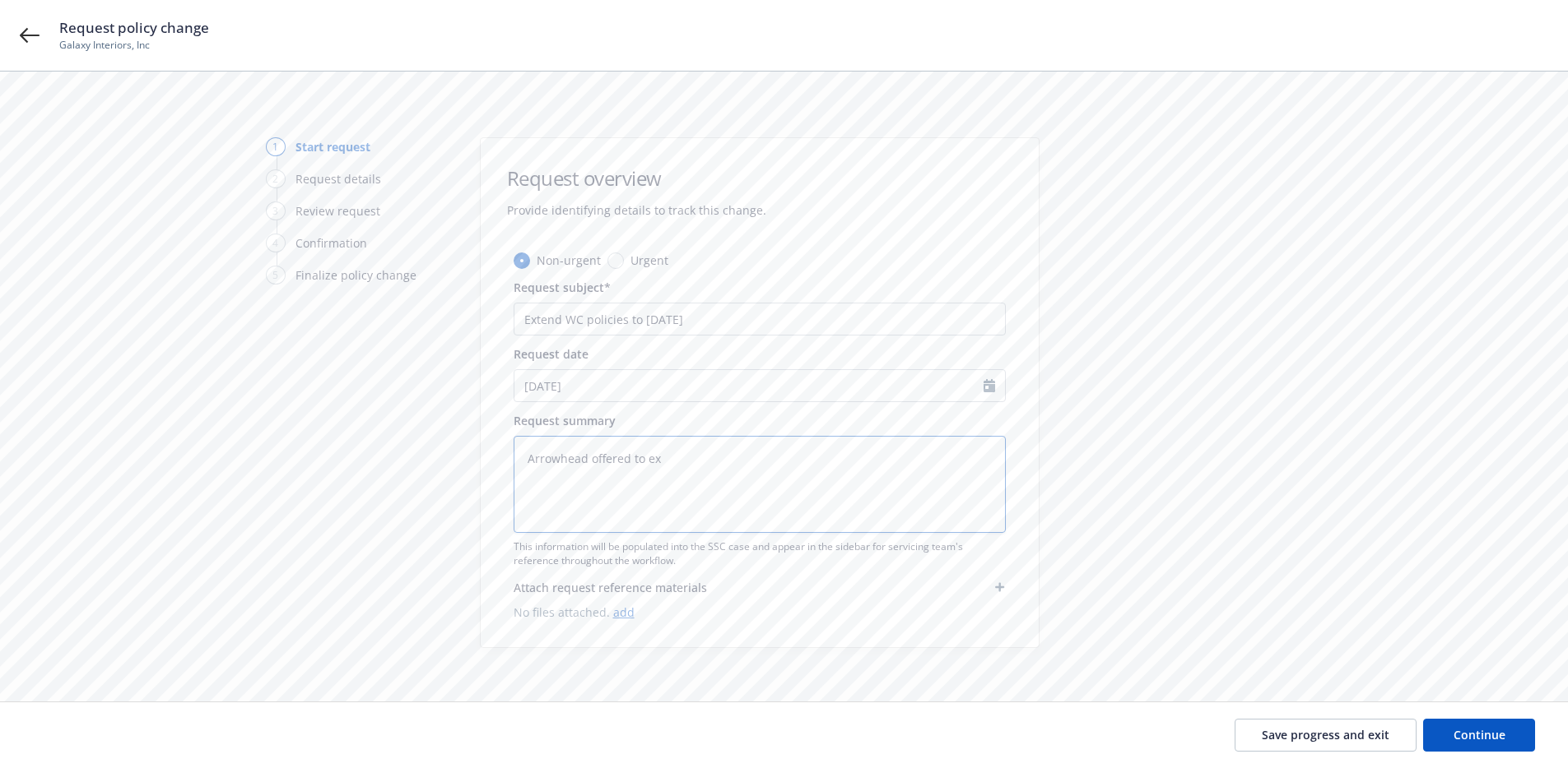
type textarea "x"
type textarea "Arrowhead offered to ext"
type textarea "x"
type textarea "Arrowhead offered to exte"
type textarea "x"
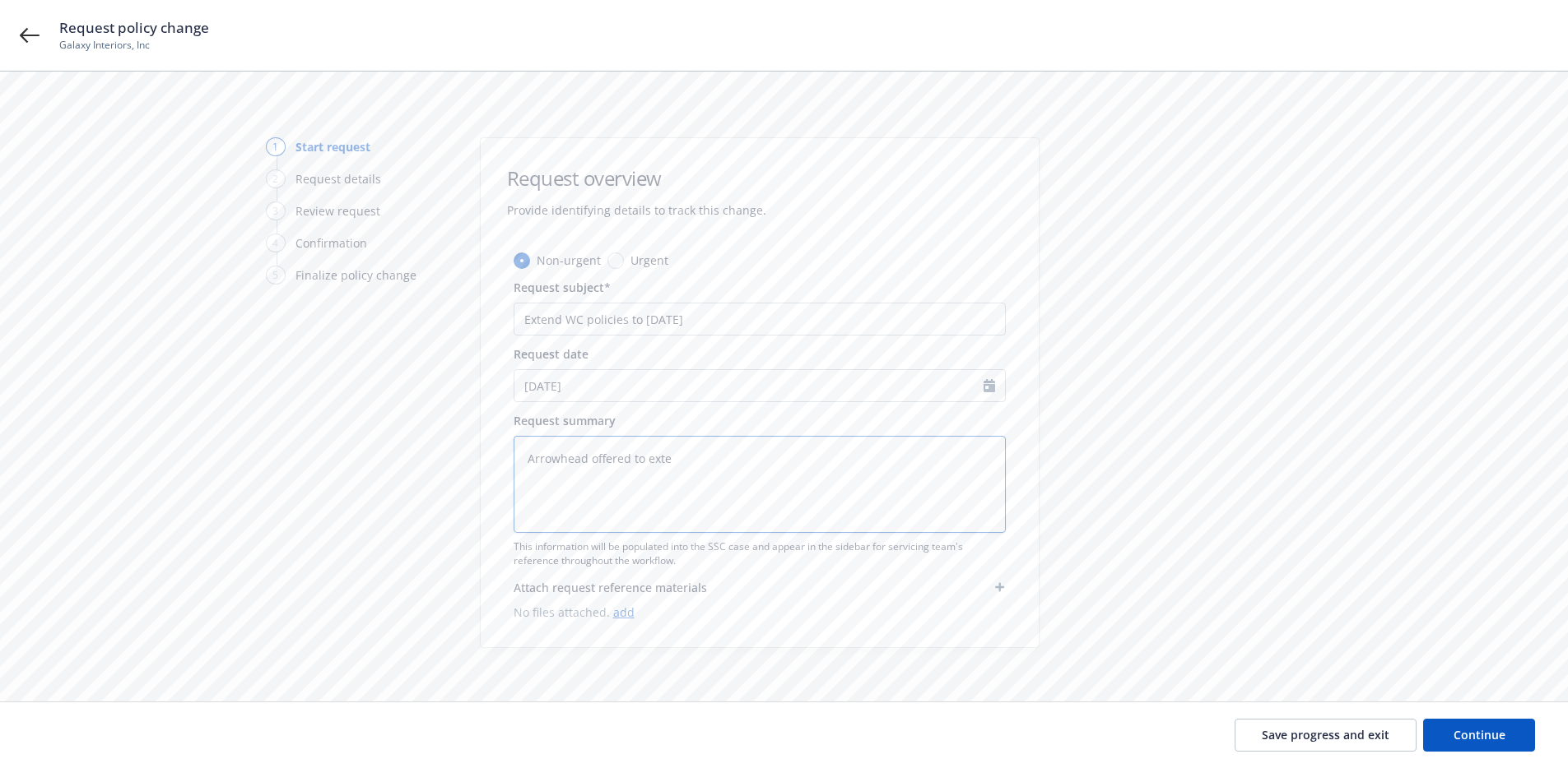
type textarea "Arrowhead offered to exten"
type textarea "x"
type textarea "Arrowhead offered to extend"
type textarea "x"
type textarea "Arrowhead offered to extend"
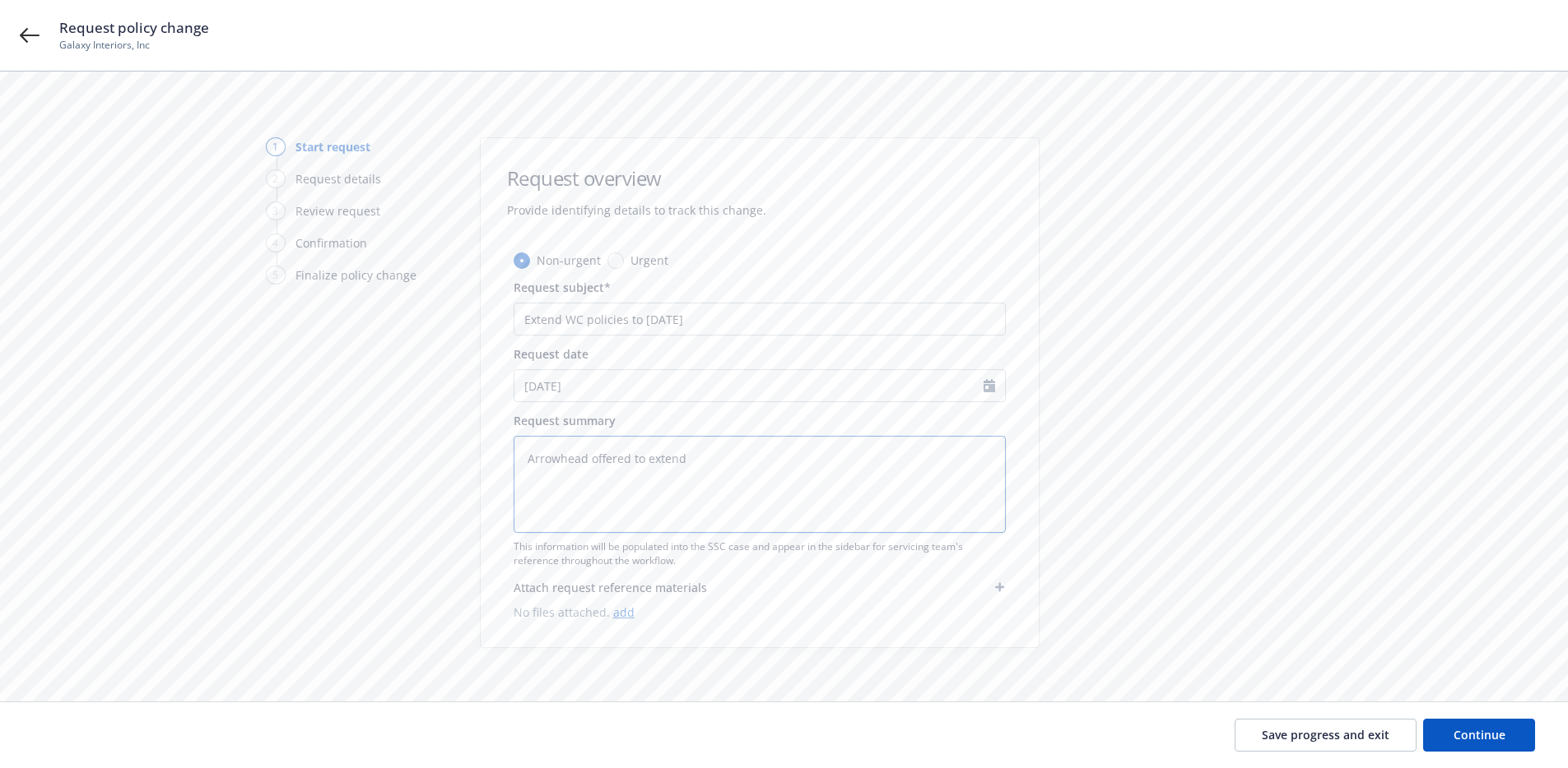
type textarea "x"
type textarea "Arrowhead offered to extend p"
type textarea "x"
type textarea "Arrowhead offered to extend po"
type textarea "x"
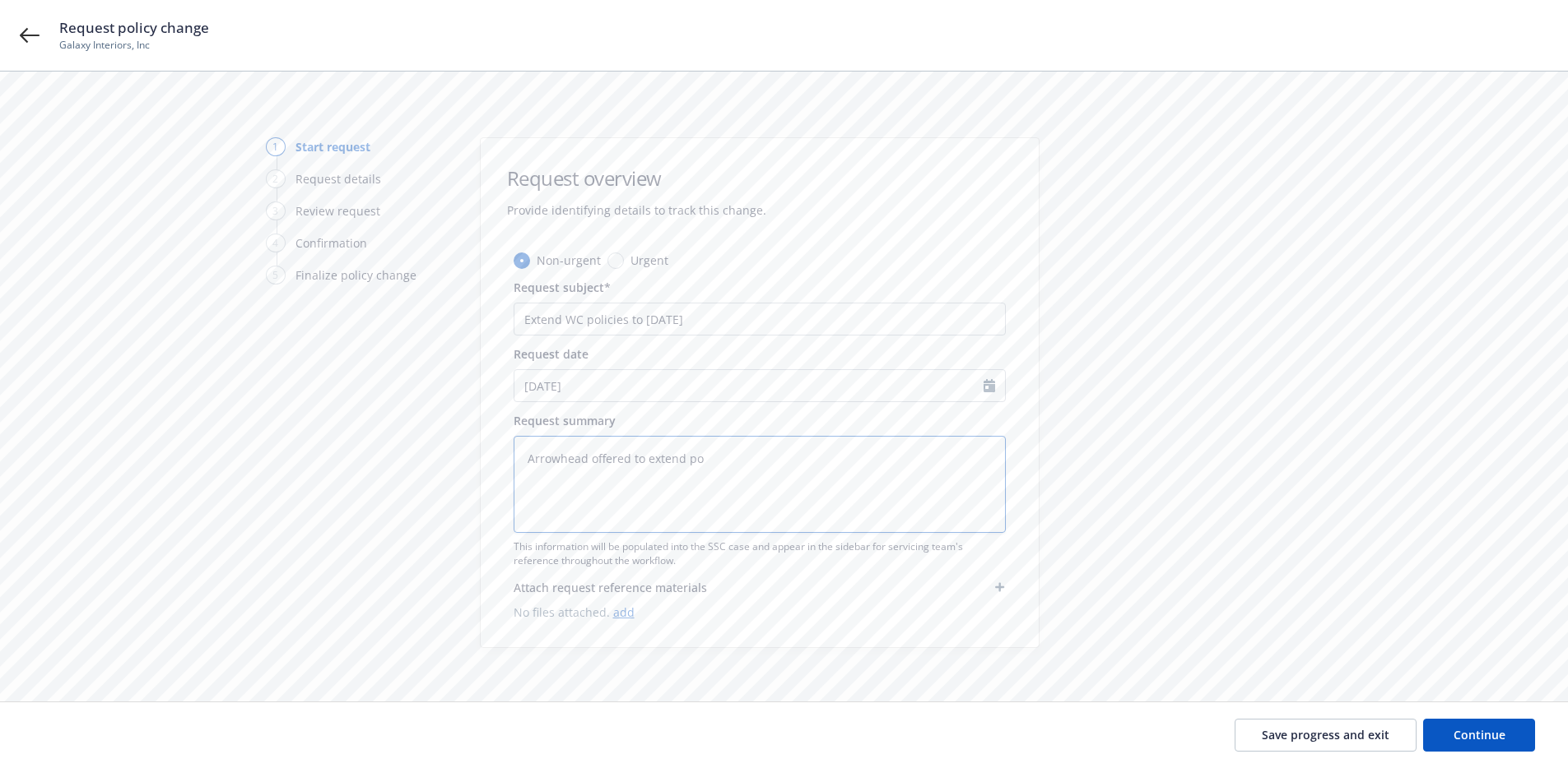
type textarea "Arrowhead offered to extend pol"
type textarea "x"
type textarea "Arrowhead offered to extend poli"
type textarea "x"
type textarea "Arrowhead offered to extend polic"
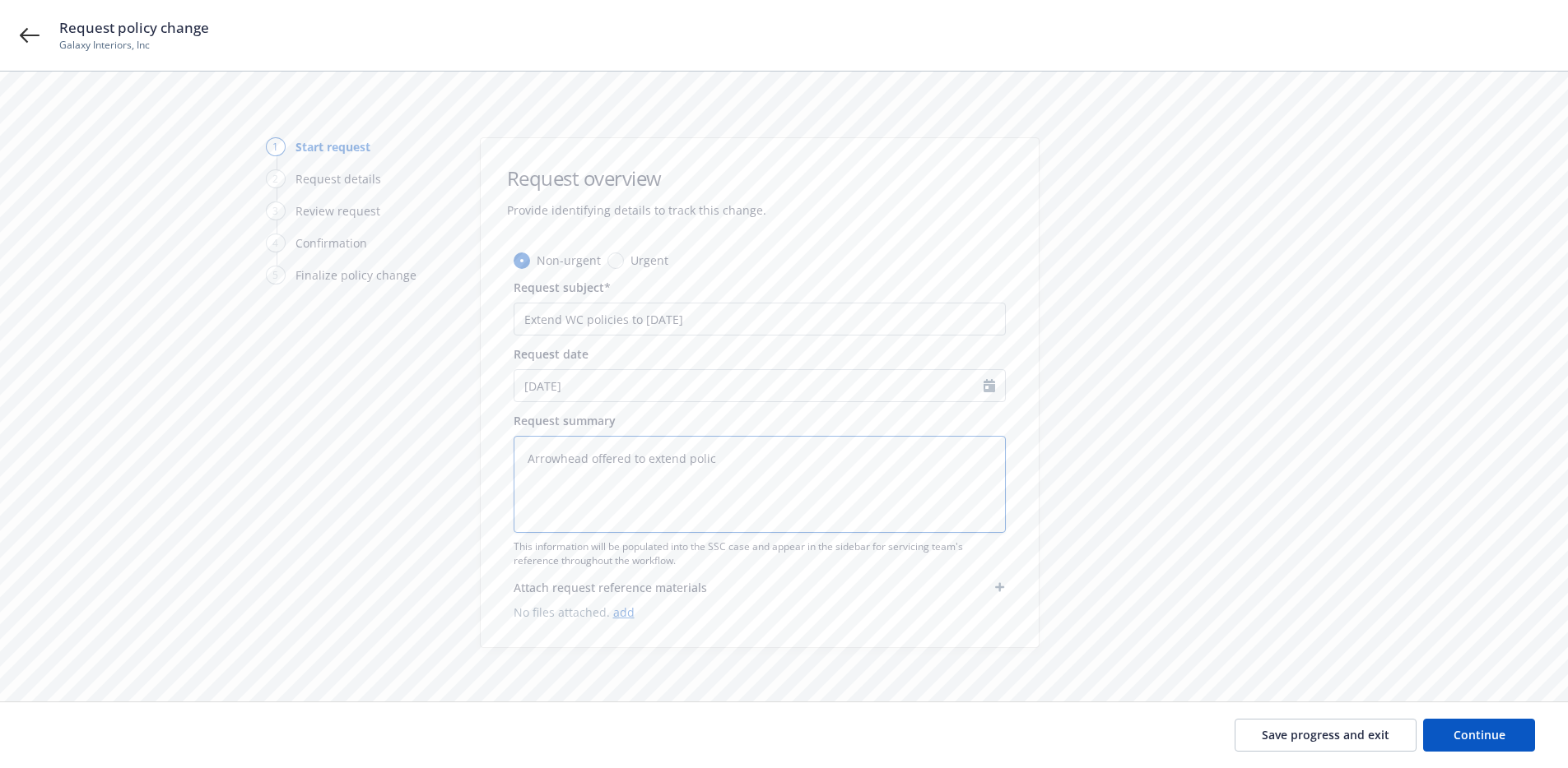
type textarea "x"
type textarea "Arrowhead offered to extend polici"
type textarea "x"
type textarea "Arrowhead offered to extend policie"
type textarea "x"
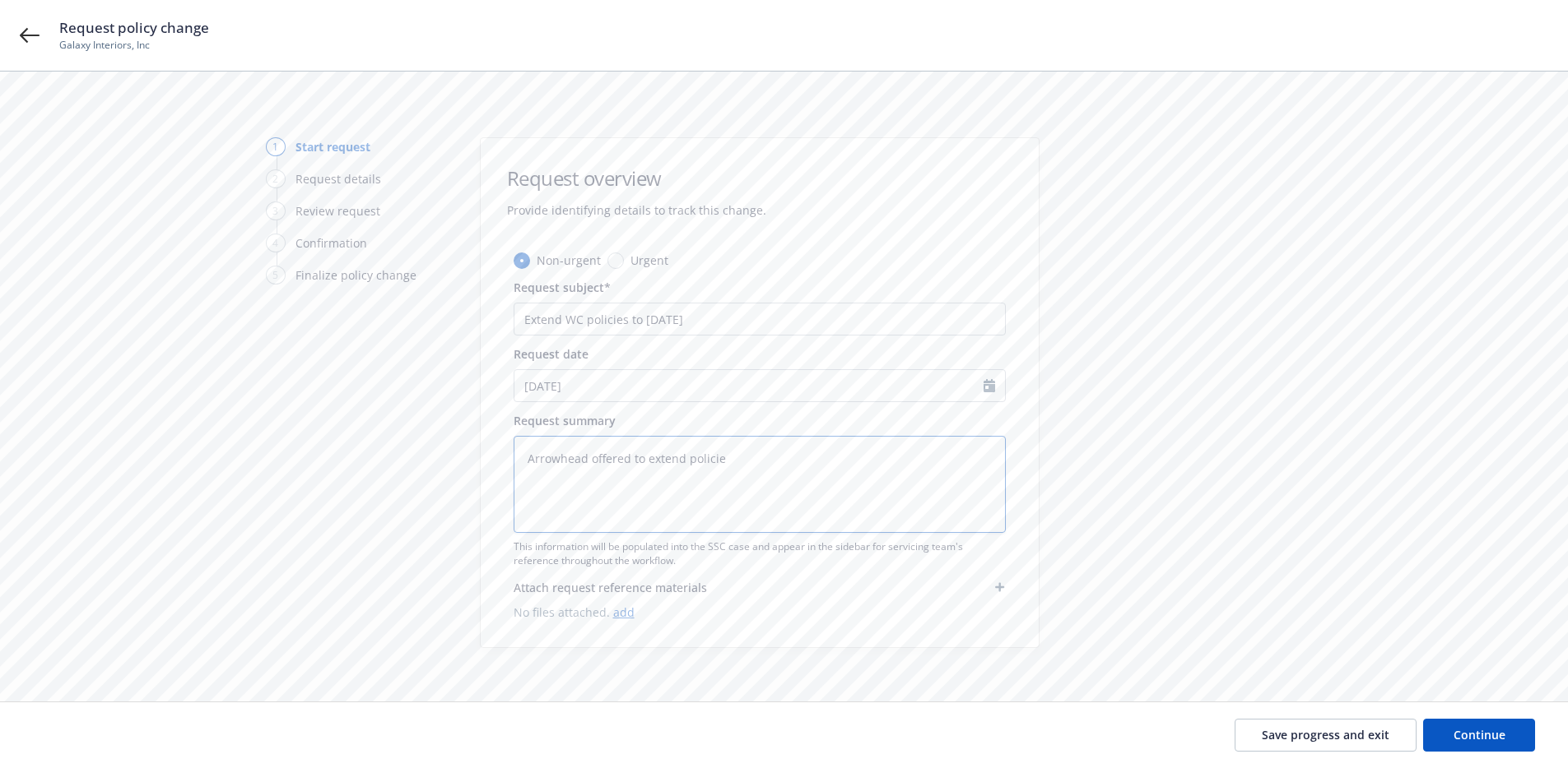
type textarea "Arrowhead offered to extend polici"
type textarea "x"
type textarea "Arrowhead offered to extend polic"
type textarea "x"
type textarea "Arrowhead offered to extend poli"
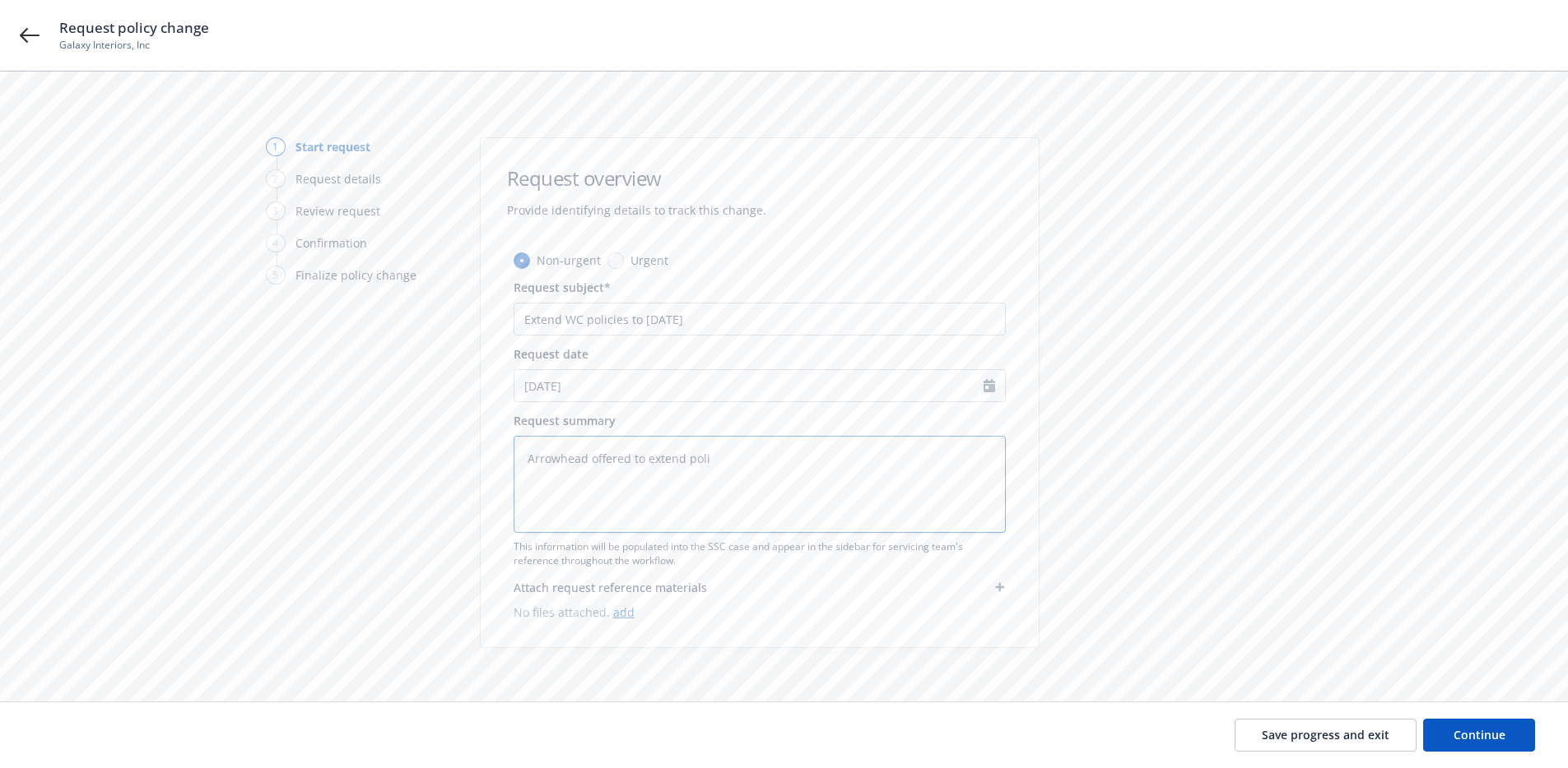
type textarea "x"
type textarea "Arrowhead offered to extend pol"
type textarea "x"
type textarea "Arrowhead offered to extend po"
type textarea "x"
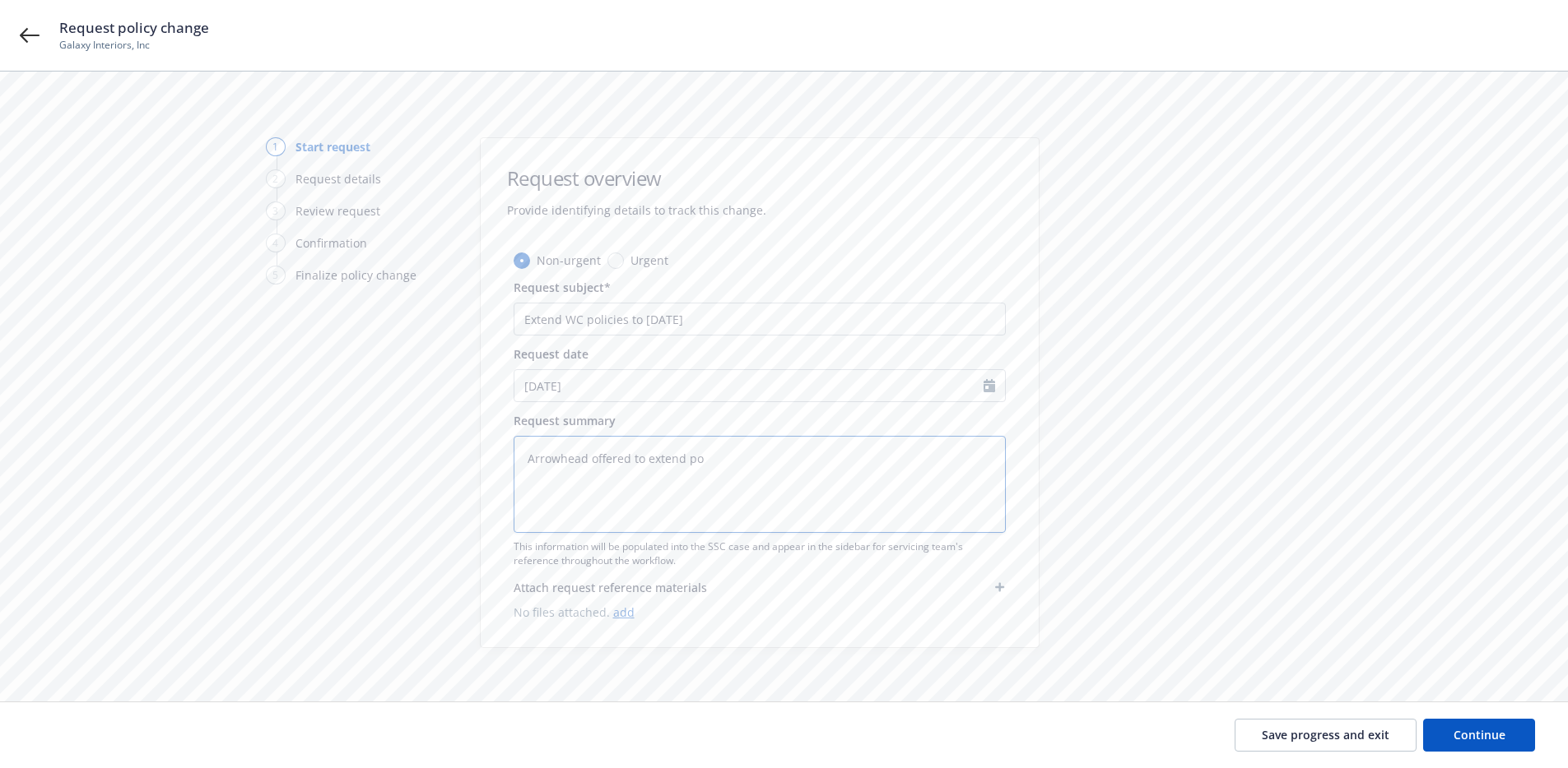
type textarea "Arrowhead offered to extend p"
type textarea "x"
type textarea "Arrowhead offered to extend"
type textarea "x"
type textarea "Arrowhead offered to extend W"
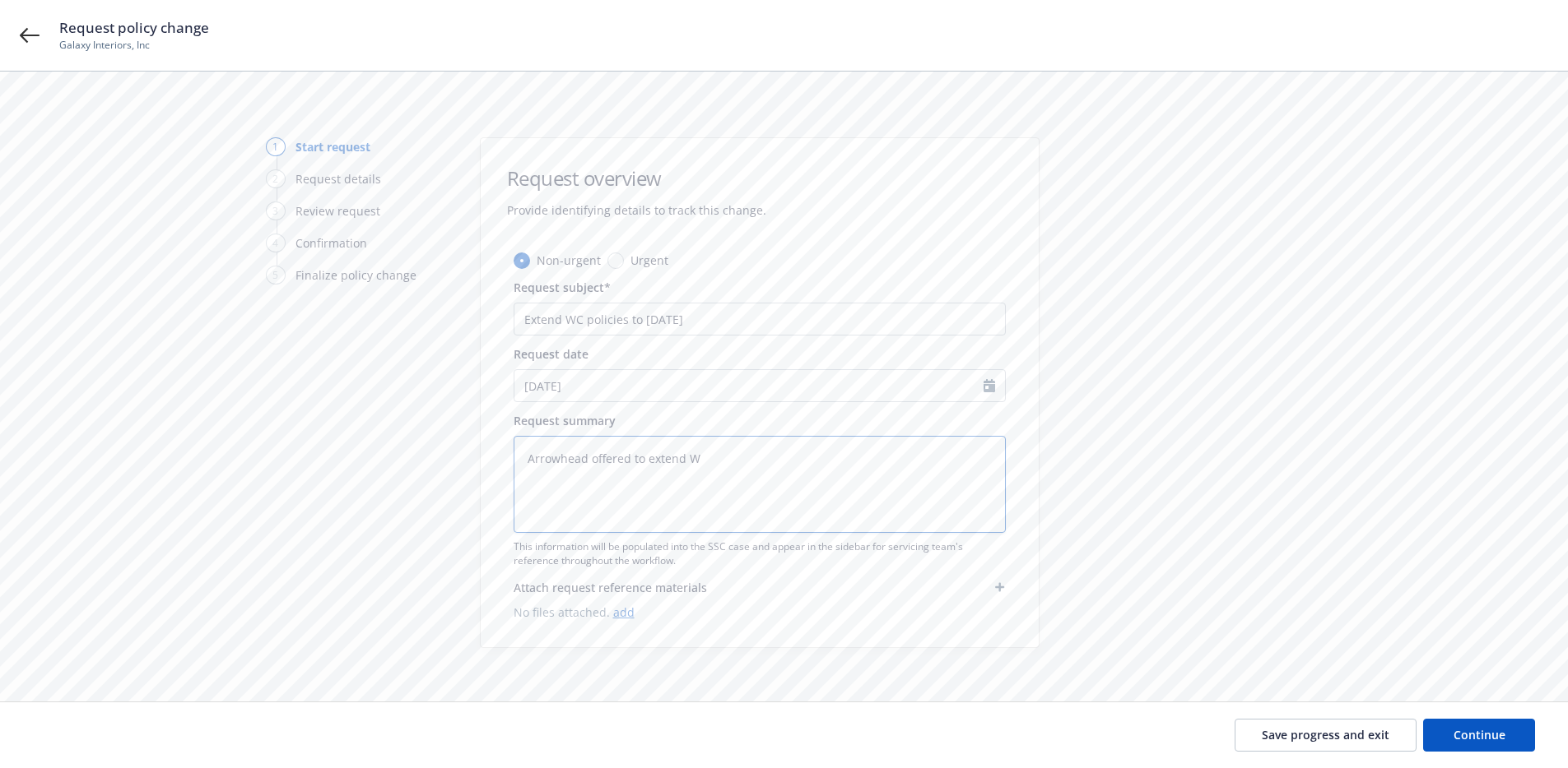
type textarea "x"
type textarea "Arrowhead offered to extend WC"
type textarea "x"
type textarea "Arrowhead offered to extend WC p"
type textarea "x"
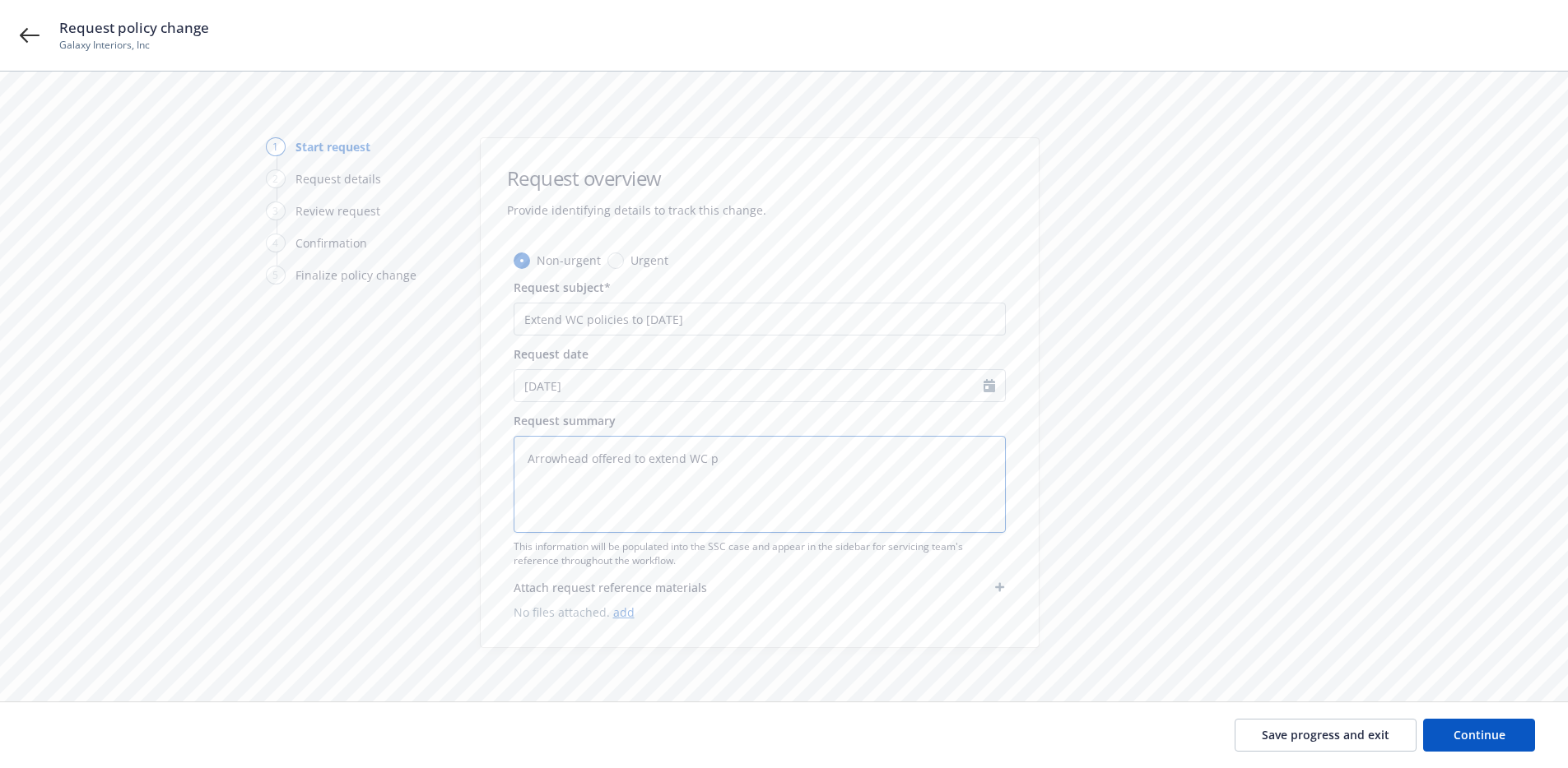
type textarea "Arrowhead offered to extend WC po"
type textarea "x"
type textarea "Arrowhead offered to extend WC pol"
type textarea "x"
type textarea "Arrowhead offered to extend WC poli"
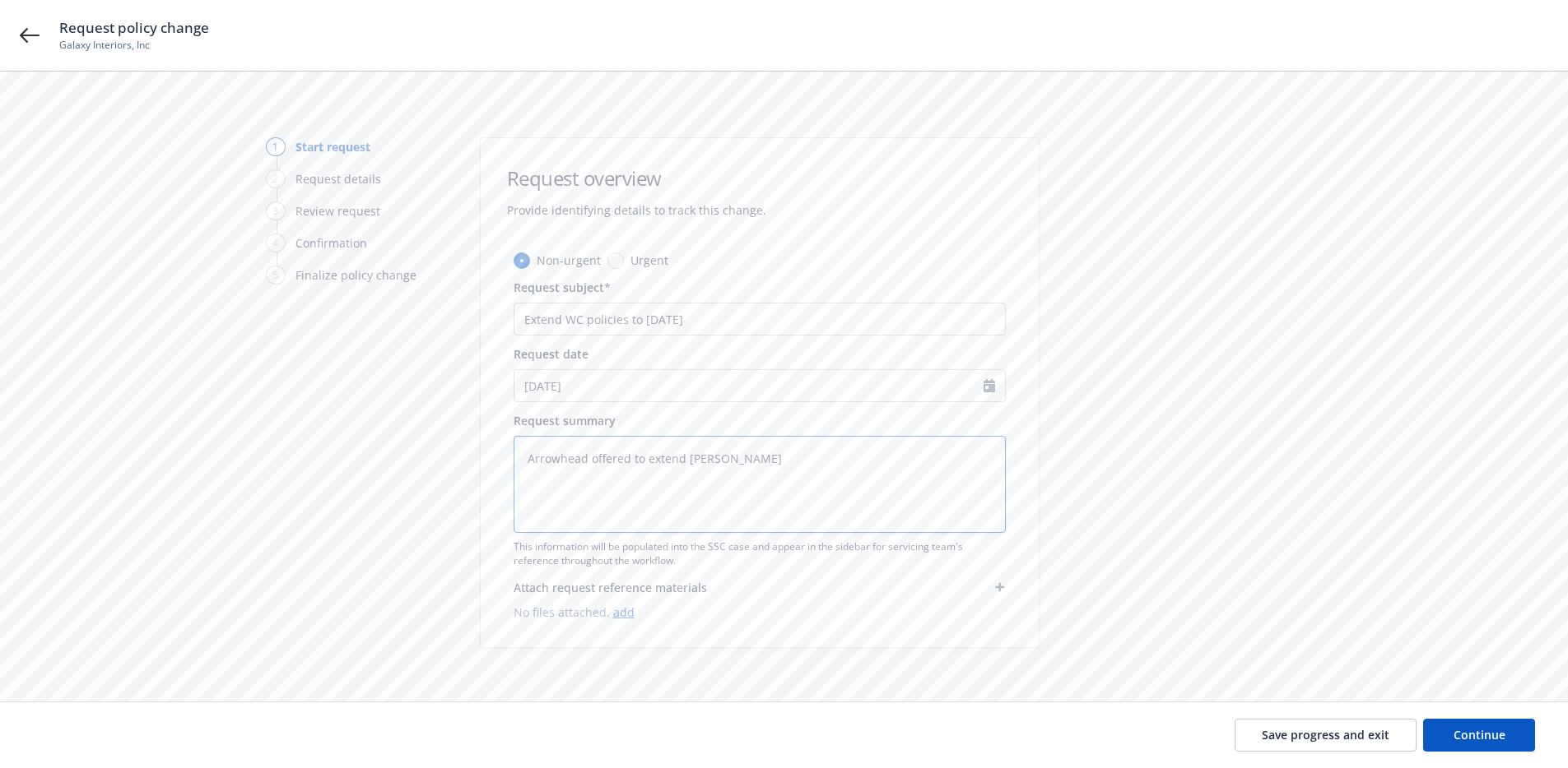
type textarea "x"
type textarea "Arrowhead offered to extend WC polic"
type textarea "x"
type textarea "Arrowhead offered to extend WC polici"
type textarea "x"
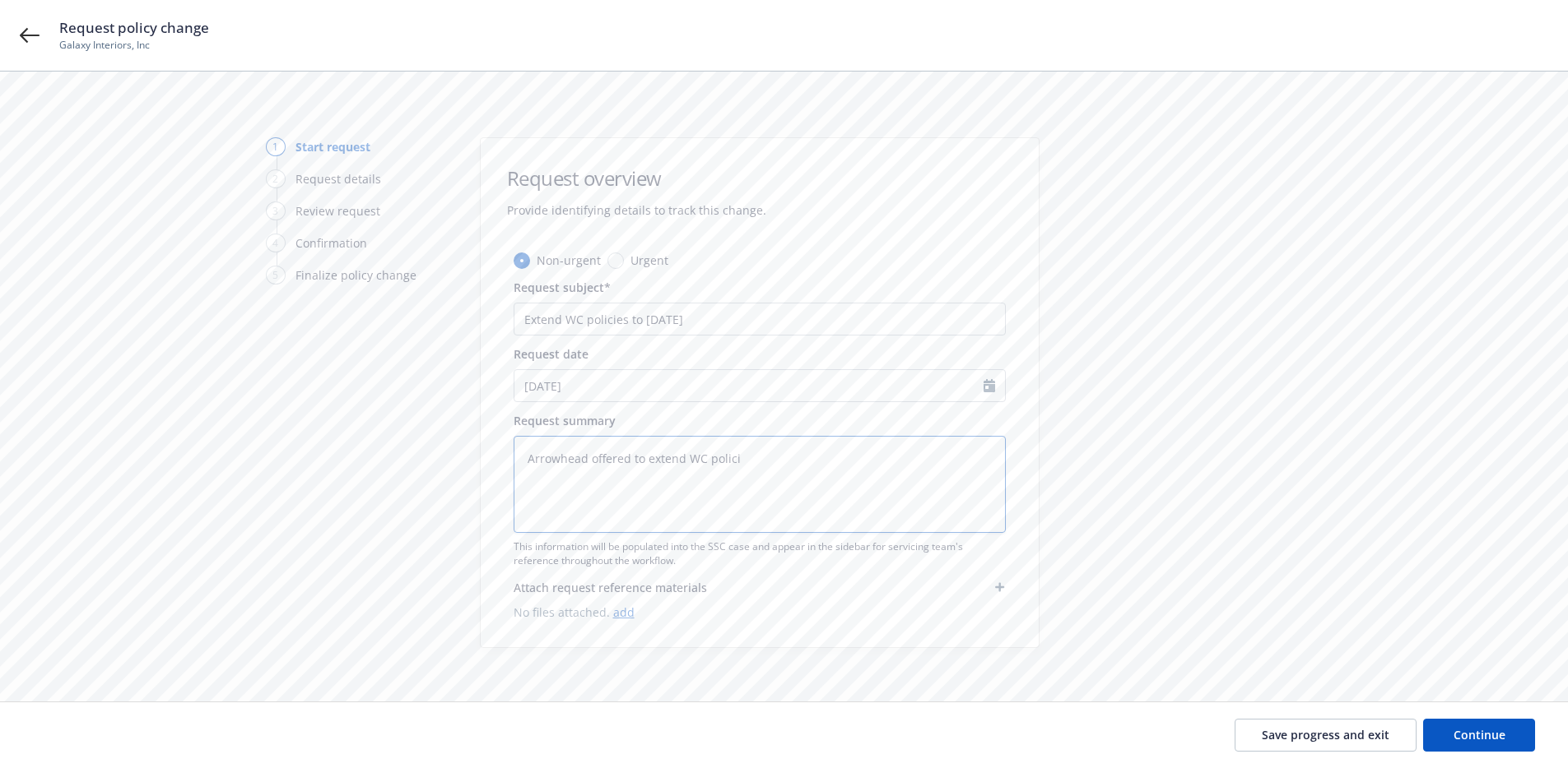
type textarea "Arrowhead offered to extend WC policie"
type textarea "x"
type textarea "Arrowhead offered to extend WC policies"
type textarea "x"
type textarea "Arrowhead offered to extend WC policies"
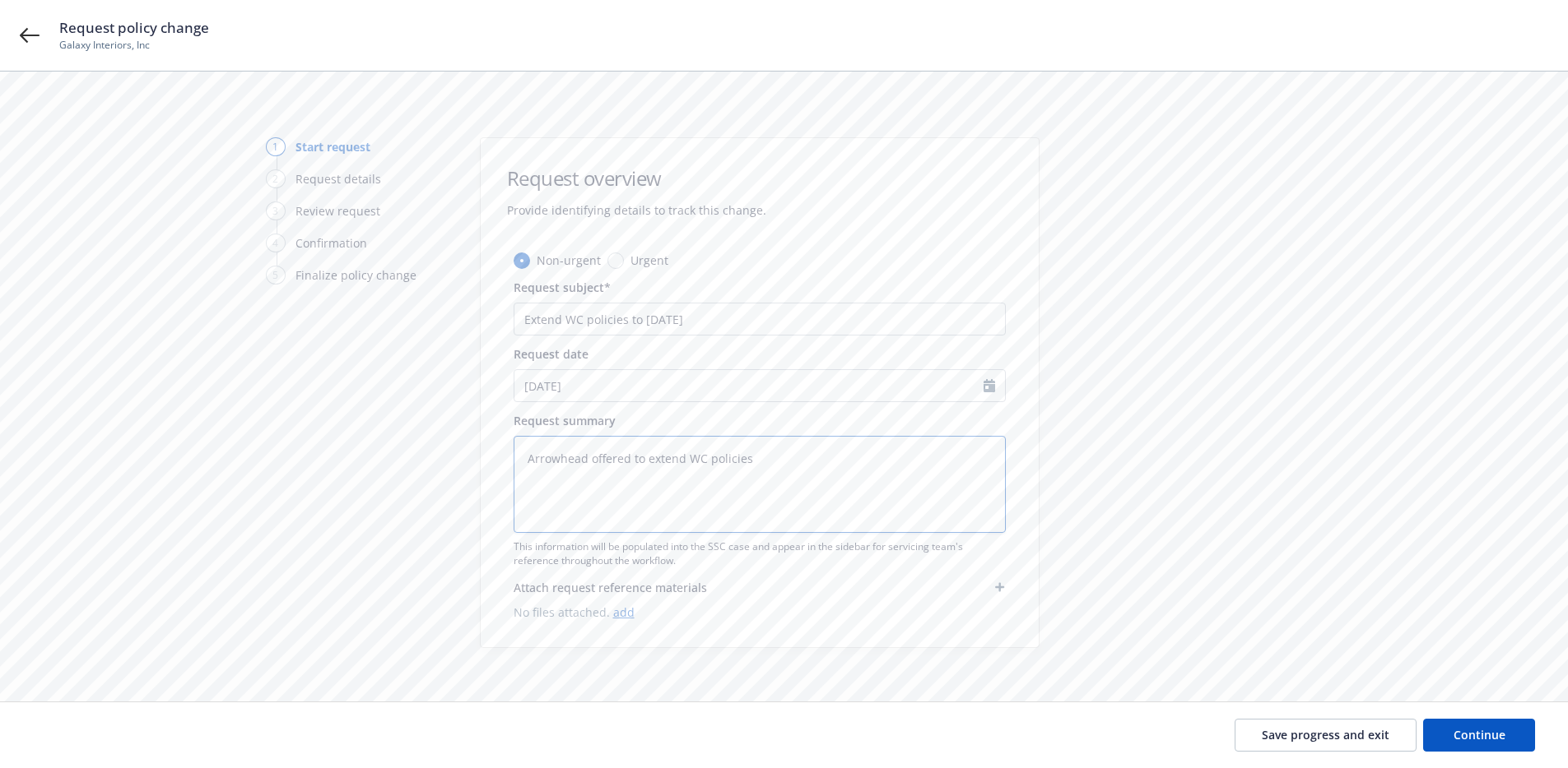
type textarea "x"
type textarea "Arrowhead offered to extend WC policies t"
type textarea "x"
type textarea "Arrowhead offered to extend WC policies to"
type textarea "x"
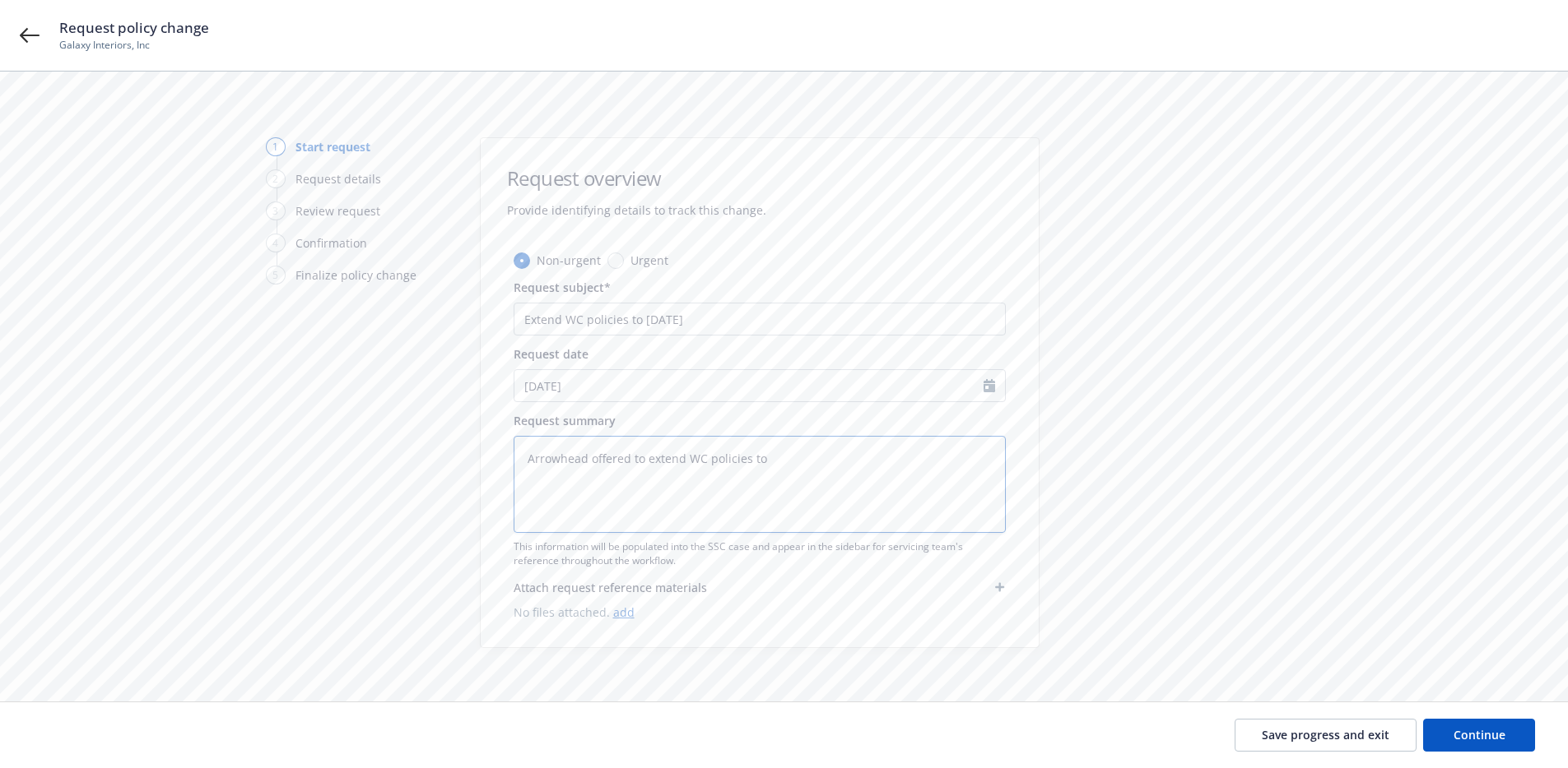
type textarea "Arrowhead offered to extend WC policies to"
click at [1482, 734] on span "Continue" at bounding box center [1479, 735] width 51 height 15
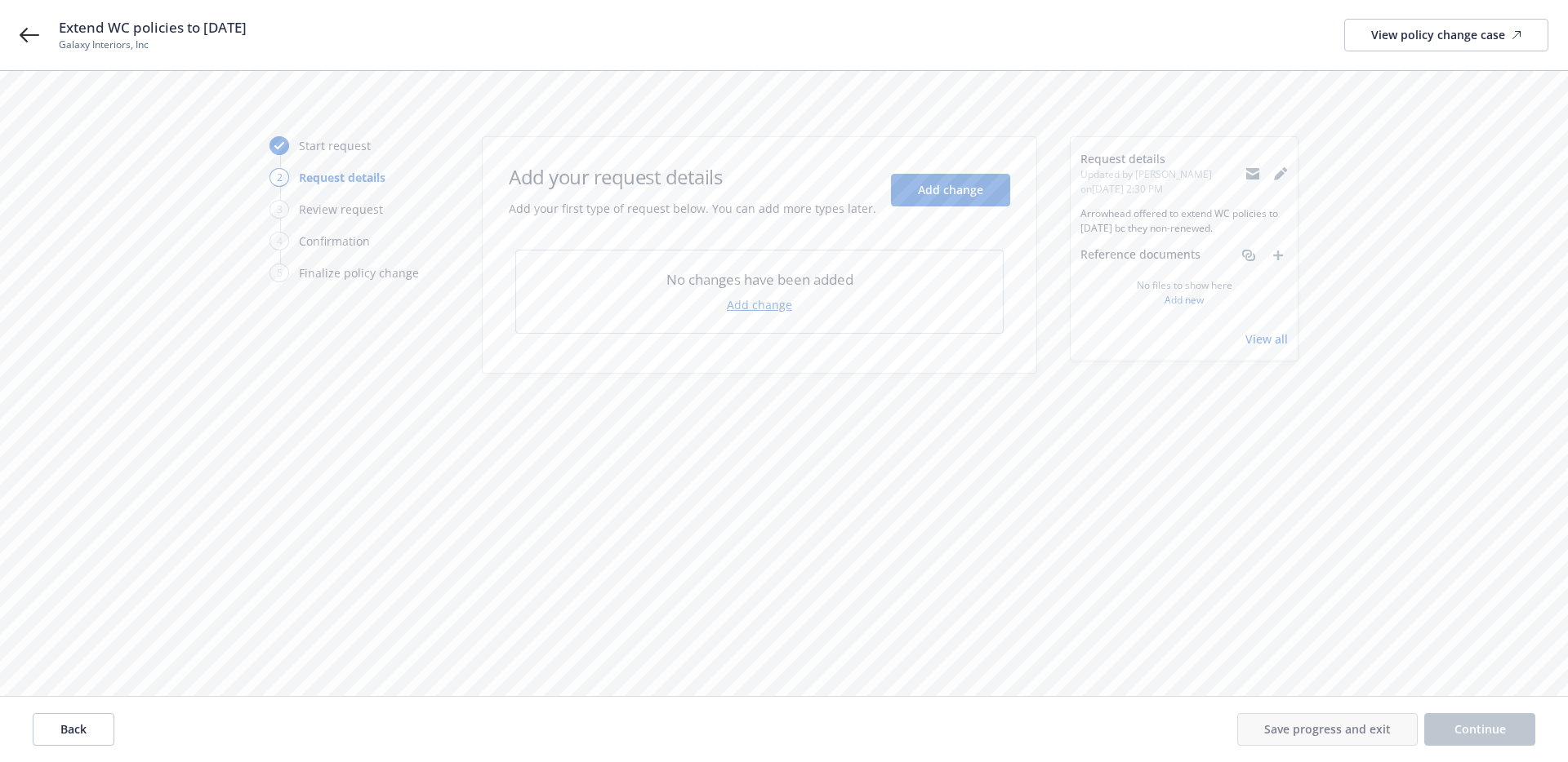
click at [934, 152] on div "Add your request details Add your first type of request below. You can add more…" at bounding box center [758, 177] width 553 height 80
click at [935, 192] on span "Add change" at bounding box center [950, 190] width 65 height 15
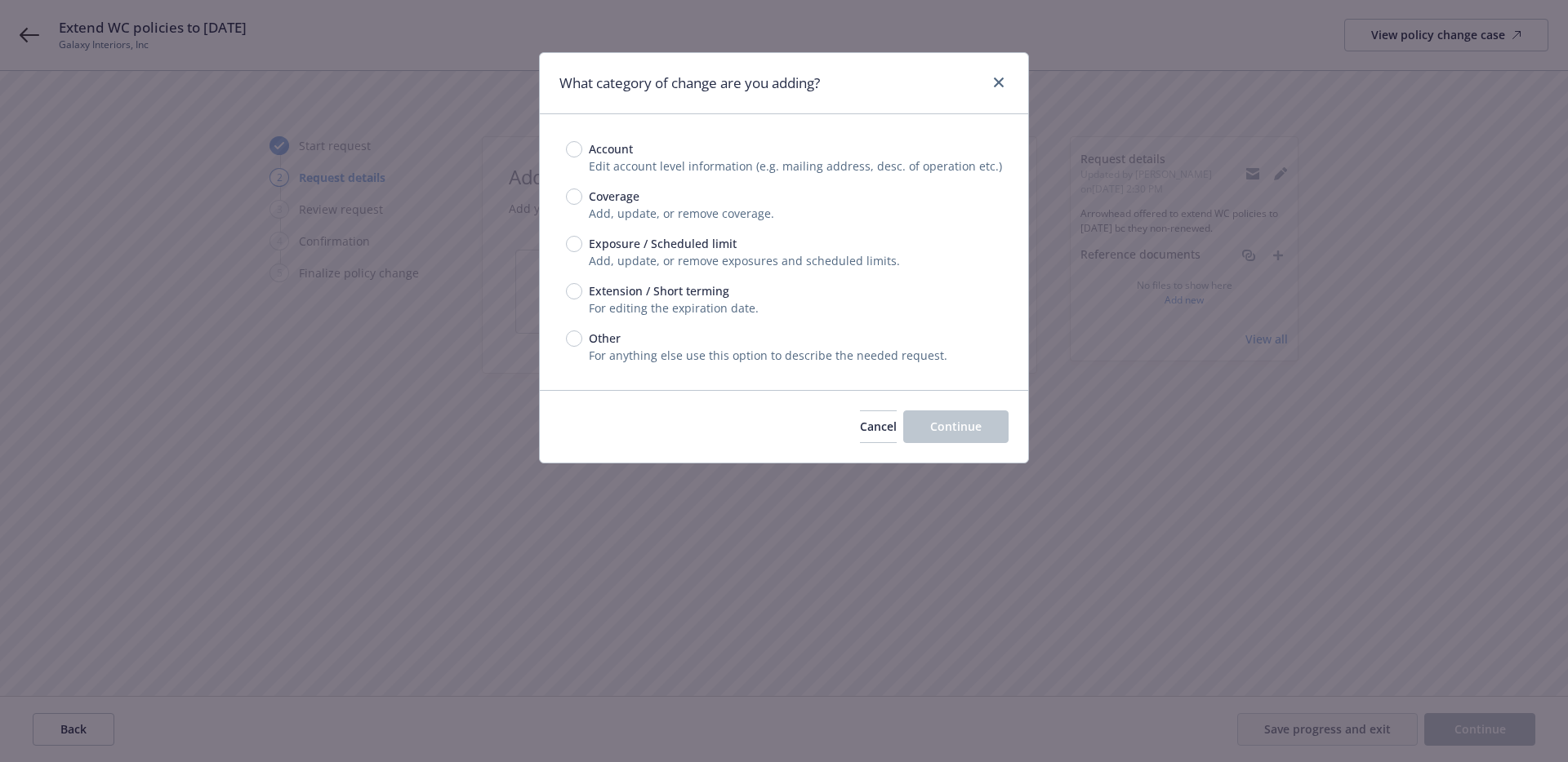
click at [703, 288] on span "Extension / Short terming" at bounding box center [658, 291] width 141 height 17
click at [583, 288] on input "Extension / Short terming" at bounding box center [573, 291] width 16 height 16
click at [920, 416] on button "Continue" at bounding box center [955, 426] width 105 height 33
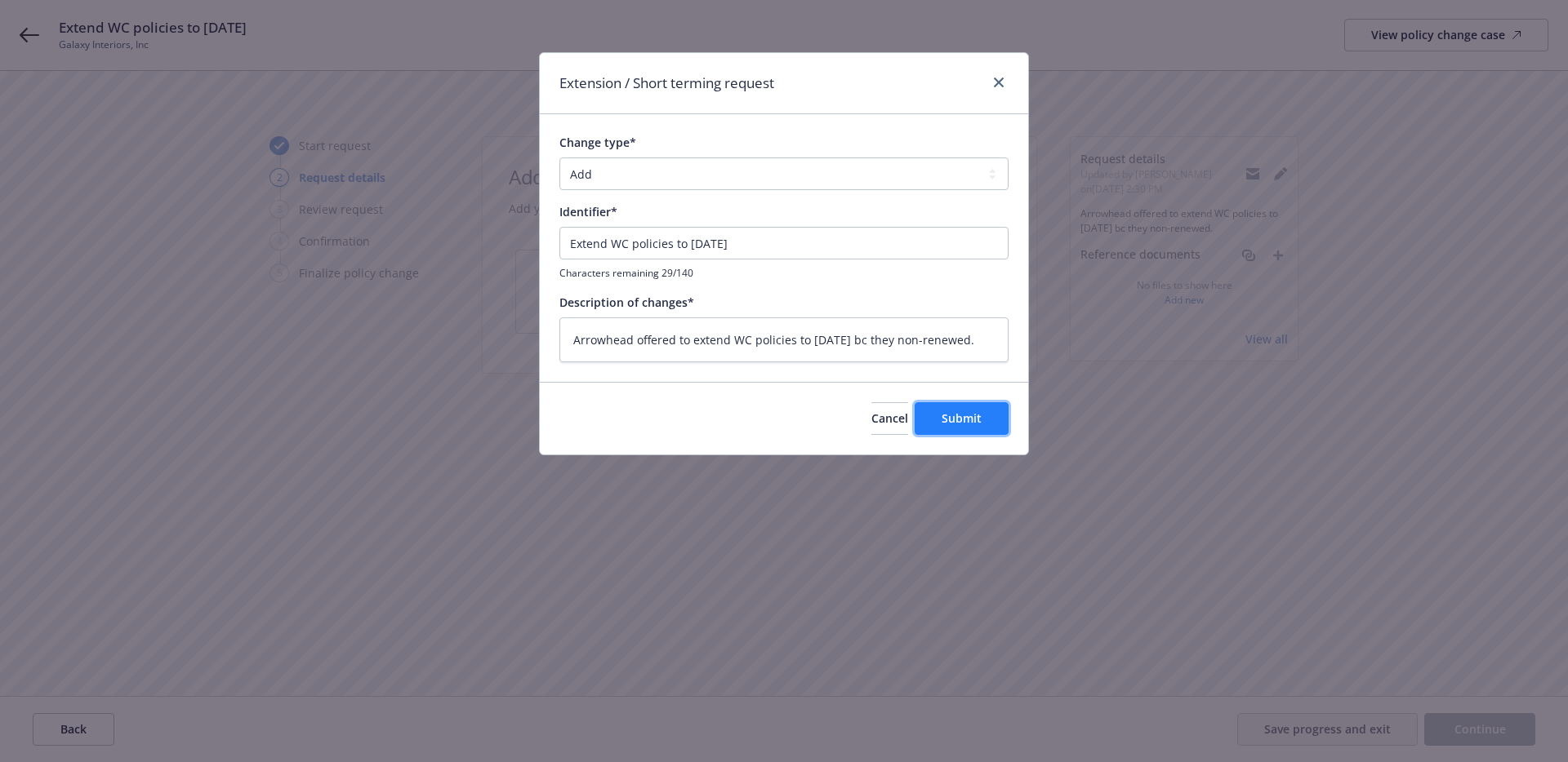
click at [960, 410] on span "Submit" at bounding box center [961, 418] width 40 height 15
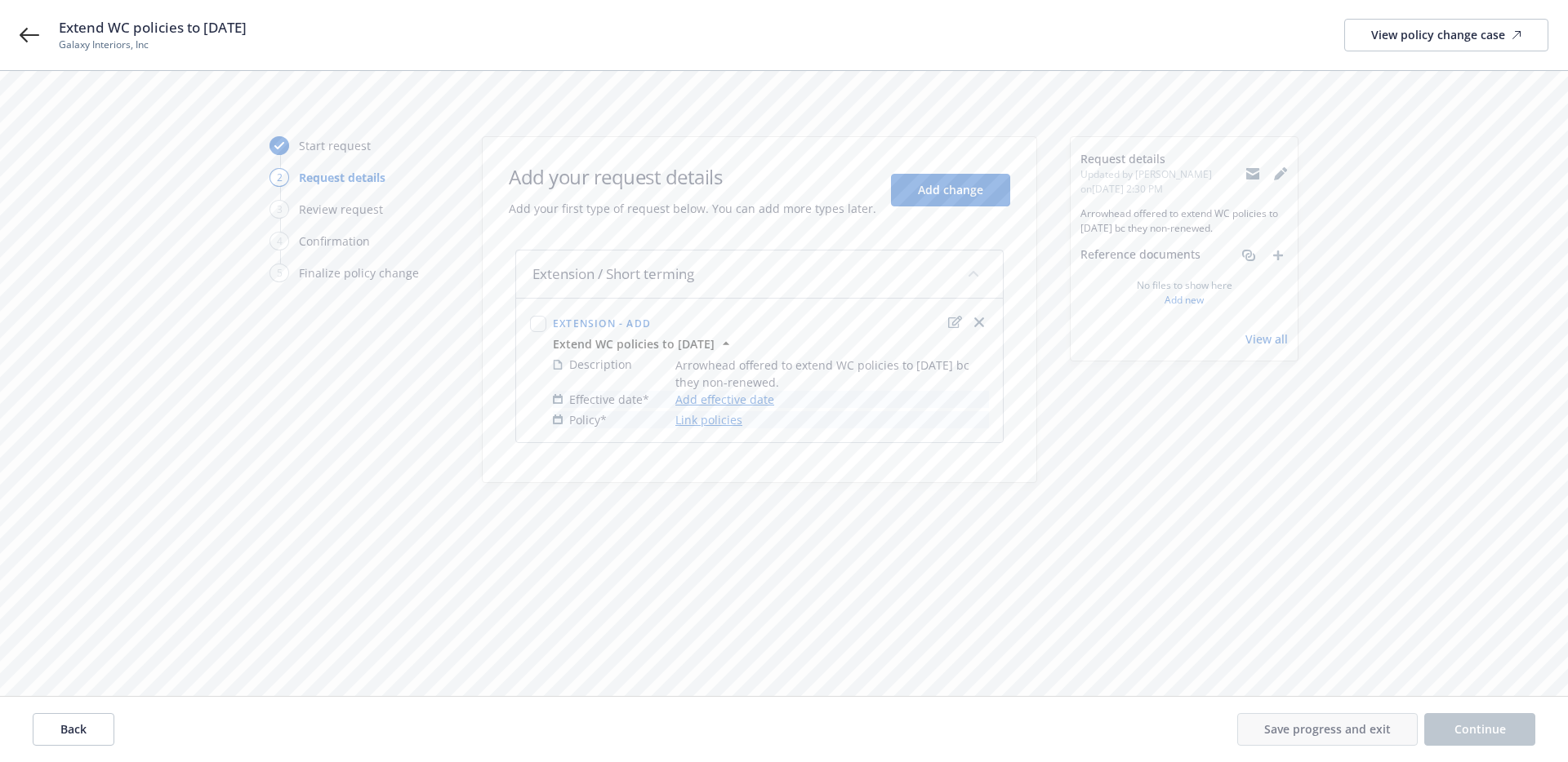
click at [743, 397] on link "Add effective date" at bounding box center [724, 400] width 98 height 17
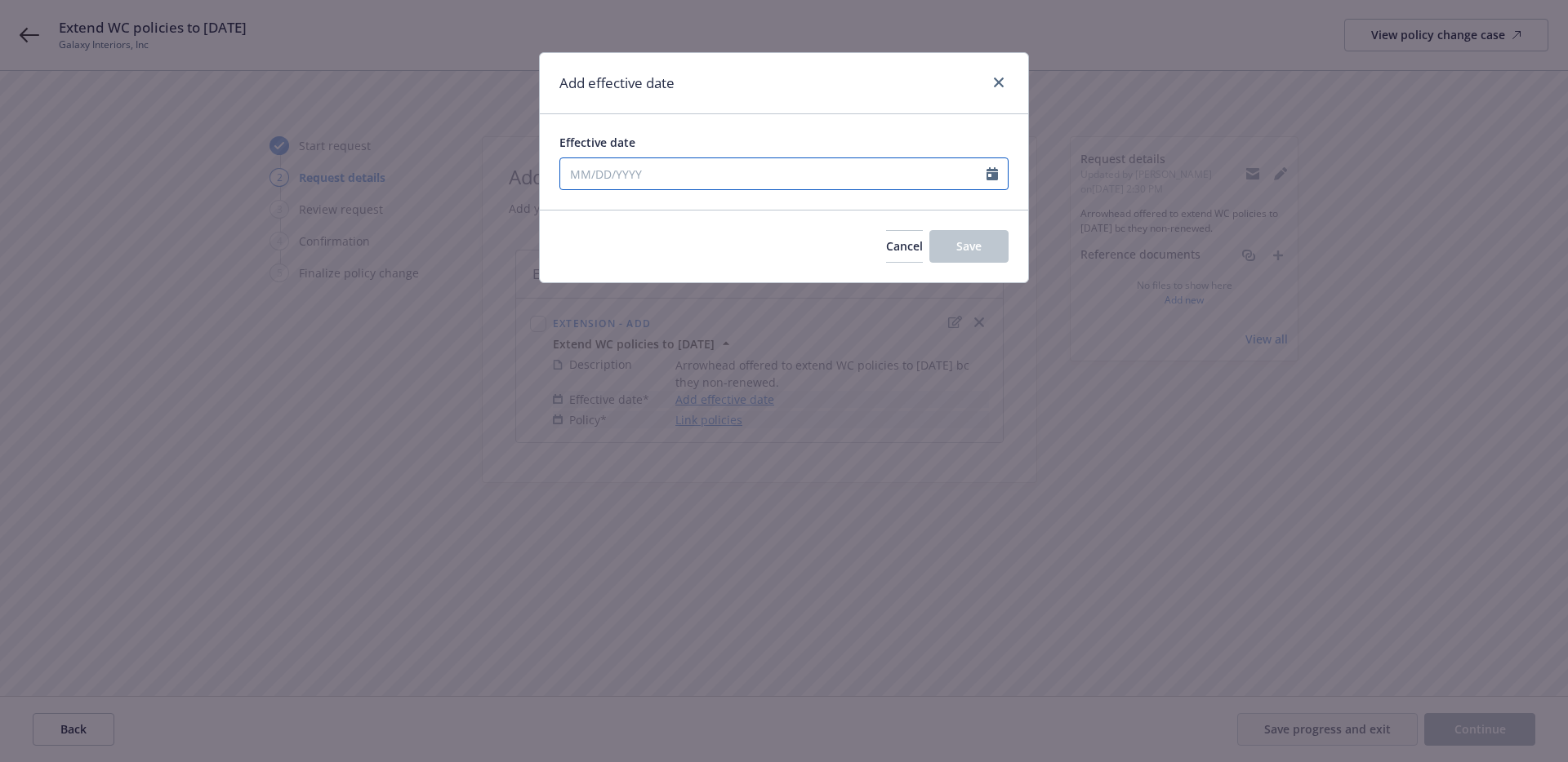
click at [756, 182] on input "Effective date" at bounding box center [773, 173] width 427 height 31
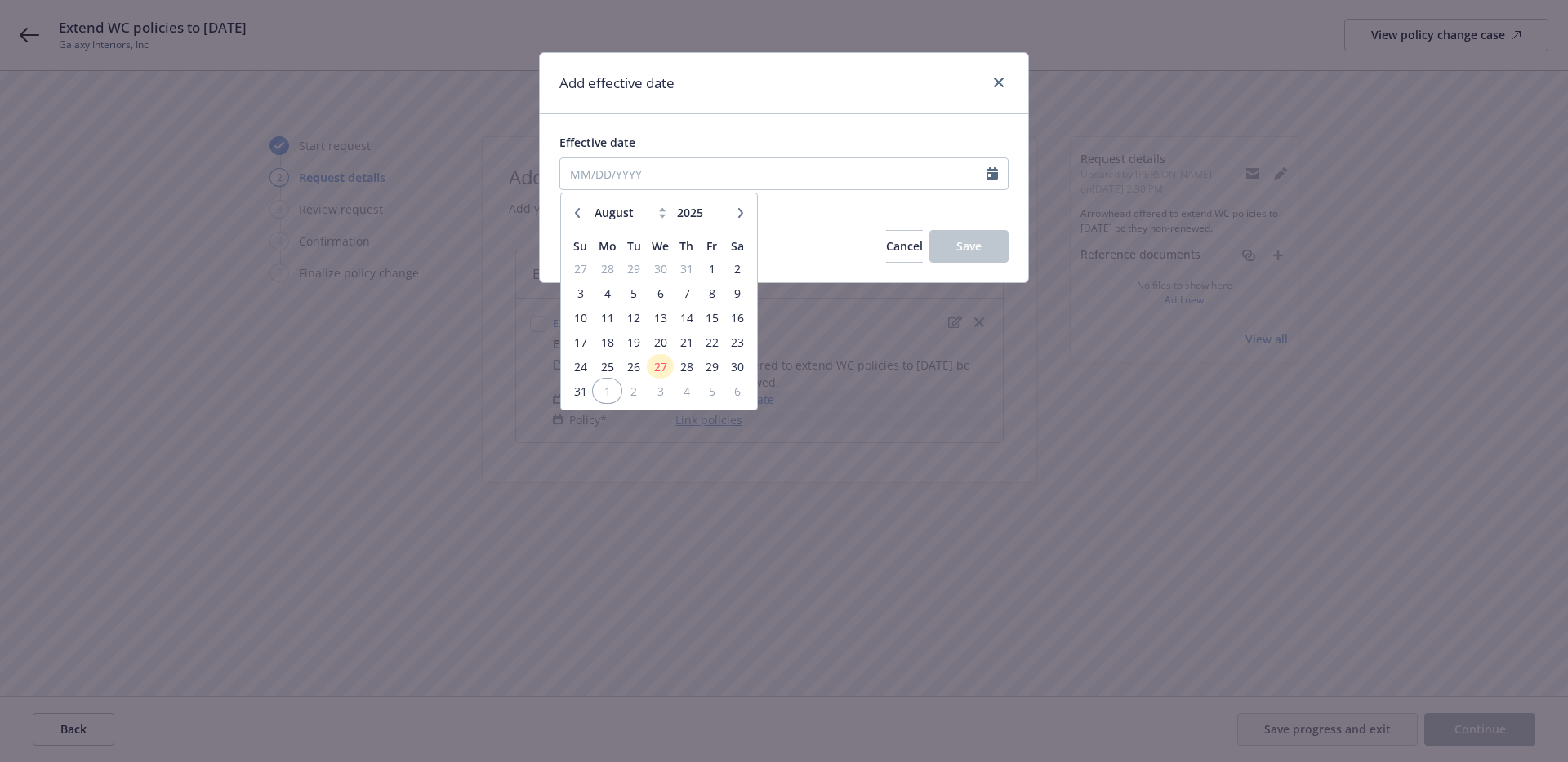
click at [608, 390] on span "1" at bounding box center [607, 391] width 25 height 21
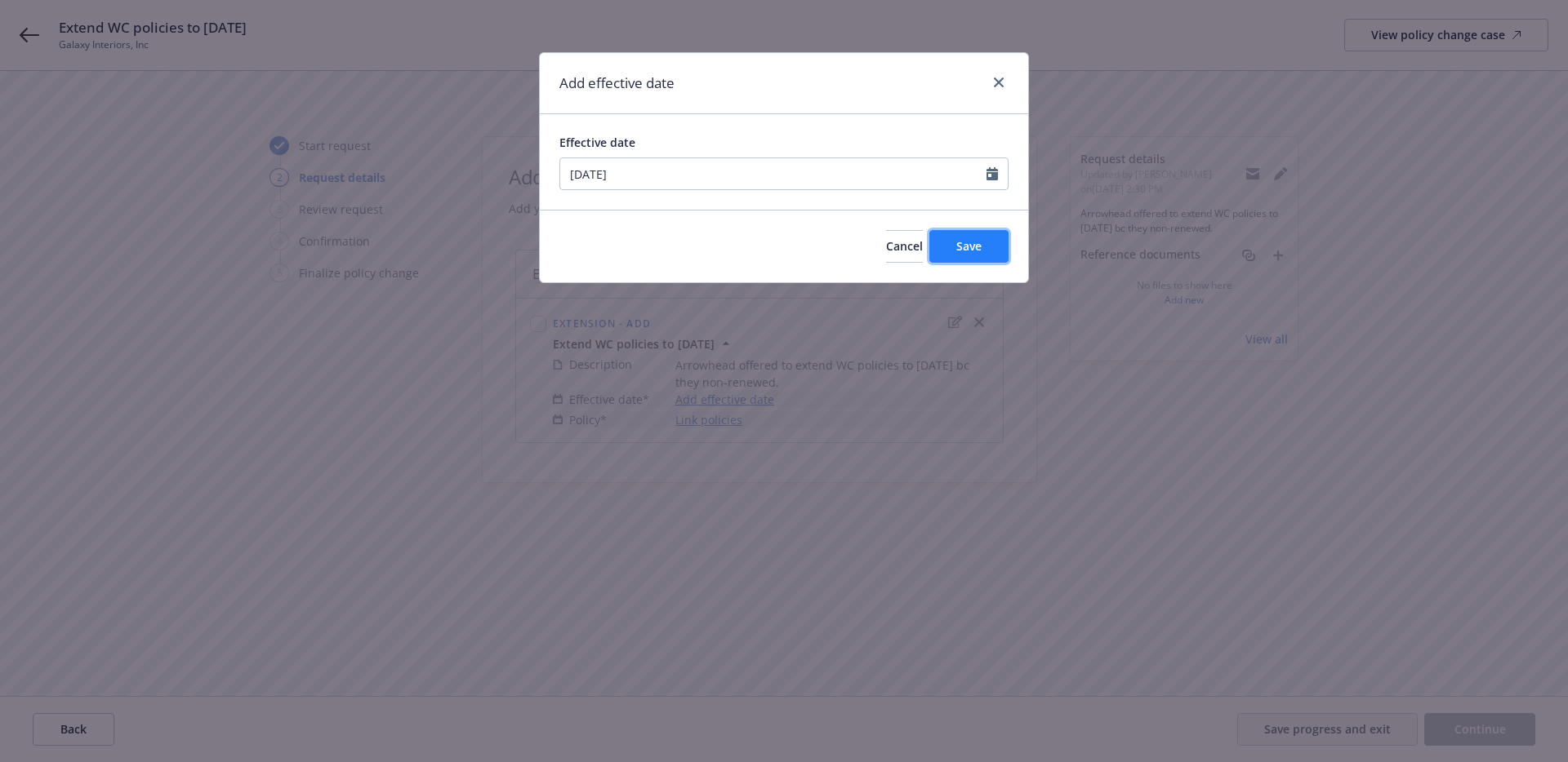
click at [973, 239] on span "Save" at bounding box center [968, 246] width 26 height 15
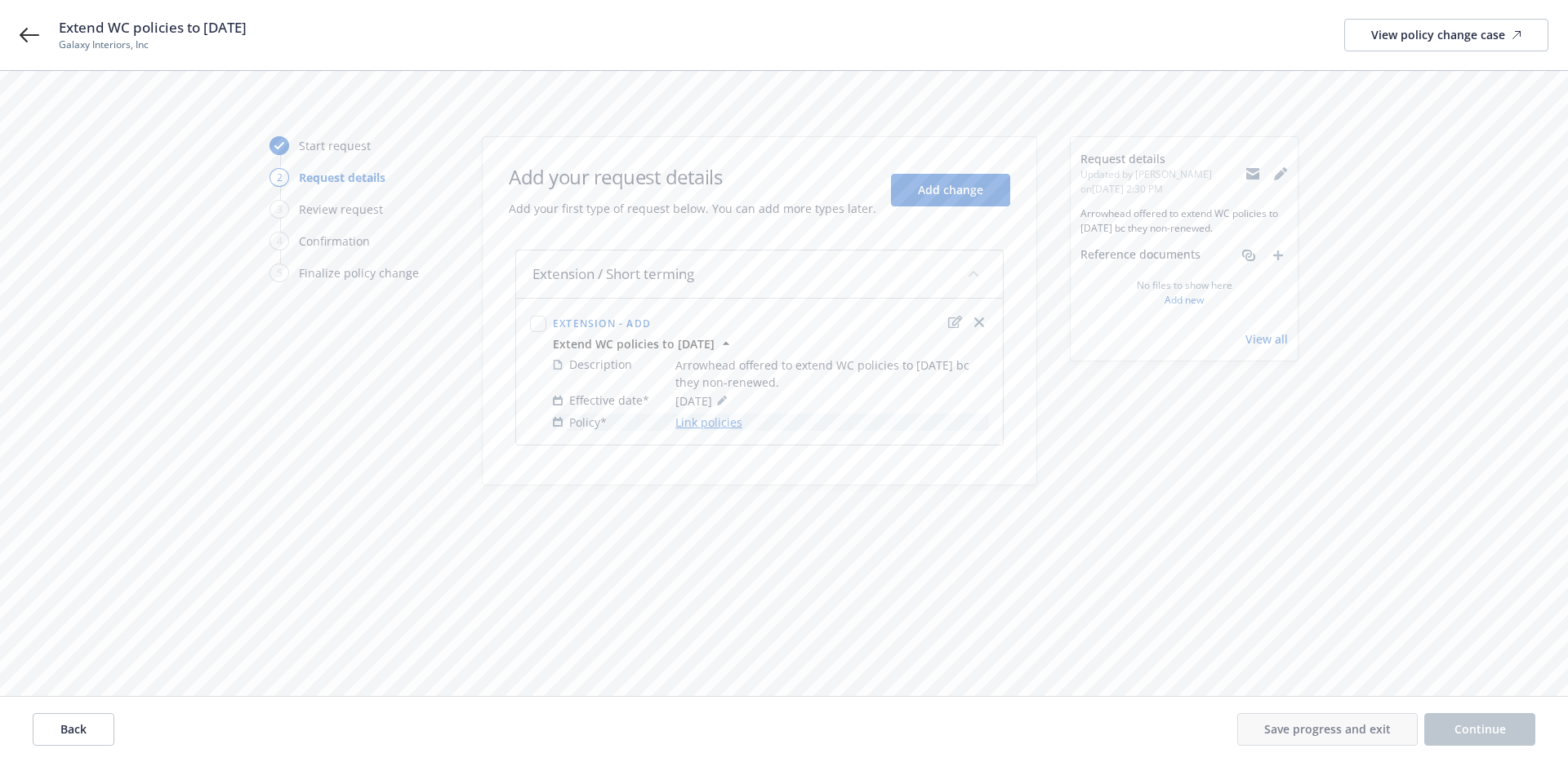
click at [700, 420] on link "Link policies" at bounding box center [708, 423] width 67 height 17
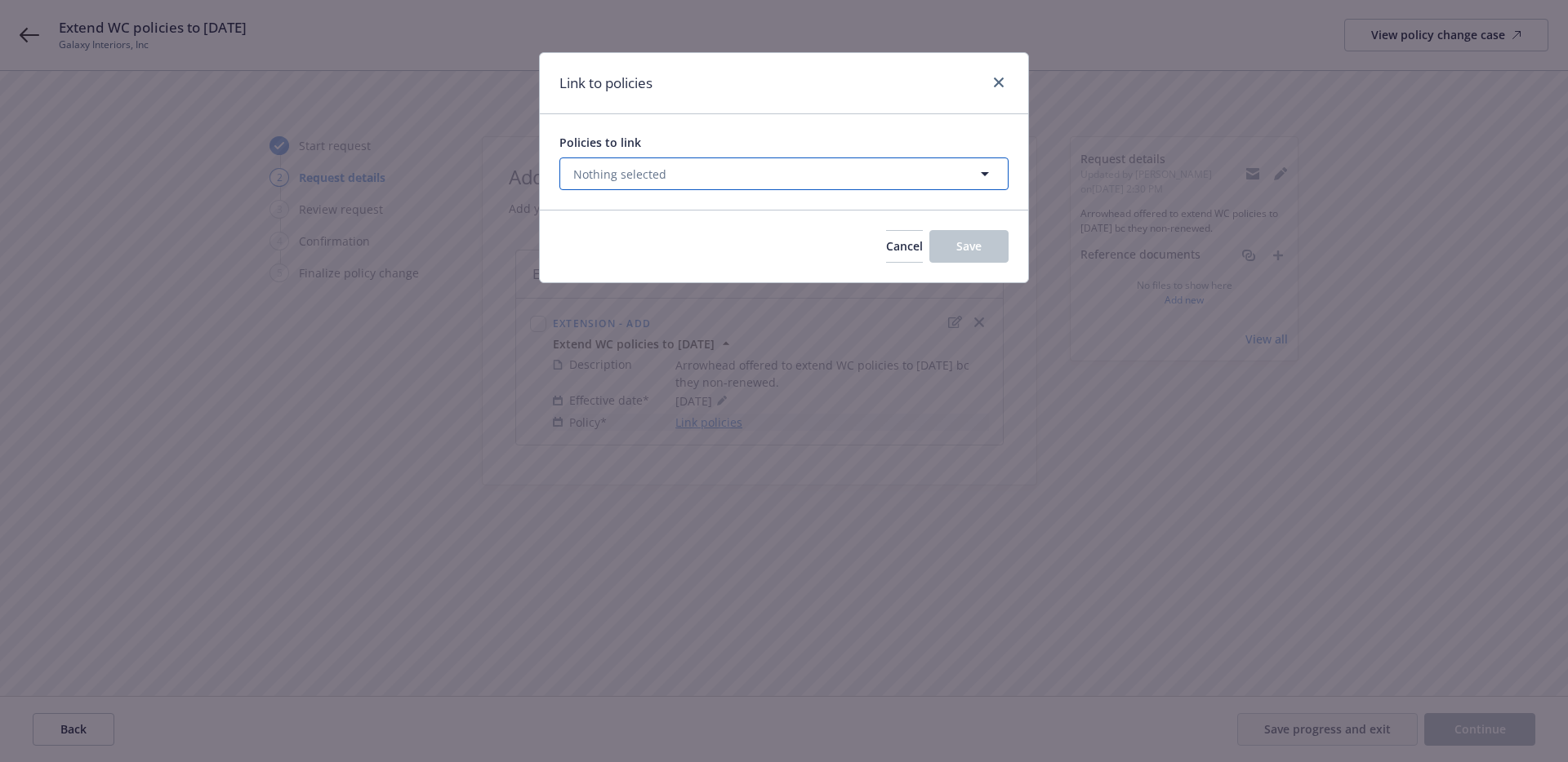
click at [667, 181] on button "Nothing selected" at bounding box center [783, 174] width 449 height 33
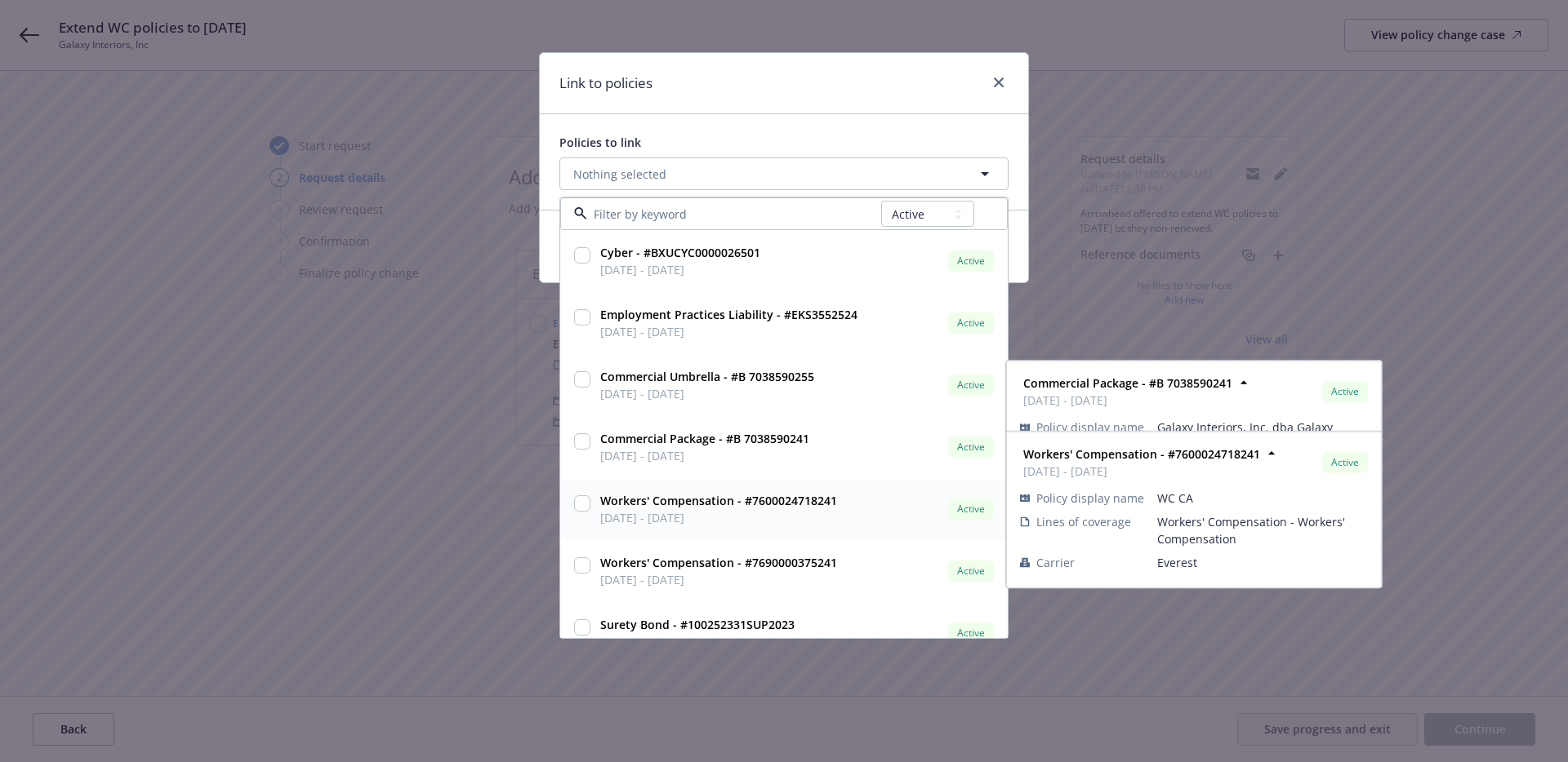
click at [581, 503] on input "checkbox" at bounding box center [582, 503] width 16 height 16
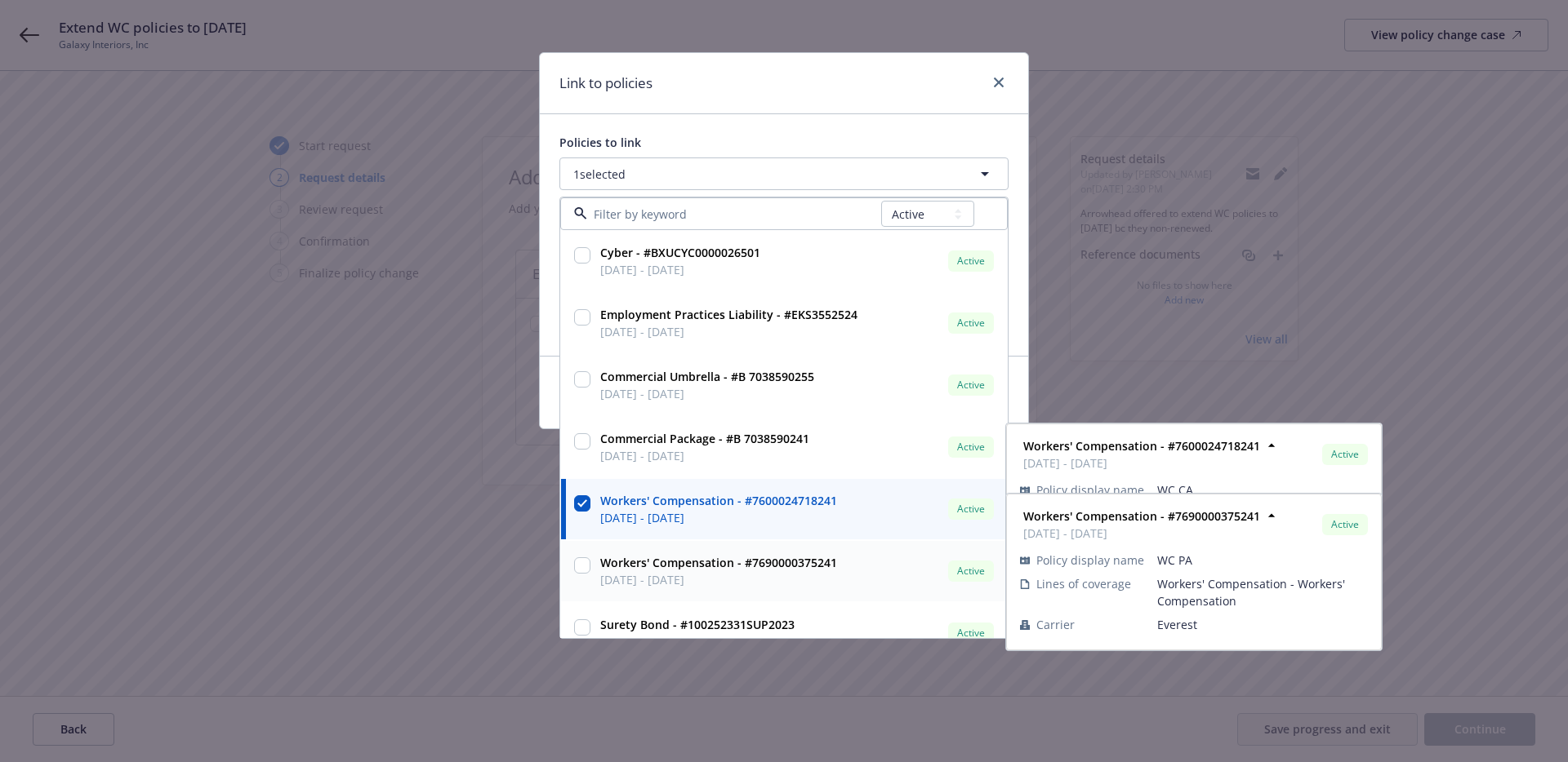
click at [579, 576] on div at bounding box center [583, 571] width 23 height 41
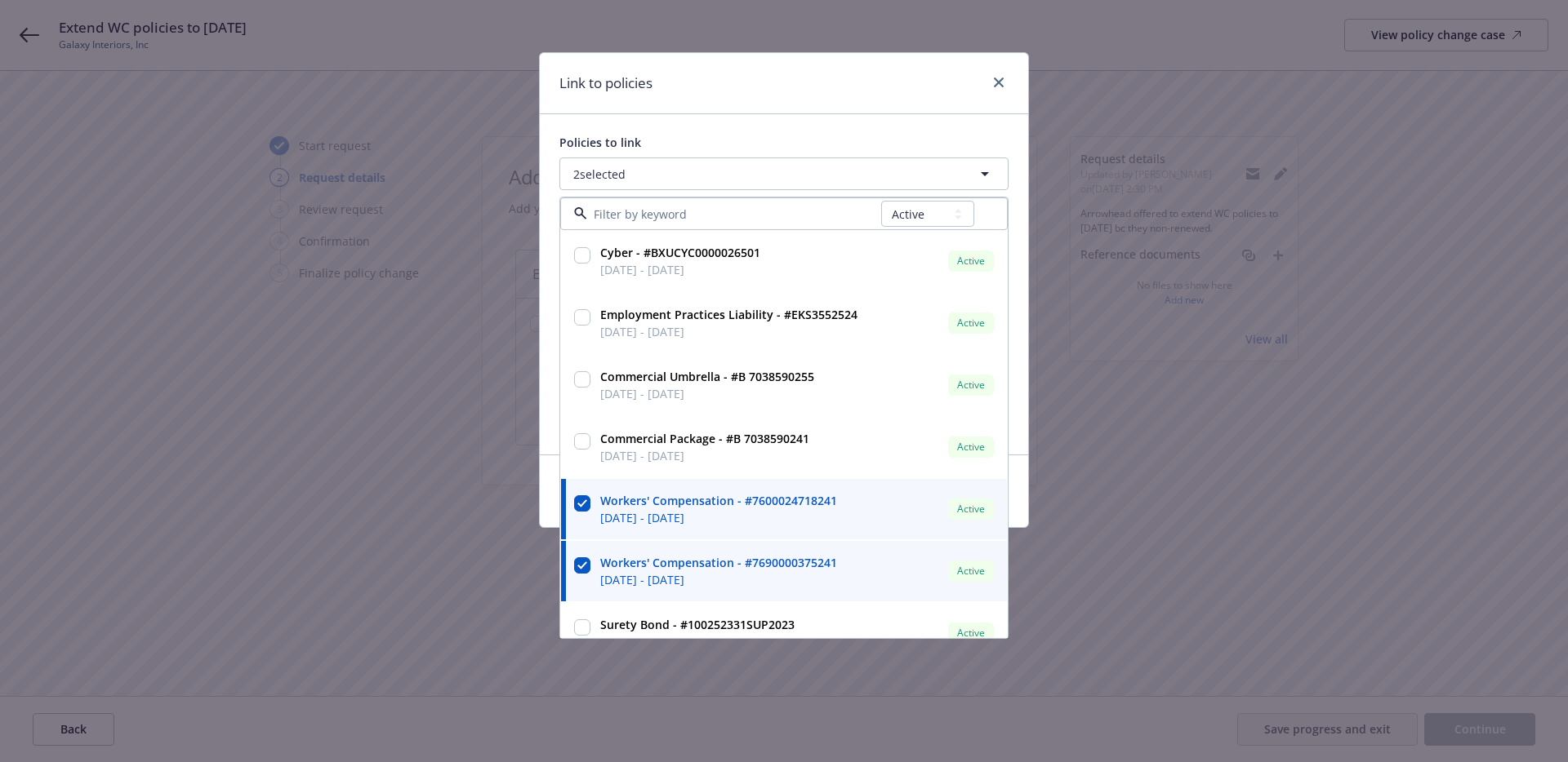
click at [868, 111] on div "Link to policies" at bounding box center [784, 83] width 488 height 61
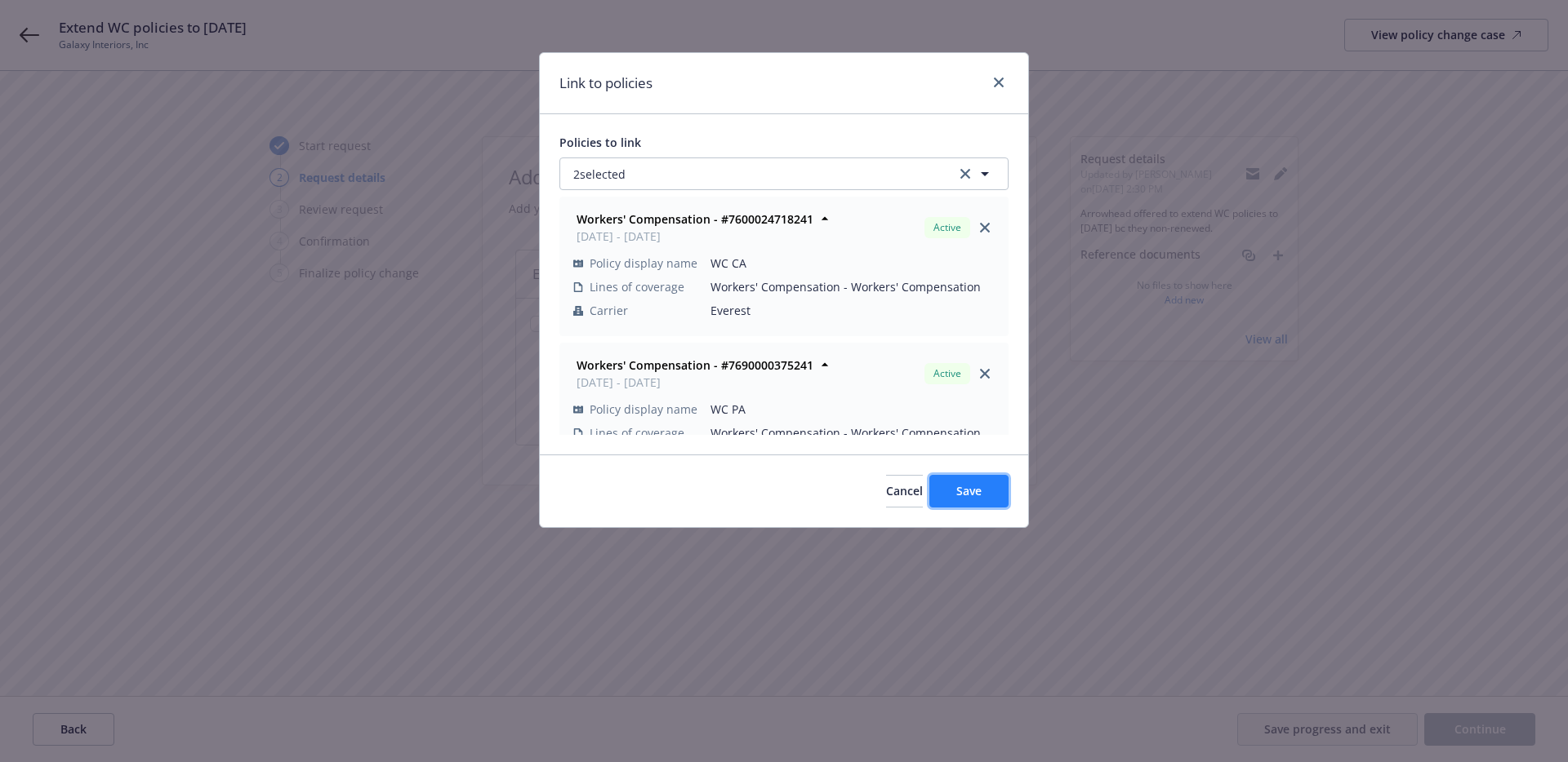
click at [949, 478] on button "Save" at bounding box center [969, 491] width 79 height 33
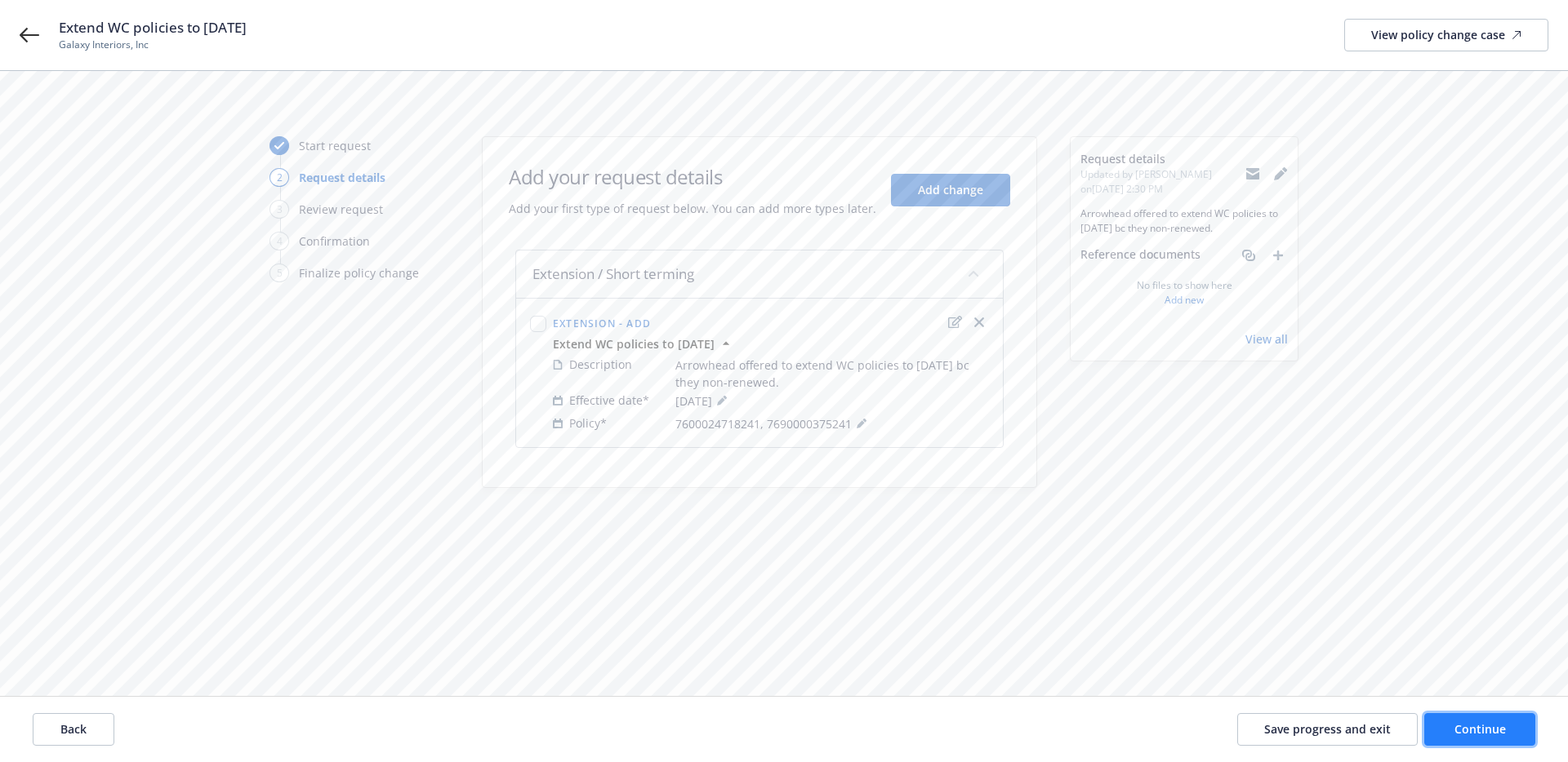
click at [1475, 718] on button "Continue" at bounding box center [1479, 730] width 111 height 33
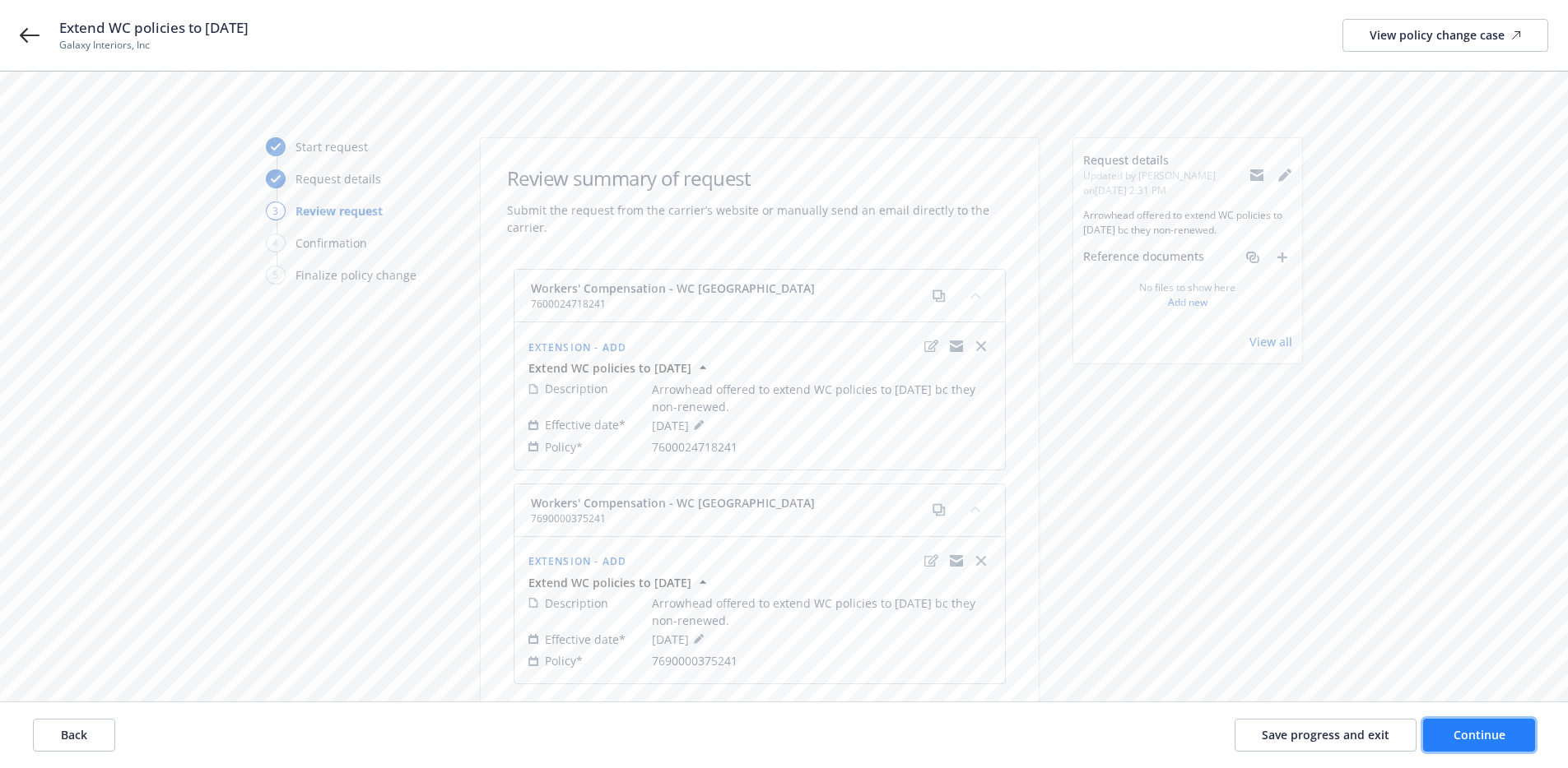
click at [1469, 738] on span "Continue" at bounding box center [1479, 735] width 51 height 15
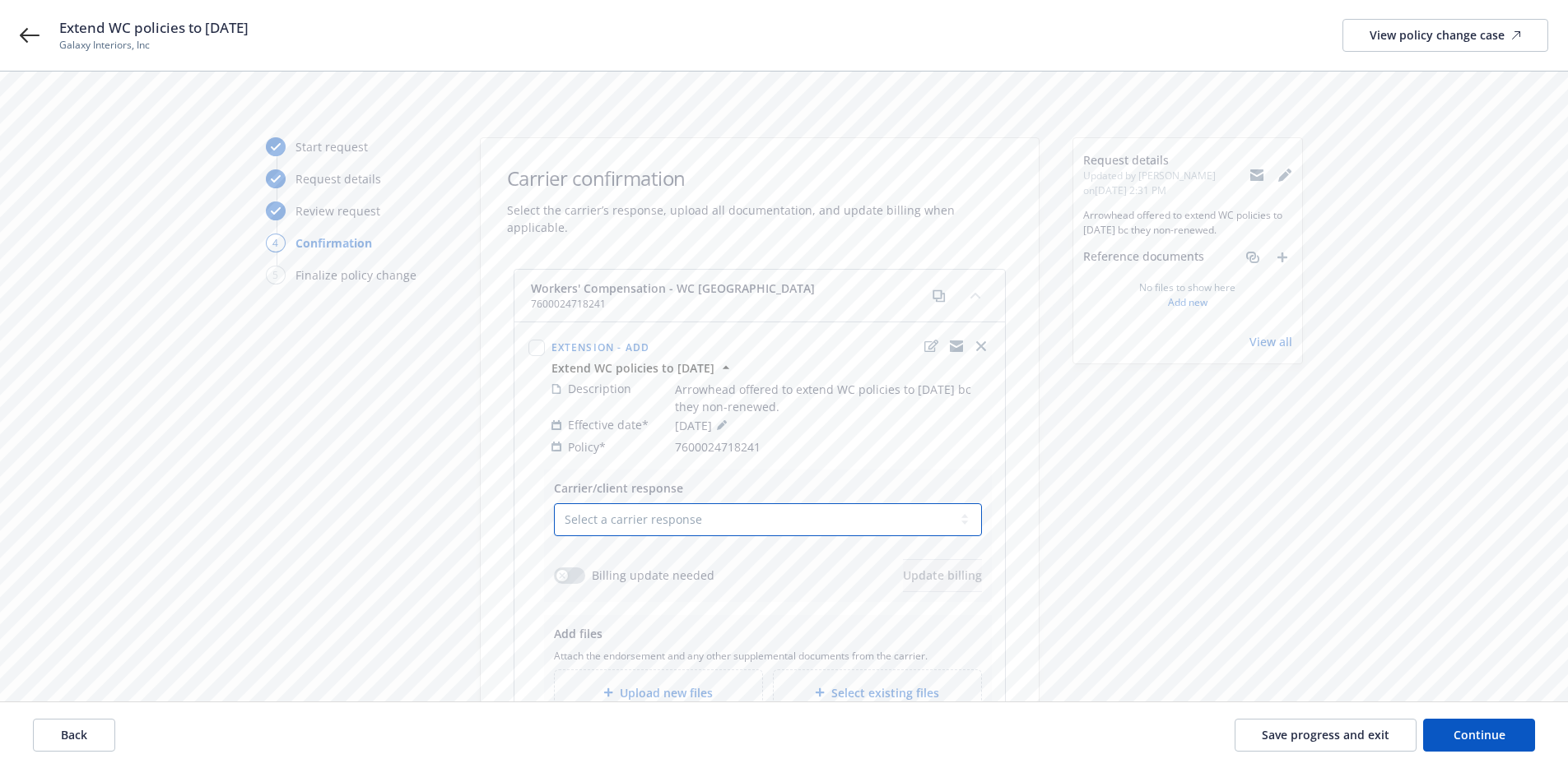
click at [842, 503] on select "Select a carrier response Accepted Accepted with revision No endorsement needed…" at bounding box center [767, 519] width 428 height 33
click at [1414, 45] on div "View policy change case" at bounding box center [1445, 35] width 152 height 31
click at [1353, 741] on span "Save progress and exit" at bounding box center [1326, 735] width 128 height 15
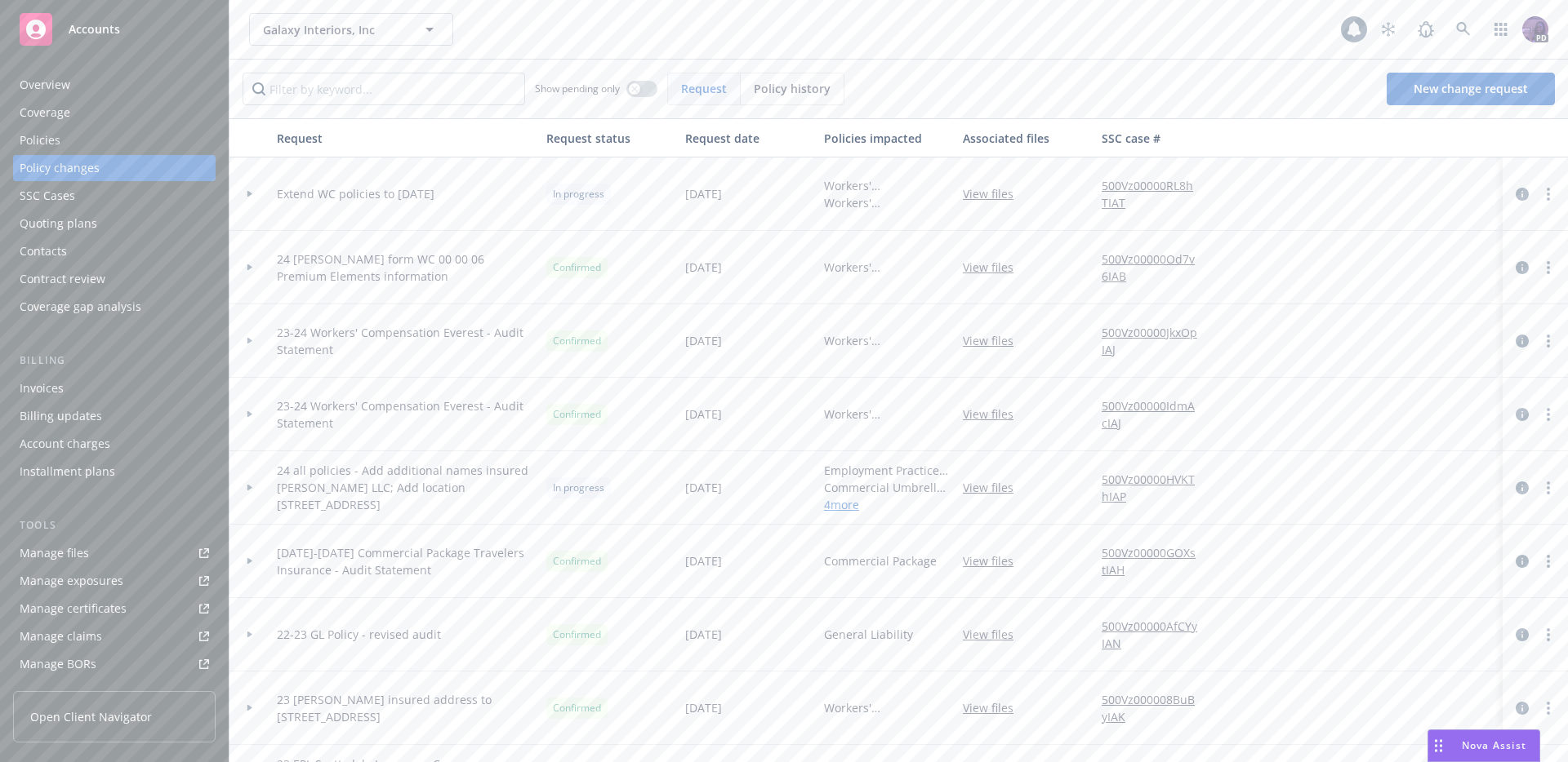
click at [249, 188] on div at bounding box center [250, 195] width 41 height 74
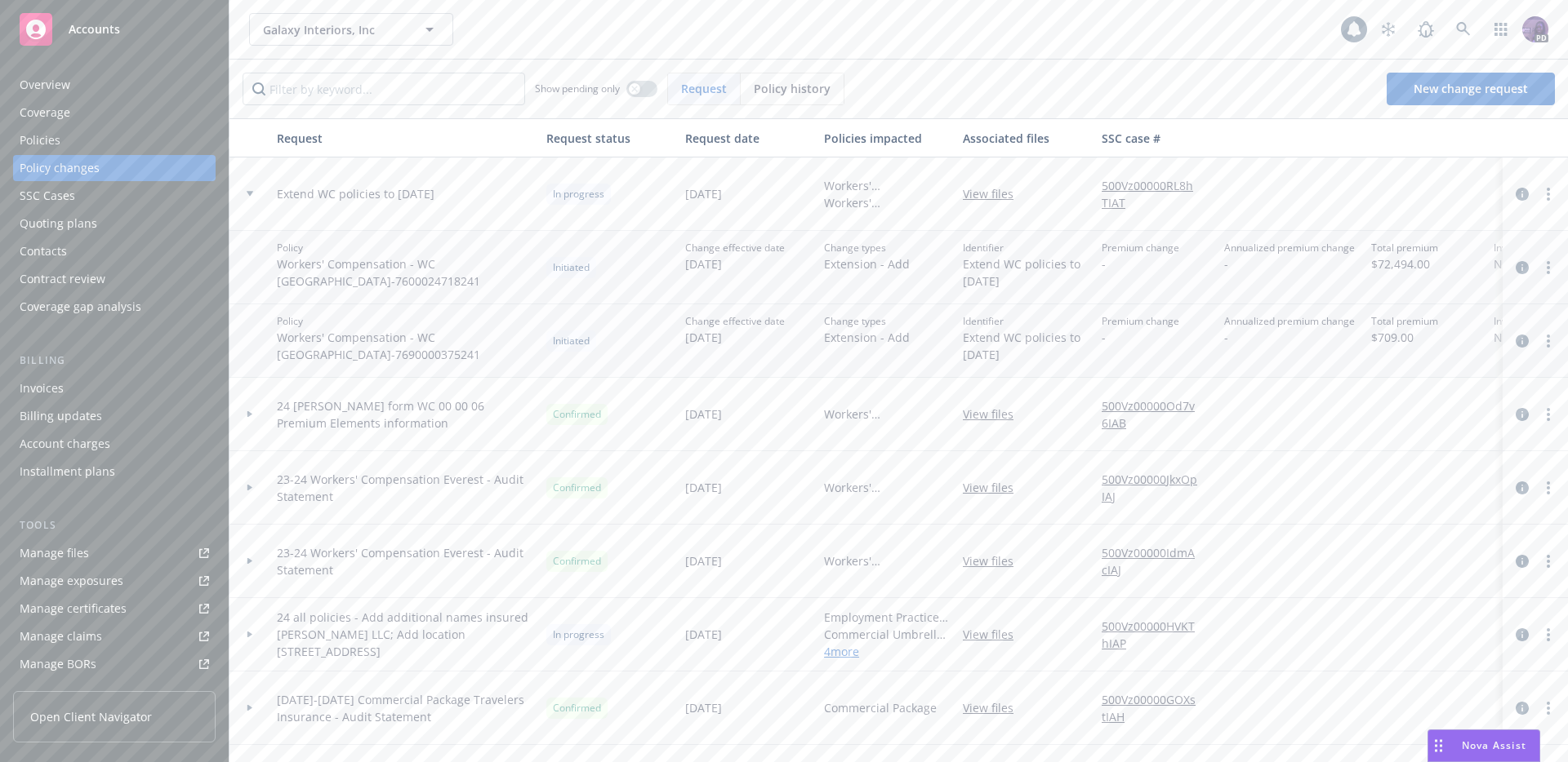
click at [134, 132] on div "Policies" at bounding box center [114, 141] width 189 height 26
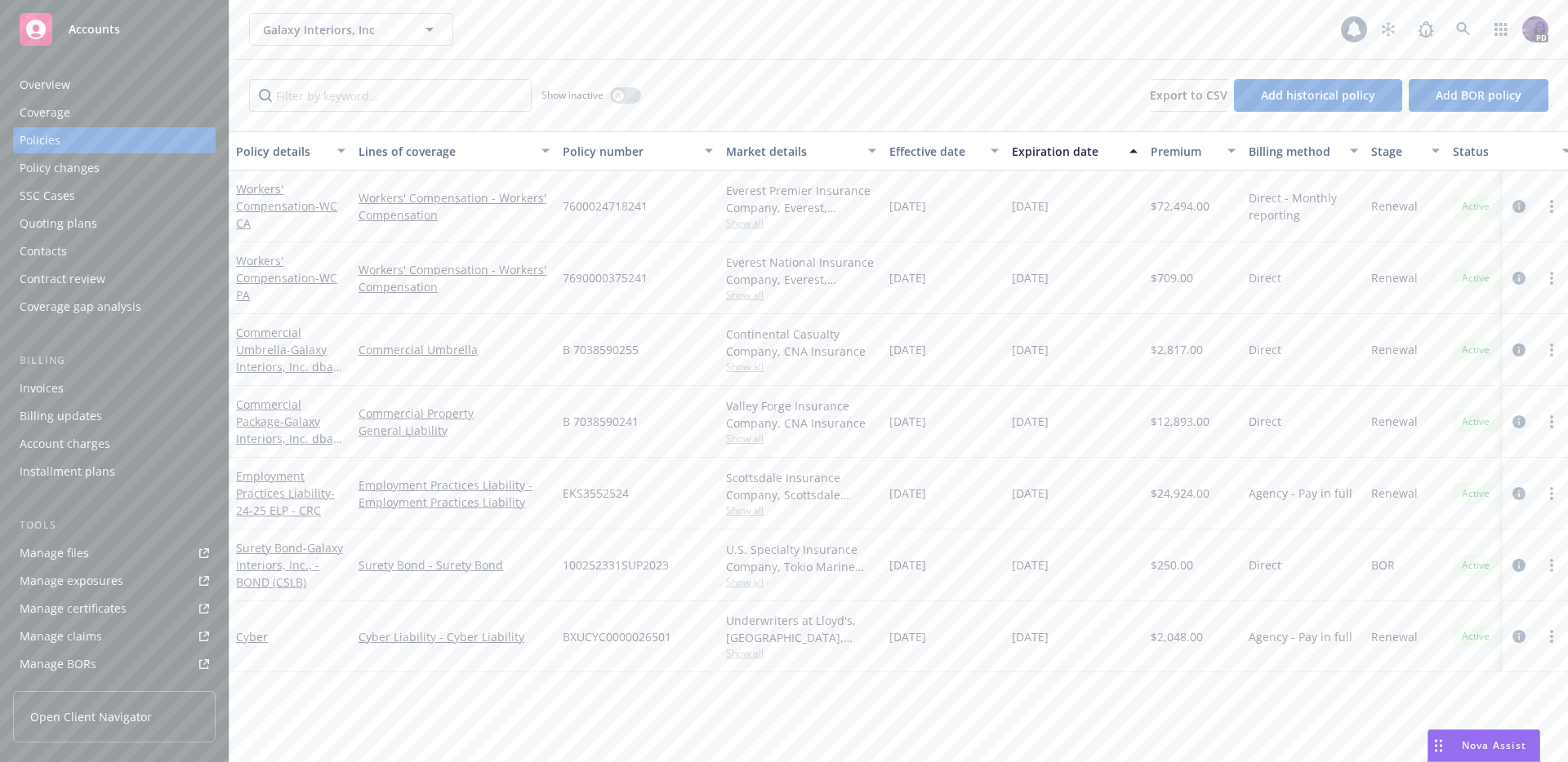
click at [1521, 206] on icon "circleInformation" at bounding box center [1519, 207] width 13 height 13
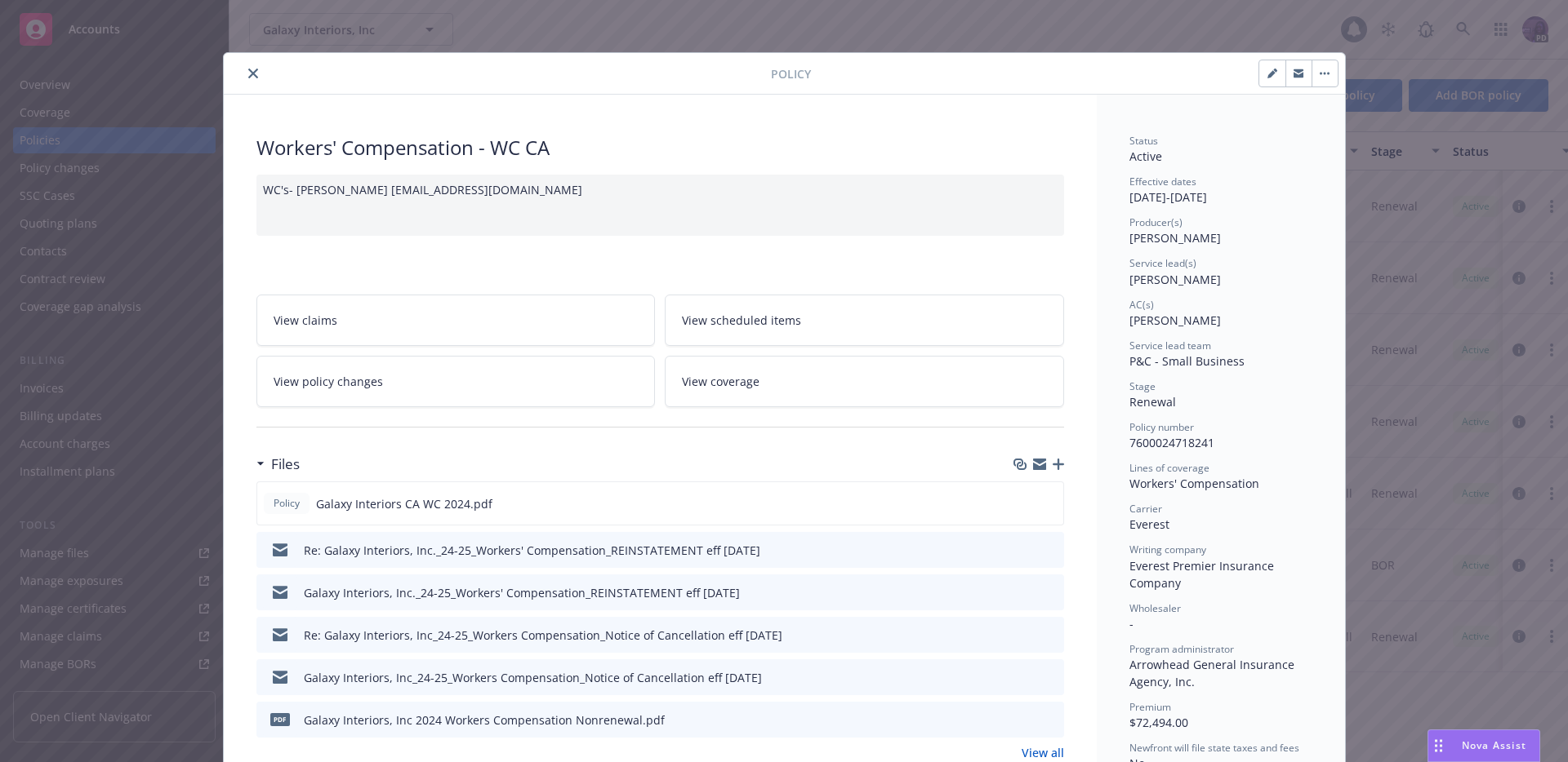
scroll to position [49, 0]
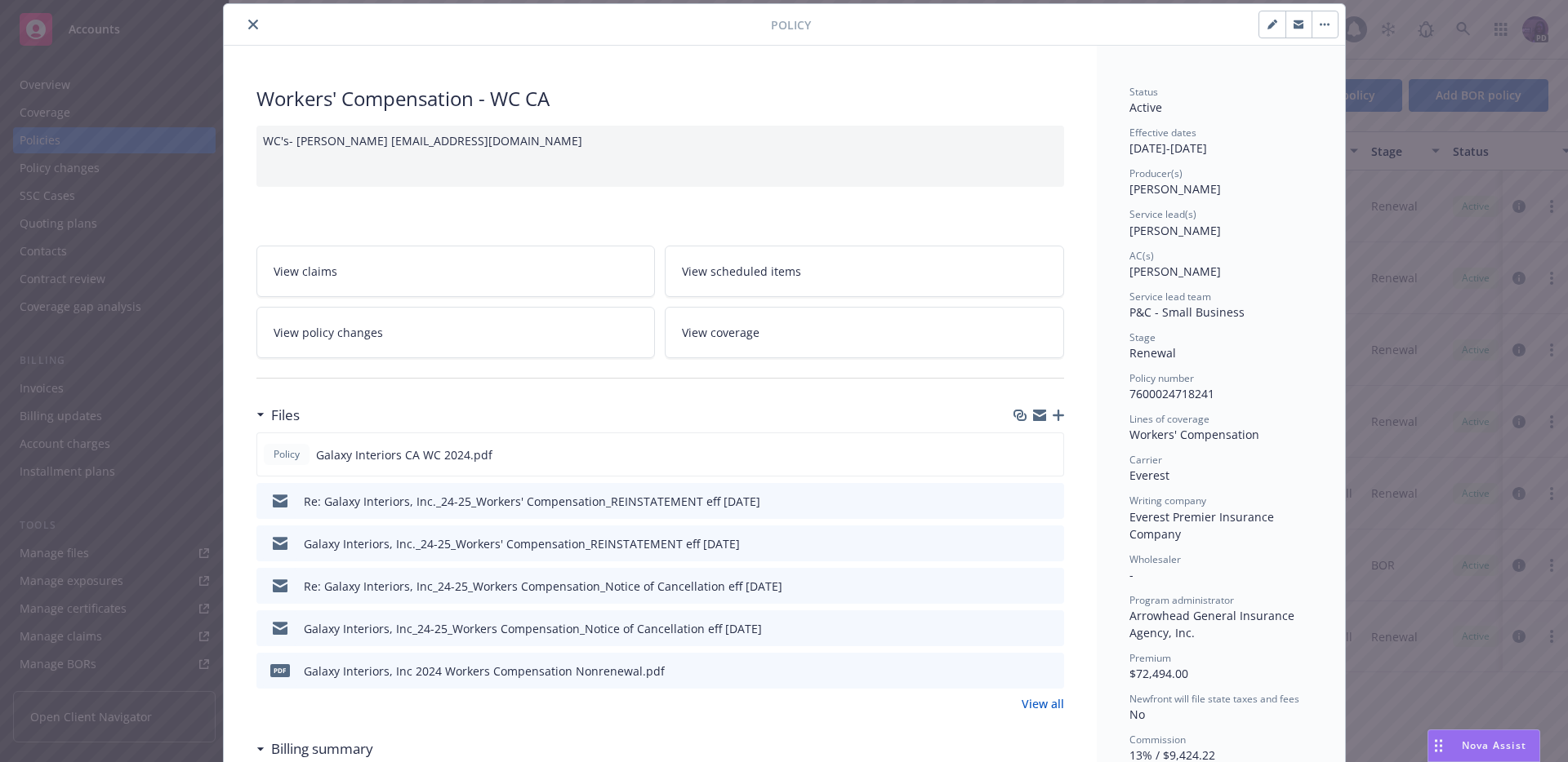
click at [1270, 22] on icon "button" at bounding box center [1272, 25] width 9 height 9
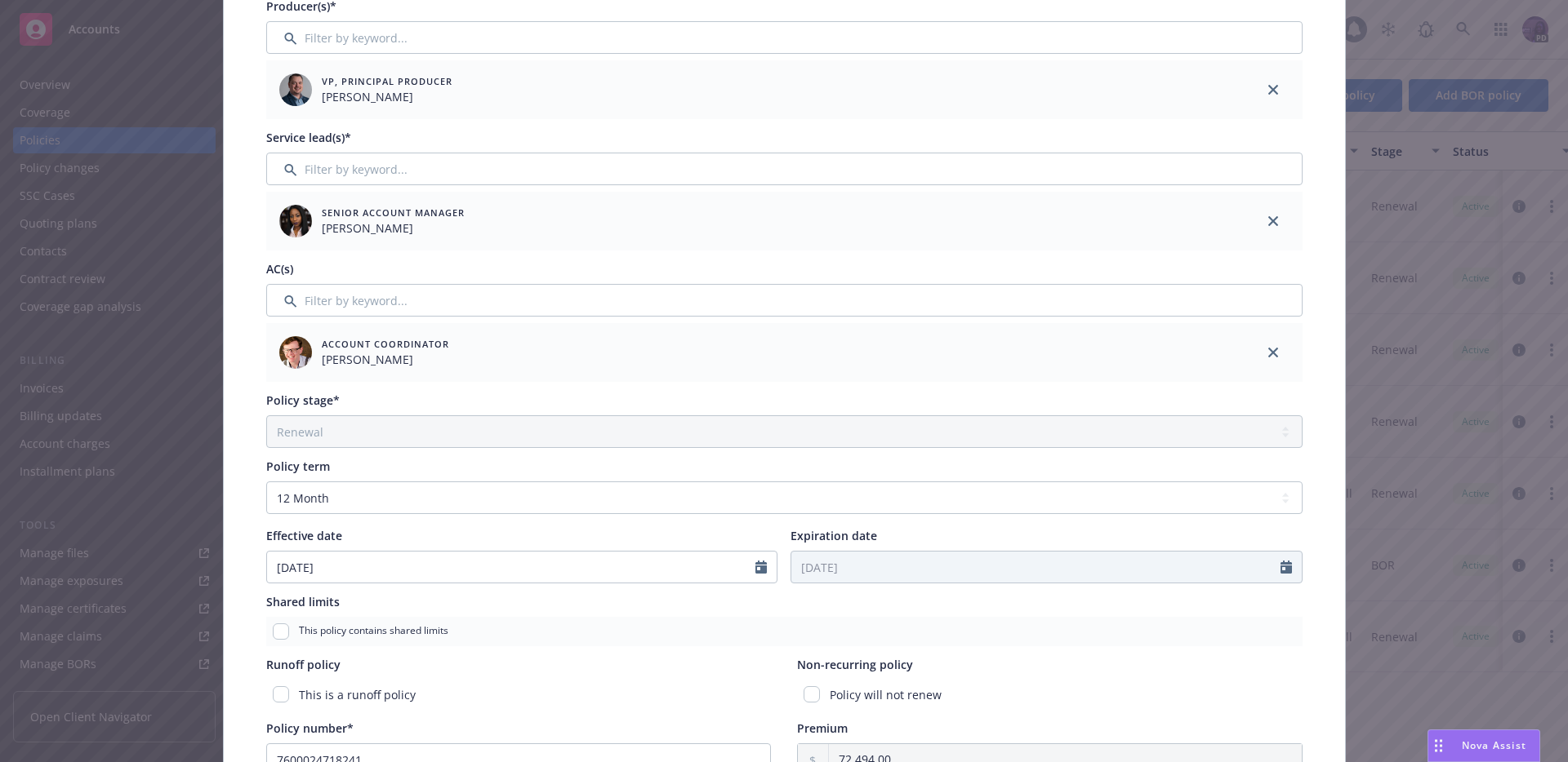
scroll to position [272, 0]
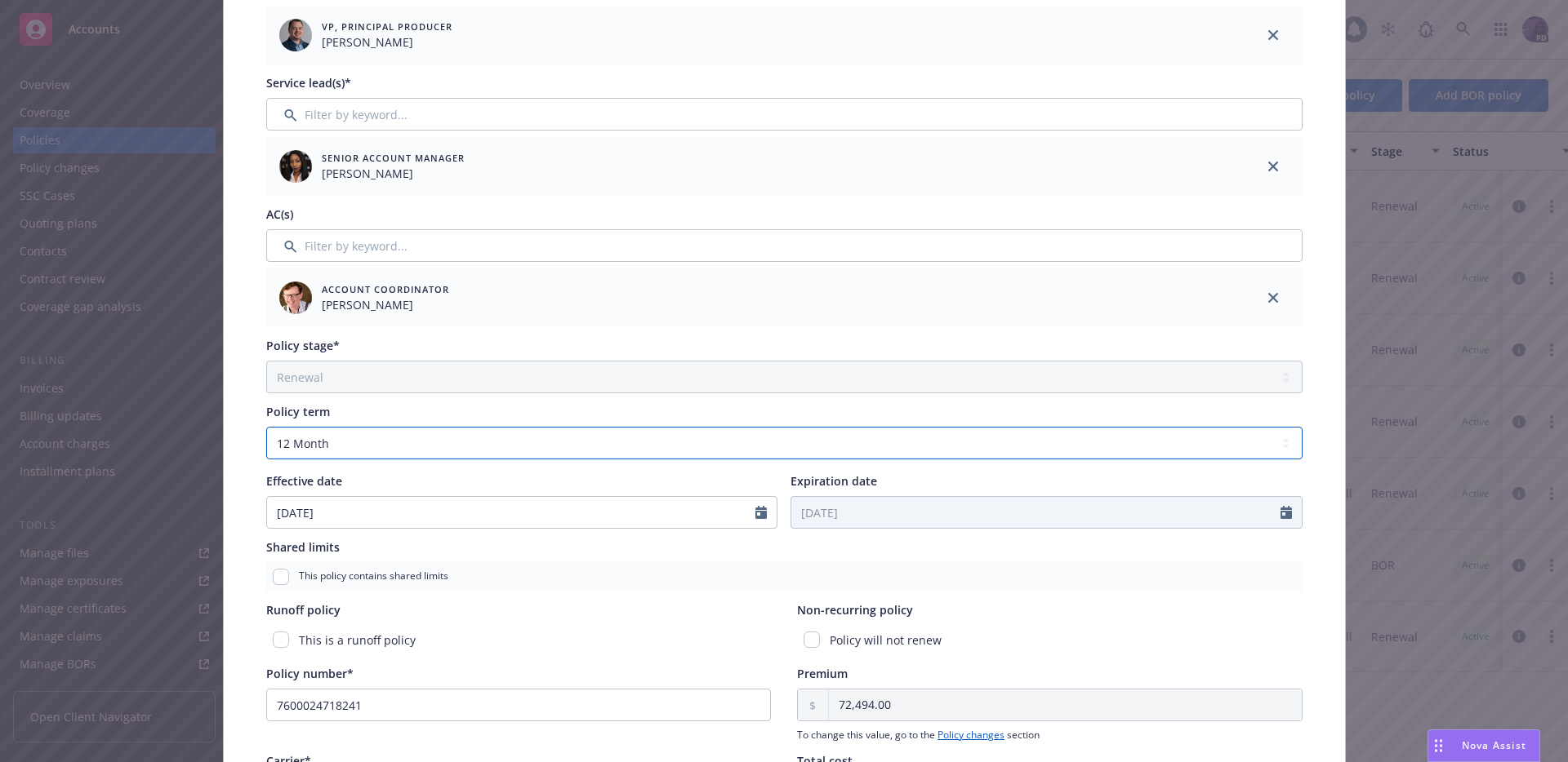
click at [792, 448] on select "Select policy term 12 Month 6 Month 4 Month 3 Month 2 Month 1 Month 36 Month (3…" at bounding box center [784, 443] width 1037 height 33
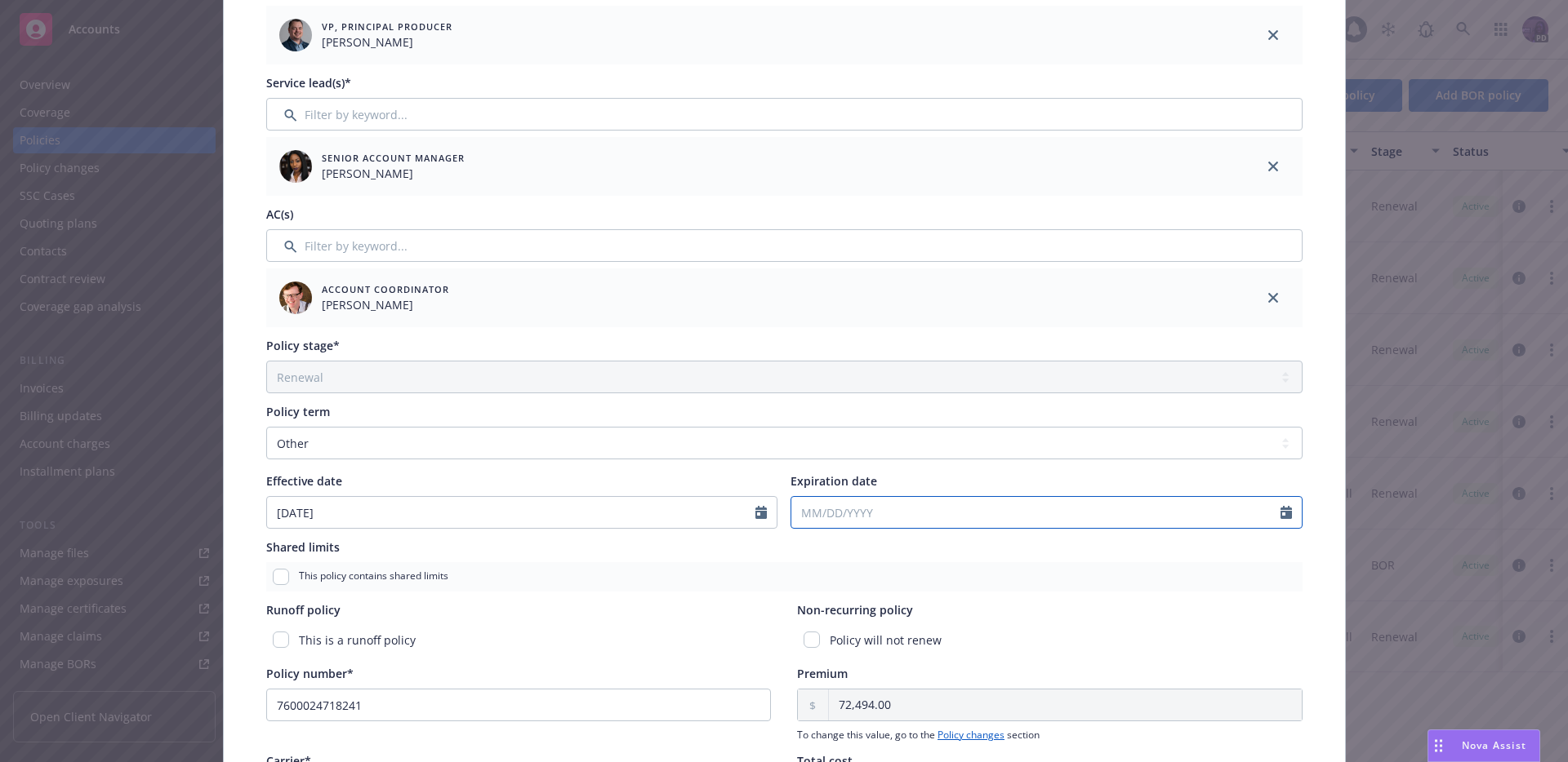
click at [913, 522] on input "Expiration date" at bounding box center [1036, 512] width 489 height 31
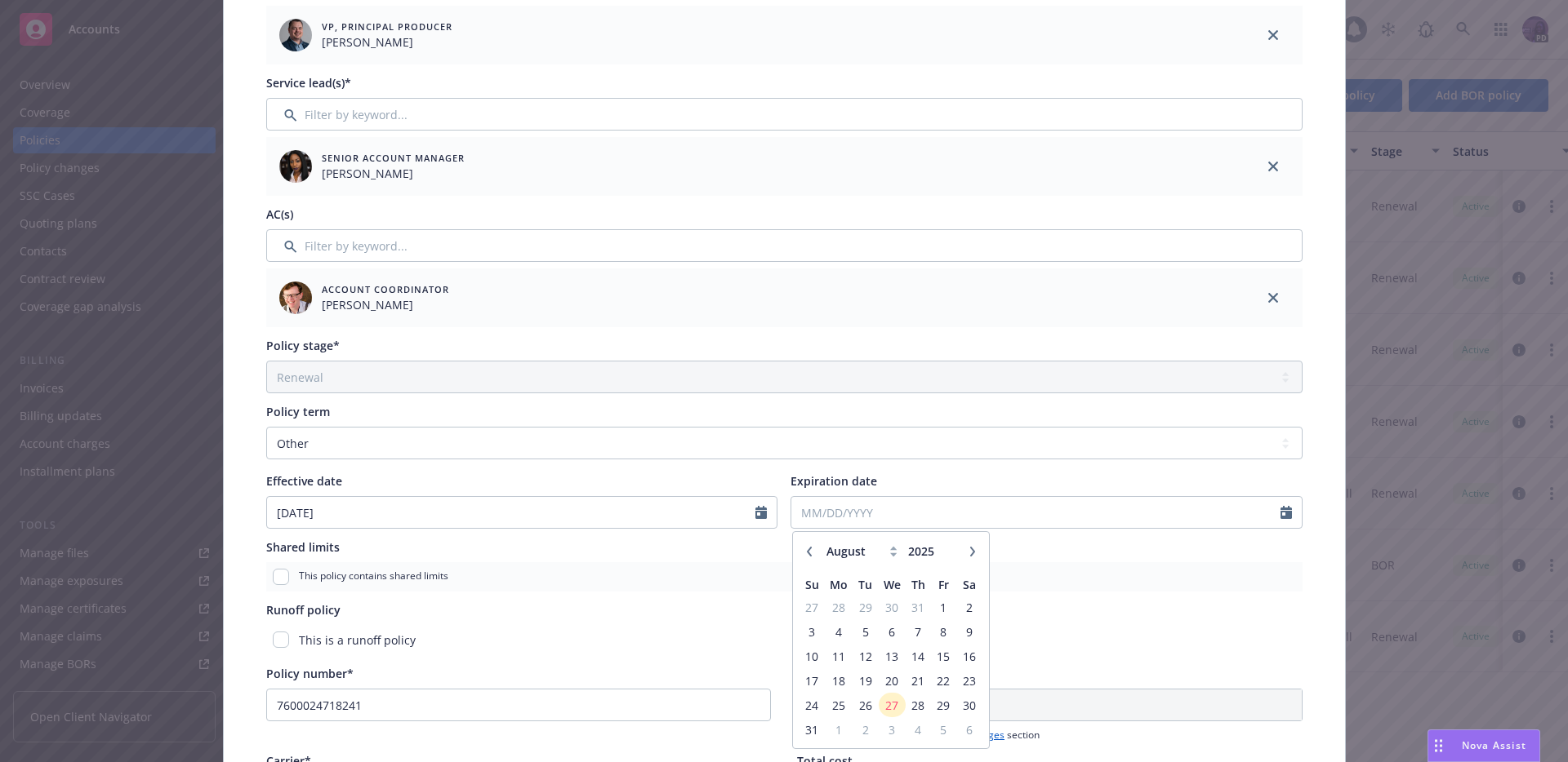
click at [963, 550] on button "button" at bounding box center [972, 551] width 20 height 20
click at [967, 551] on icon "button" at bounding box center [972, 551] width 9 height 9
click at [963, 553] on button "button" at bounding box center [972, 551] width 20 height 20
click at [958, 609] on span "1" at bounding box center [968, 608] width 22 height 21
click at [1075, 595] on div "Policy type* Workers' Compensation Display name WC CA Producer(s)* VP, Principa…" at bounding box center [784, 452] width 1055 height 1171
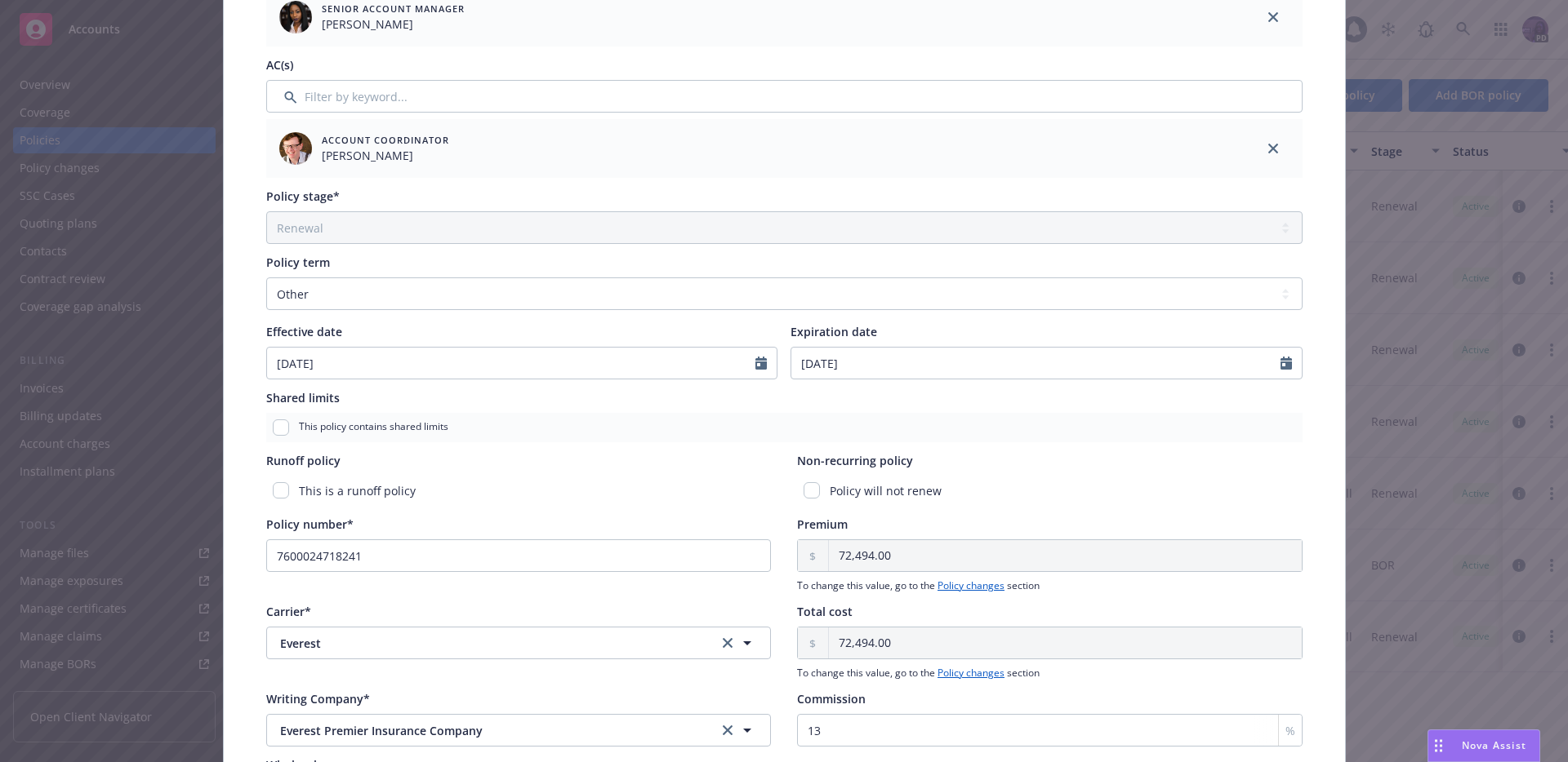
scroll to position [0, 0]
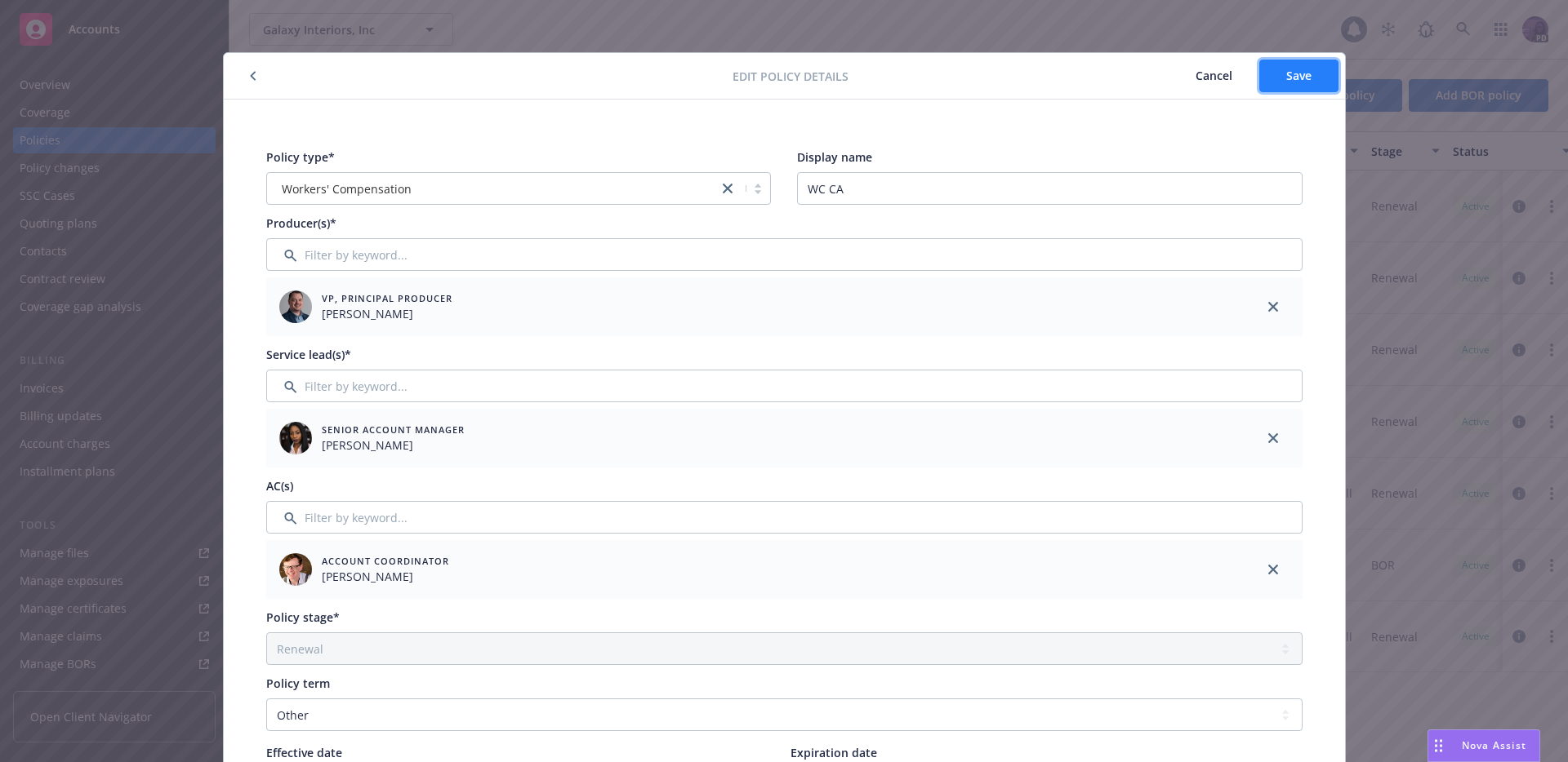
click at [1286, 73] on span "Save" at bounding box center [1298, 76] width 26 height 15
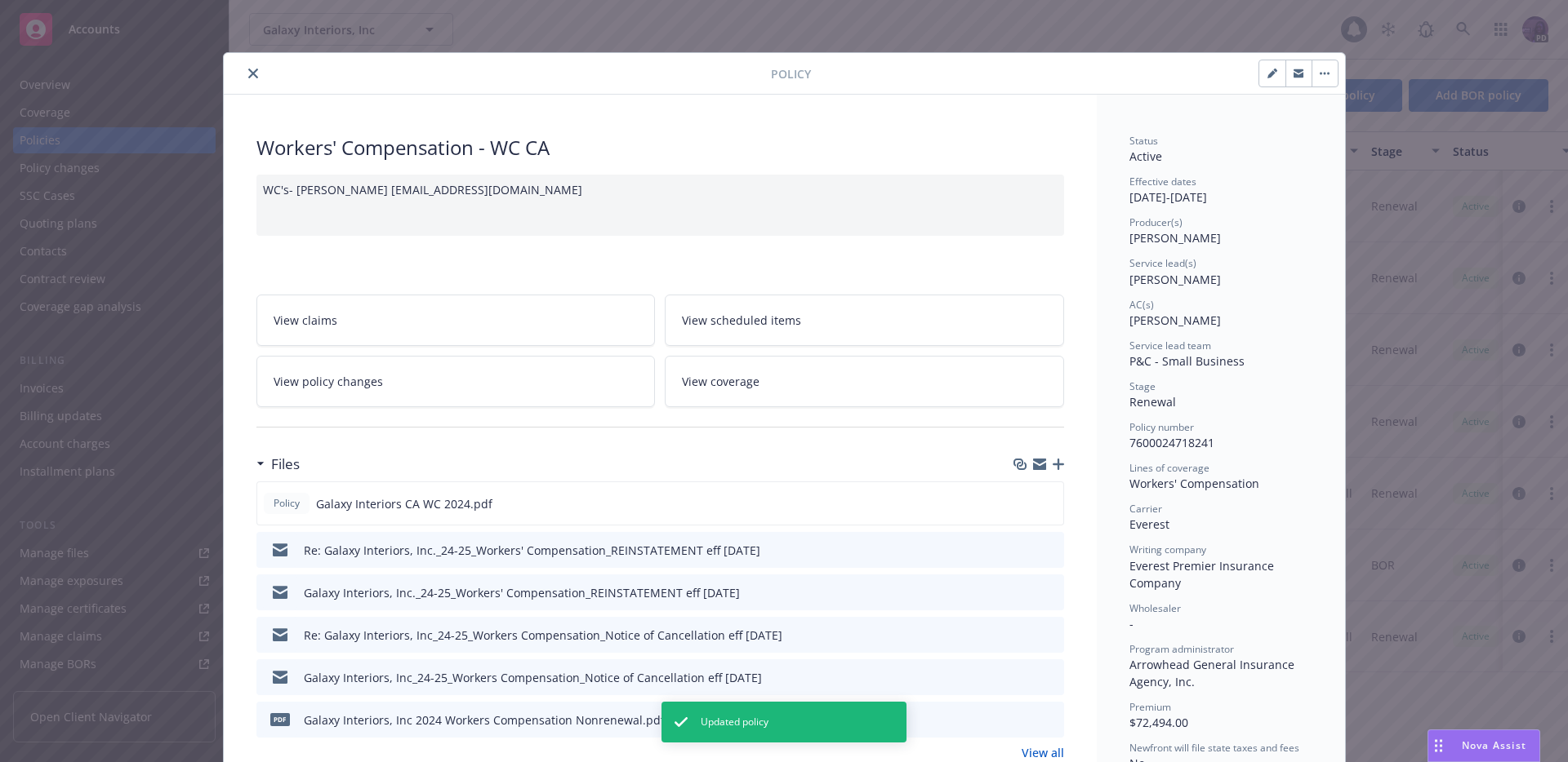
click at [248, 77] on icon "close" at bounding box center [253, 74] width 9 height 9
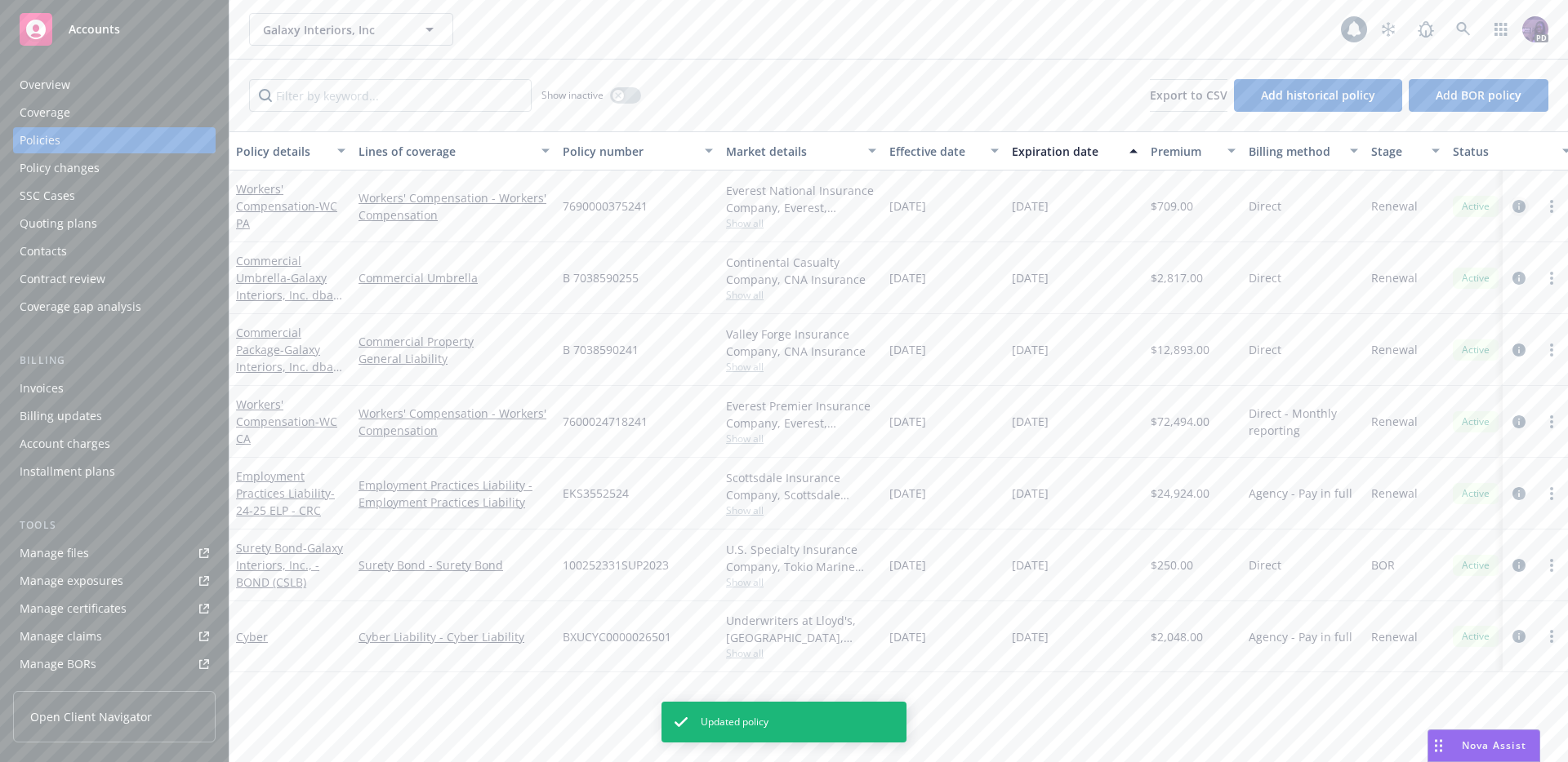
click at [1513, 204] on icon "circleInformation" at bounding box center [1519, 207] width 13 height 13
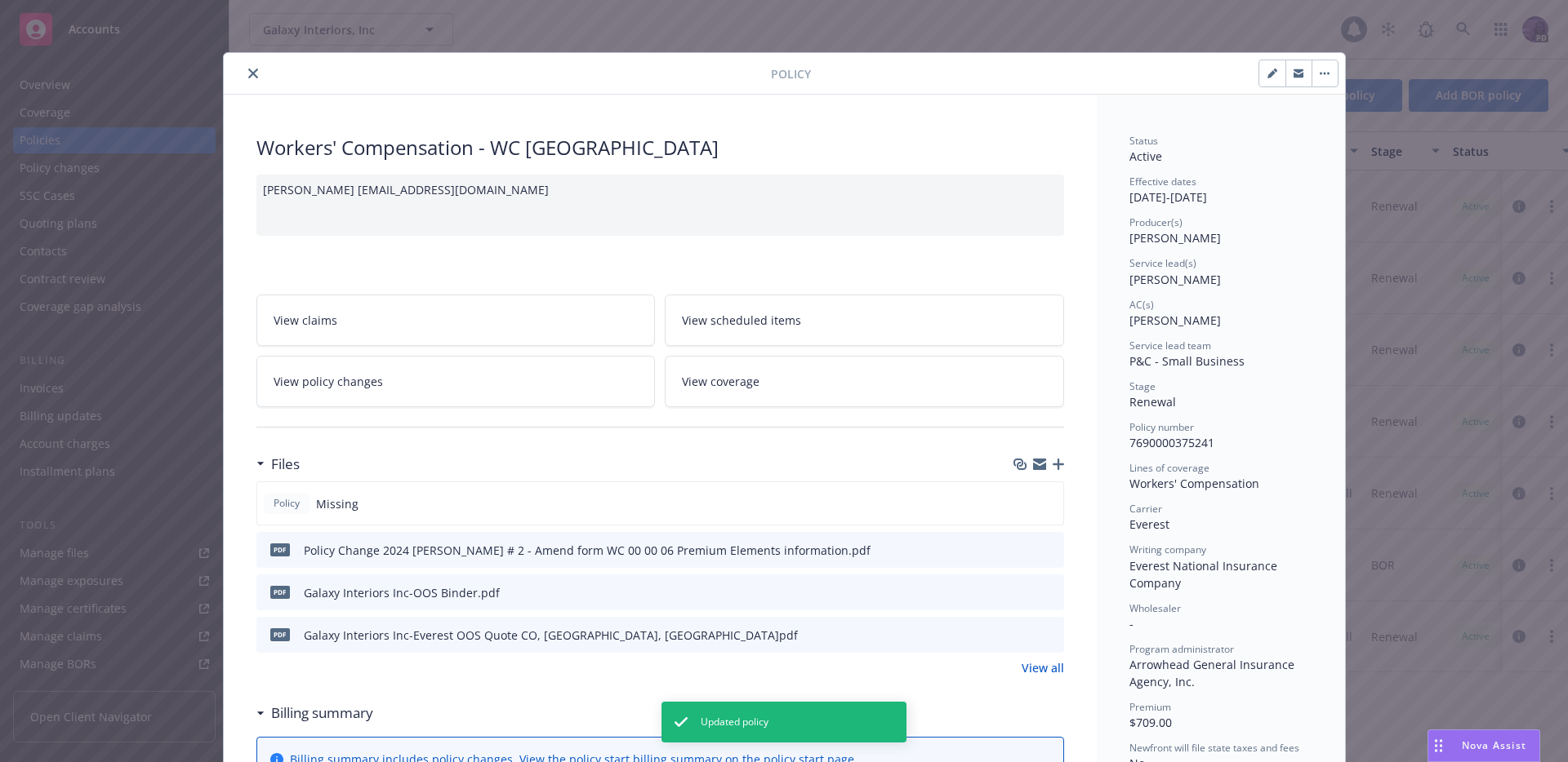
scroll to position [49, 0]
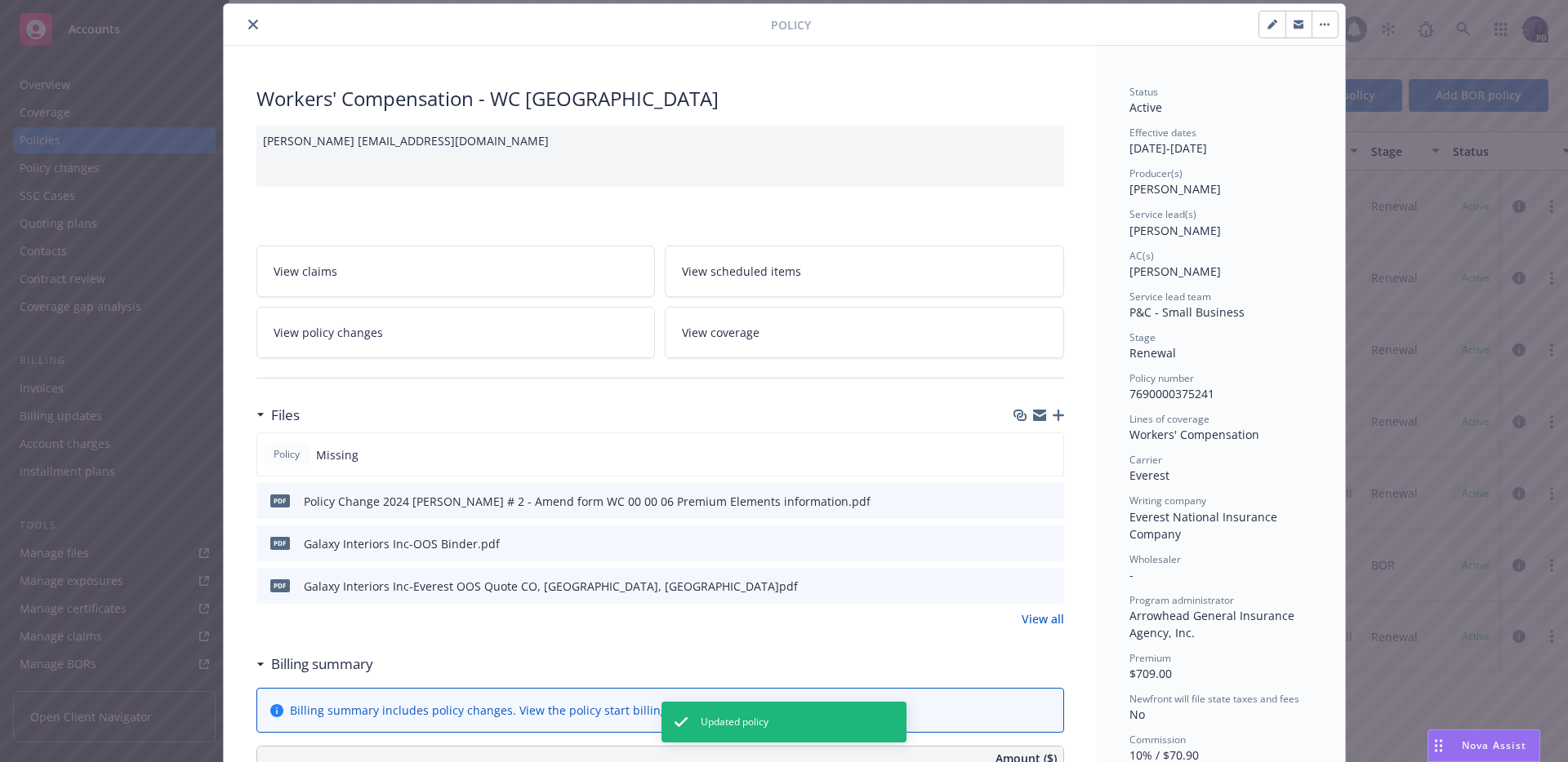
click at [1259, 24] on button "button" at bounding box center [1272, 25] width 26 height 26
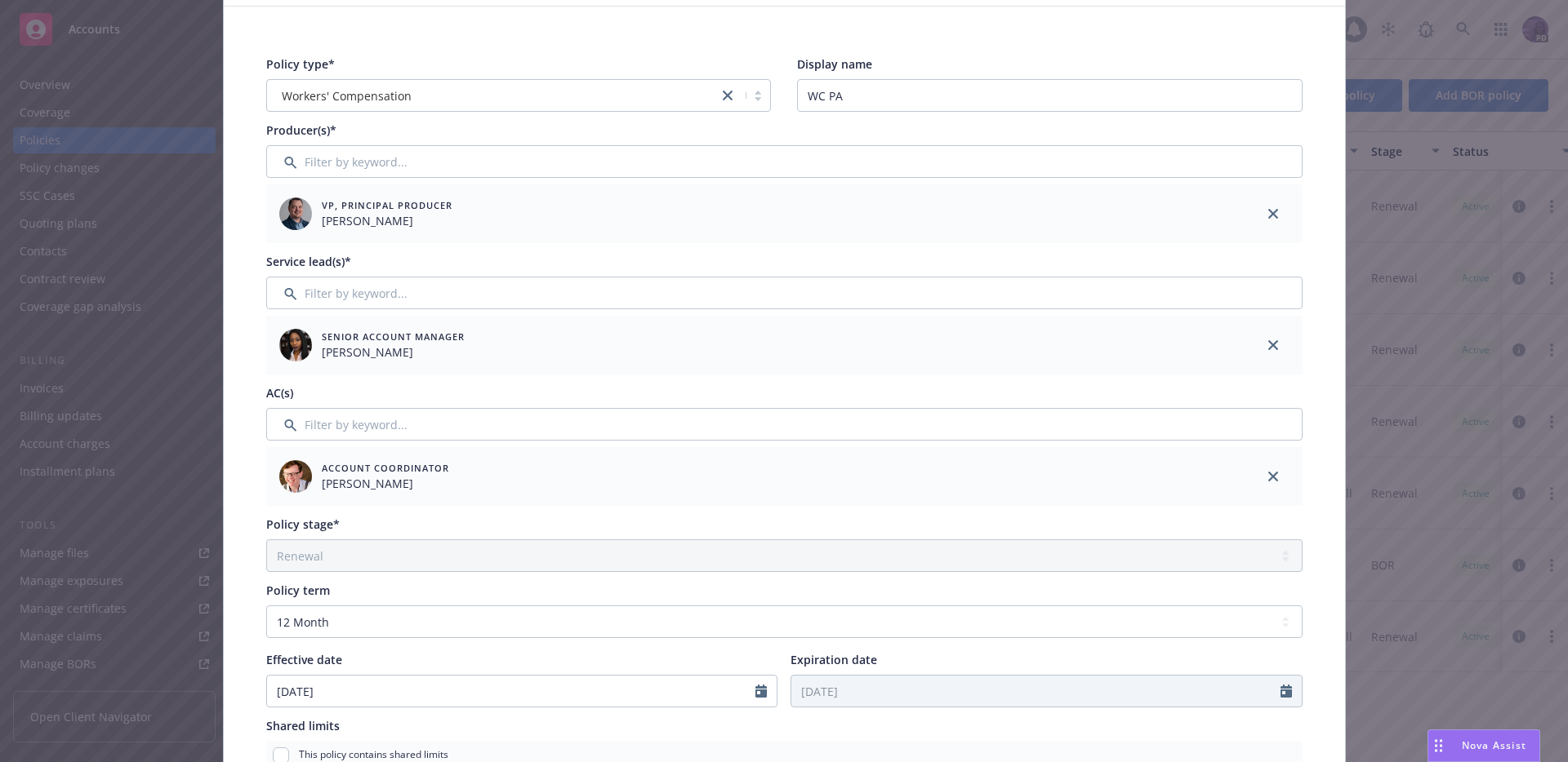
scroll to position [69, 0]
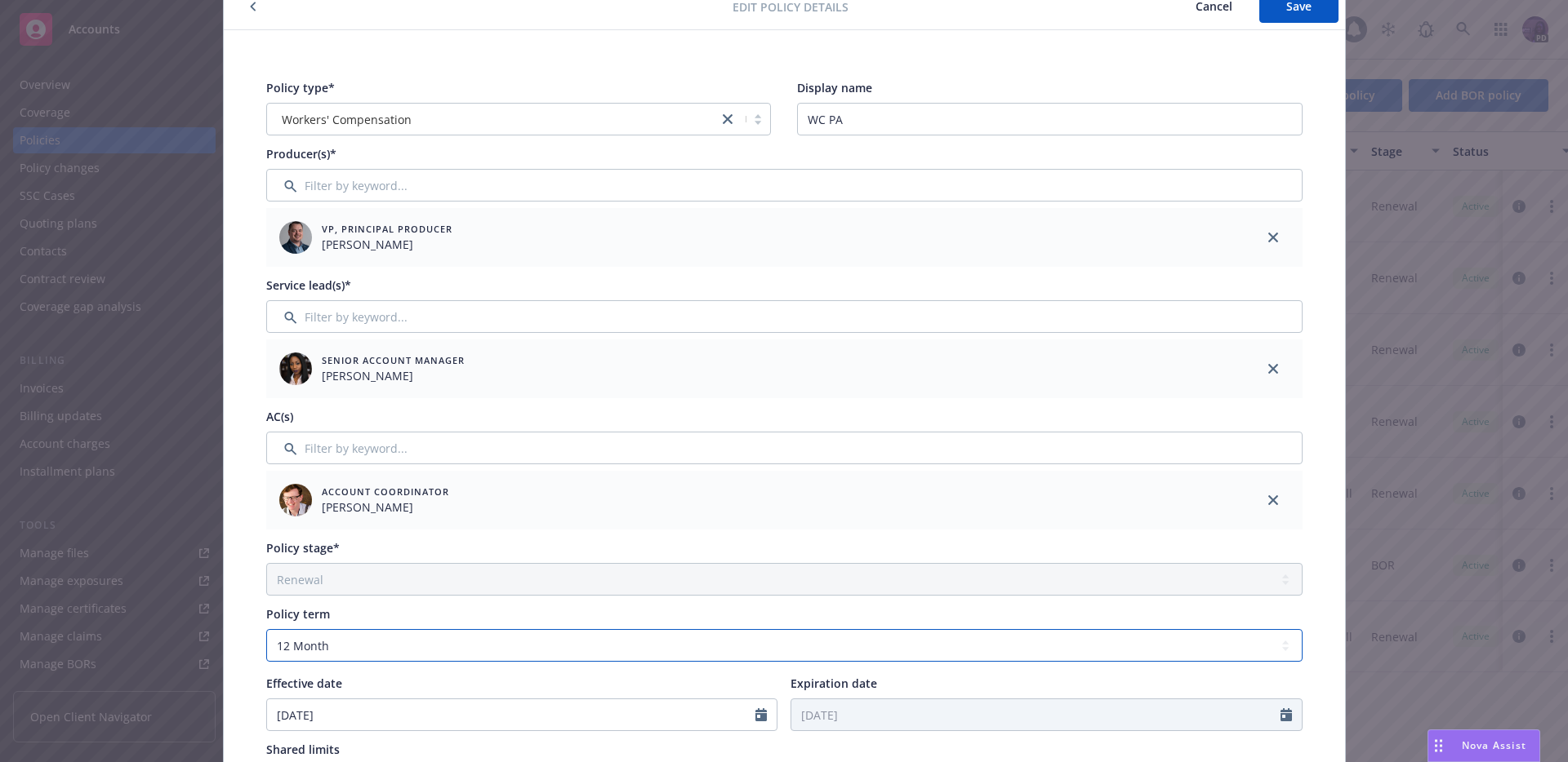
click at [452, 652] on select "Select policy term 12 Month 6 Month 4 Month 3 Month 2 Month 1 Month 36 Month (3…" at bounding box center [784, 646] width 1037 height 33
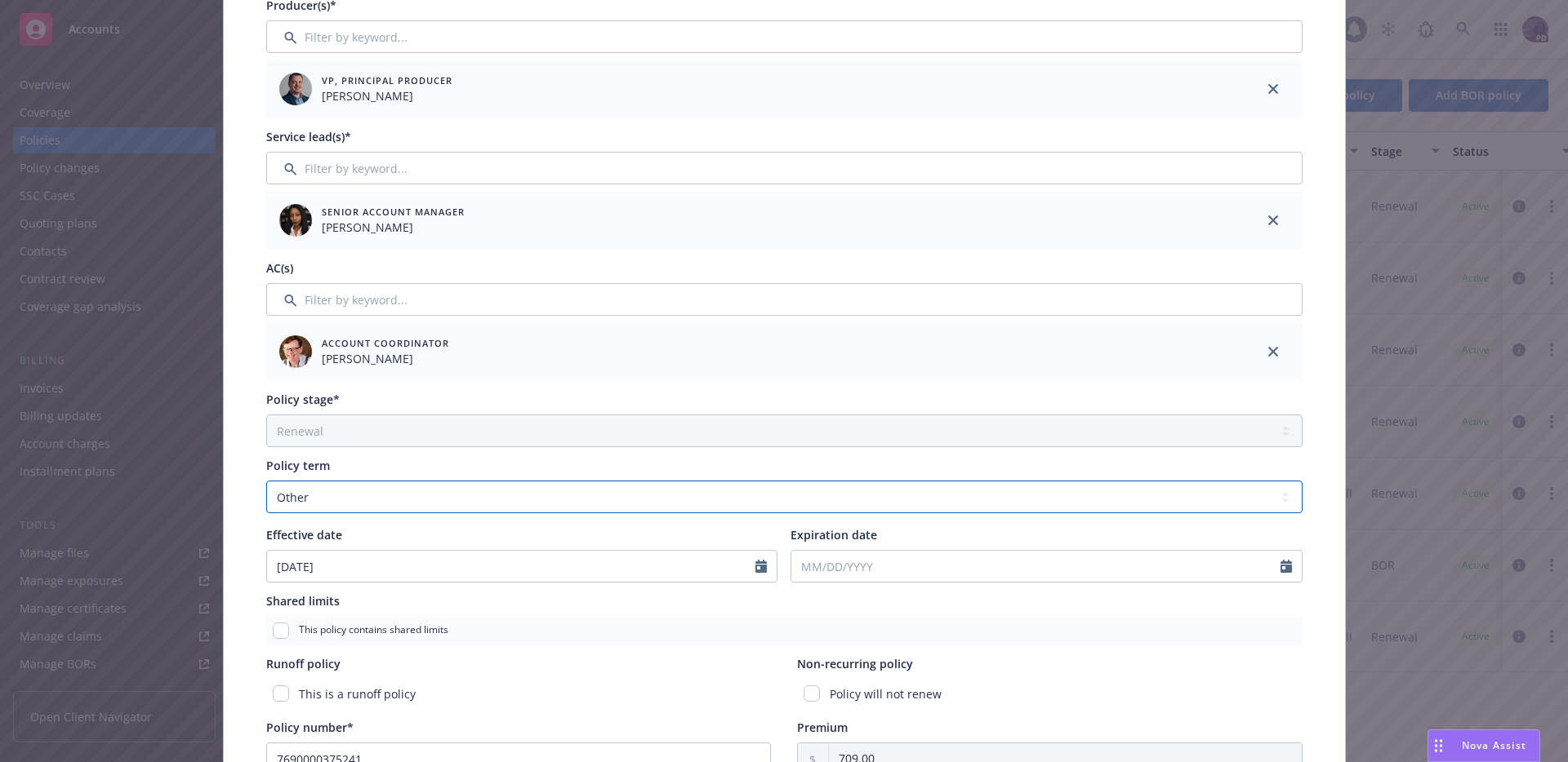
scroll to position [383, 0]
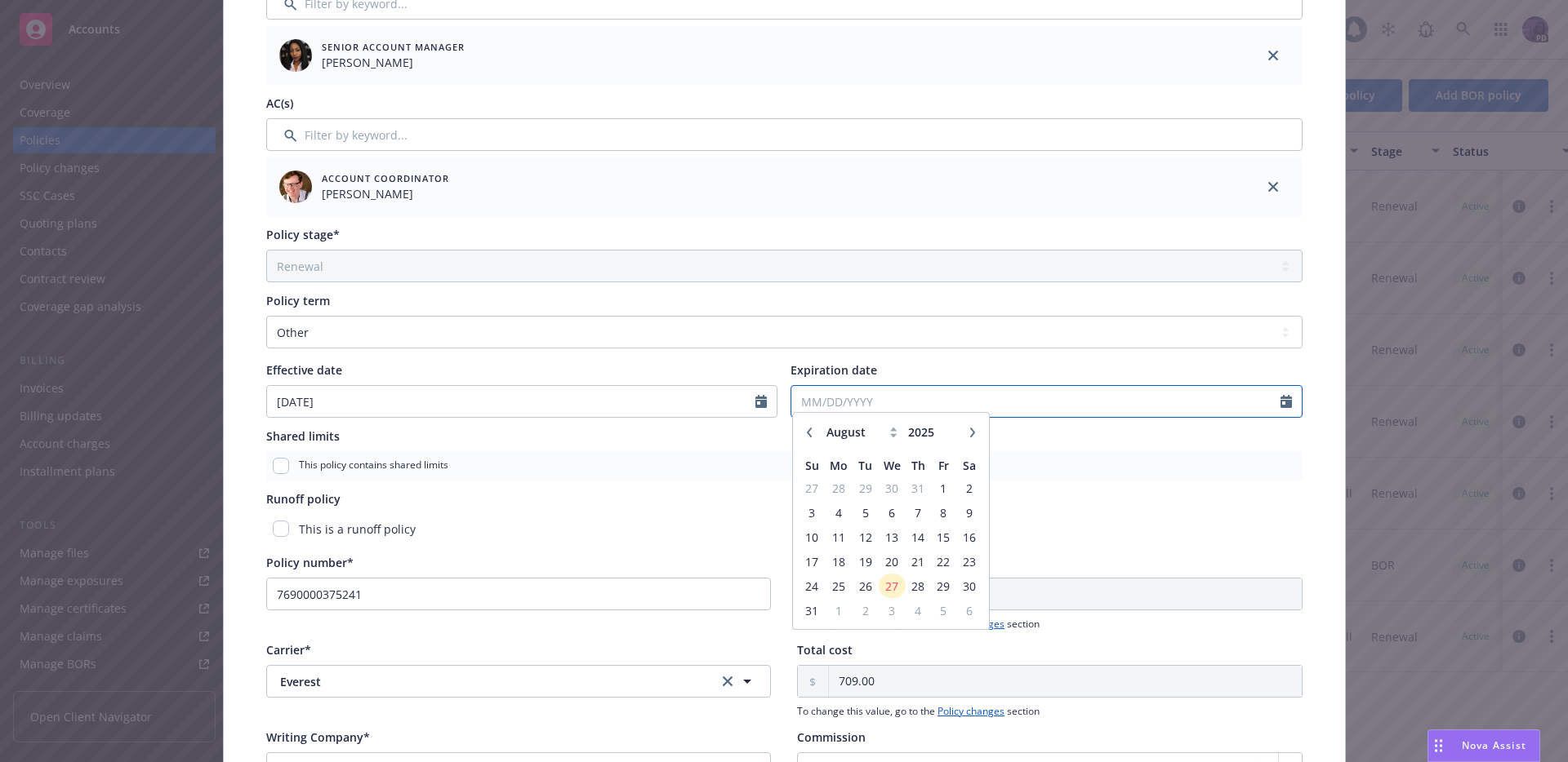
click at [845, 394] on input "Expiration date" at bounding box center [1036, 401] width 489 height 31
click at [967, 439] on icon "button" at bounding box center [972, 441] width 9 height 9
click at [969, 600] on span "1" at bounding box center [968, 595] width 22 height 21
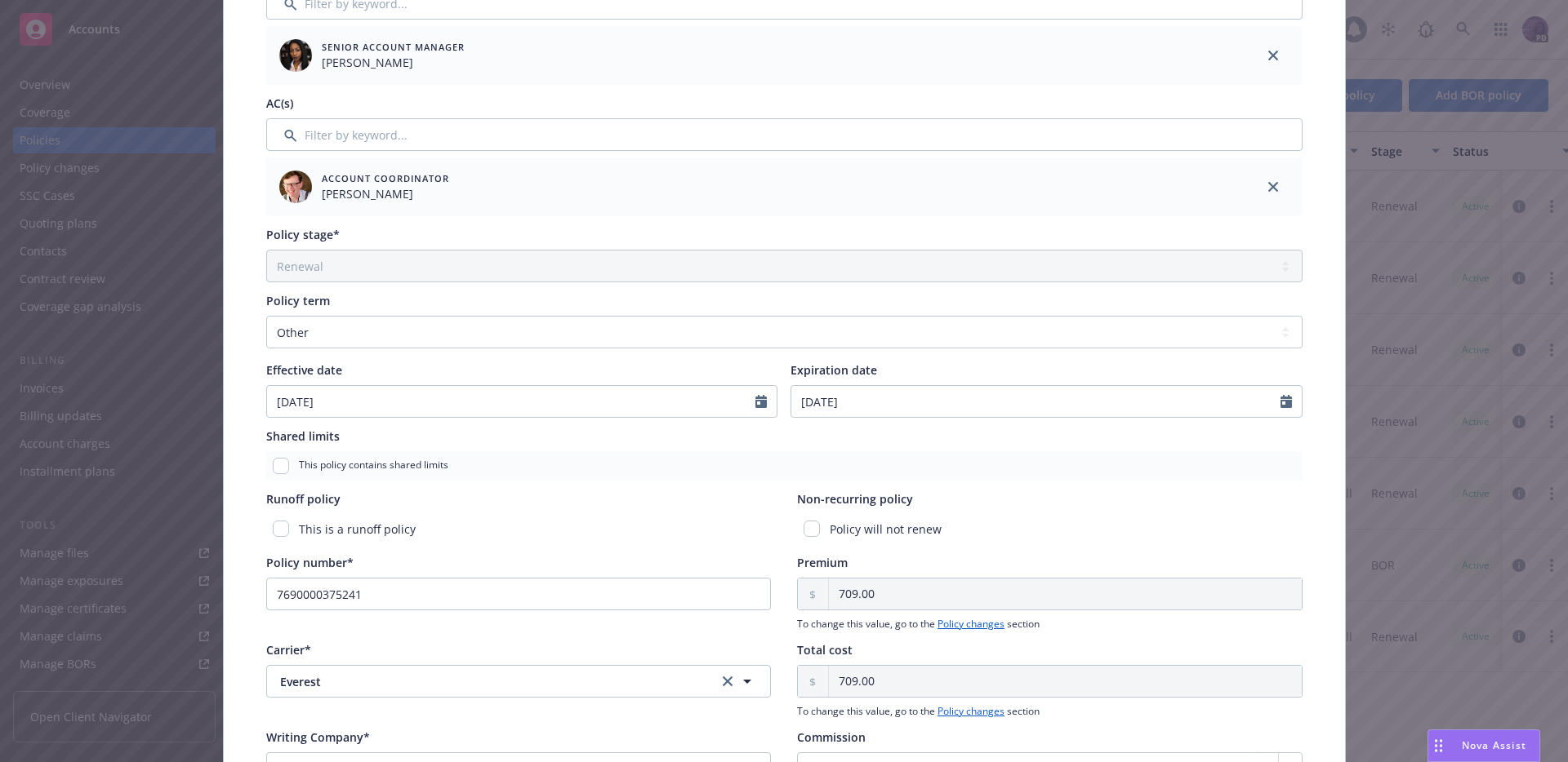
scroll to position [0, 0]
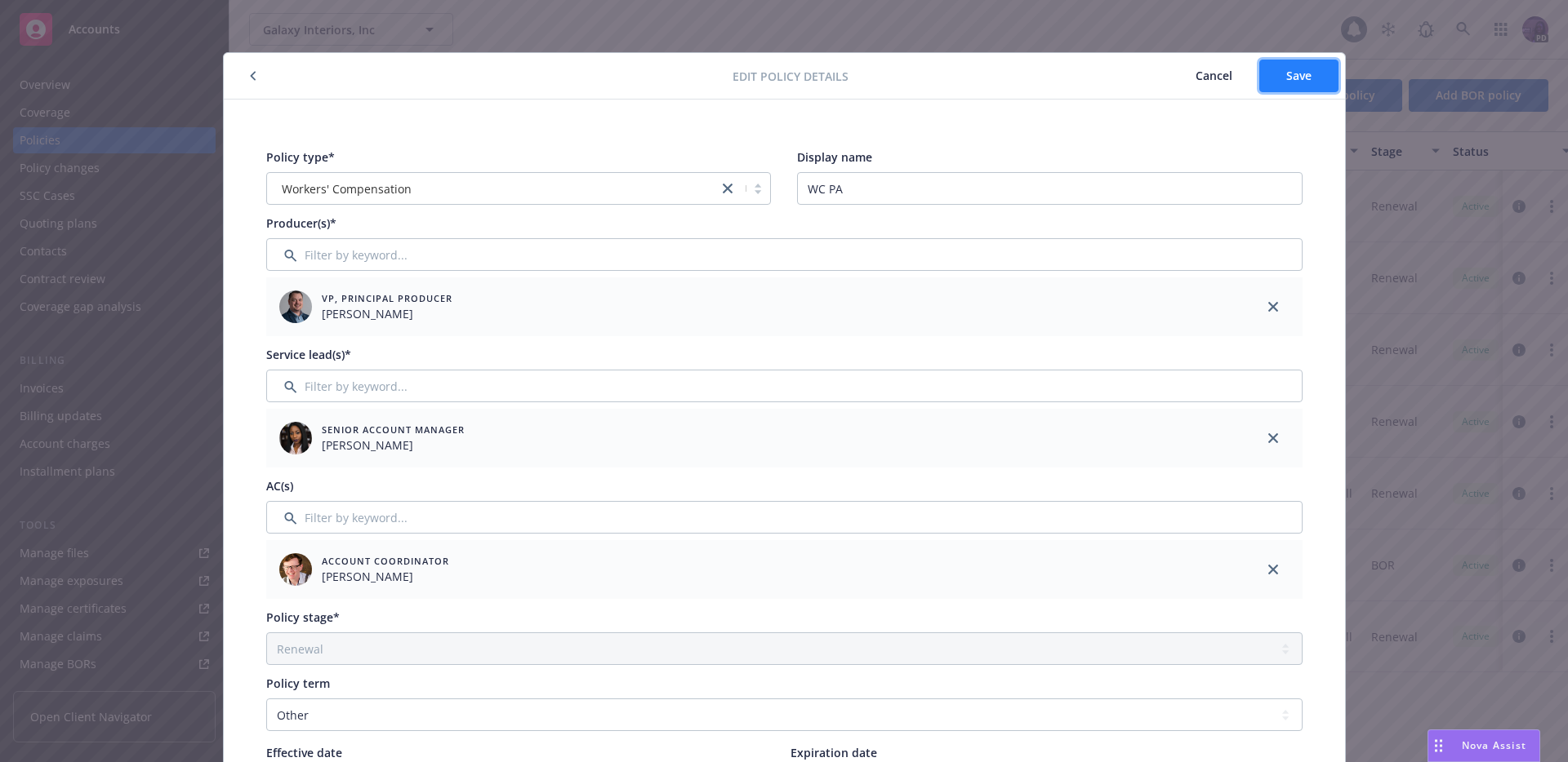
click at [1273, 72] on button "Save" at bounding box center [1298, 76] width 79 height 33
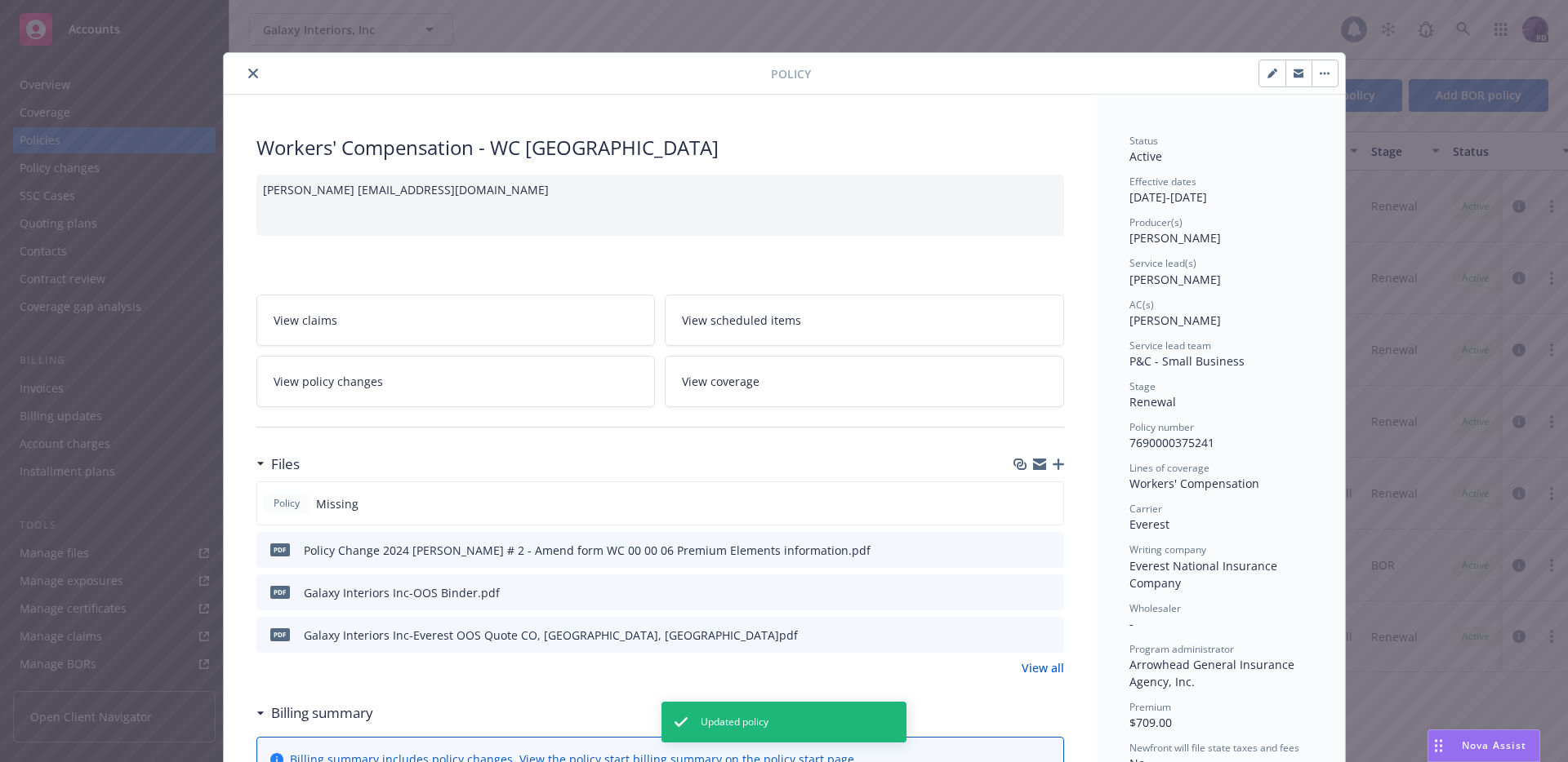
click at [243, 75] on button "close" at bounding box center [253, 73] width 20 height 20
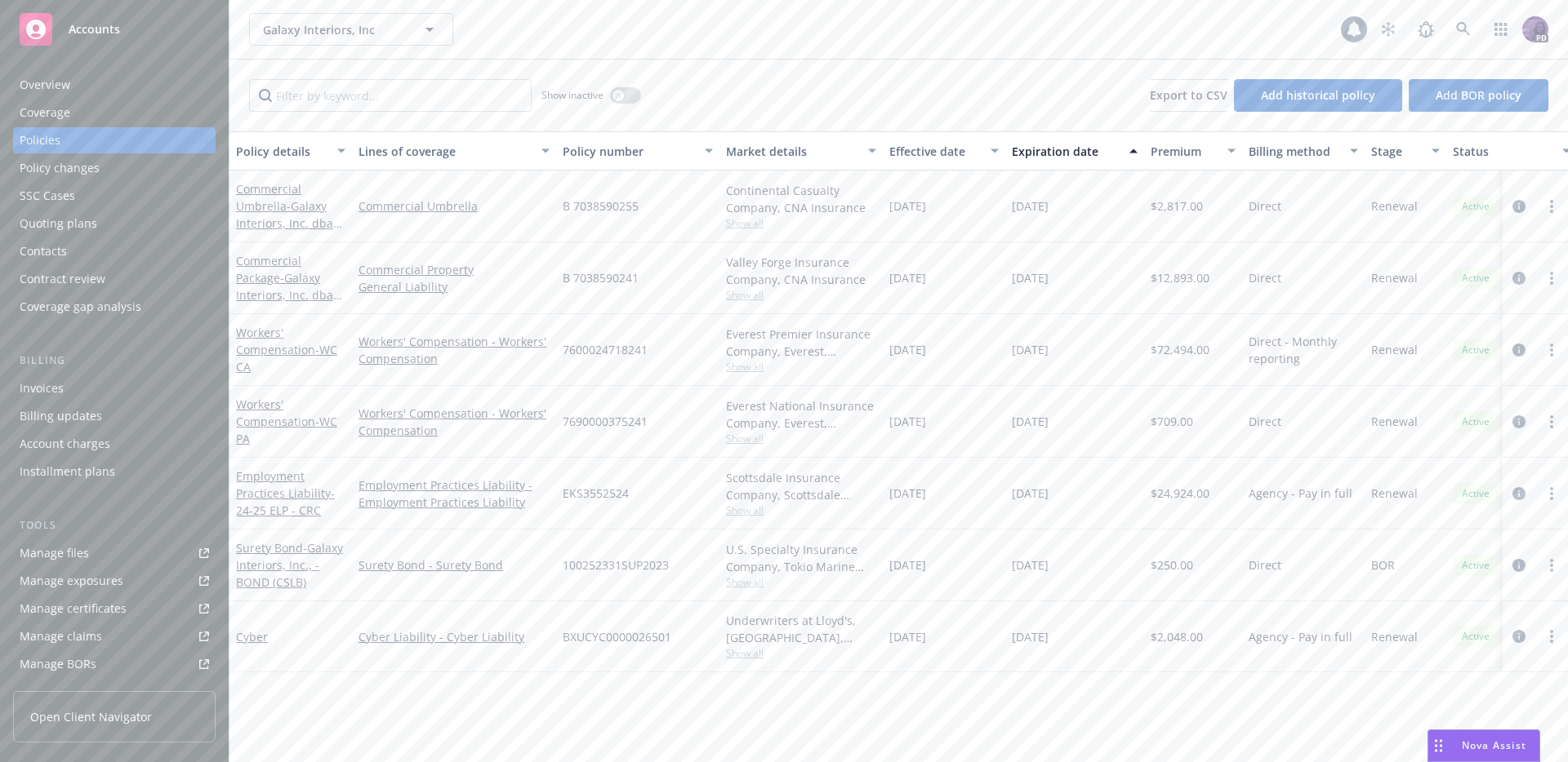
click at [621, 26] on div "Galaxy Interiors, Inc Galaxy Interiors, Inc" at bounding box center [794, 29] width 1091 height 33
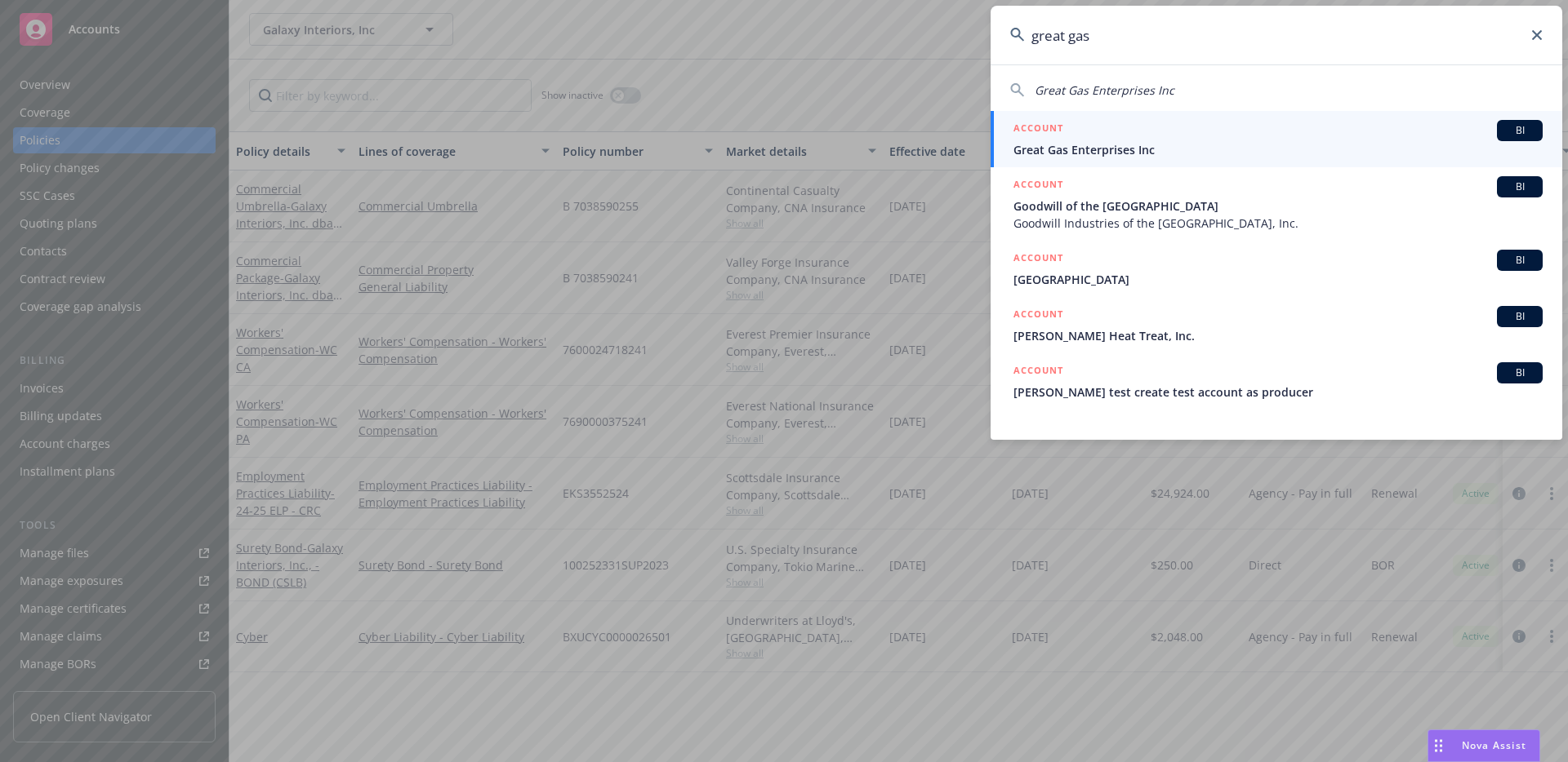
click at [1240, 152] on span "Great Gas Enterprises Inc" at bounding box center [1277, 149] width 529 height 17
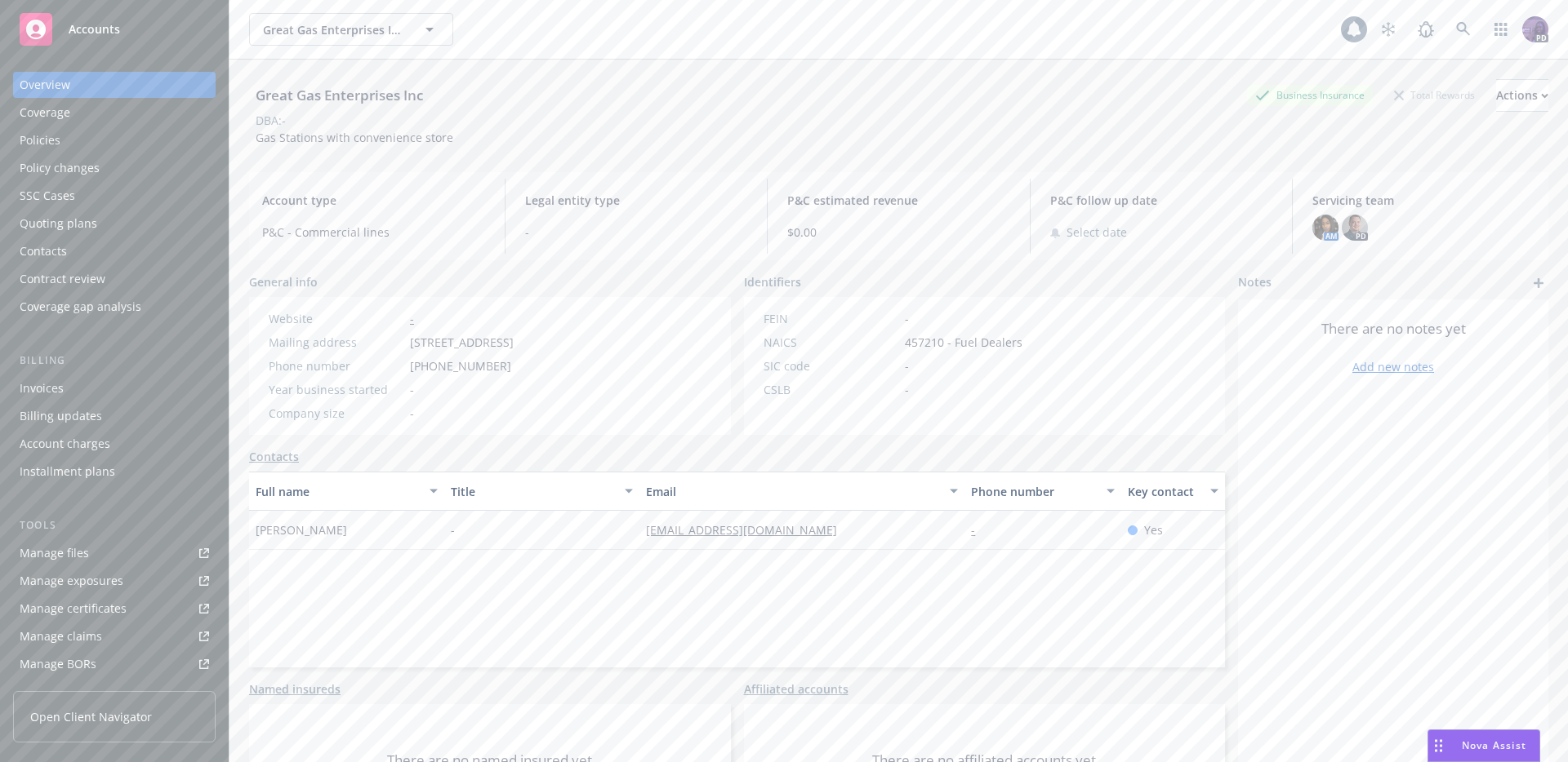
click at [145, 147] on div "Policies" at bounding box center [114, 141] width 189 height 26
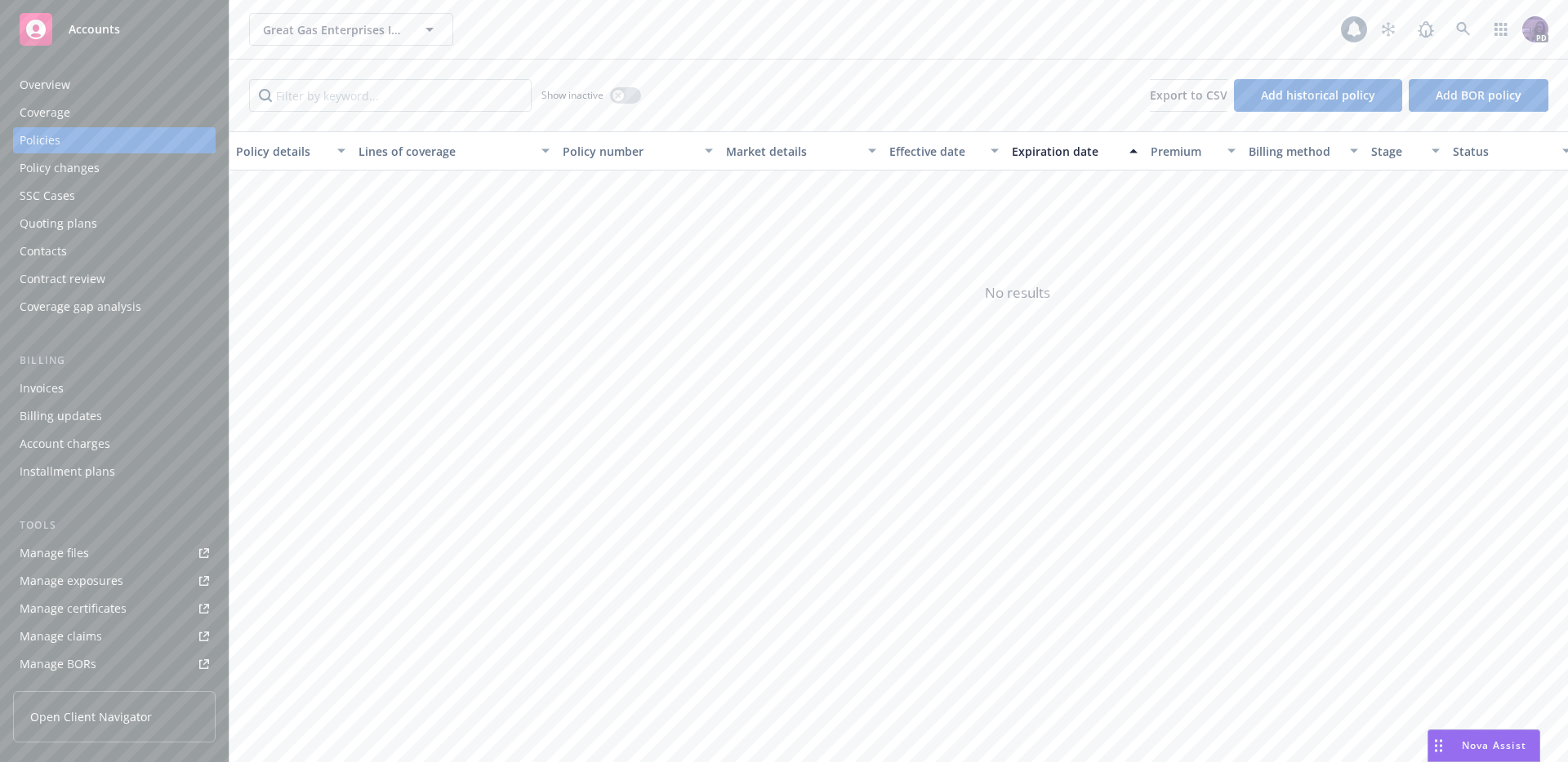
click at [128, 230] on div "Quoting plans" at bounding box center [114, 224] width 189 height 26
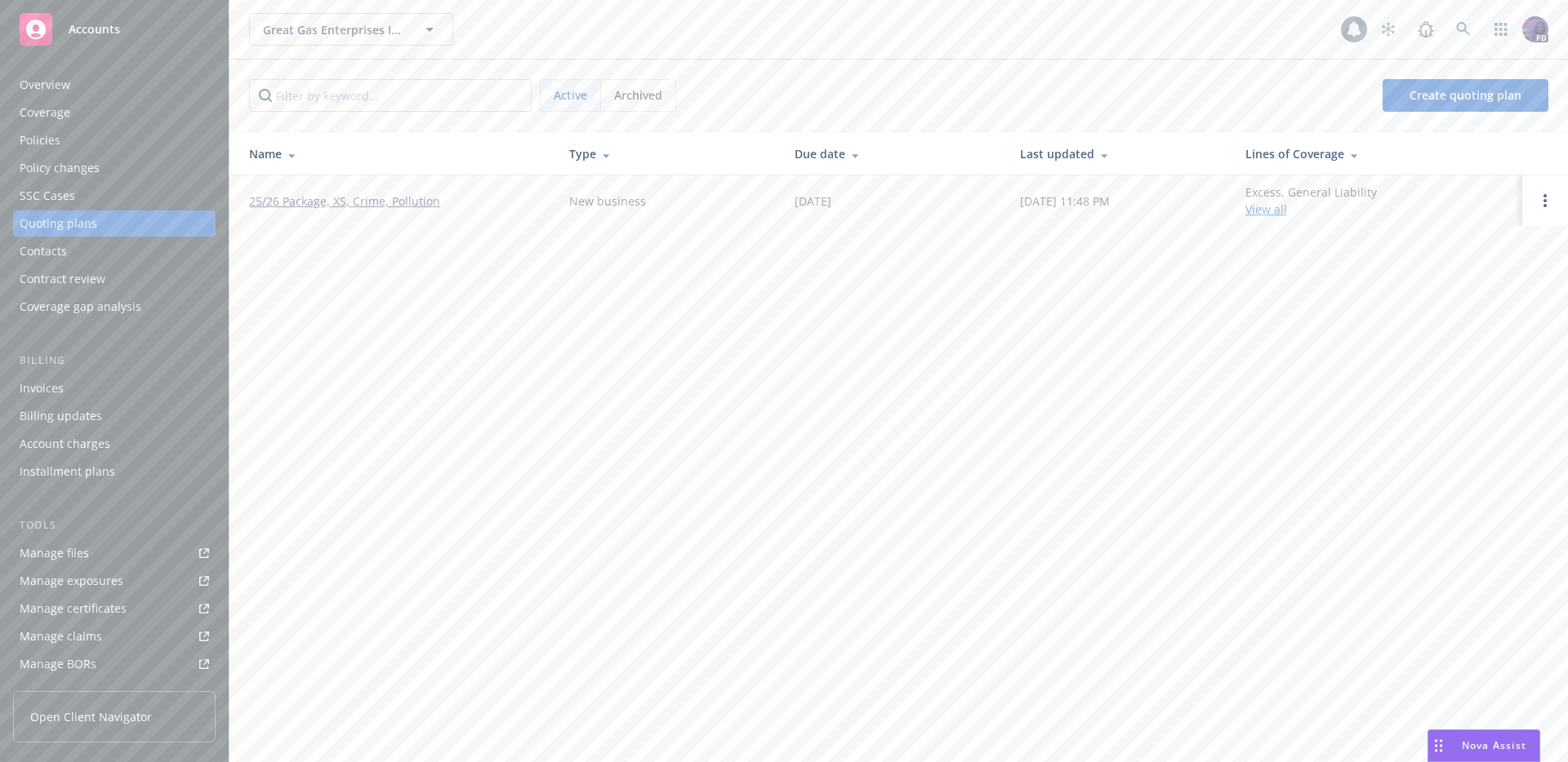
click at [392, 200] on link "25/26 Package, XS, Crime, Pollution" at bounding box center [344, 201] width 191 height 17
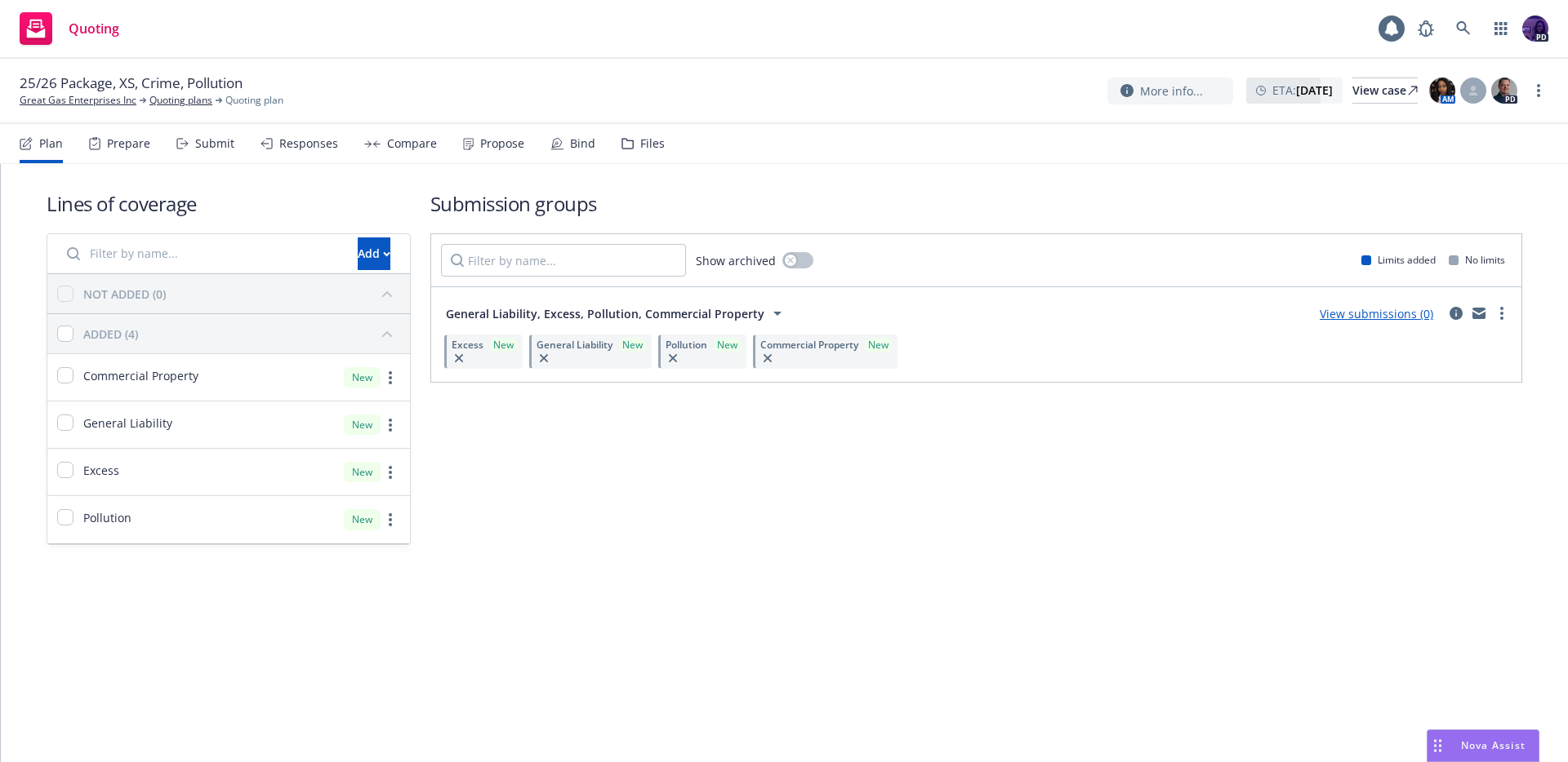
click at [482, 146] on div "Propose" at bounding box center [502, 144] width 44 height 13
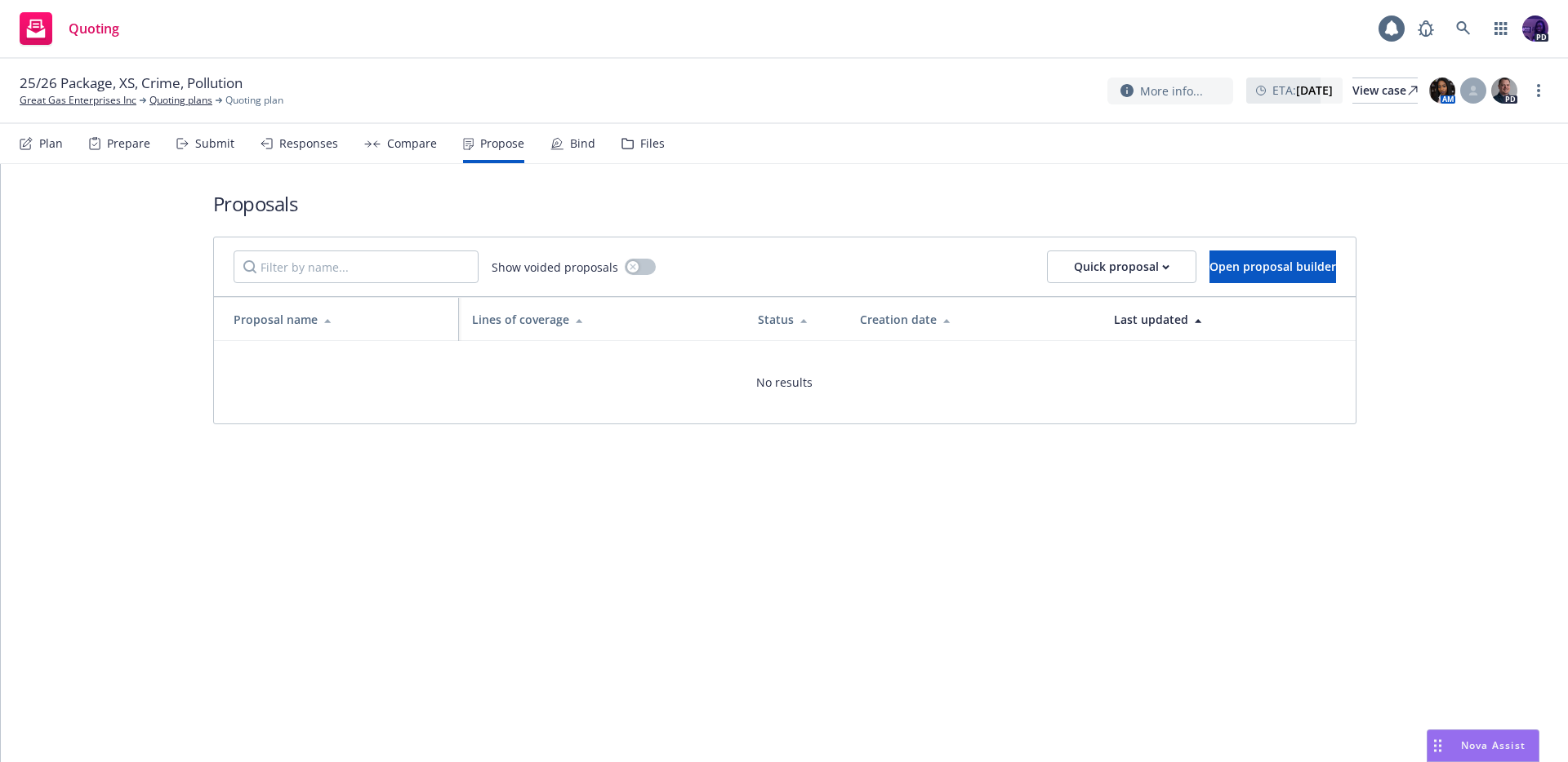
click at [412, 139] on div "Compare" at bounding box center [411, 144] width 50 height 13
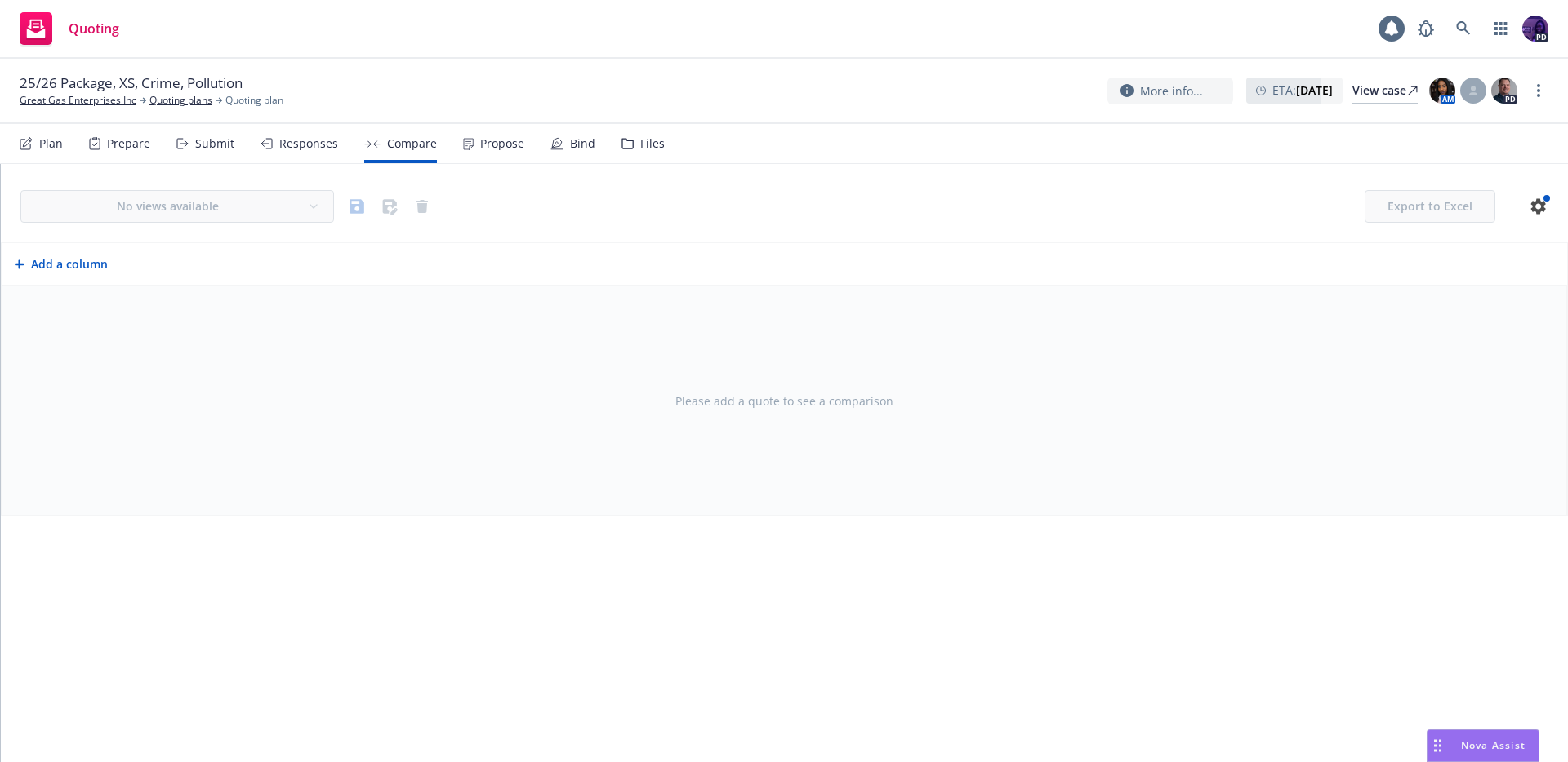
click at [270, 138] on icon at bounding box center [266, 144] width 12 height 11
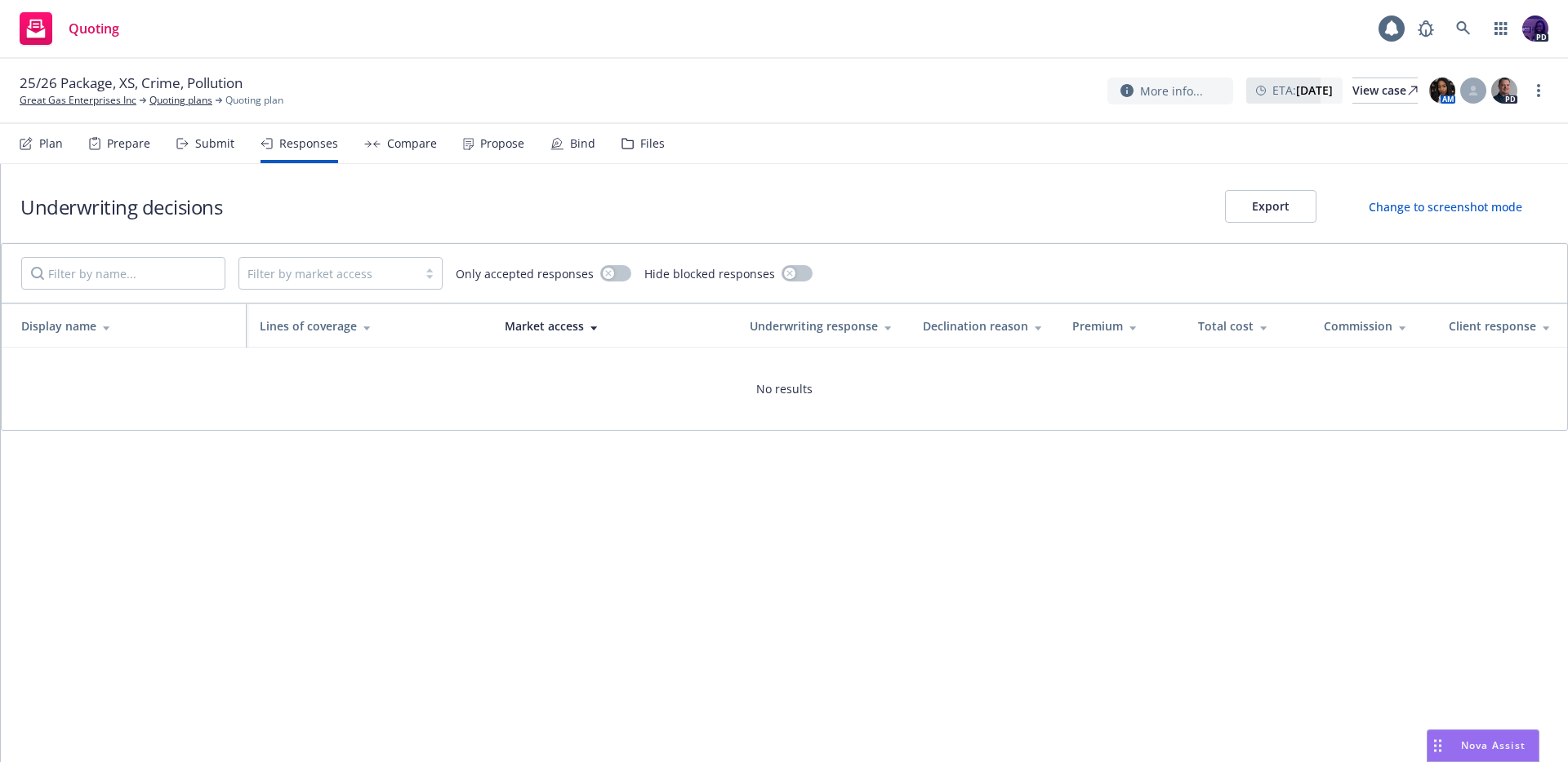
click at [212, 148] on div "Submit" at bounding box center [214, 144] width 39 height 13
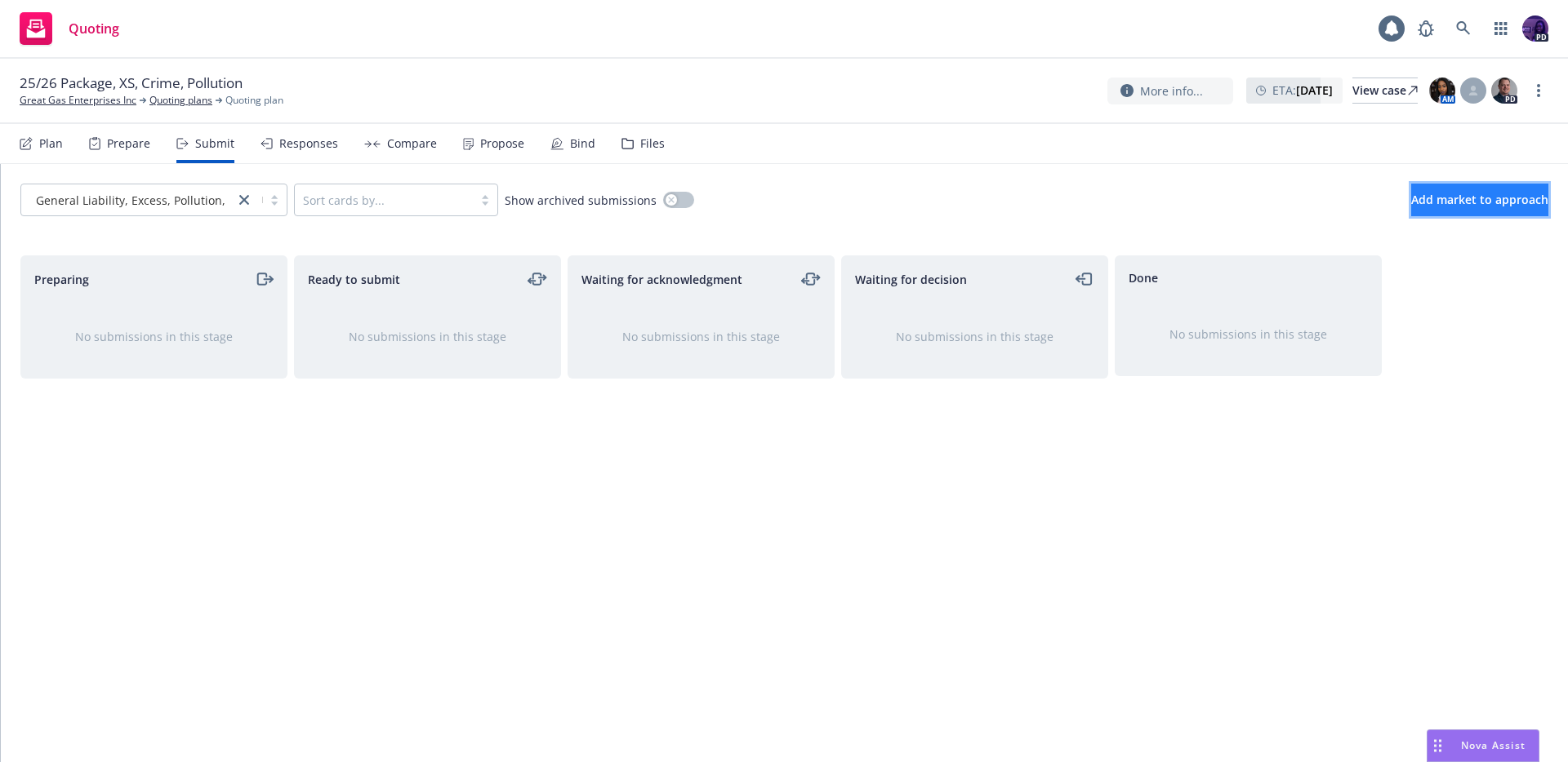
click at [1415, 204] on span "Add market to approach" at bounding box center [1479, 199] width 137 height 15
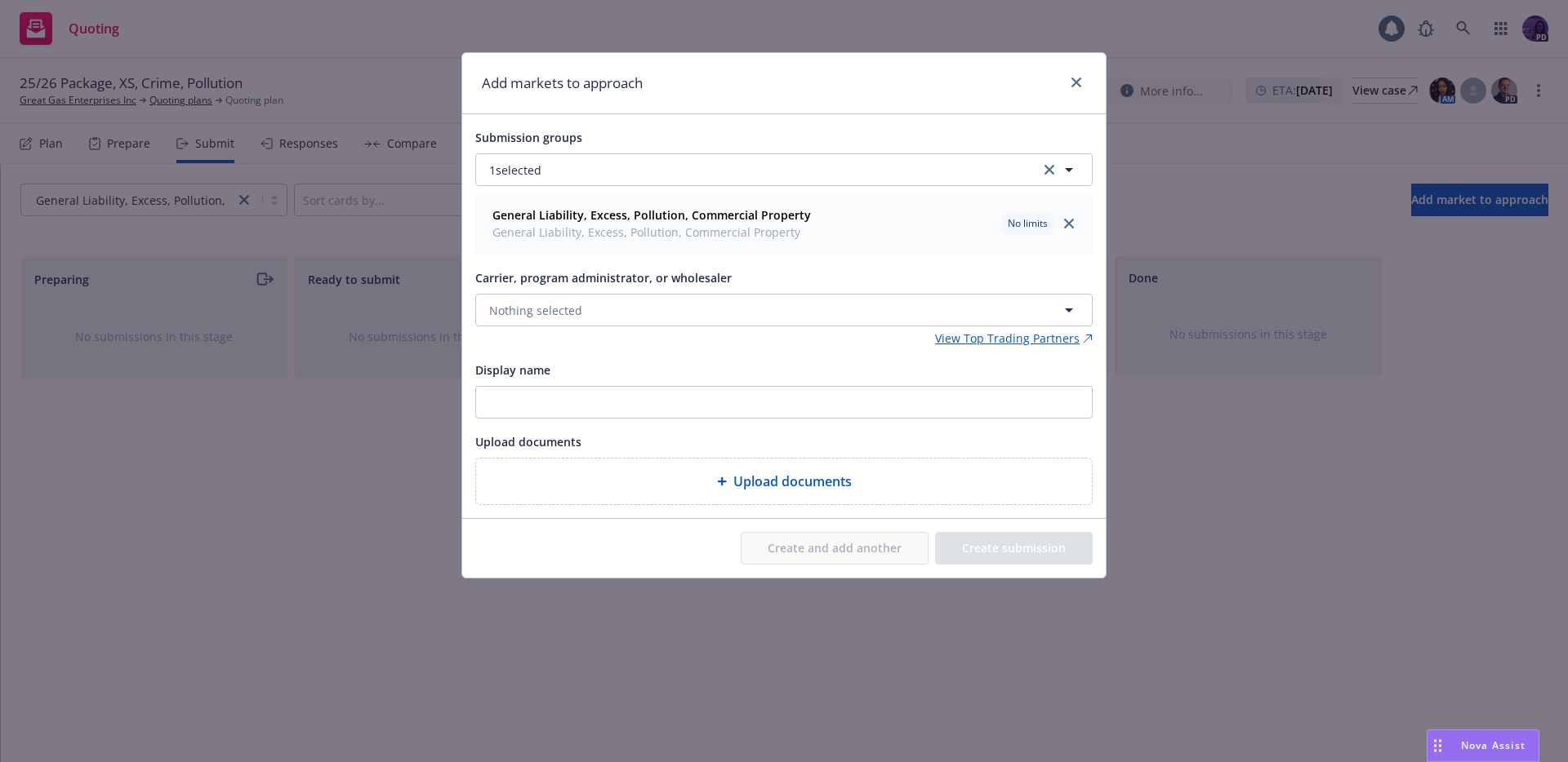
click at [706, 288] on div "Carrier, program administrator, or wholesaler Nothing selected" at bounding box center [783, 297] width 618 height 59
click at [706, 302] on button "Nothing selected" at bounding box center [783, 310] width 618 height 33
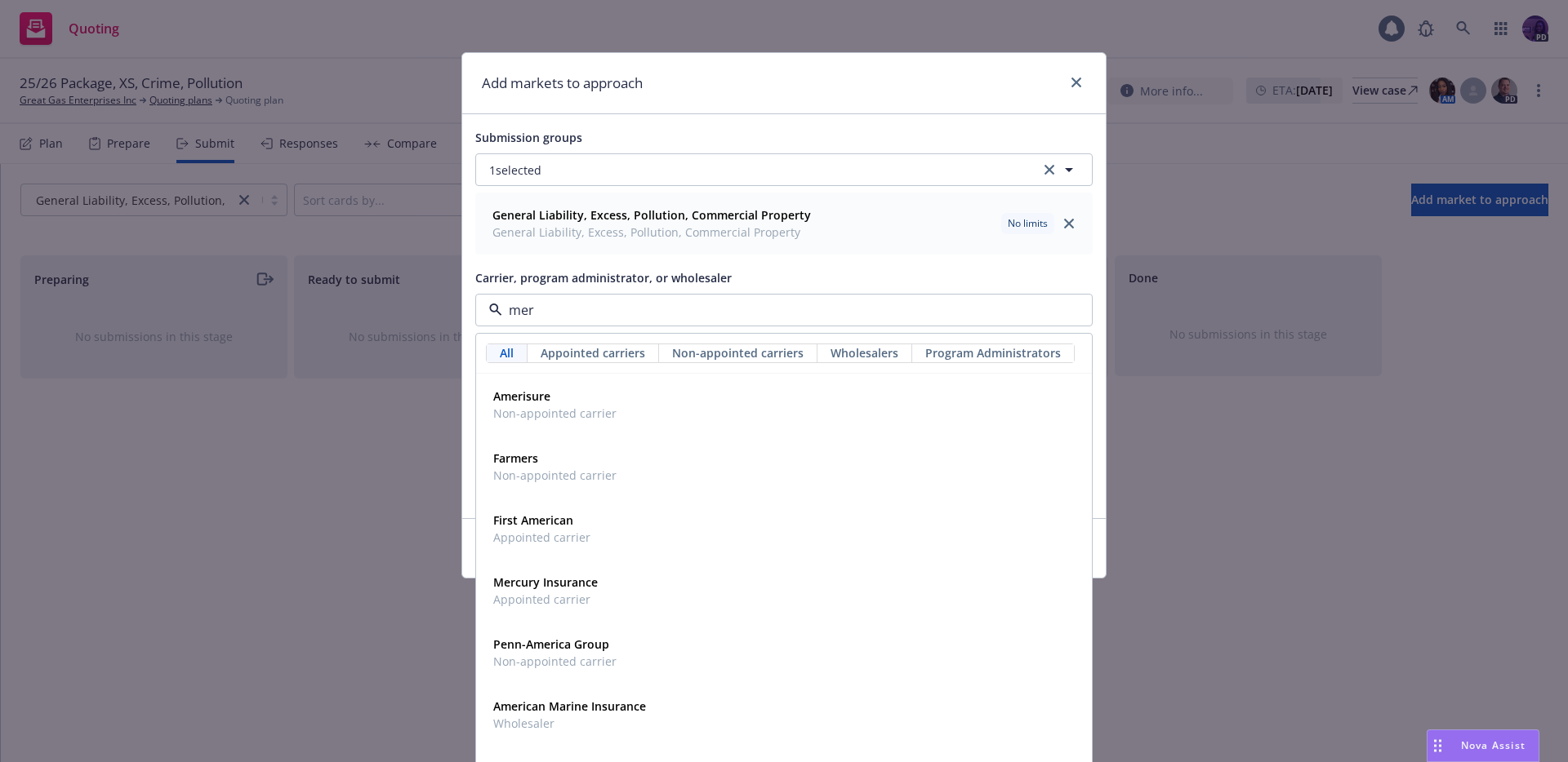
type input "merc"
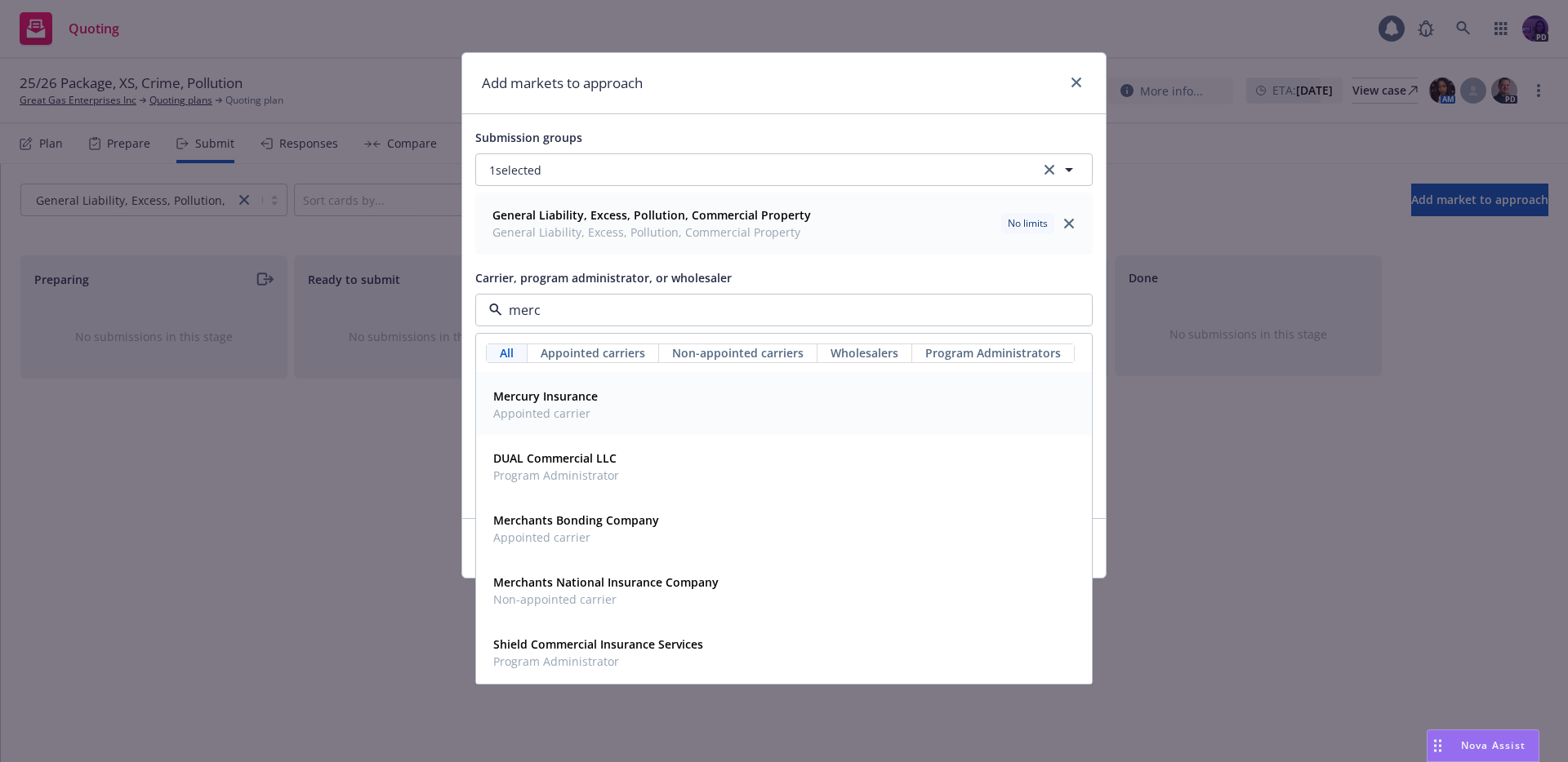
click at [633, 390] on div "Mercury Insurance Appointed carrier" at bounding box center [784, 405] width 595 height 41
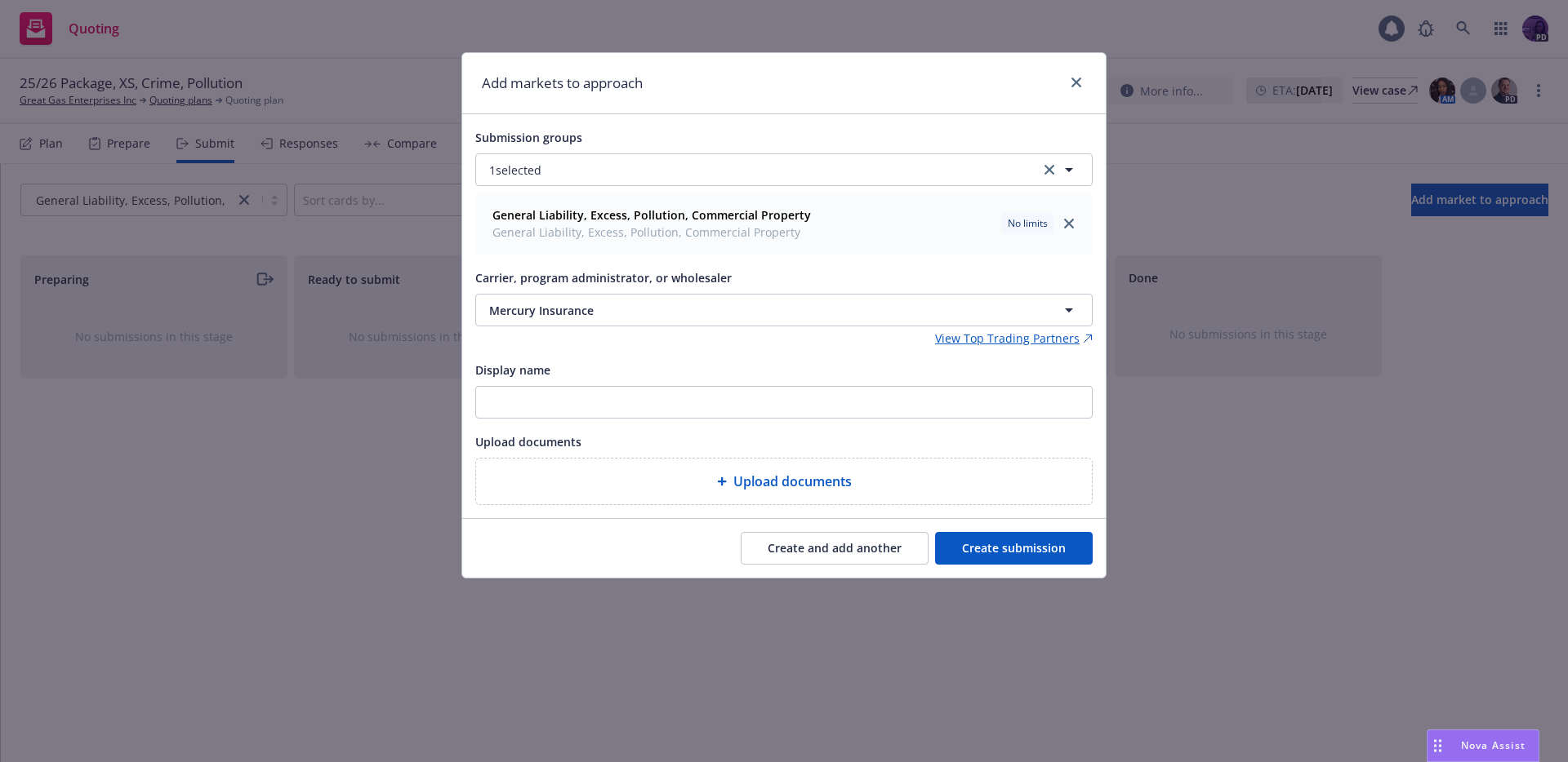
drag, startPoint x: 786, startPoint y: 541, endPoint x: 743, endPoint y: 513, distance: 51.3
click at [786, 541] on button "Create and add another" at bounding box center [834, 548] width 188 height 33
click at [681, 308] on button "Nothing selected" at bounding box center [783, 310] width 618 height 33
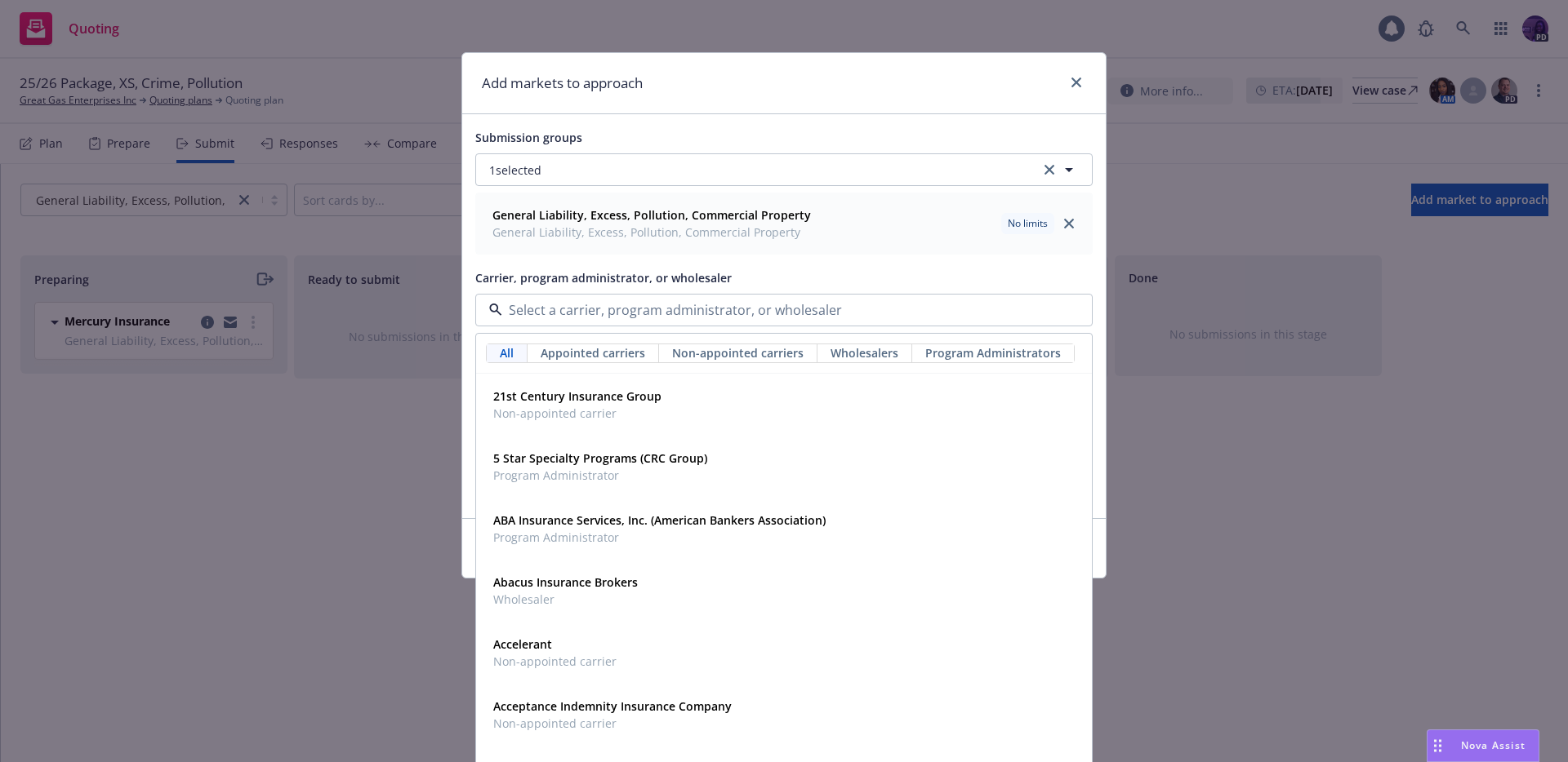
type input "o"
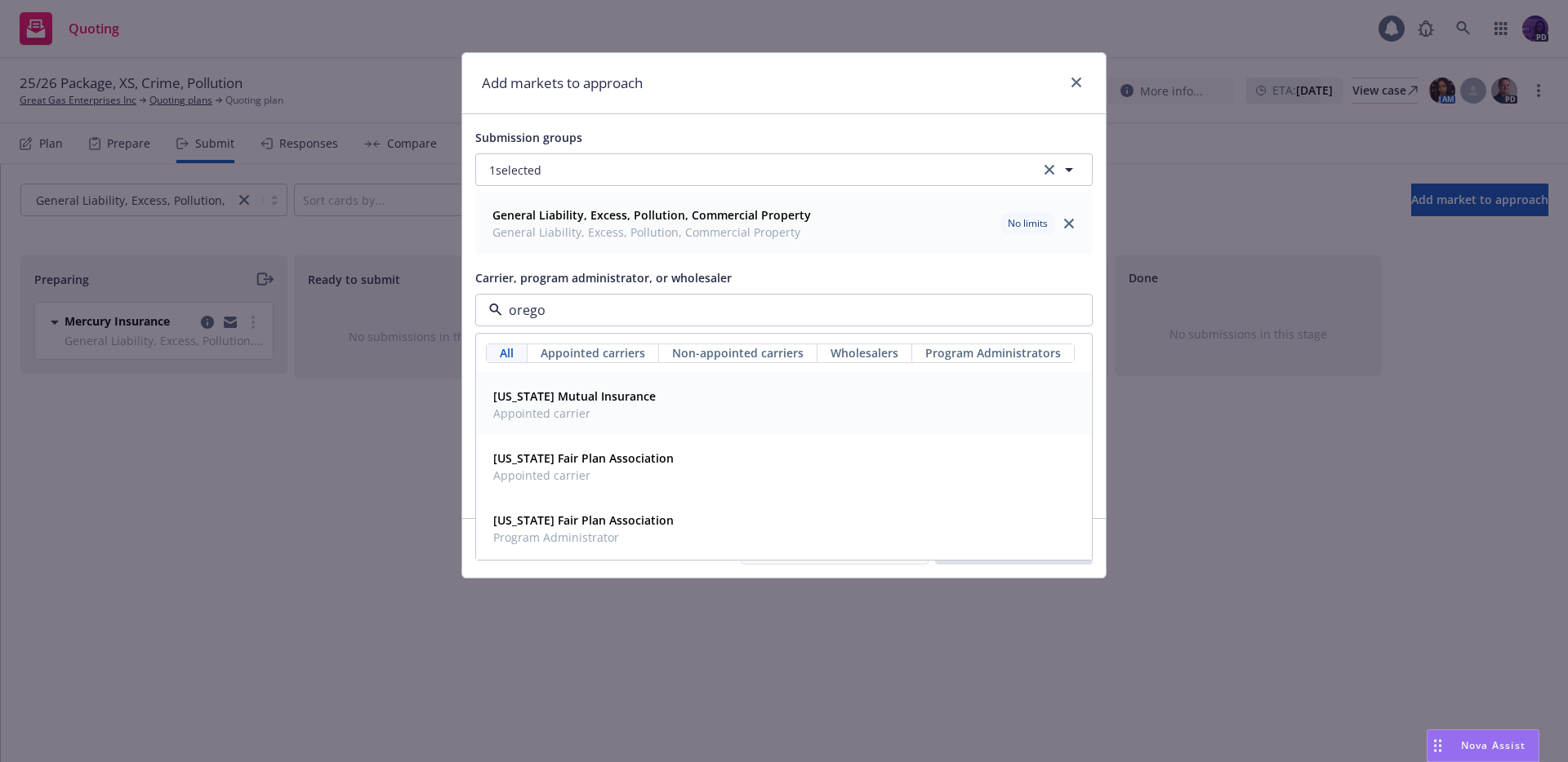
click at [626, 392] on strong "Oregon Mutual Insurance" at bounding box center [574, 396] width 163 height 15
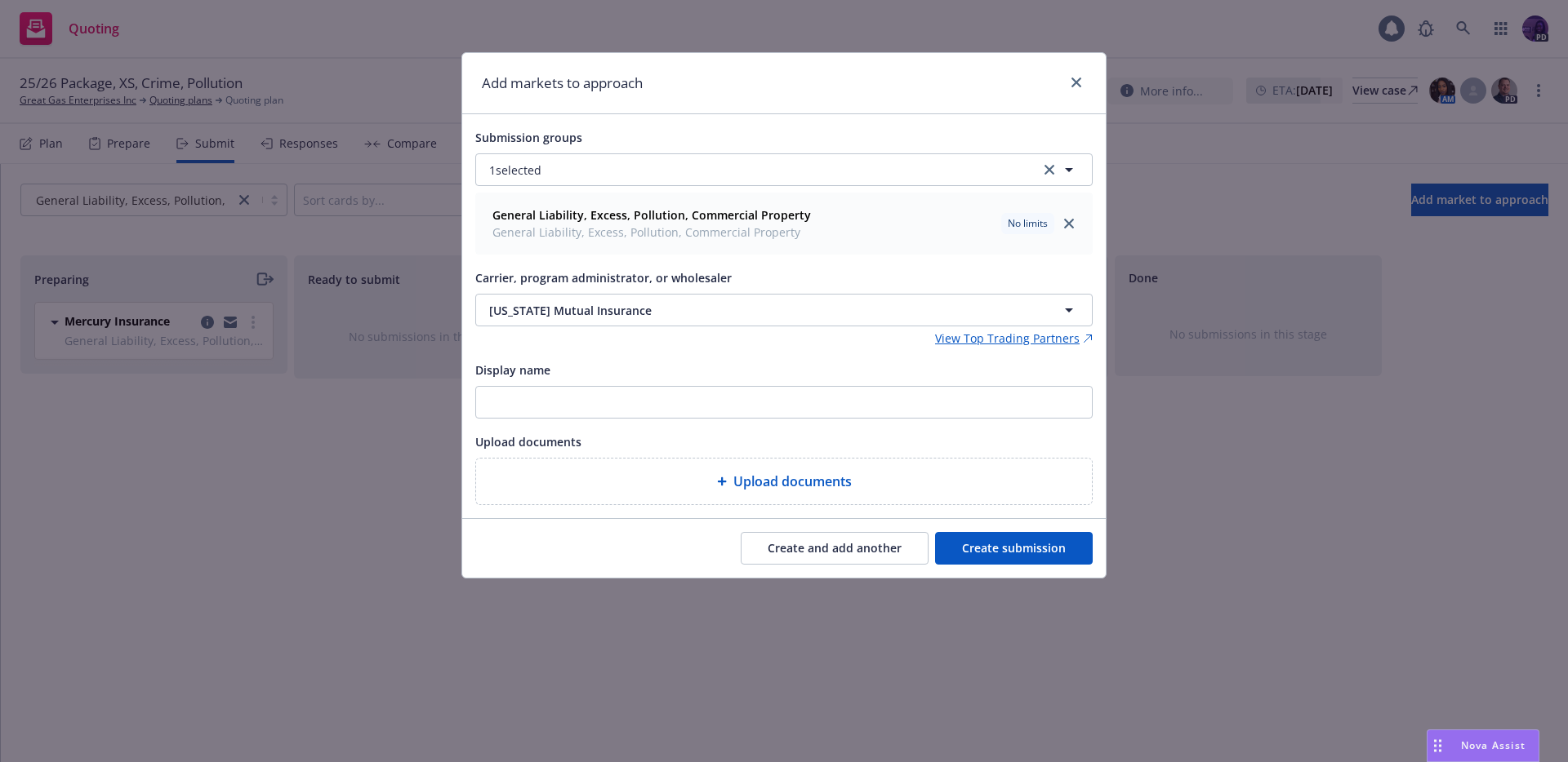
click at [789, 541] on button "Create and add another" at bounding box center [834, 548] width 188 height 33
click at [671, 298] on button "Nothing selected" at bounding box center [783, 310] width 618 height 33
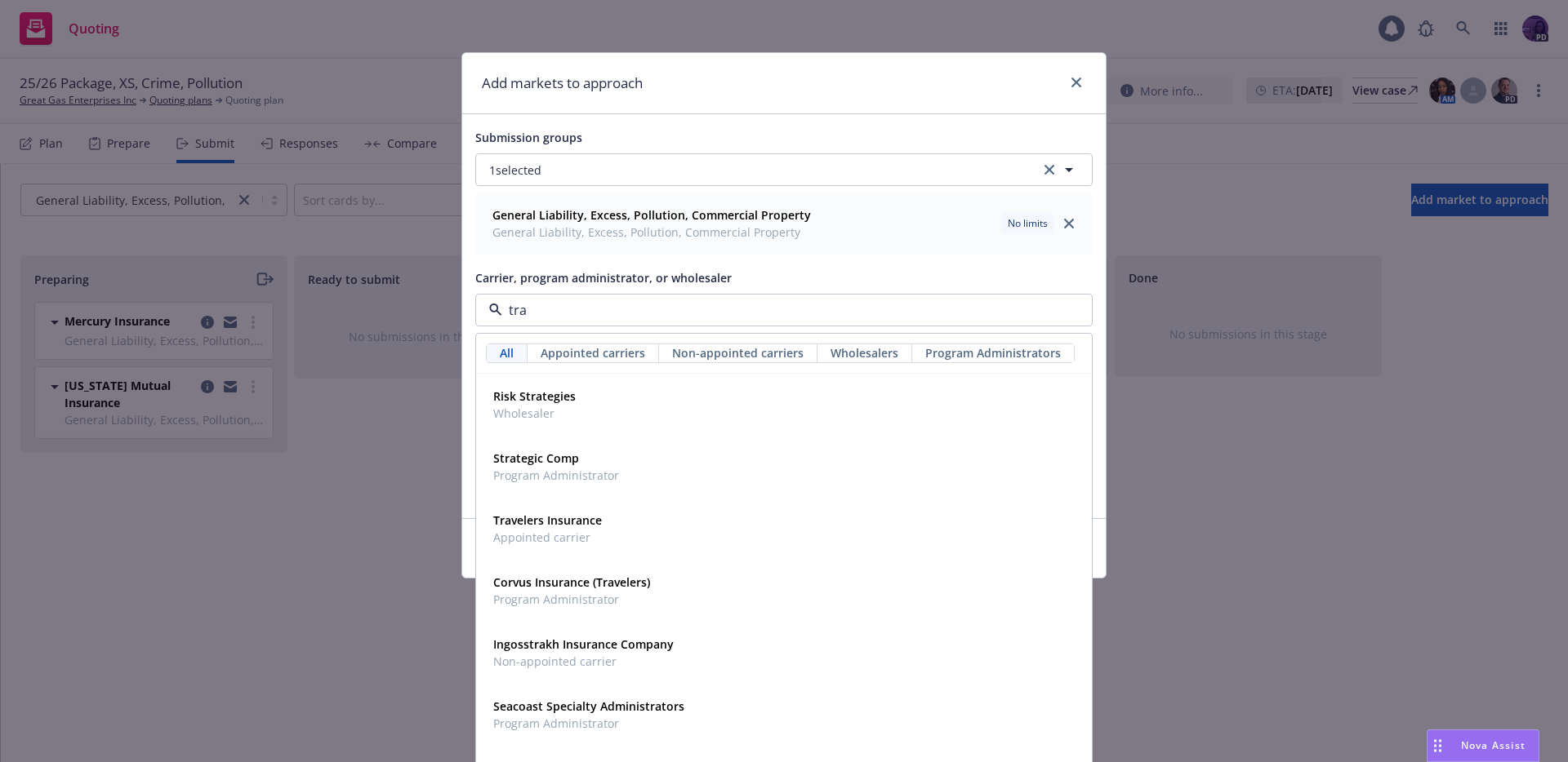
type input "trav"
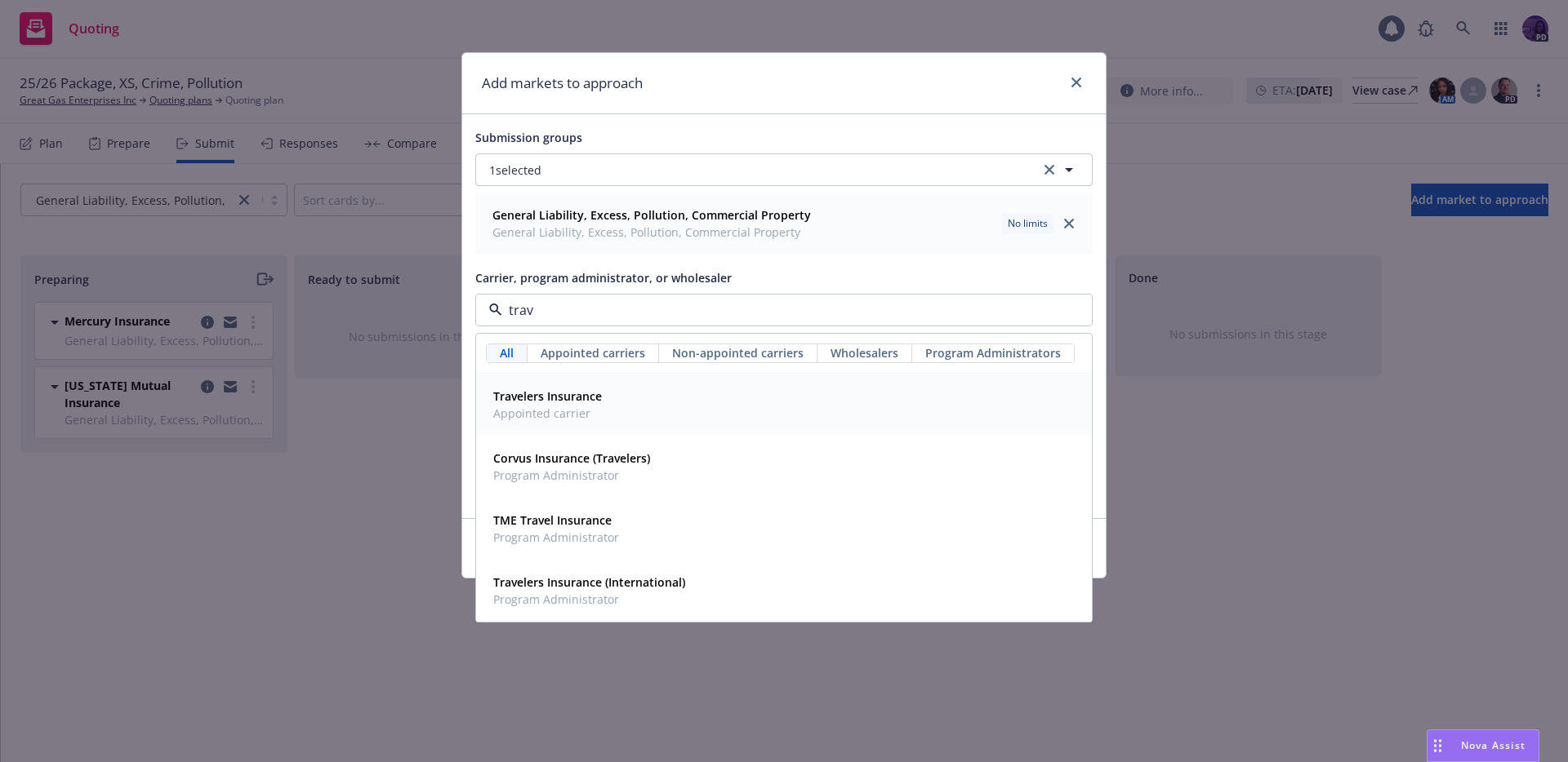
click at [660, 392] on div "Travelers Insurance Appointed carrier" at bounding box center [784, 405] width 595 height 41
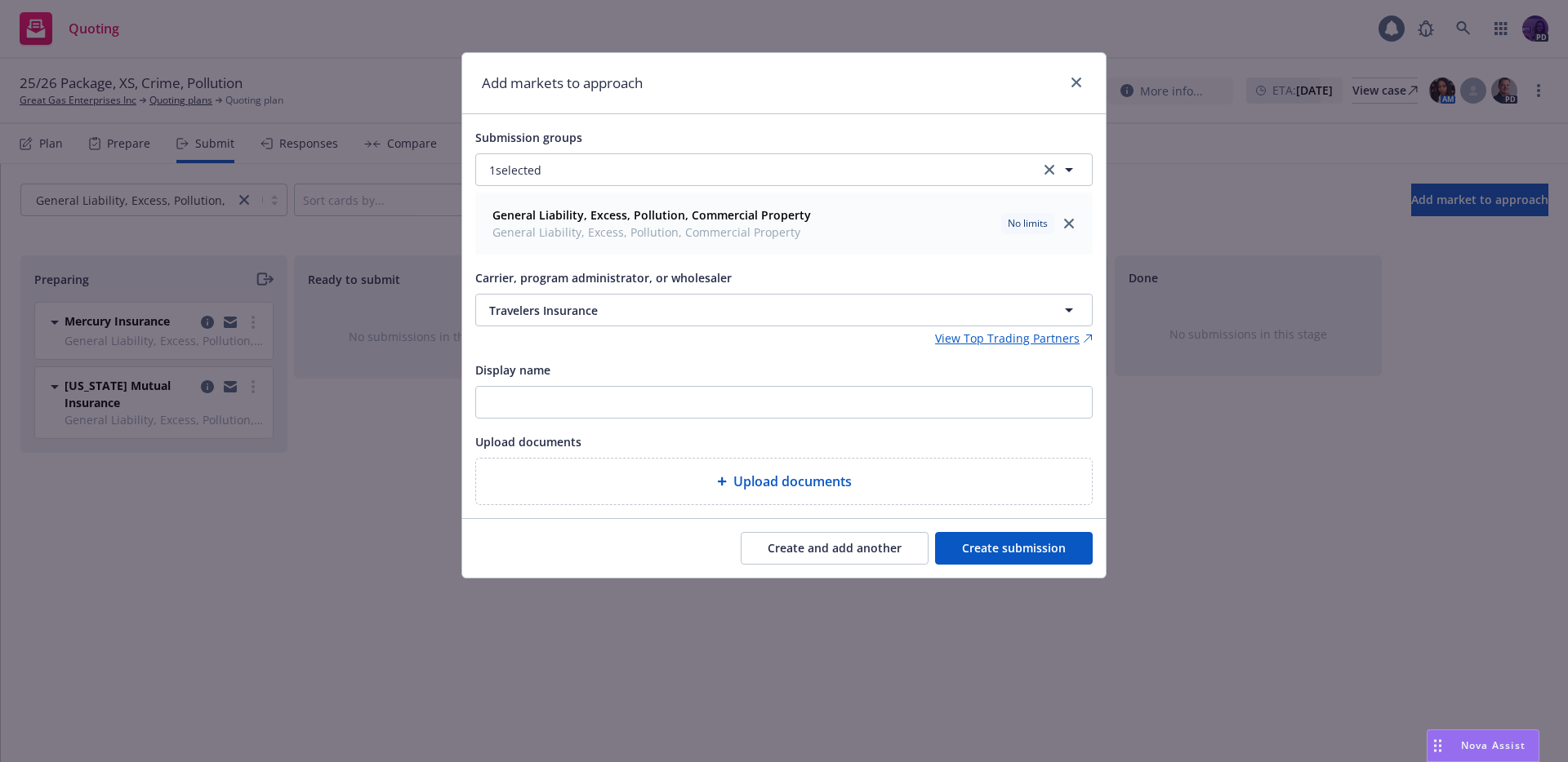
click at [811, 537] on button "Create and add another" at bounding box center [834, 548] width 188 height 33
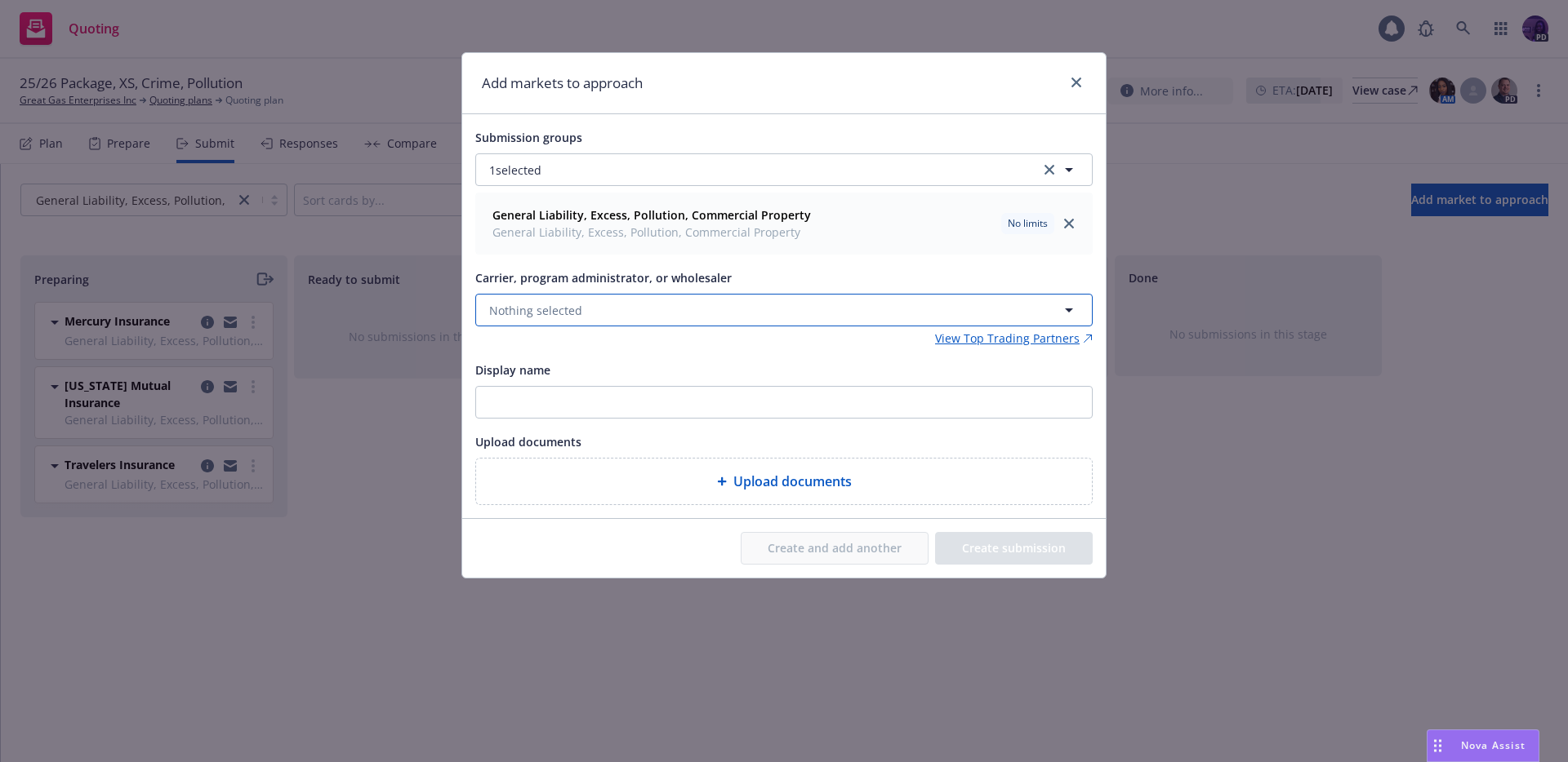
click at [677, 304] on button "Nothing selected" at bounding box center [783, 310] width 618 height 33
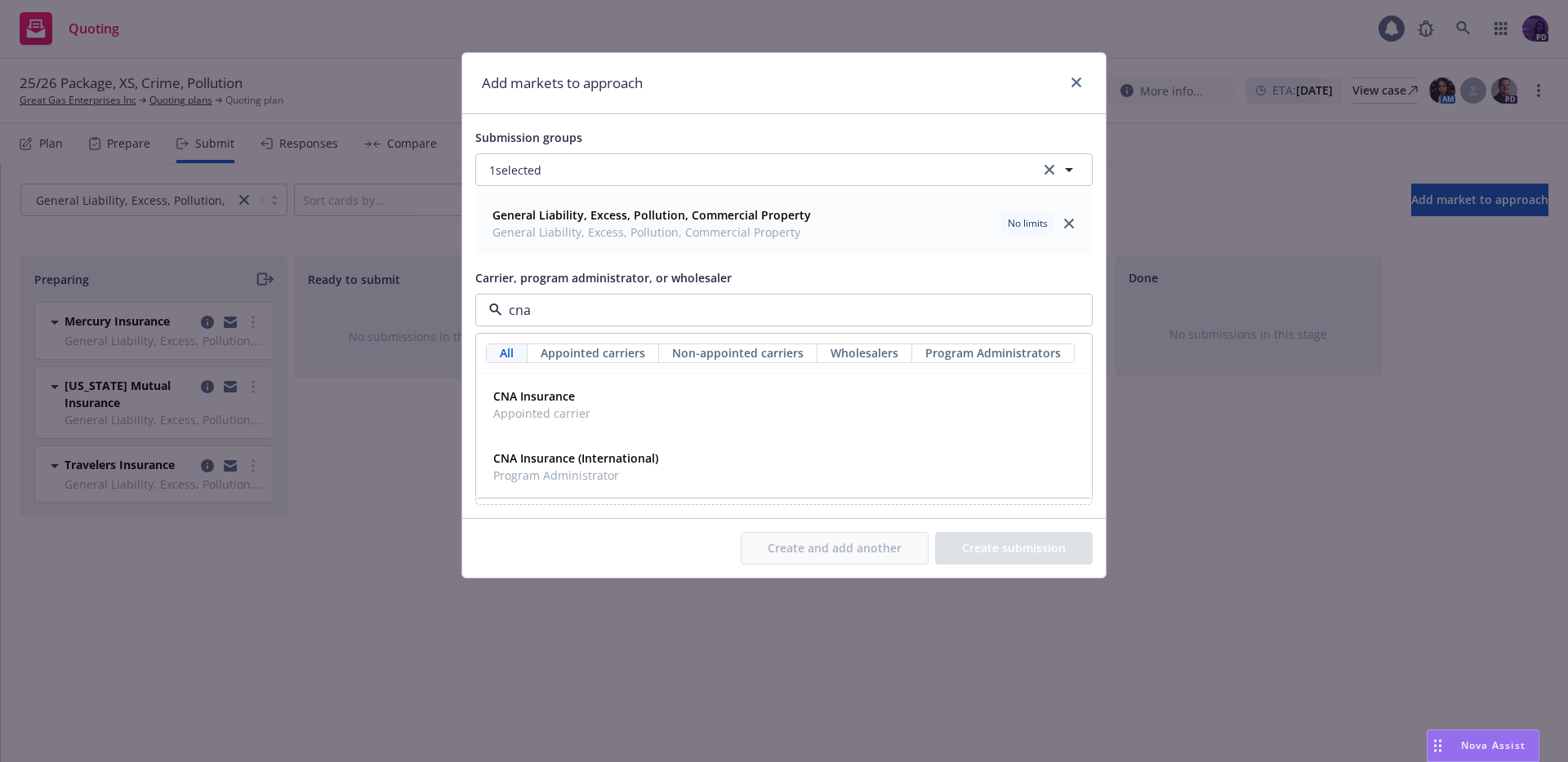
click at [642, 392] on div "CNA Insurance Appointed carrier" at bounding box center [784, 405] width 595 height 41
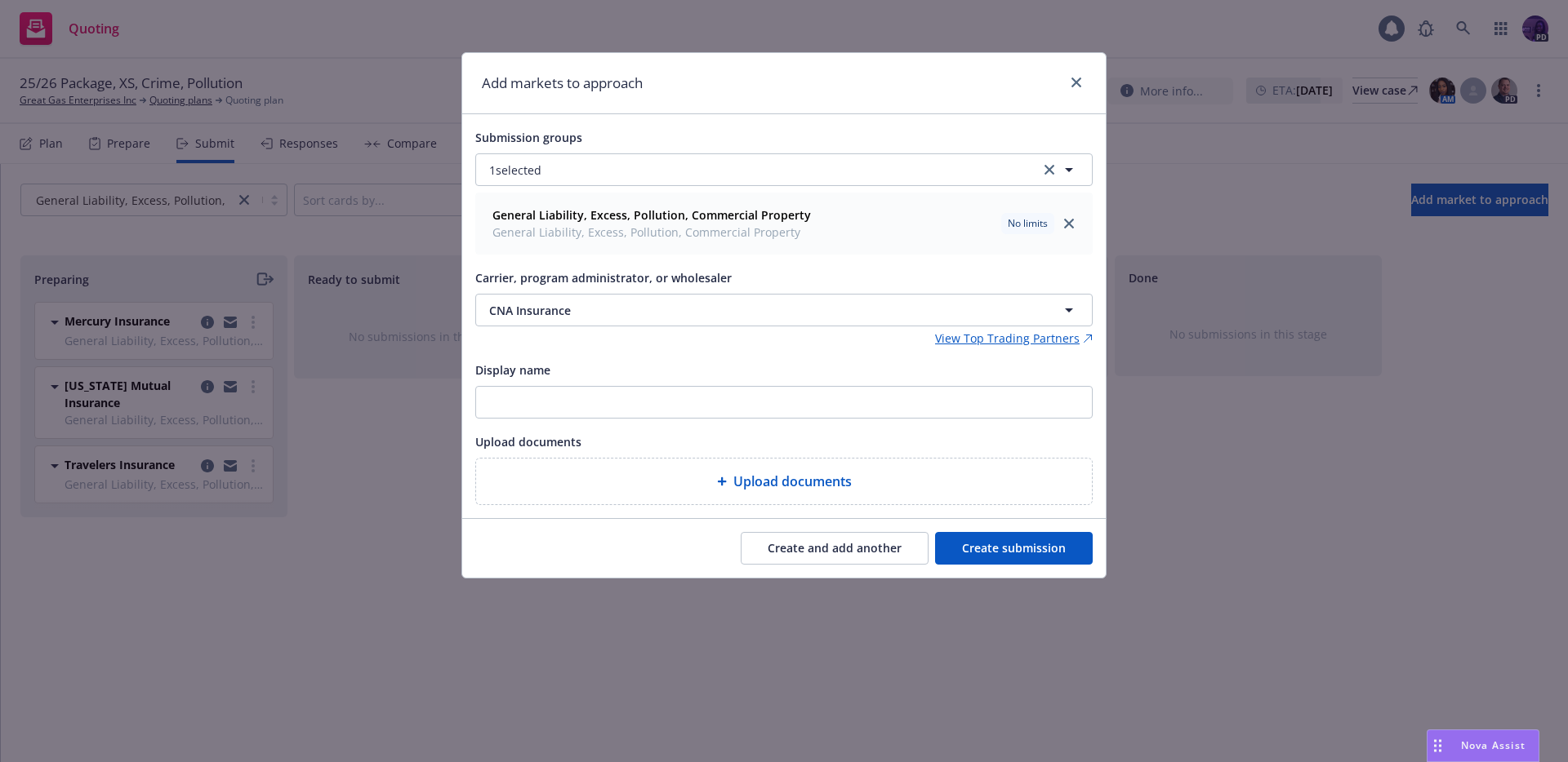
click at [862, 545] on button "Create and add another" at bounding box center [834, 548] width 188 height 33
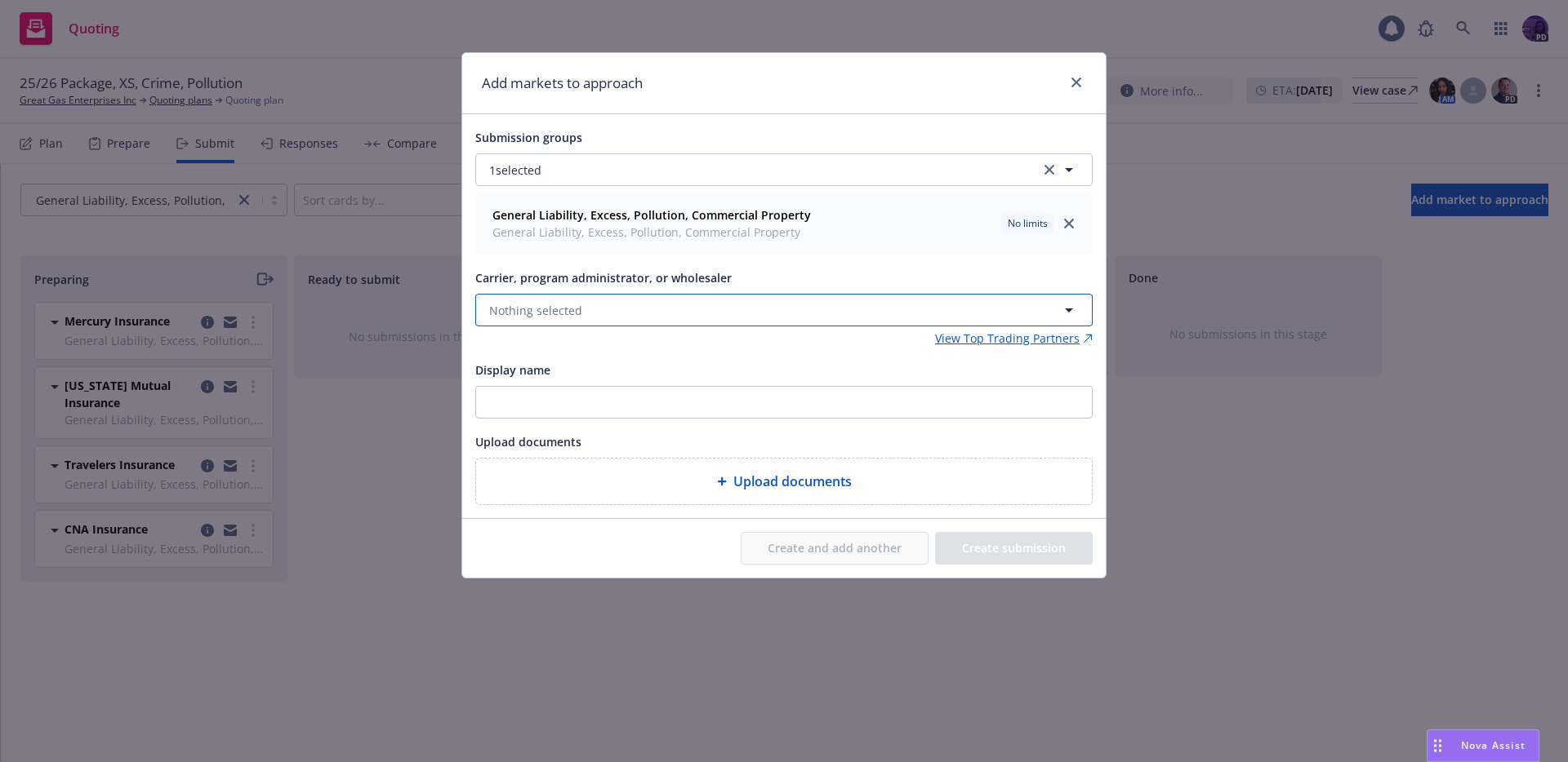
click at [625, 303] on button "Nothing selected" at bounding box center [783, 310] width 618 height 33
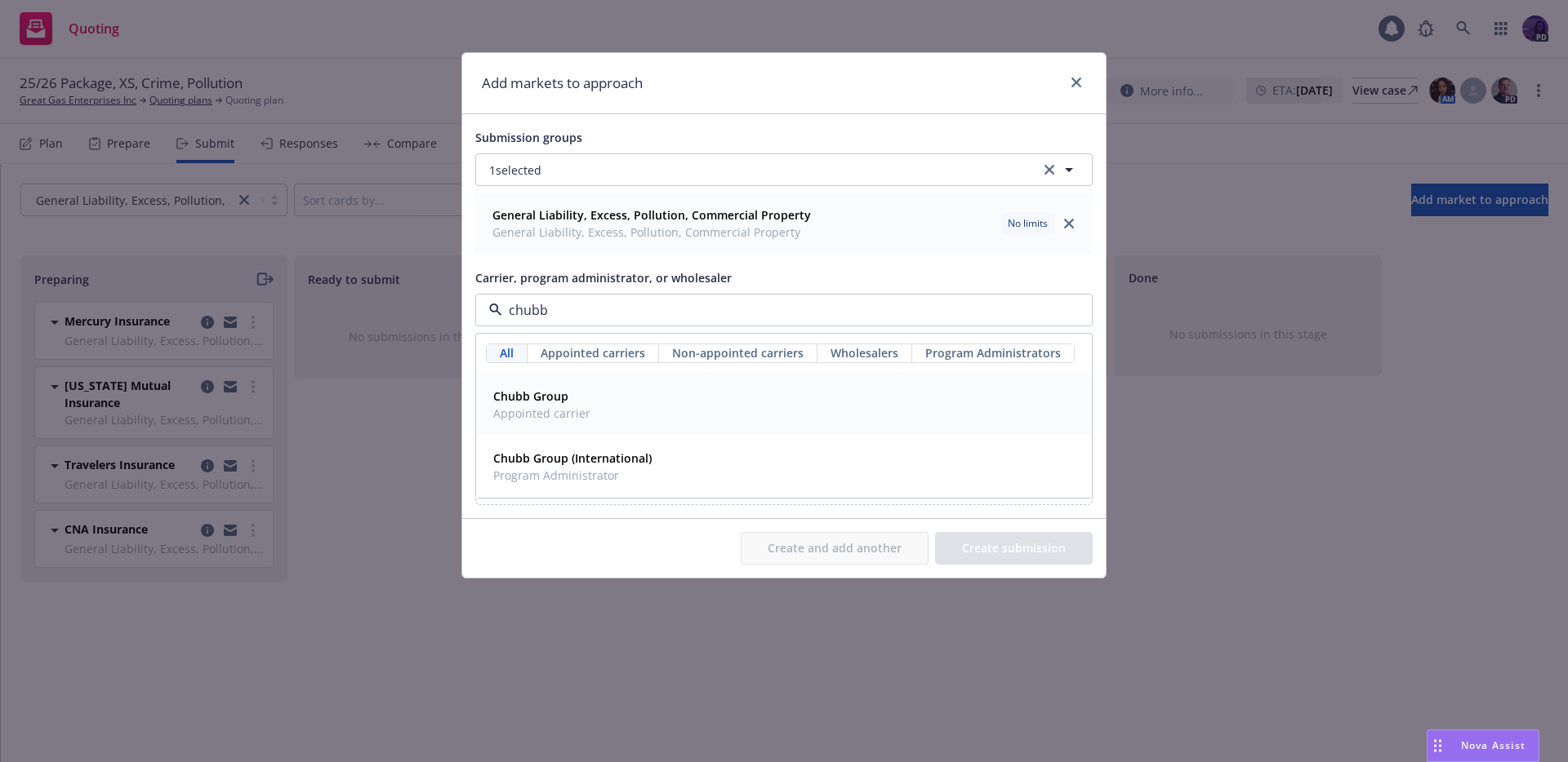
click at [659, 397] on div "Chubb Group Appointed carrier" at bounding box center [784, 405] width 595 height 41
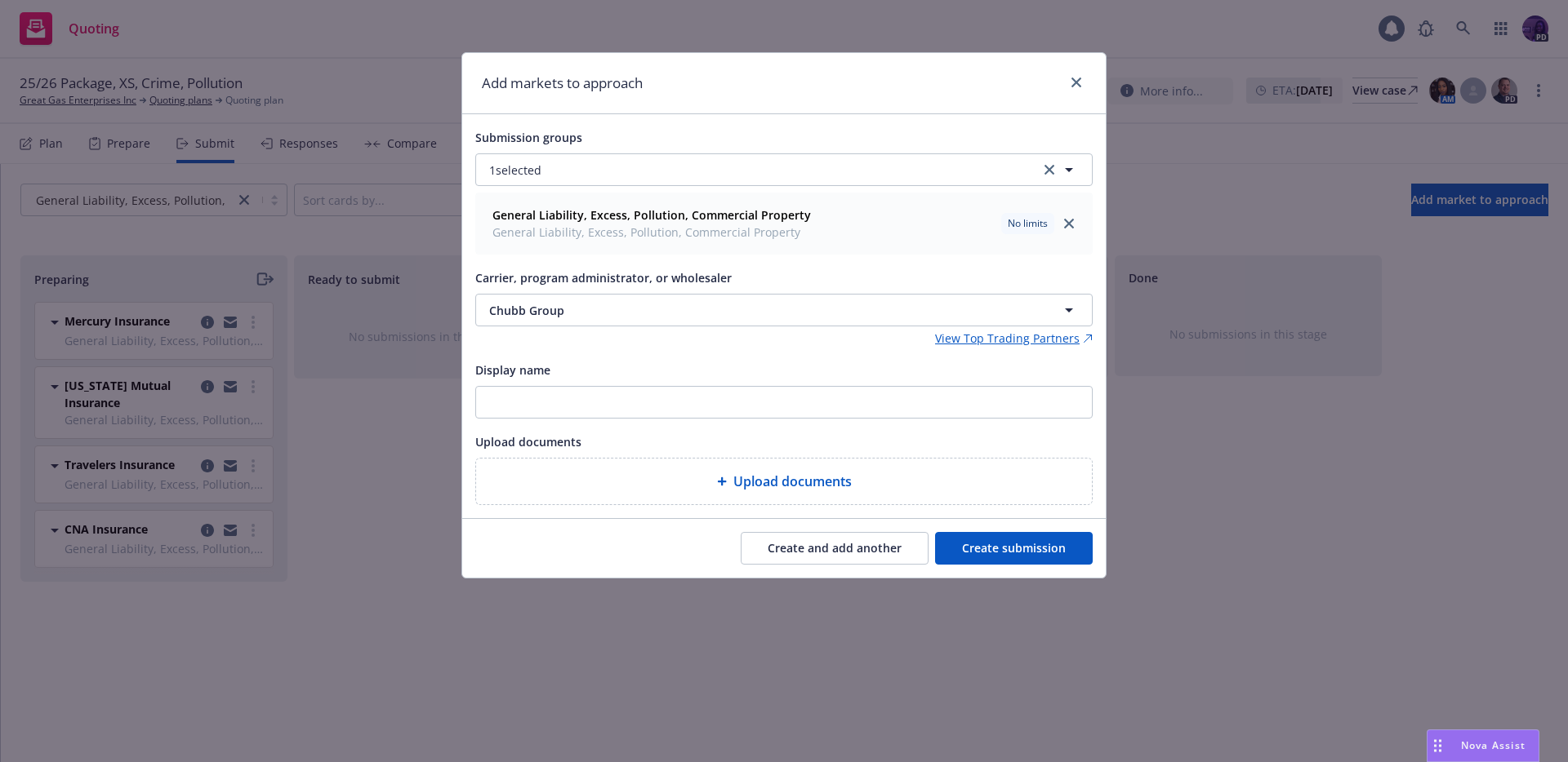
click at [816, 539] on button "Create and add another" at bounding box center [834, 548] width 188 height 33
click at [671, 298] on button "Nothing selected" at bounding box center [783, 310] width 618 height 33
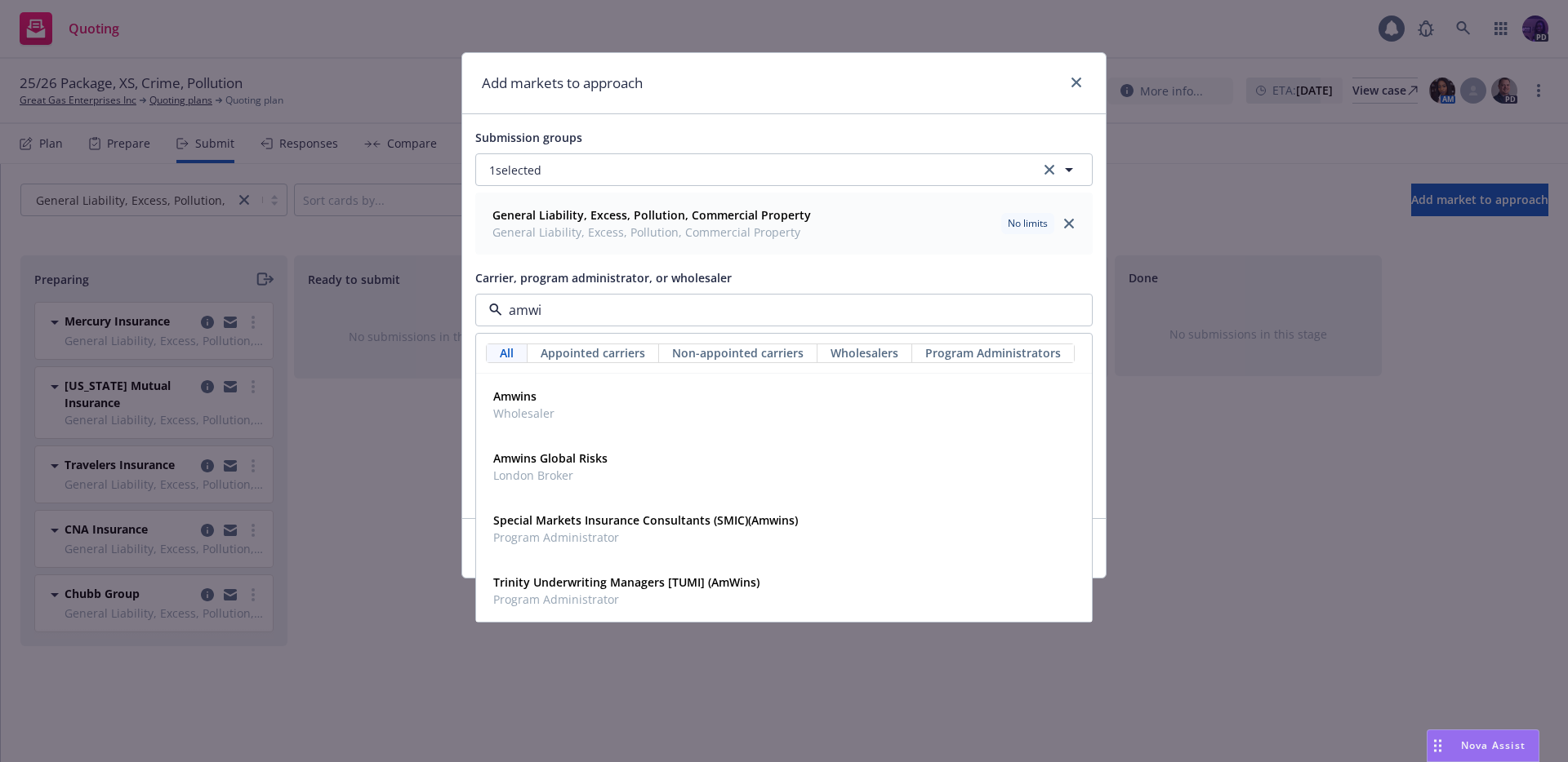
type input "amwin"
click at [719, 400] on div "Amwins Wholesaler" at bounding box center [784, 405] width 595 height 41
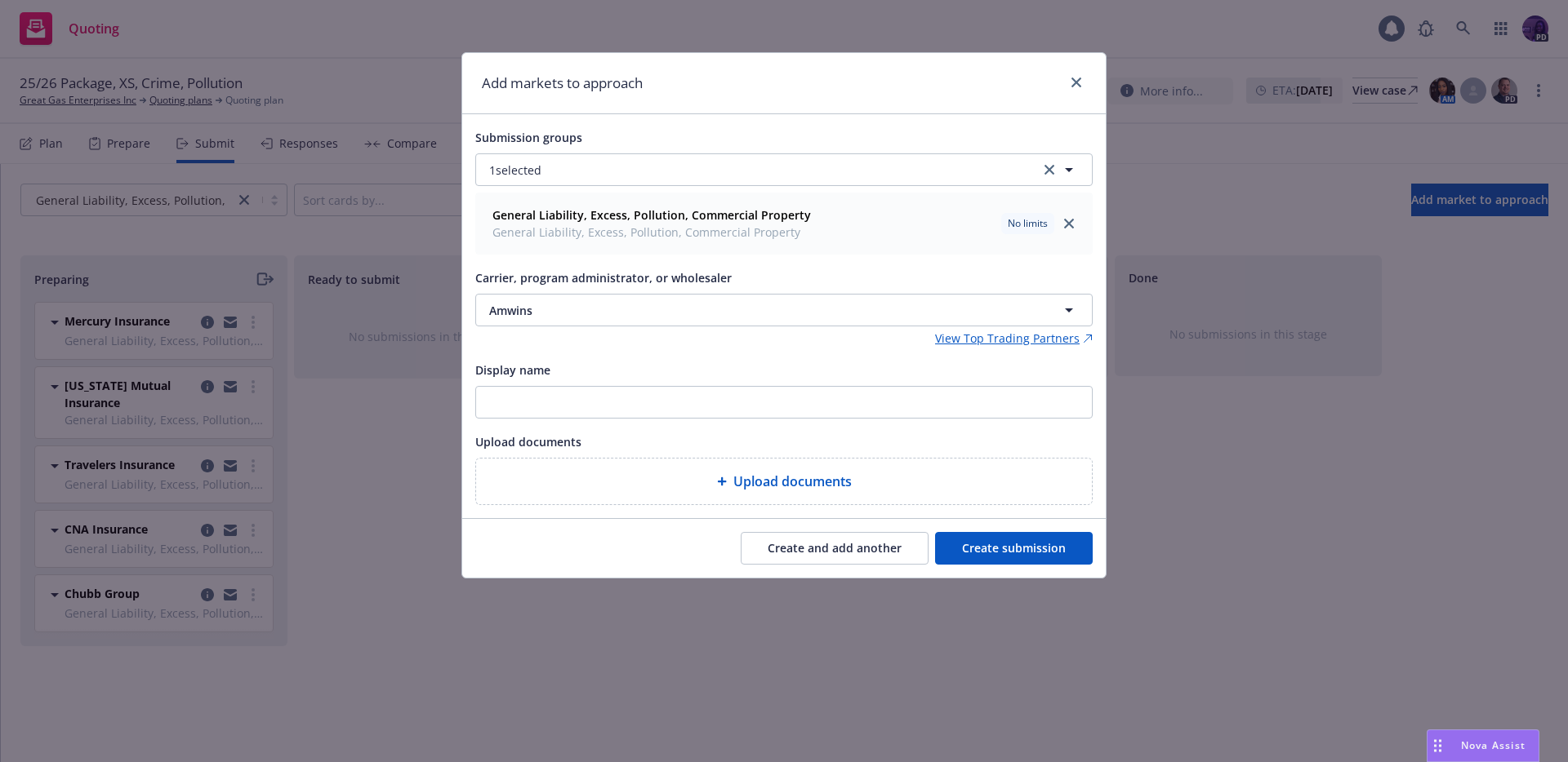
click at [1006, 561] on button "Create submission" at bounding box center [1014, 548] width 158 height 33
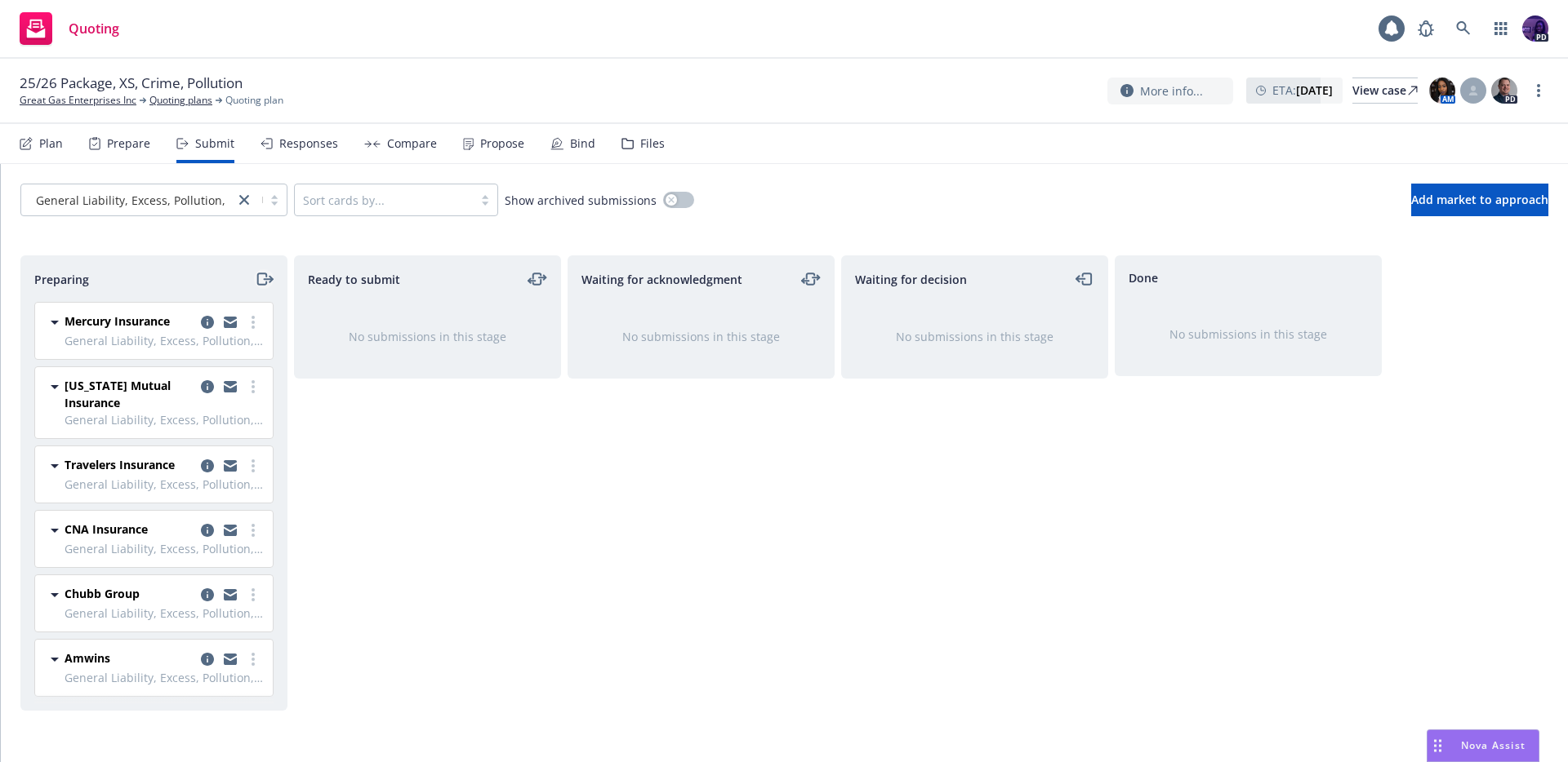
click at [270, 274] on icon "moveRight" at bounding box center [264, 279] width 19 height 20
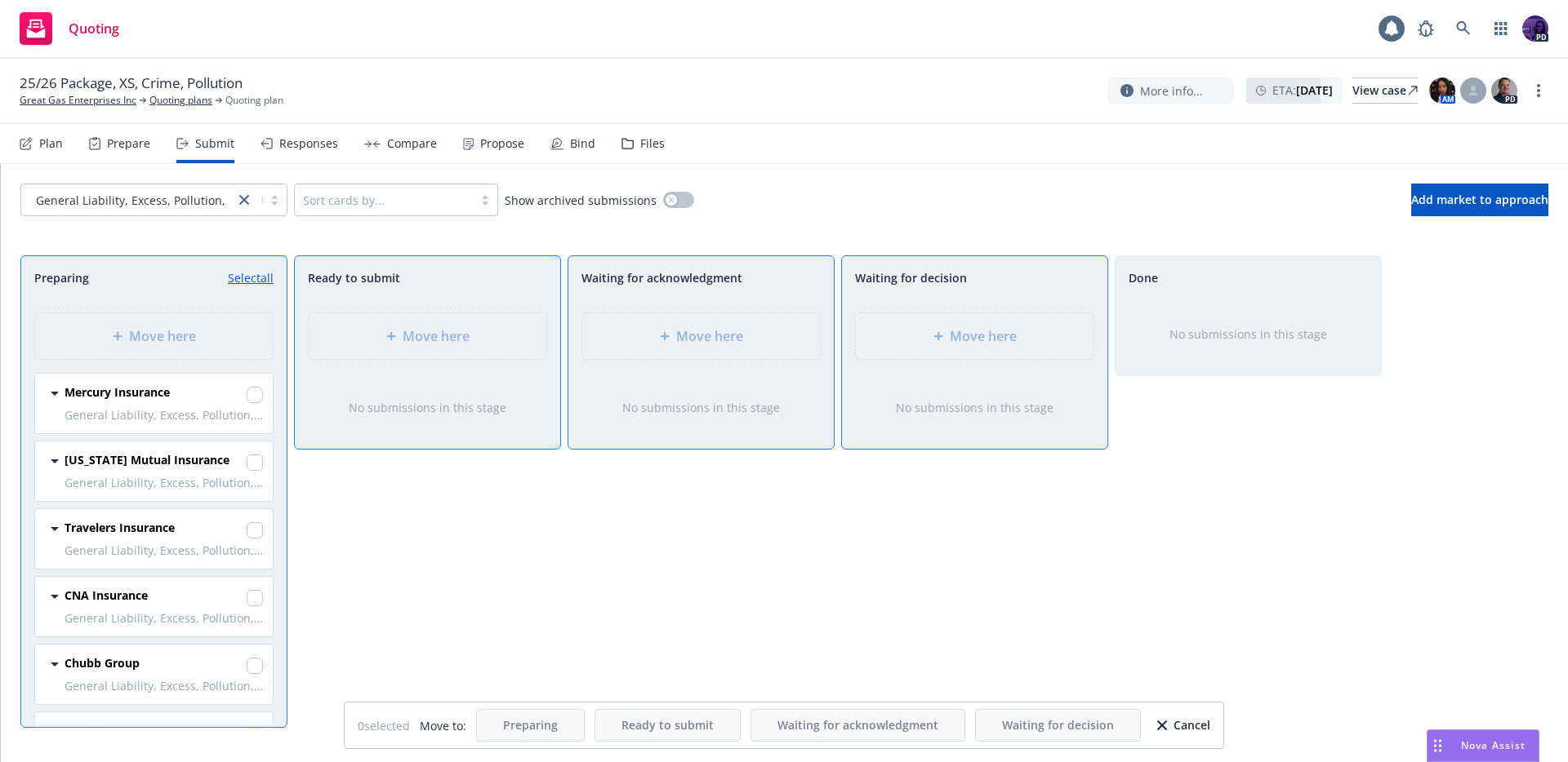
click at [256, 272] on link "Select all" at bounding box center [251, 278] width 45 height 17
checkbox input "true"
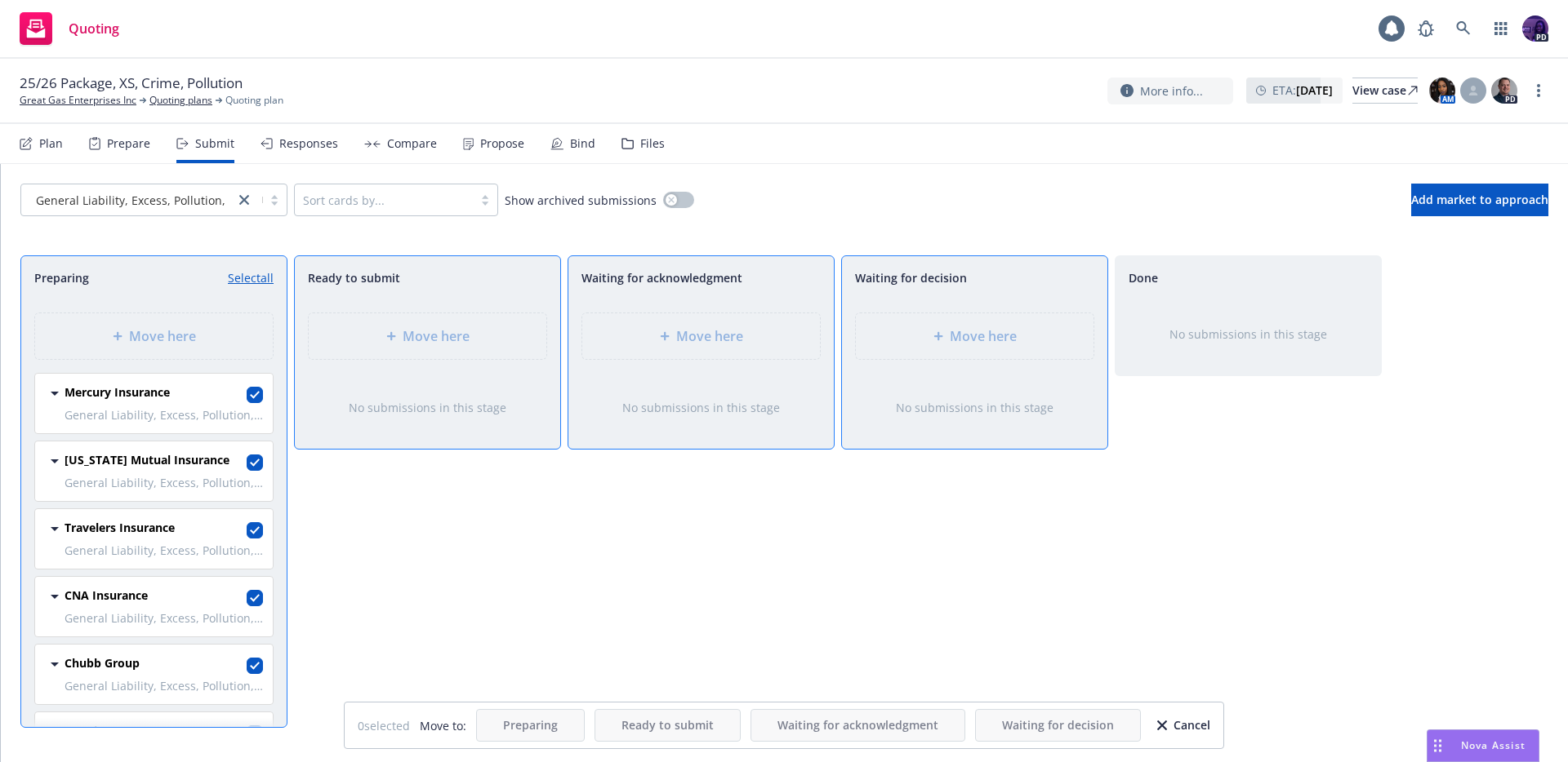
checkbox input "true"
click at [919, 322] on div "Move here" at bounding box center [974, 337] width 237 height 45
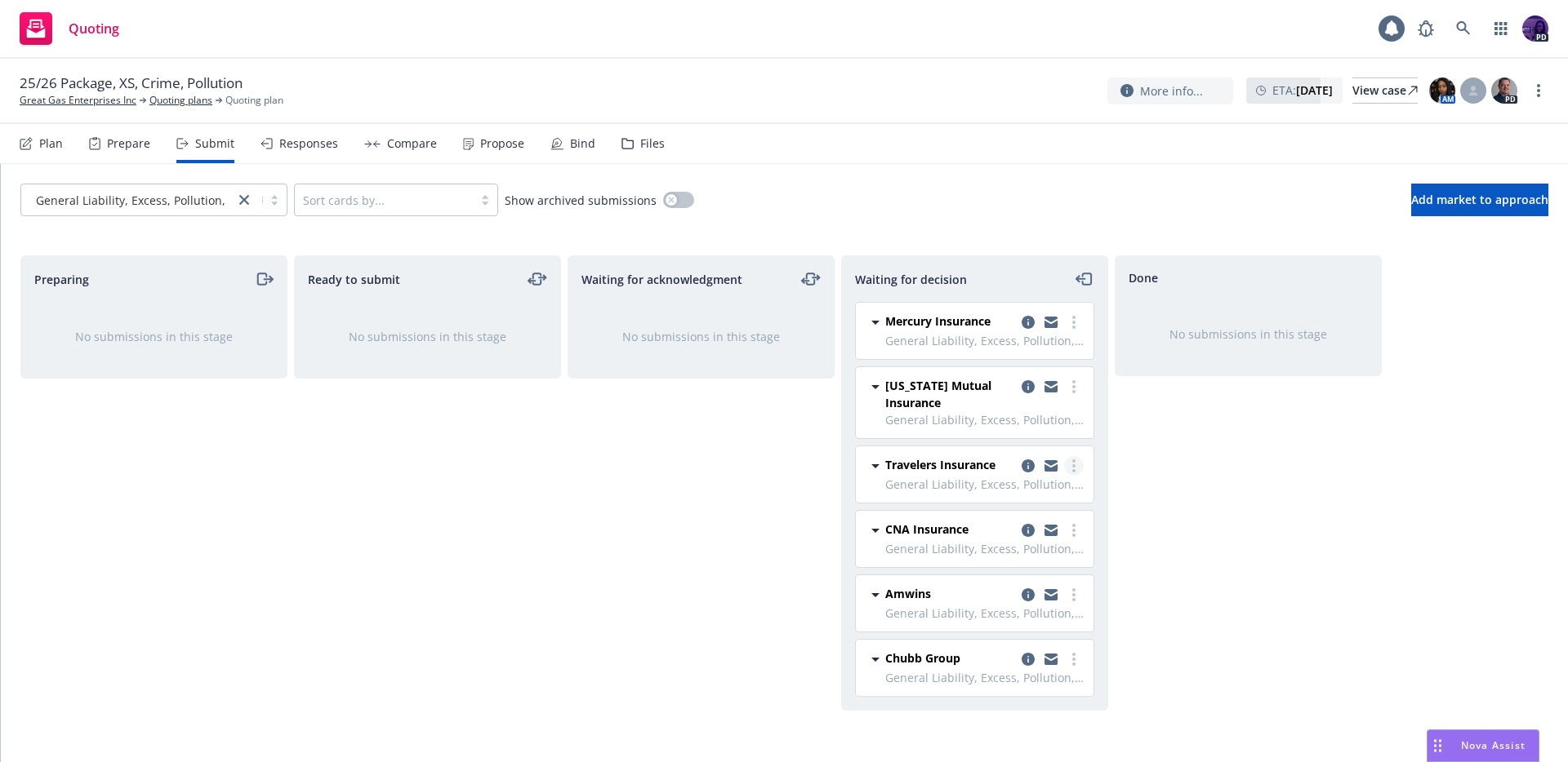
click at [1082, 461] on link "more" at bounding box center [1073, 466] width 20 height 20
click at [1031, 593] on span "Add declined decision" at bounding box center [1000, 597] width 161 height 15
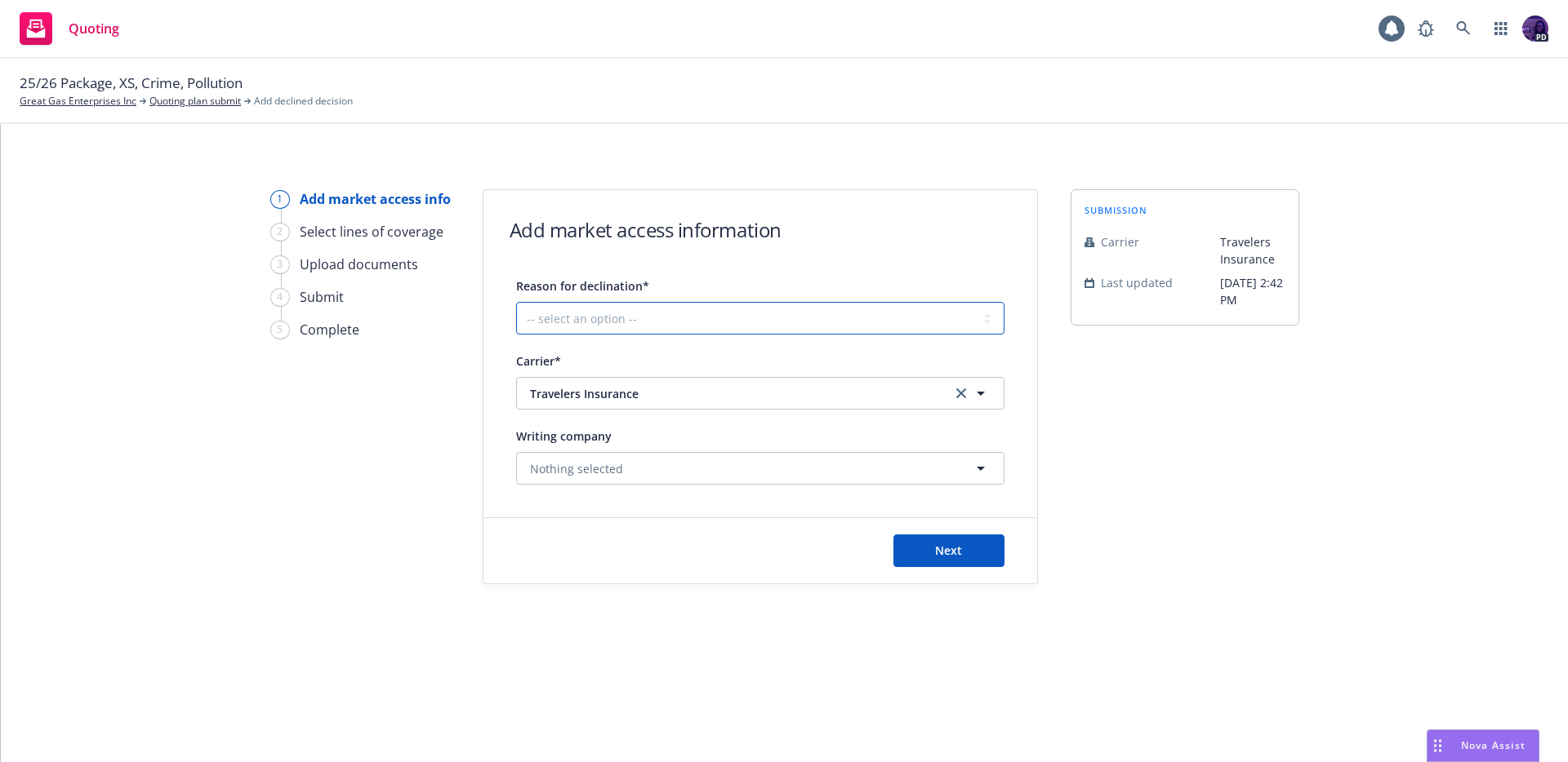
click at [709, 327] on select "-- select an option -- Cannot compete with other markets Carrier non-renewed Ca…" at bounding box center [760, 318] width 488 height 33
select select "DOES_NOT_FIT_UNDERWRITER_APPETITE"
click at [955, 541] on button "Next" at bounding box center [949, 551] width 111 height 33
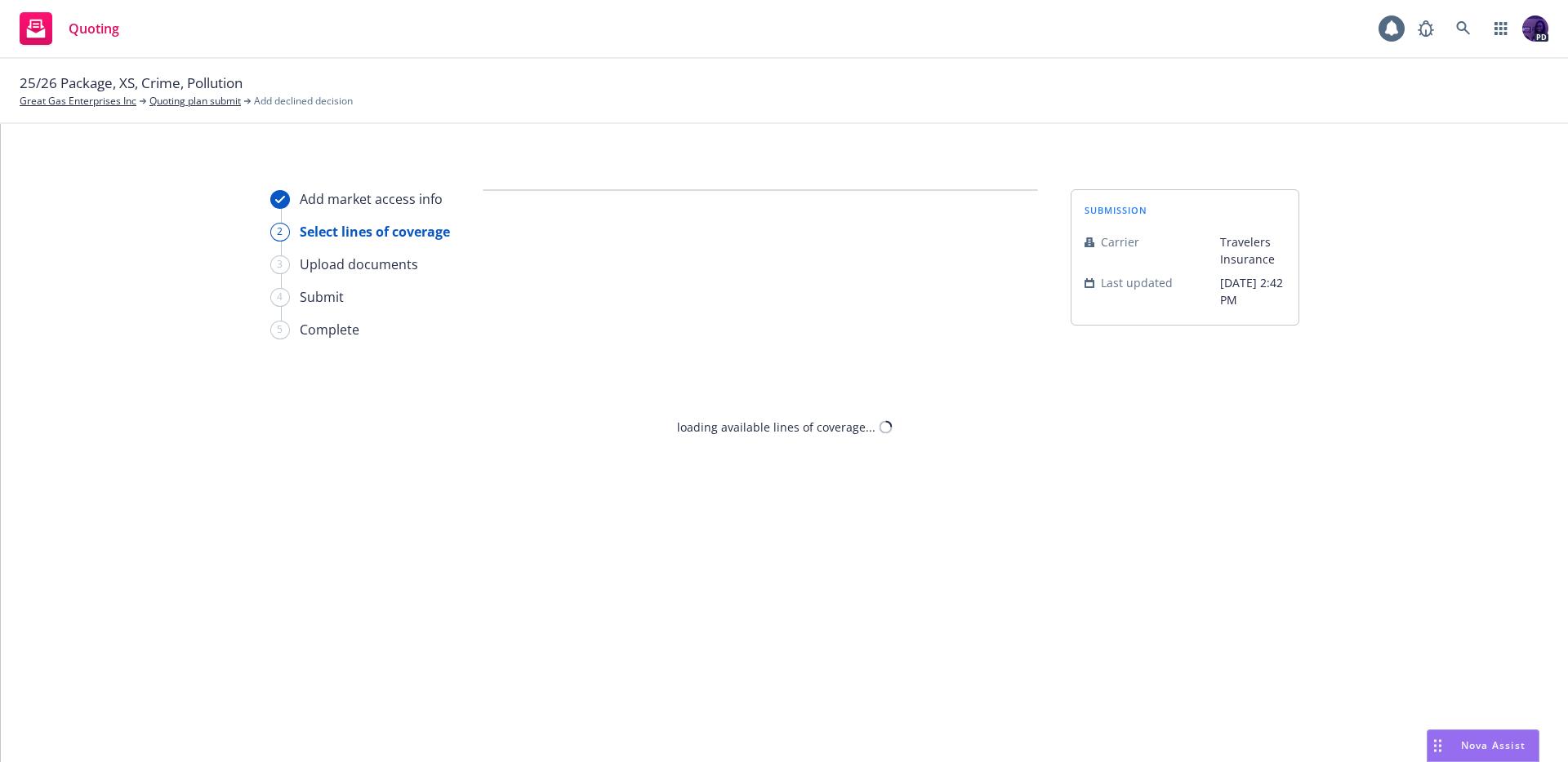
select select "DOES_NOT_FIT_UNDERWRITER_APPETITE"
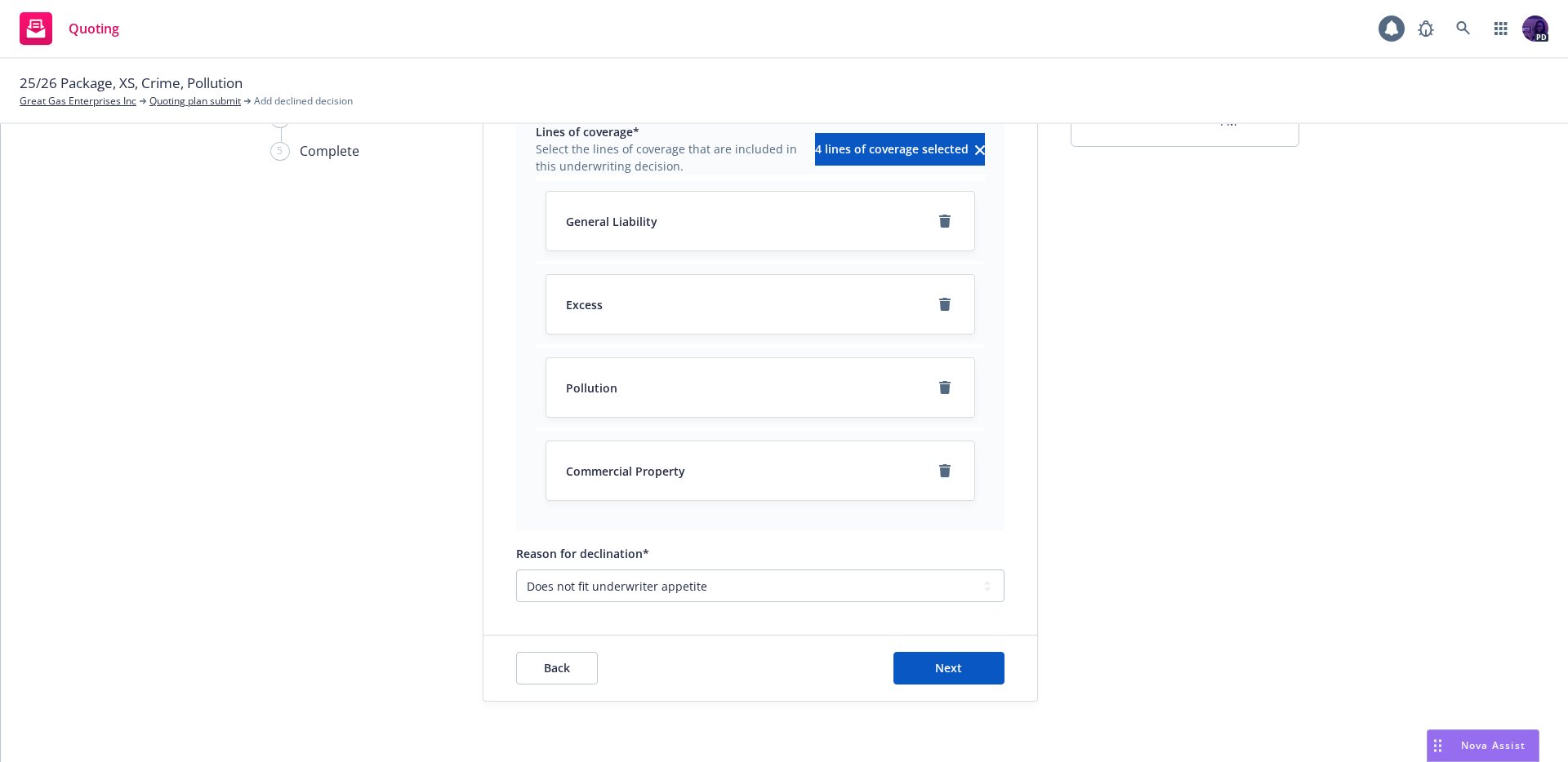
scroll to position [183, 0]
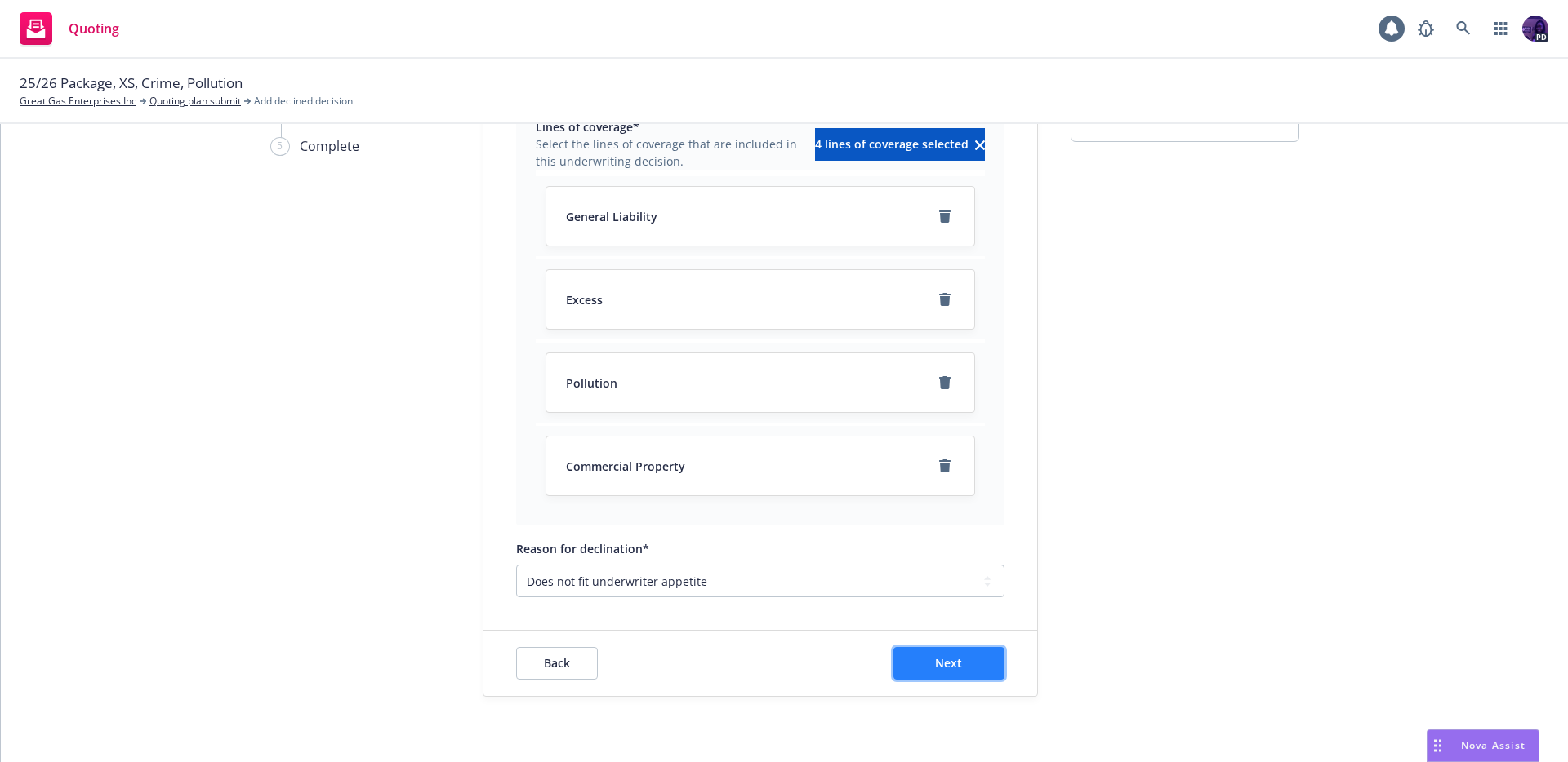
click at [953, 666] on span "Next" at bounding box center [949, 663] width 26 height 15
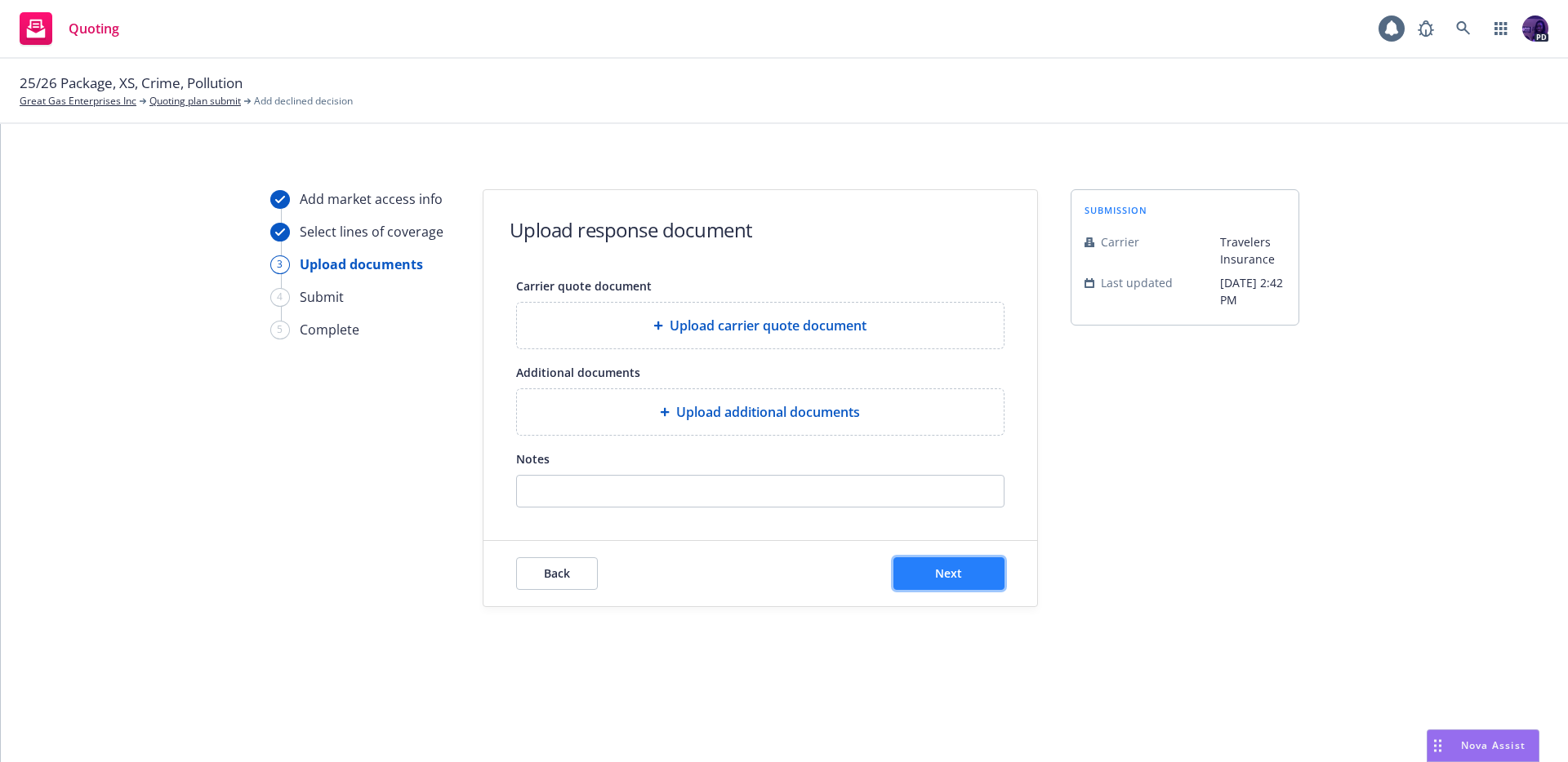
click at [967, 573] on button "Next" at bounding box center [949, 574] width 111 height 33
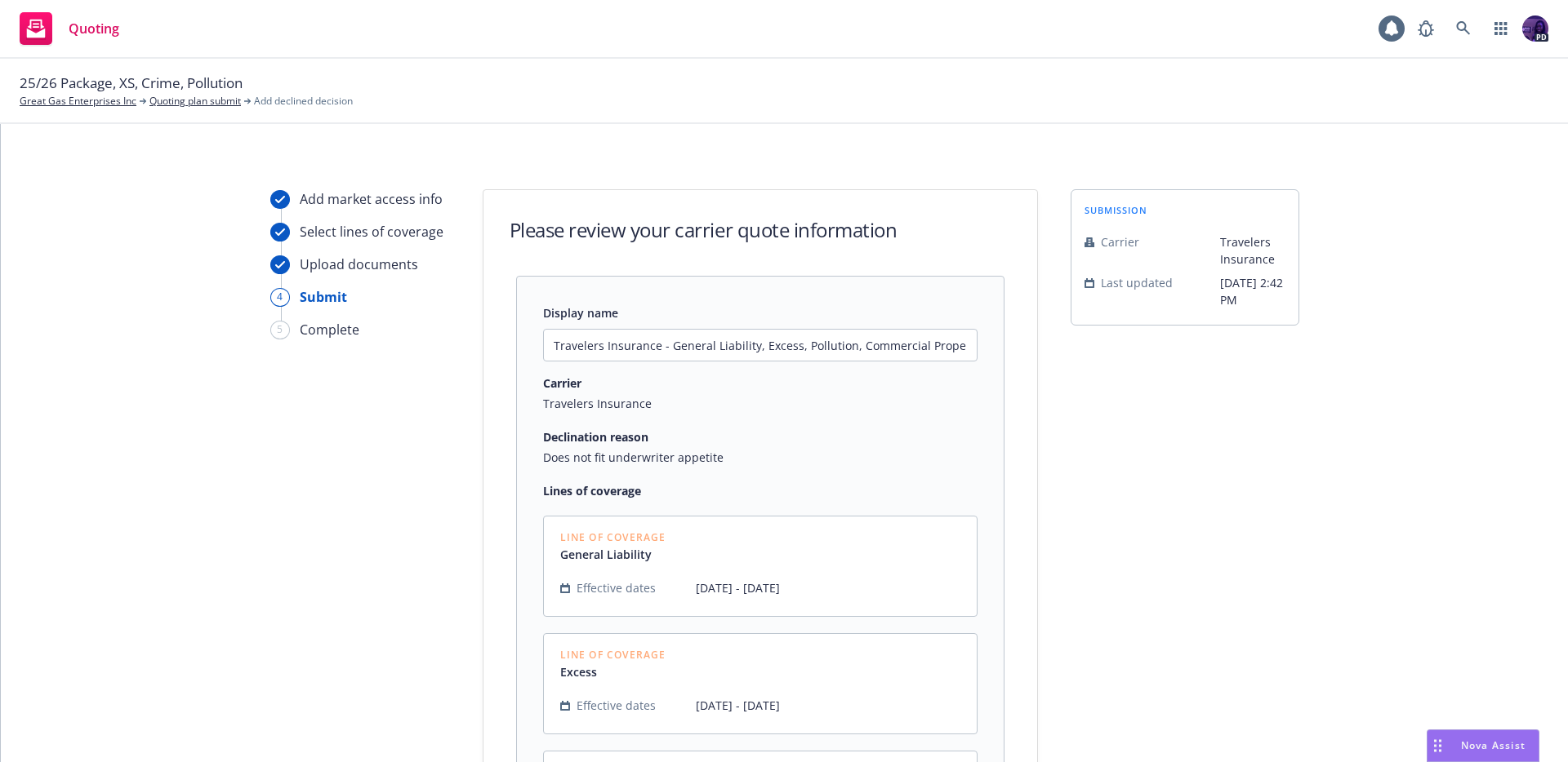
scroll to position [432, 0]
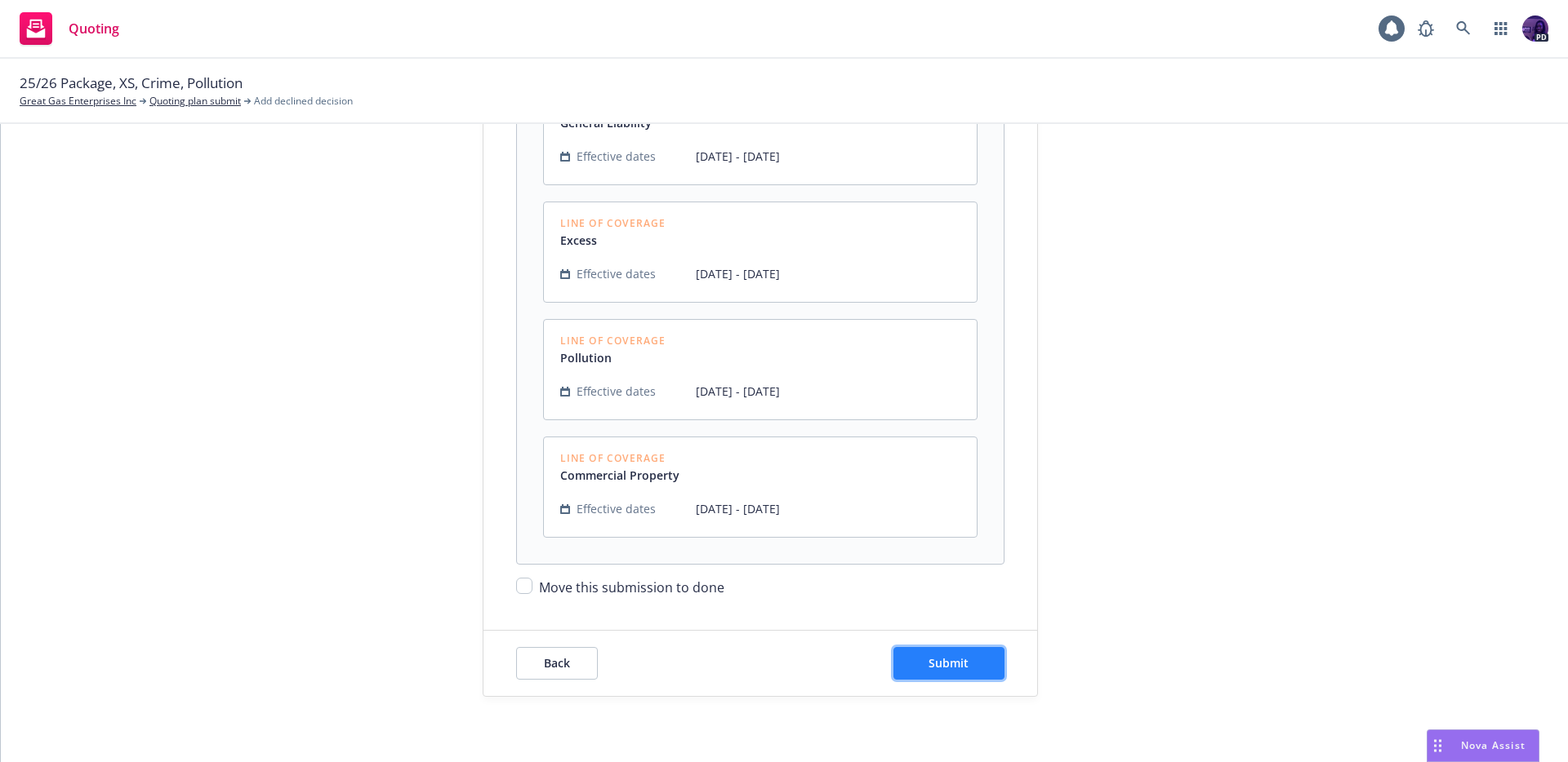
click at [958, 658] on span "Submit" at bounding box center [949, 663] width 40 height 15
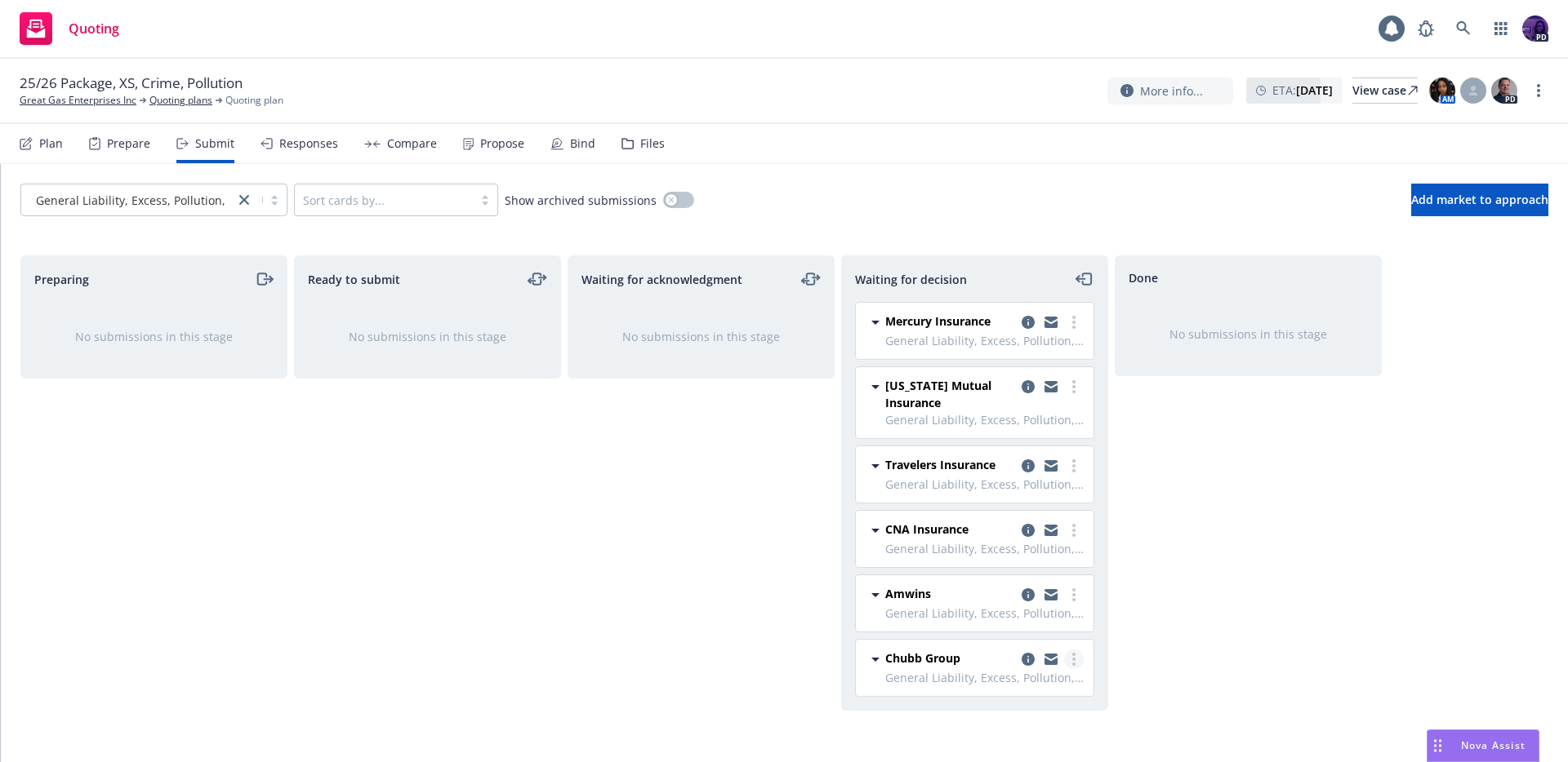
click at [1075, 654] on link "more" at bounding box center [1073, 659] width 20 height 20
click at [1028, 561] on span "Add declined decision" at bounding box center [1000, 561] width 161 height 15
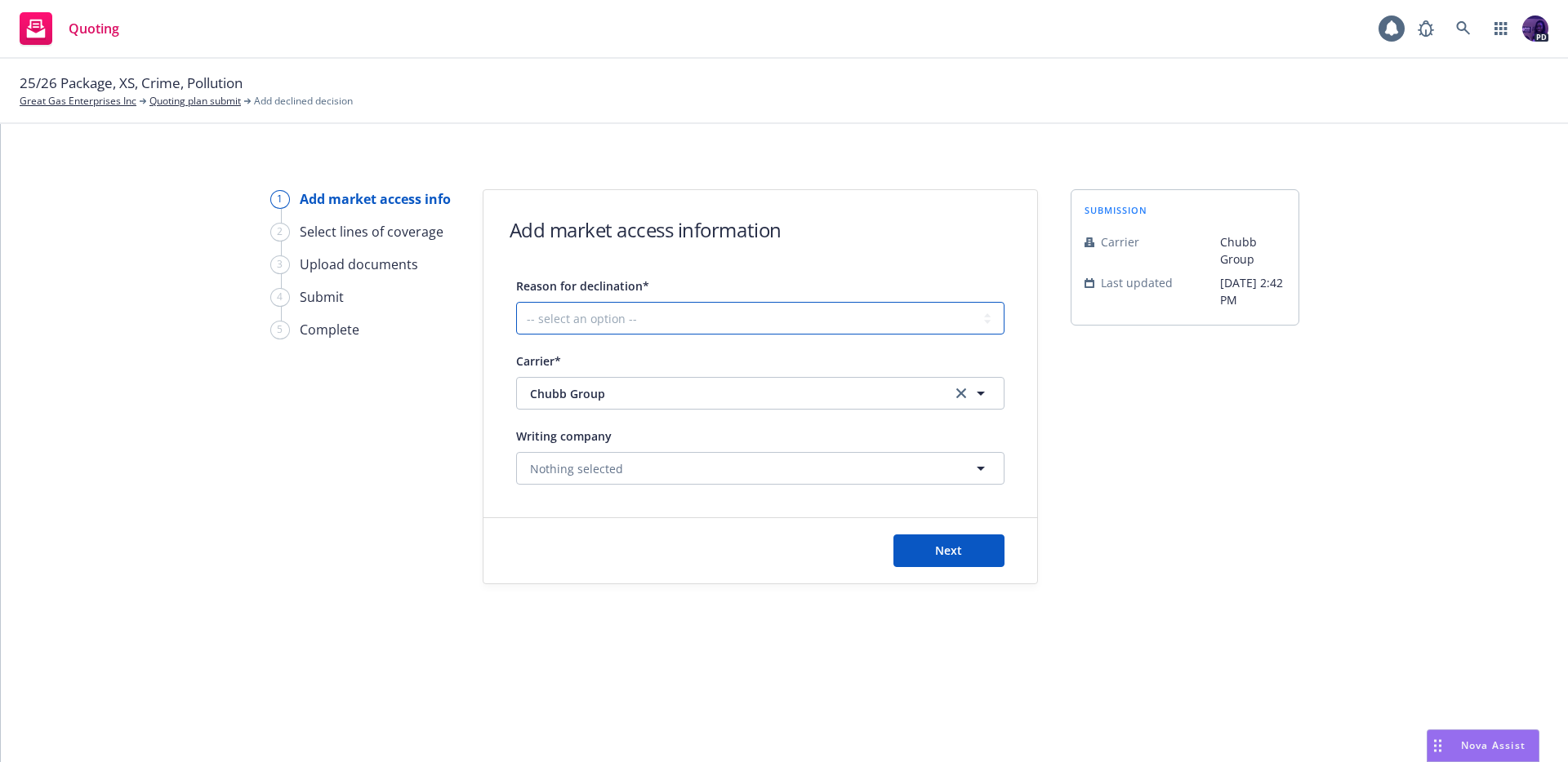
click at [750, 320] on select "-- select an option -- Cannot compete with other markets Carrier non-renewed Ca…" at bounding box center [760, 318] width 488 height 33
select select "DOES_NOT_FIT_UNDERWRITER_APPETITE"
click at [929, 546] on button "Next" at bounding box center [949, 551] width 111 height 33
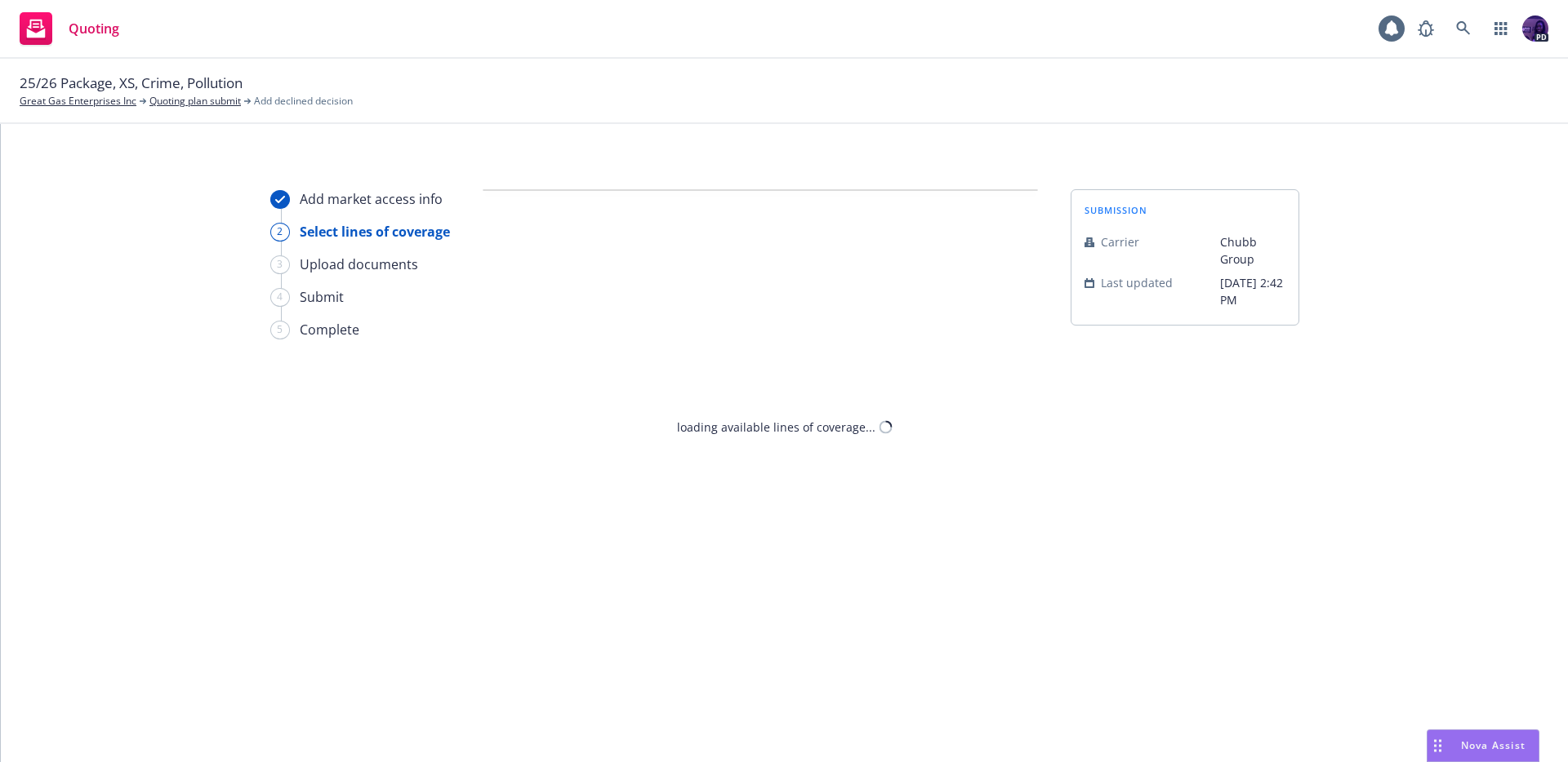
select select "DOES_NOT_FIT_UNDERWRITER_APPETITE"
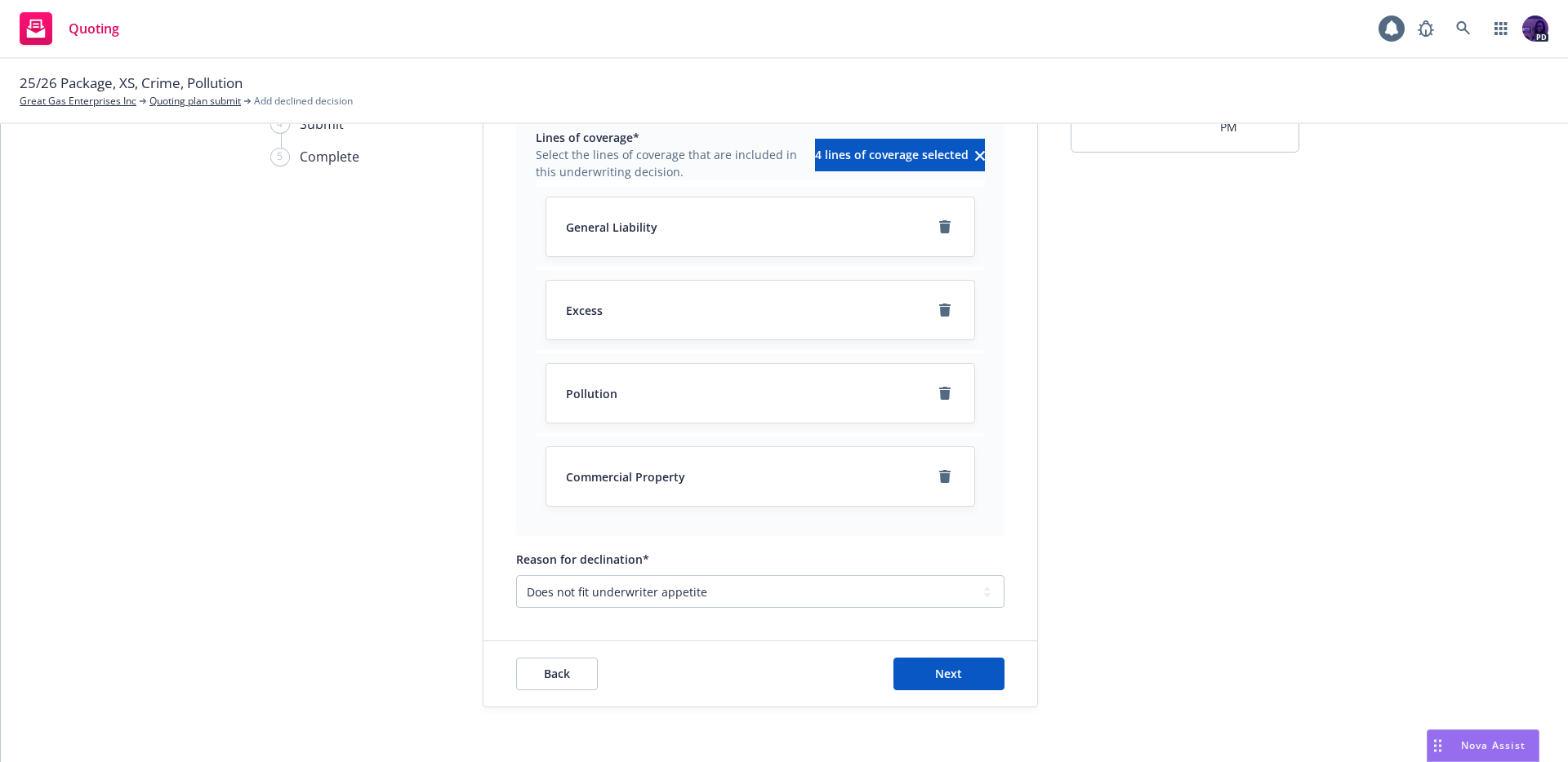
scroll to position [183, 0]
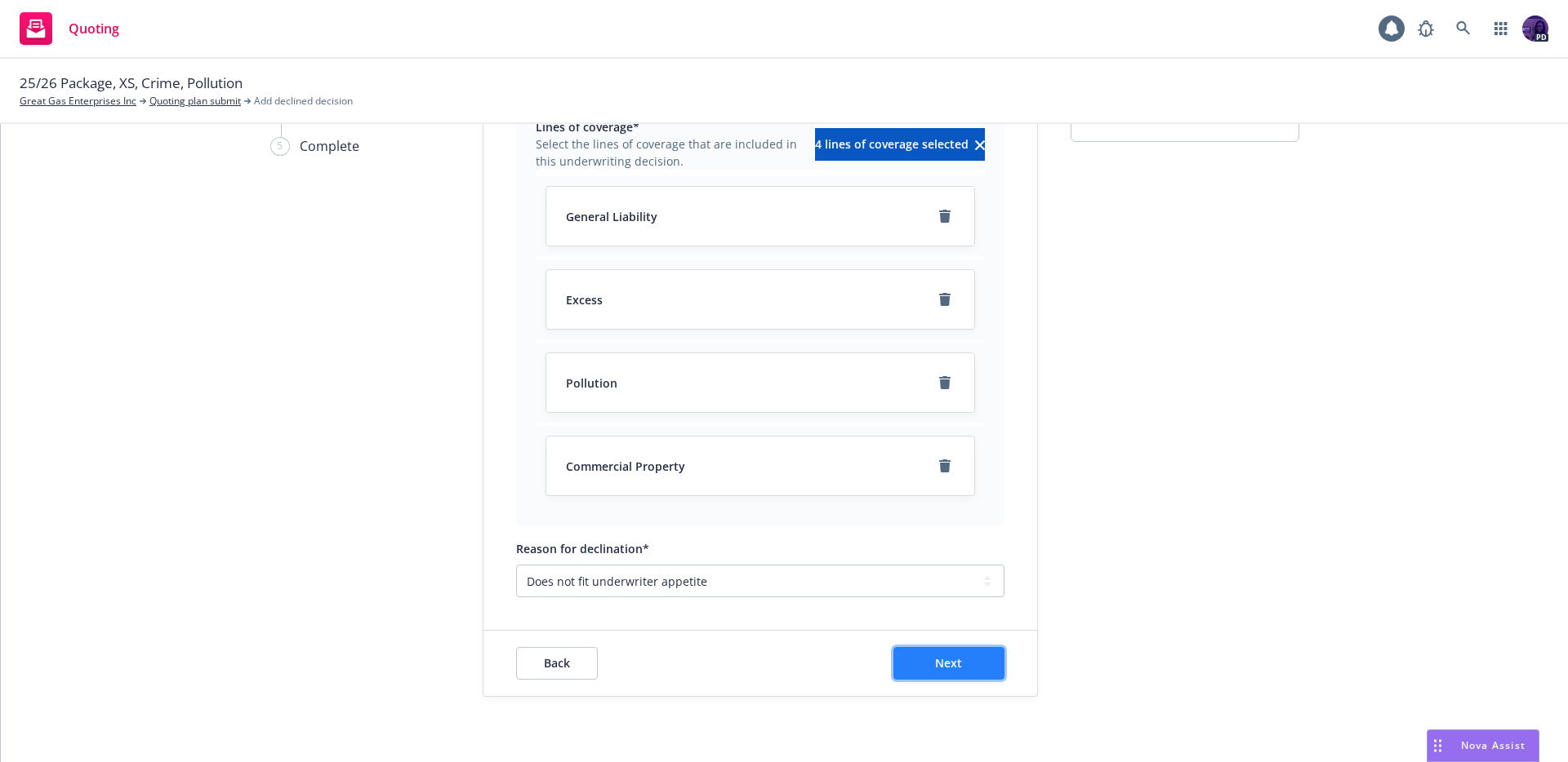
click at [952, 656] on span "Next" at bounding box center [949, 663] width 26 height 15
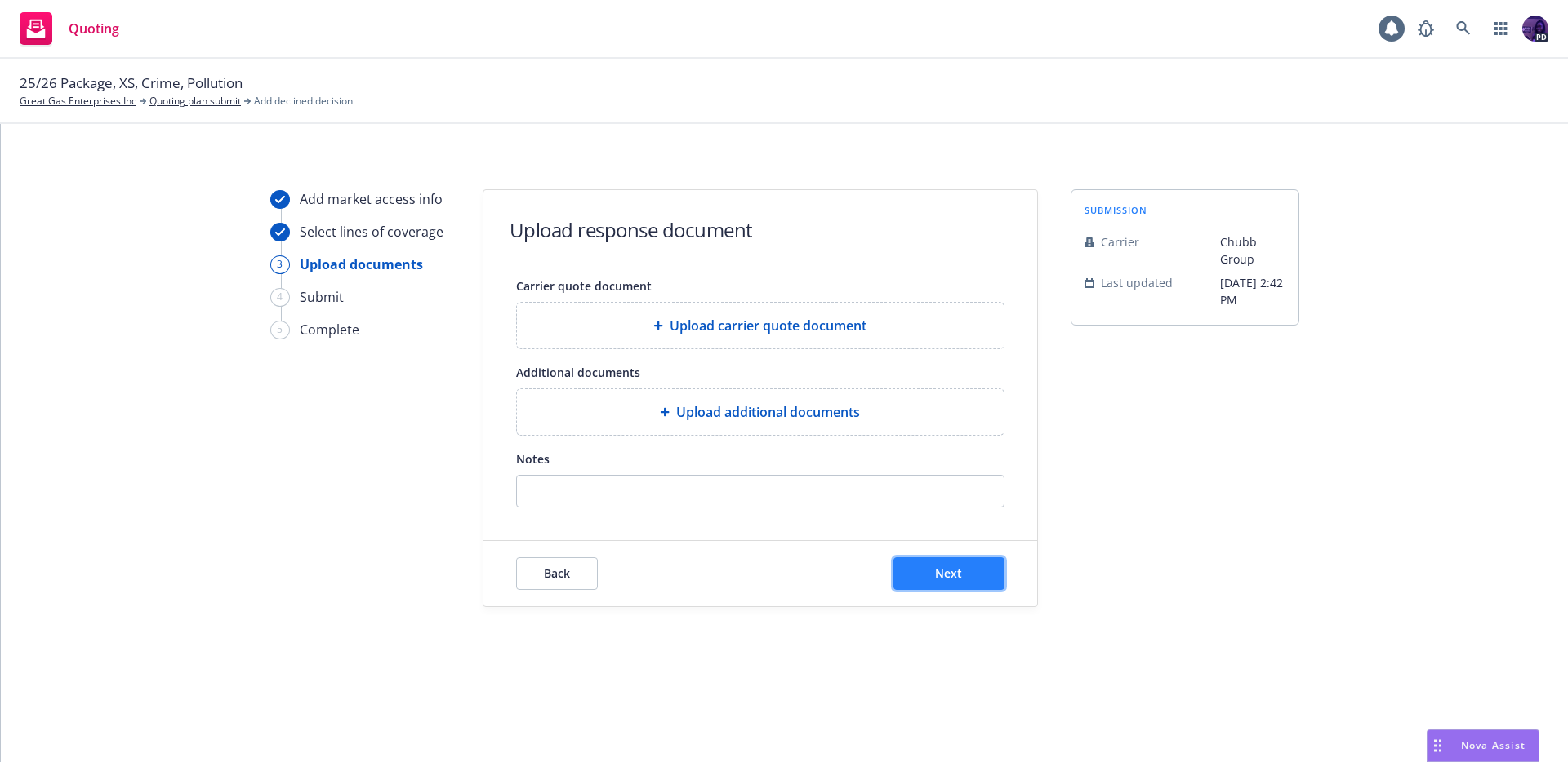
click at [956, 582] on button "Next" at bounding box center [949, 574] width 111 height 33
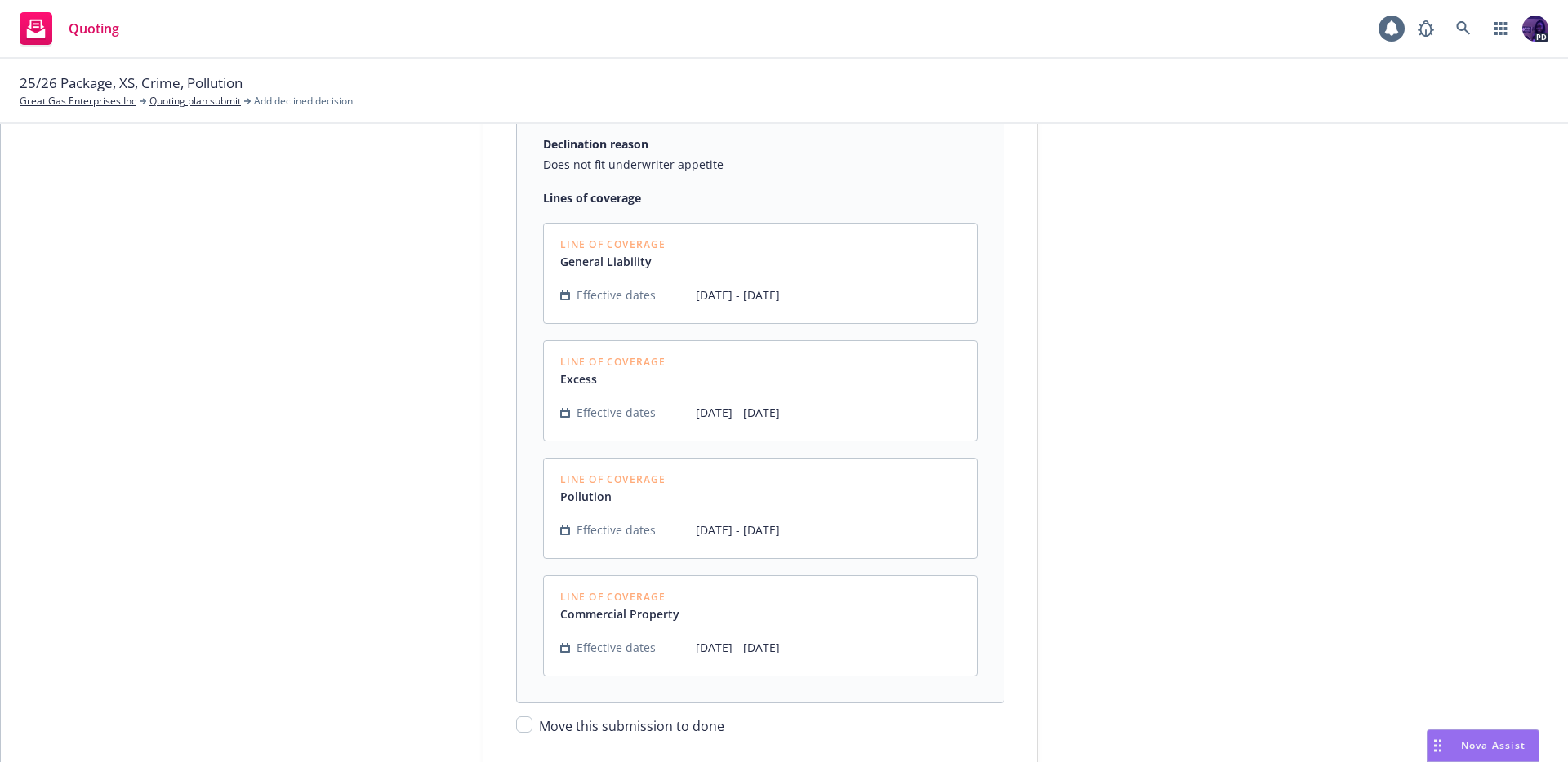
scroll to position [432, 0]
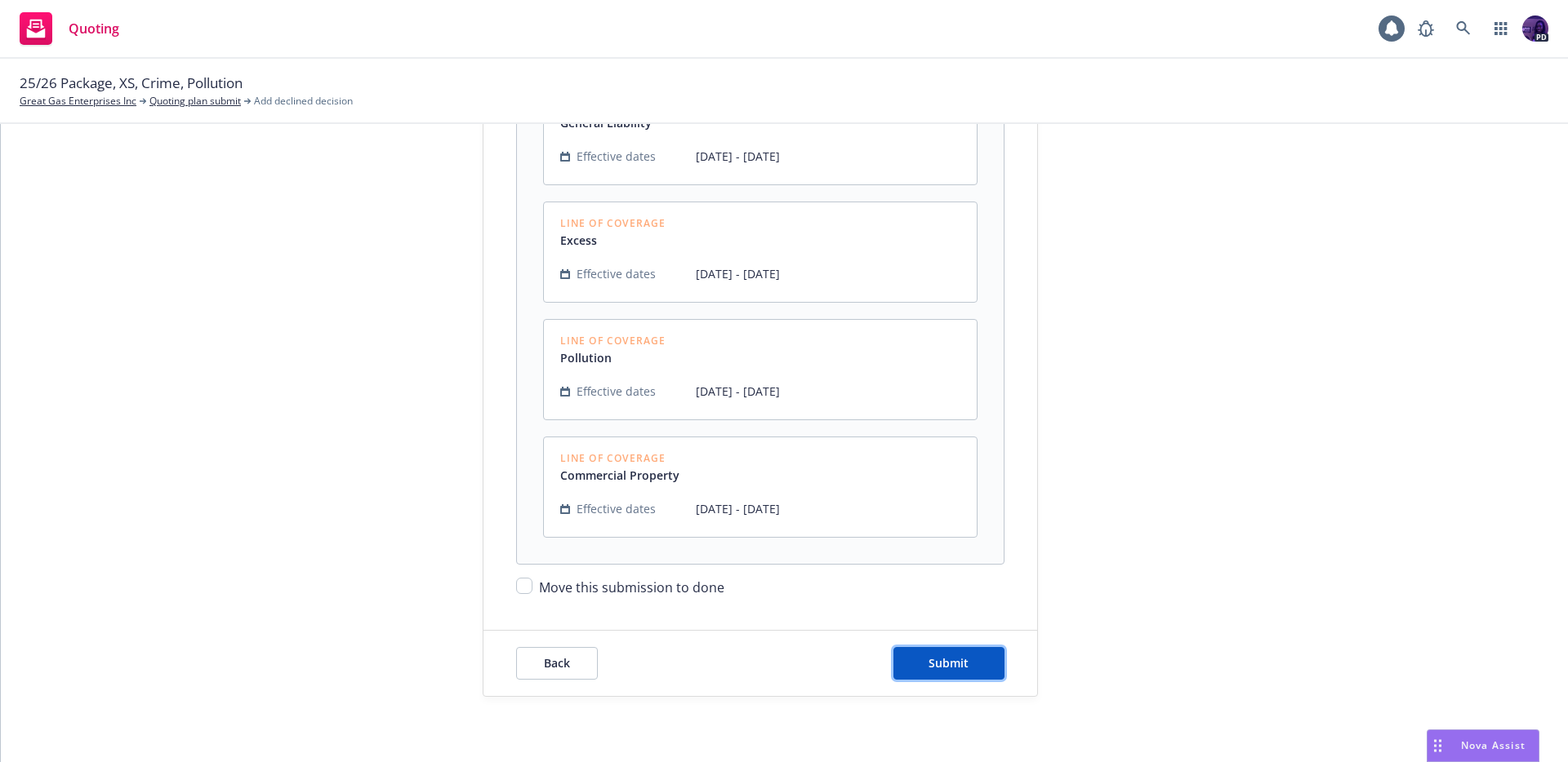
click at [949, 660] on span "Submit" at bounding box center [949, 663] width 40 height 15
